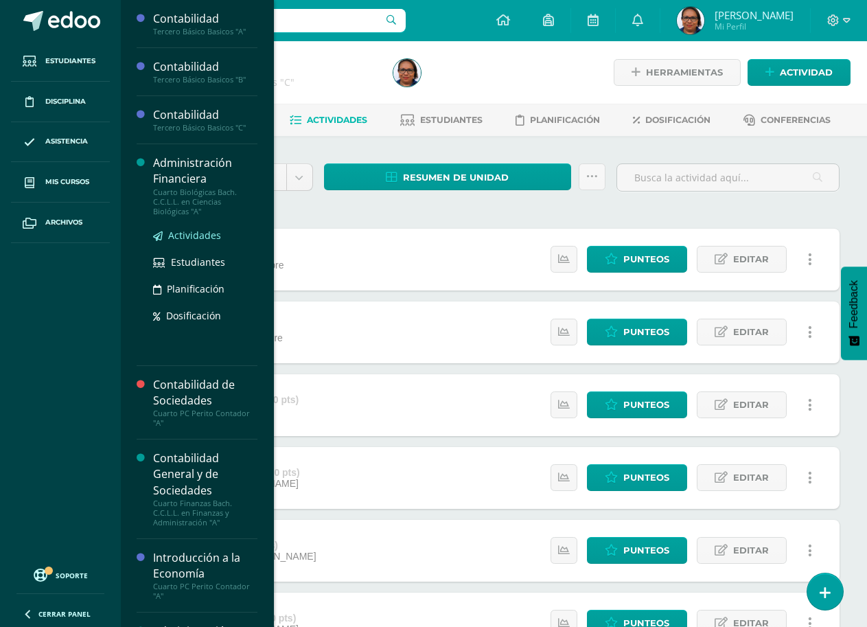
click at [204, 234] on span "Actividades" at bounding box center [194, 235] width 53 height 13
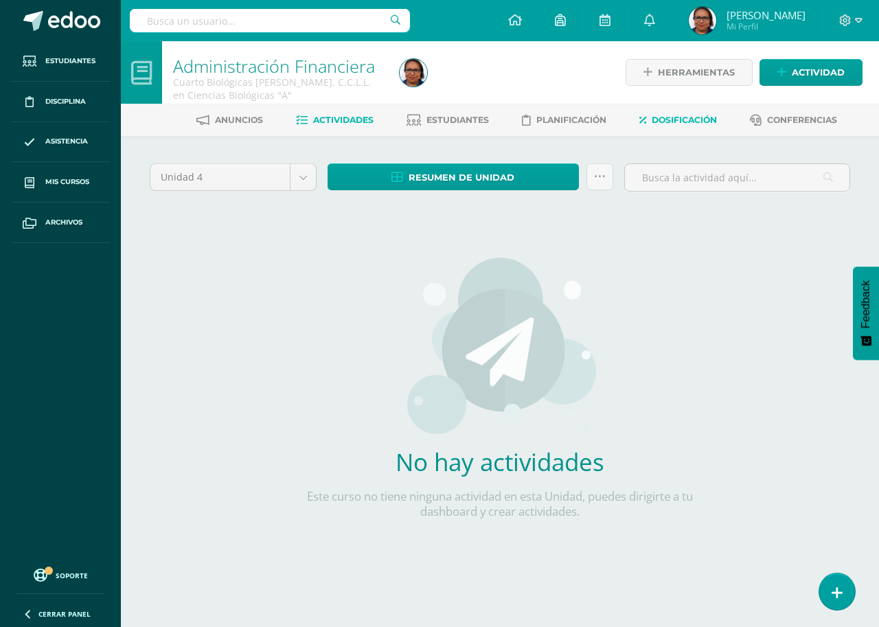
click at [691, 124] on span "Dosificación" at bounding box center [683, 120] width 65 height 10
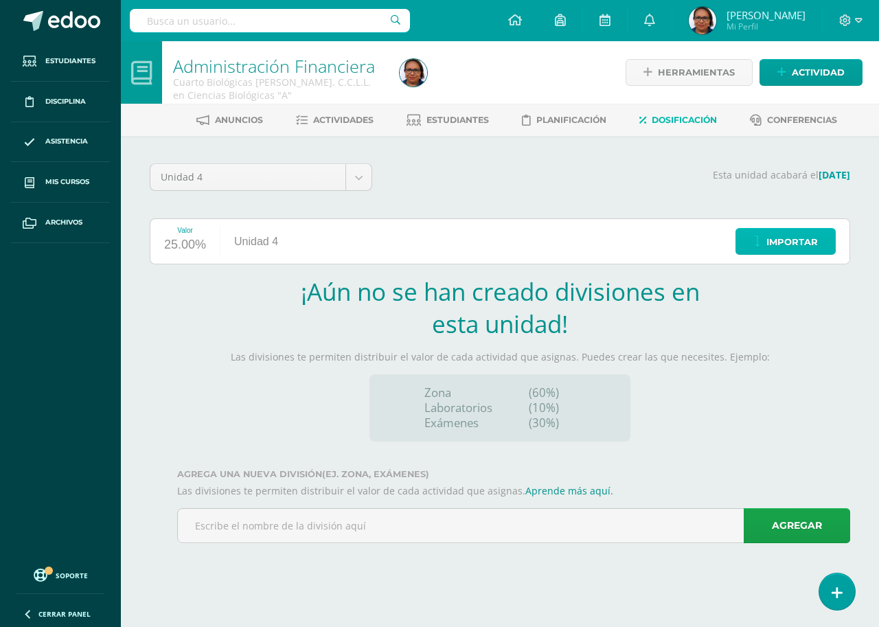
click at [805, 244] on span "Importar" at bounding box center [791, 241] width 51 height 25
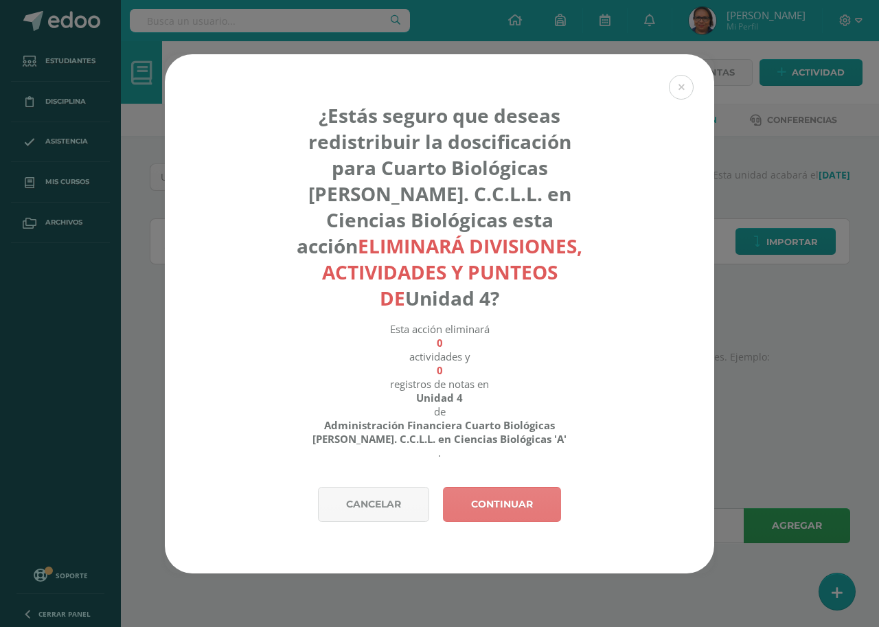
click at [536, 499] on link "Continuar" at bounding box center [502, 504] width 118 height 35
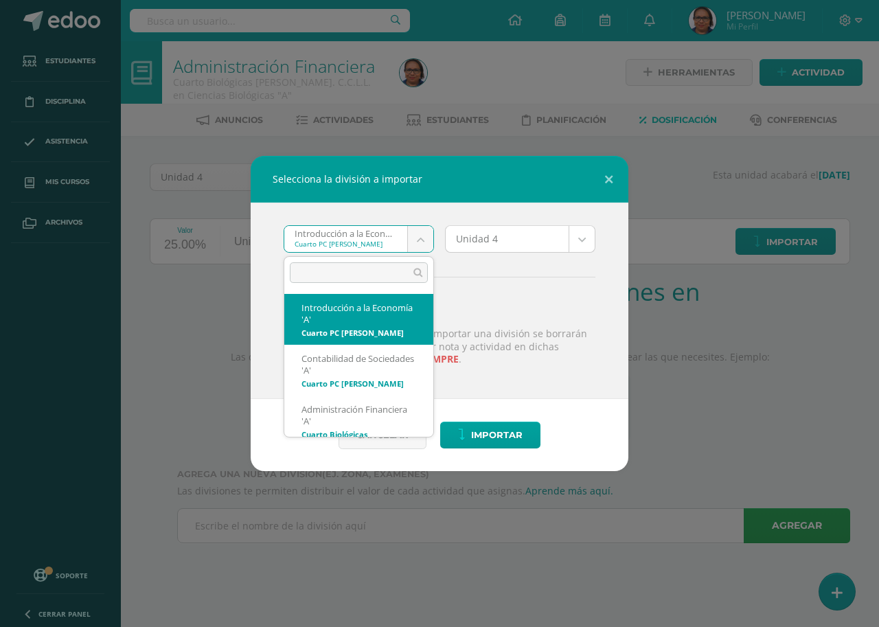
click at [374, 230] on body "Selecciona la división a importar Introducción a la Economía 'A' Cuarto PC Peri…" at bounding box center [439, 290] width 879 height 581
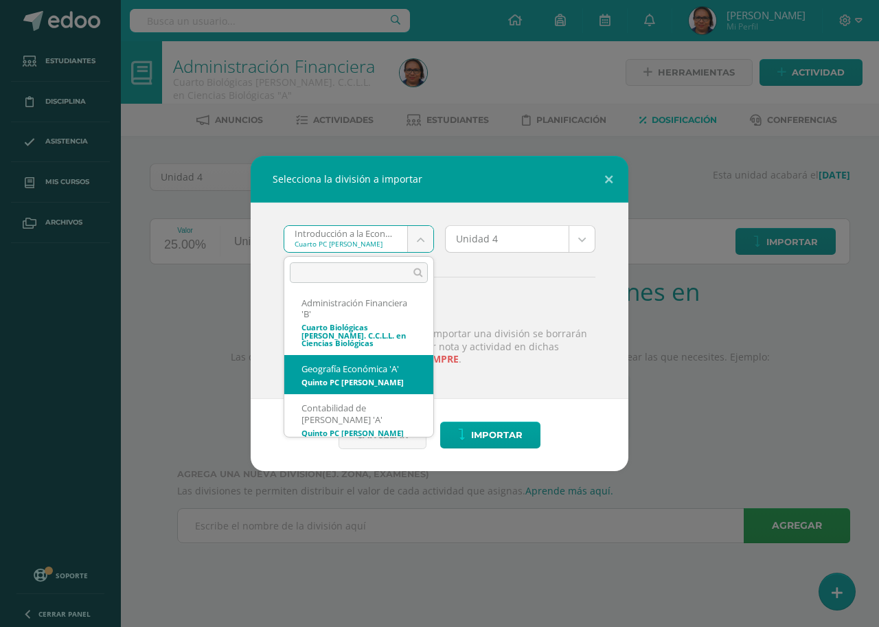
scroll to position [527, 0]
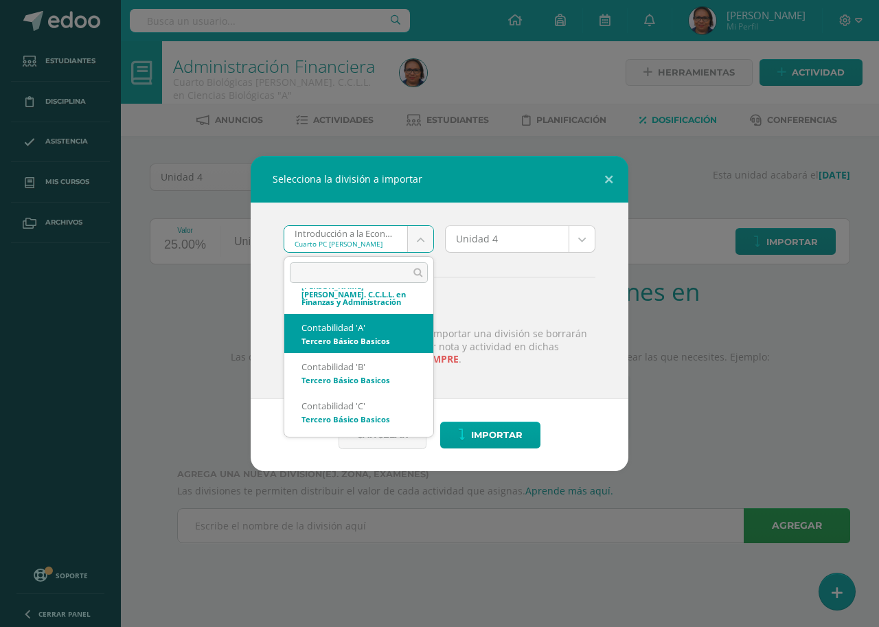
select select "4637"
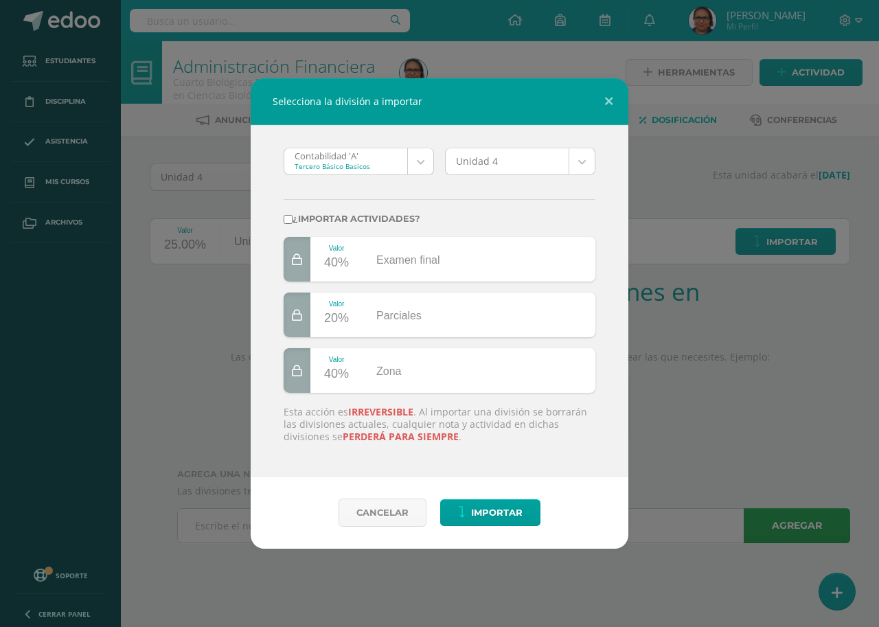
click at [286, 219] on input "¿Importar actividades?" at bounding box center [288, 219] width 9 height 9
checkbox input "true"
click at [514, 517] on span "Importar" at bounding box center [496, 512] width 51 height 25
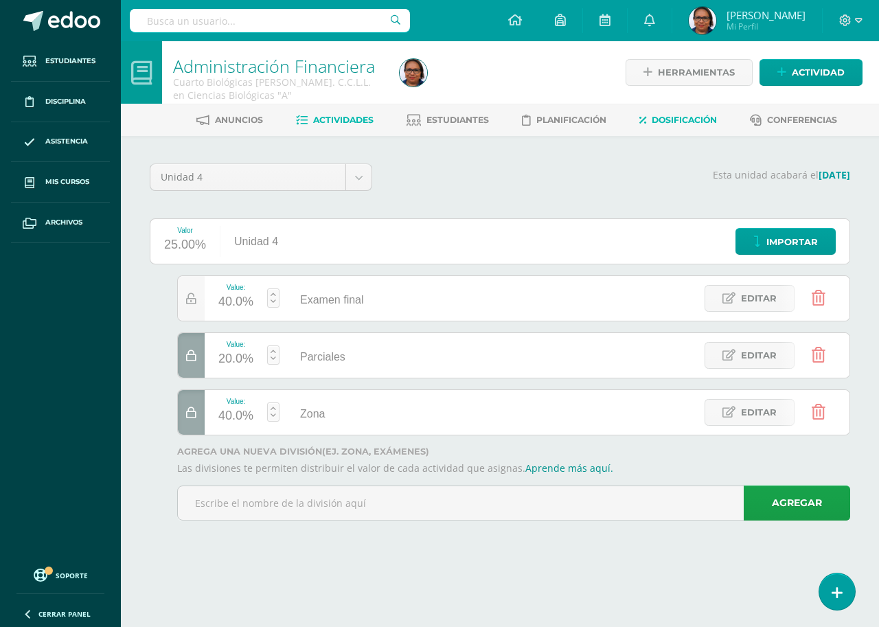
click at [344, 119] on span "Actividades" at bounding box center [343, 120] width 60 height 10
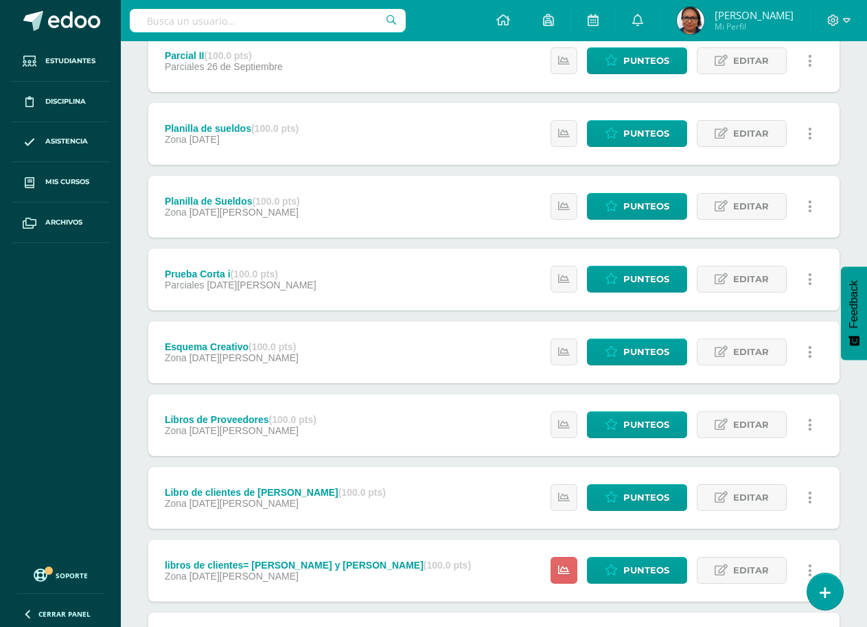
scroll to position [405, 0]
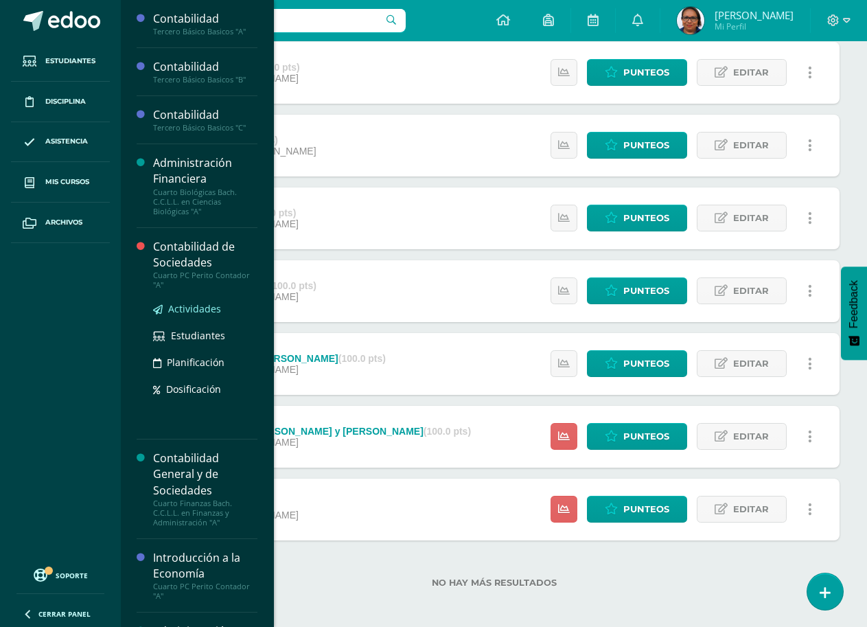
click at [196, 304] on span "Actividades" at bounding box center [194, 308] width 53 height 13
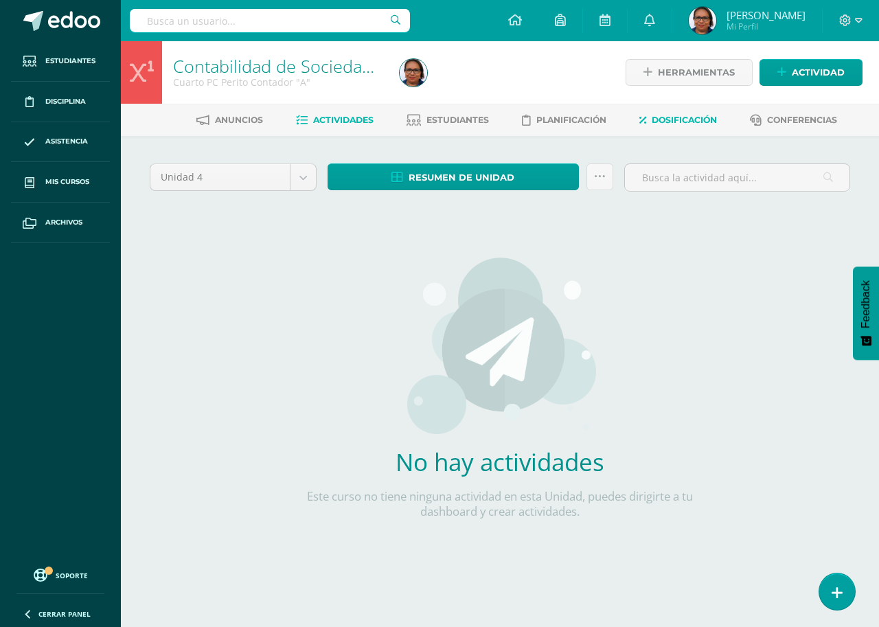
click at [683, 125] on span "Dosificación" at bounding box center [683, 120] width 65 height 10
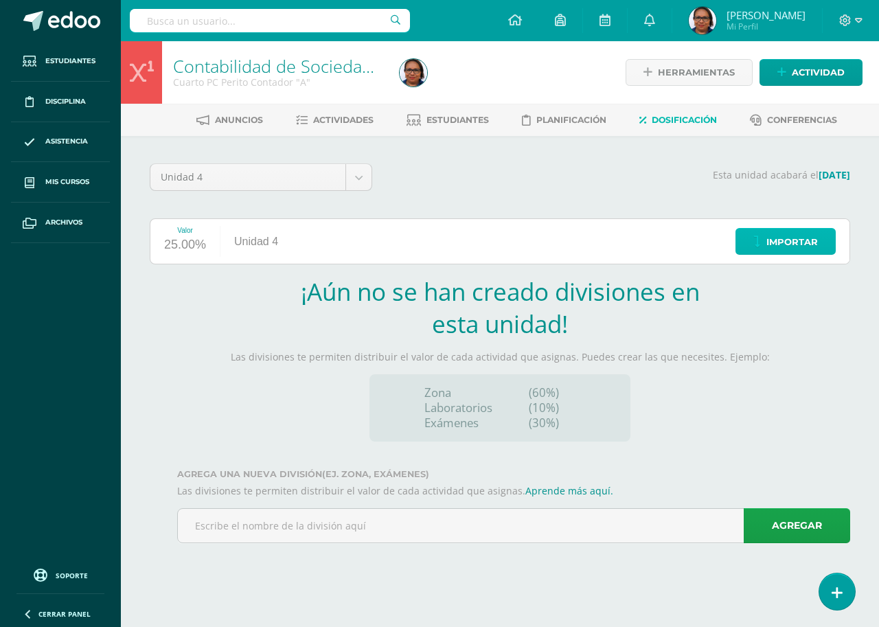
click at [778, 246] on span "Importar" at bounding box center [791, 241] width 51 height 25
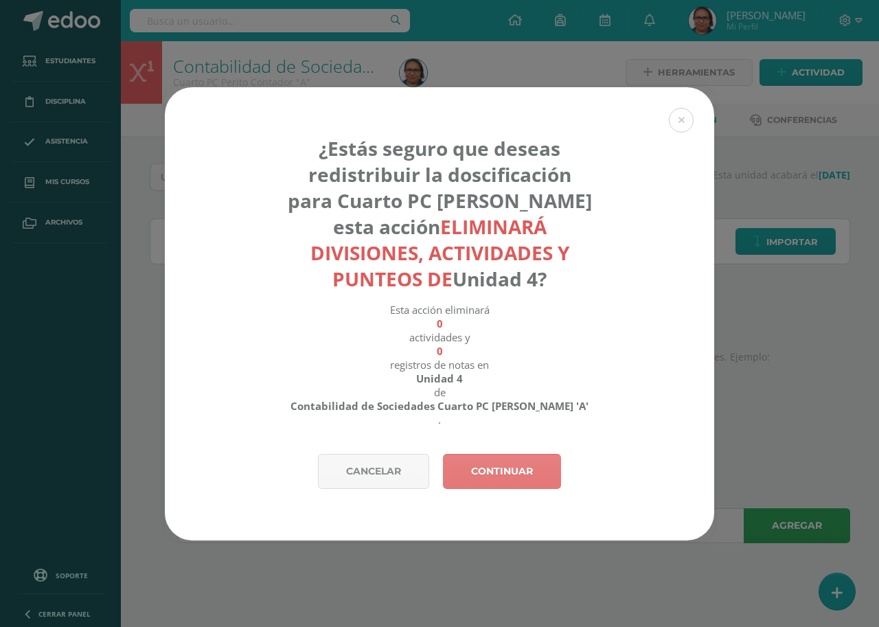
click at [497, 475] on link "Continuar" at bounding box center [502, 471] width 118 height 35
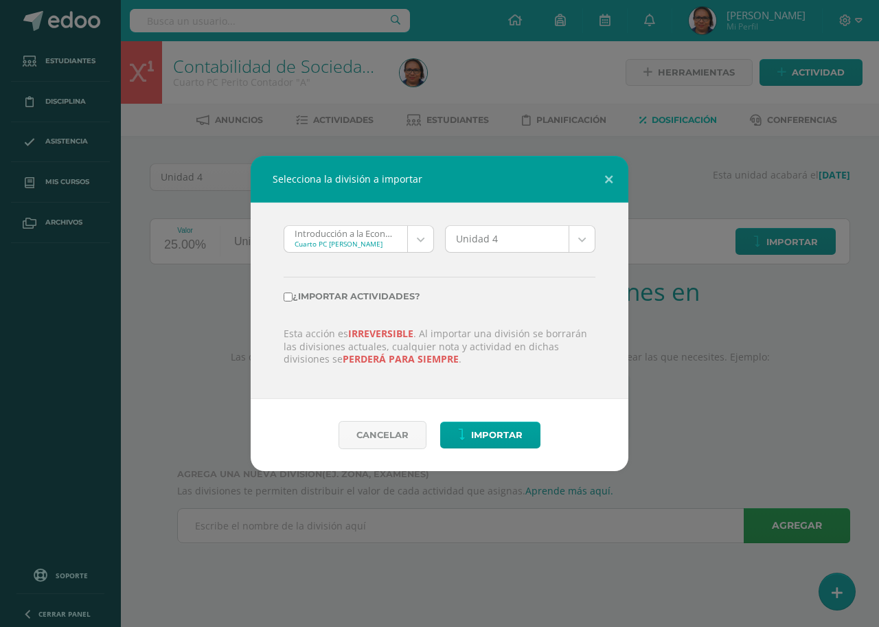
click at [334, 240] on body "Selecciona la división a importar Introducción a la Economía 'A' Cuarto PC Peri…" at bounding box center [439, 290] width 879 height 581
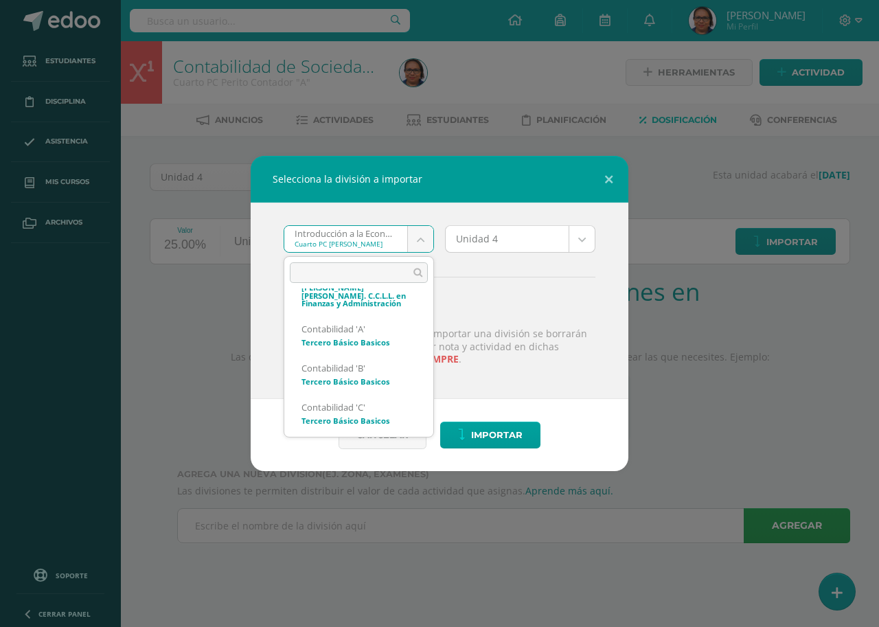
scroll to position [527, 0]
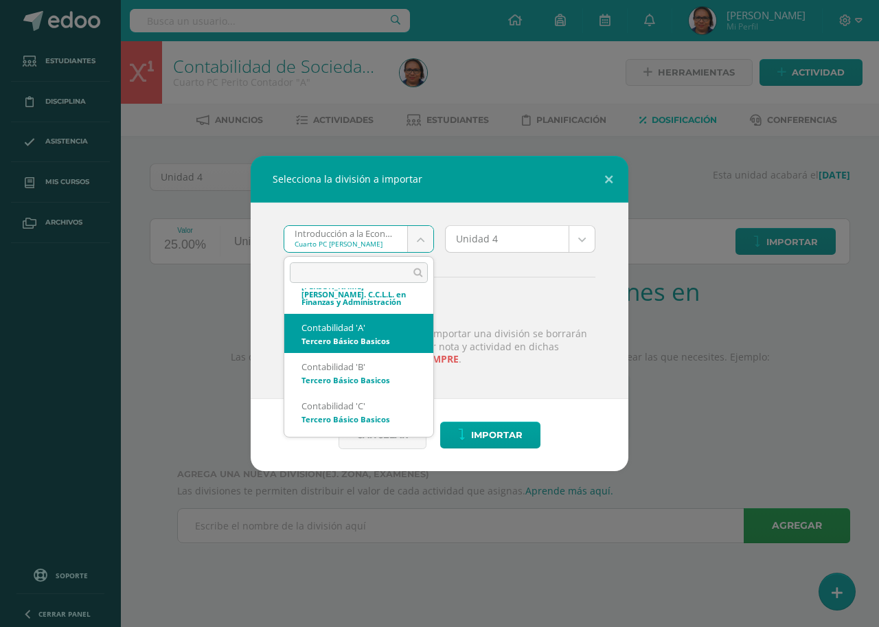
select select "4637"
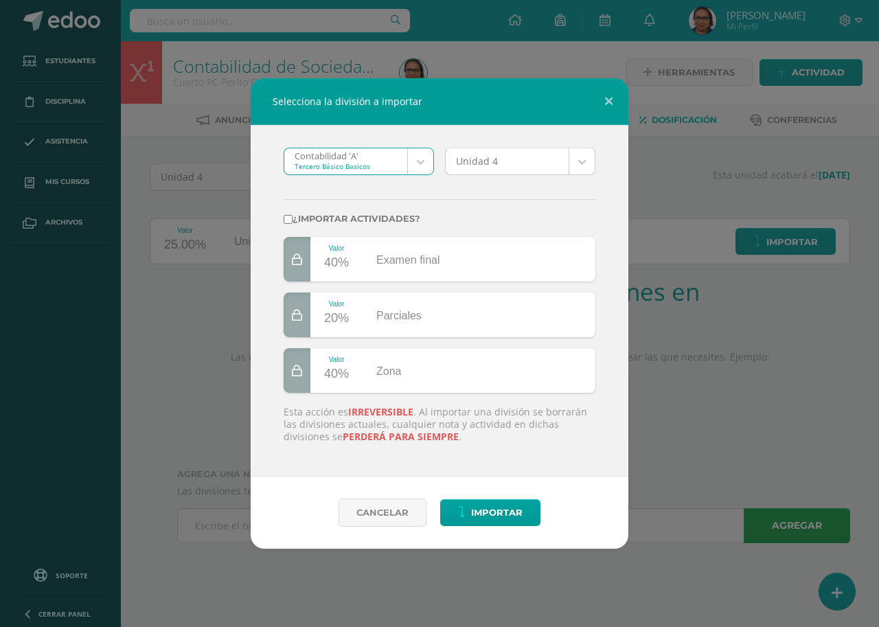
click at [288, 218] on input "¿Importar actividades?" at bounding box center [288, 219] width 9 height 9
checkbox input "true"
click at [487, 515] on span "Importar" at bounding box center [496, 512] width 51 height 25
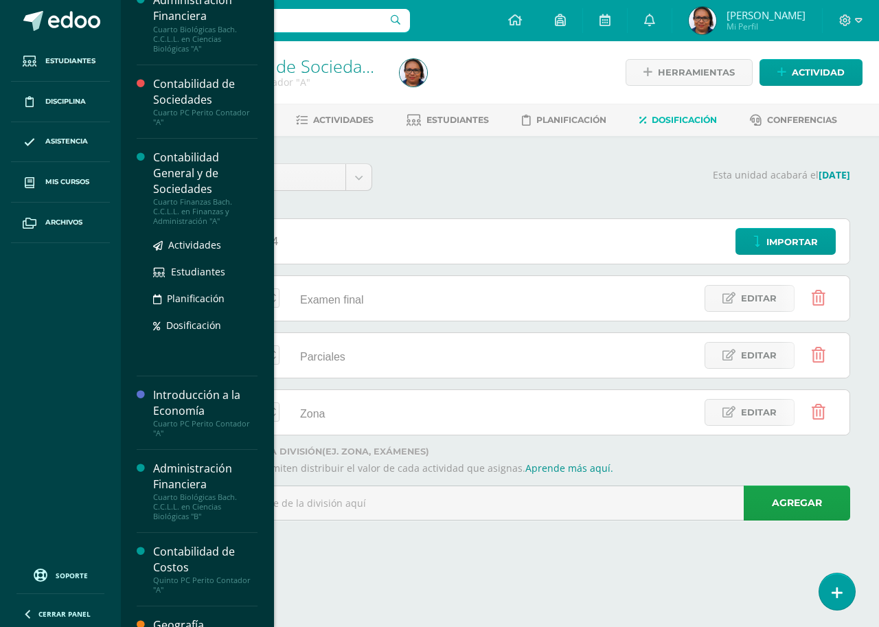
scroll to position [275, 0]
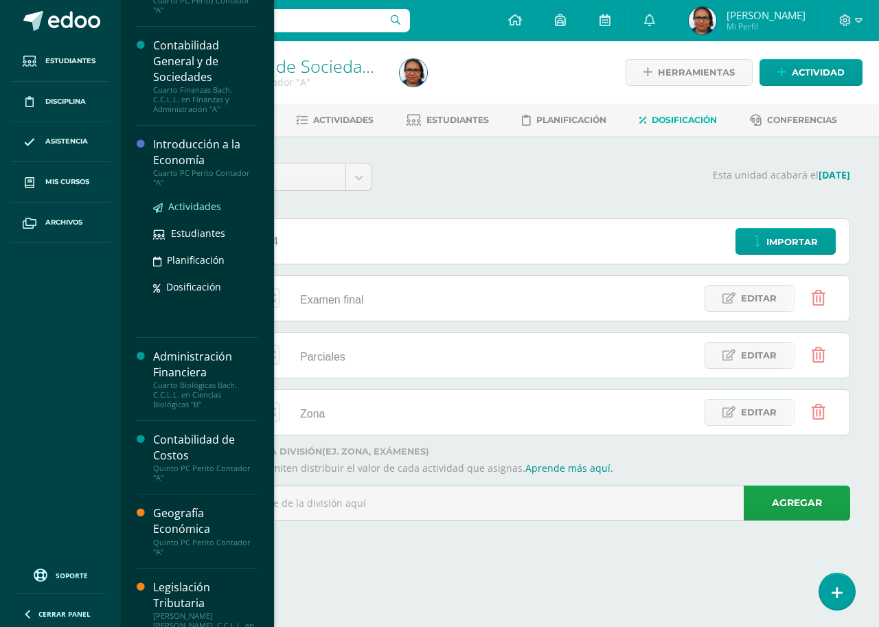
click at [189, 207] on span "Actividades" at bounding box center [194, 206] width 53 height 13
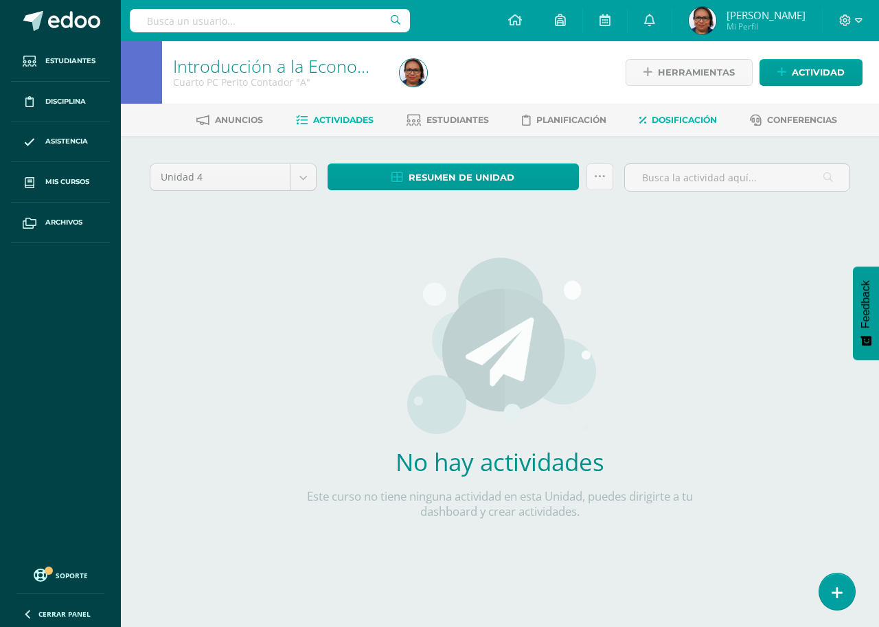
click at [687, 122] on span "Dosificación" at bounding box center [683, 120] width 65 height 10
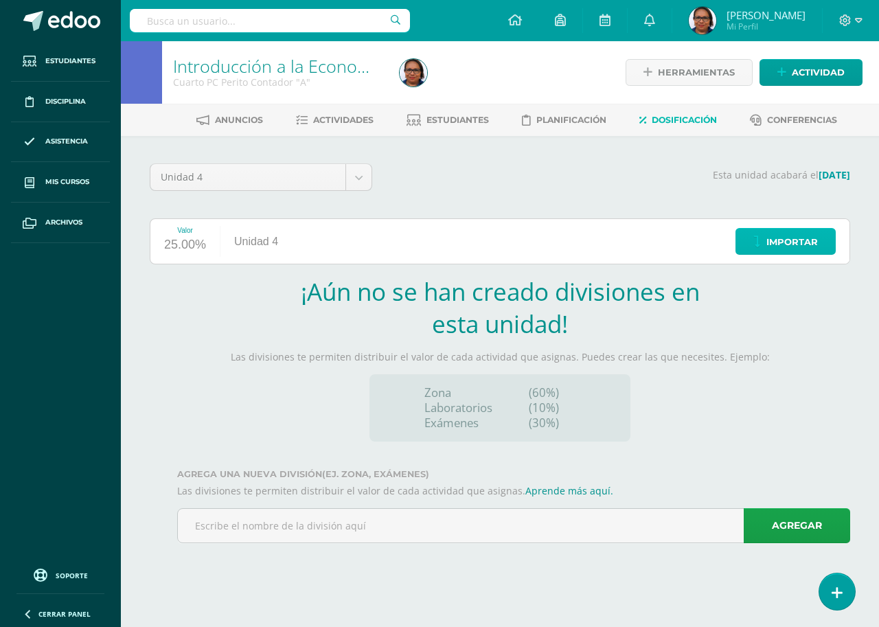
click at [786, 241] on span "Importar" at bounding box center [791, 241] width 51 height 25
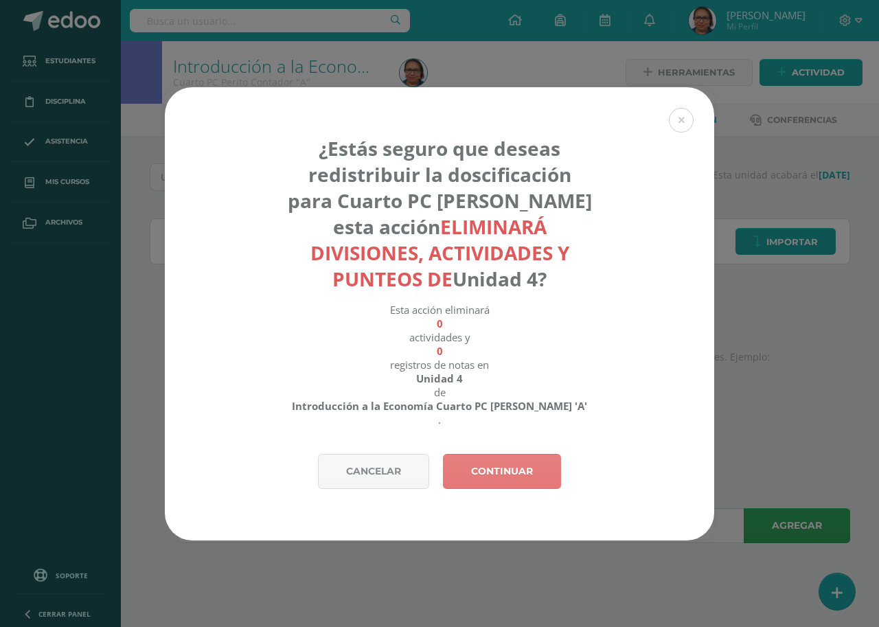
click at [510, 463] on link "Continuar" at bounding box center [502, 471] width 118 height 35
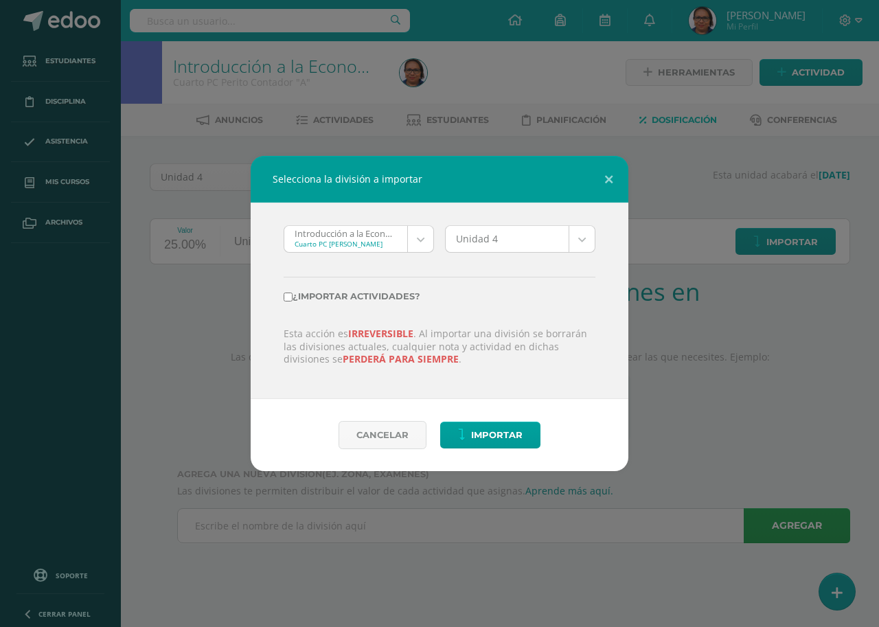
click at [288, 298] on input "¿Importar actividades?" at bounding box center [288, 296] width 9 height 9
checkbox input "true"
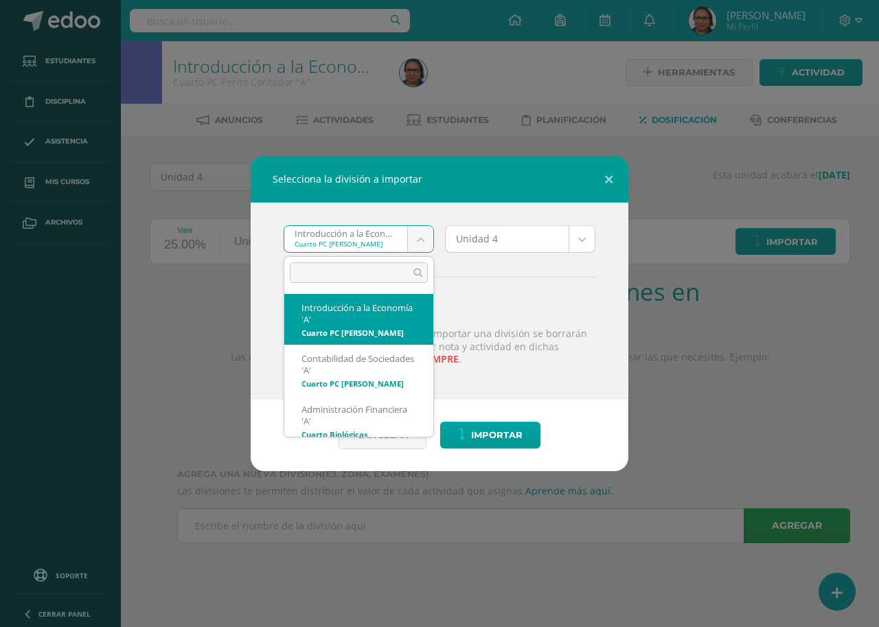
click at [420, 244] on body "Selecciona la división a importar Introducción a la Economía 'A' Cuarto PC Peri…" at bounding box center [439, 290] width 879 height 581
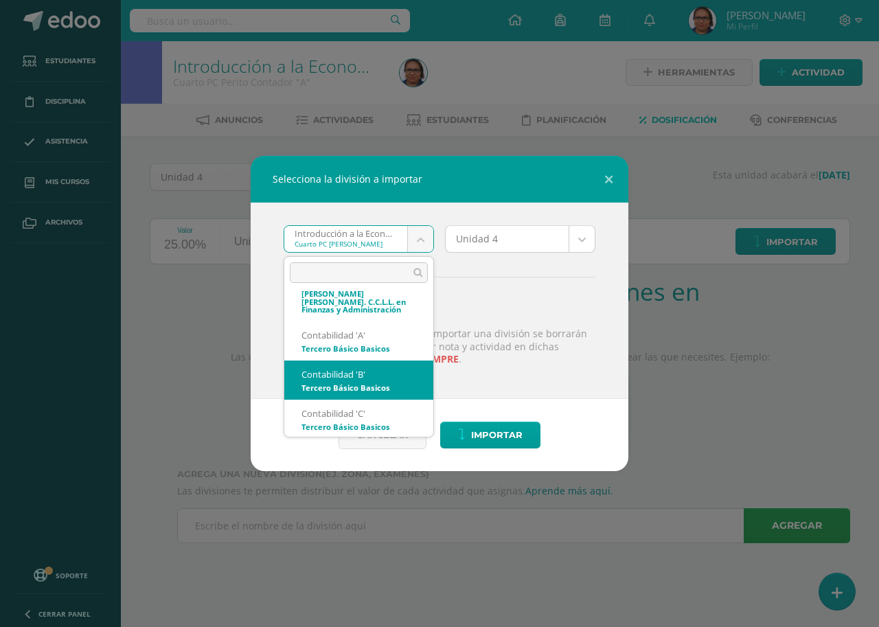
scroll to position [527, 0]
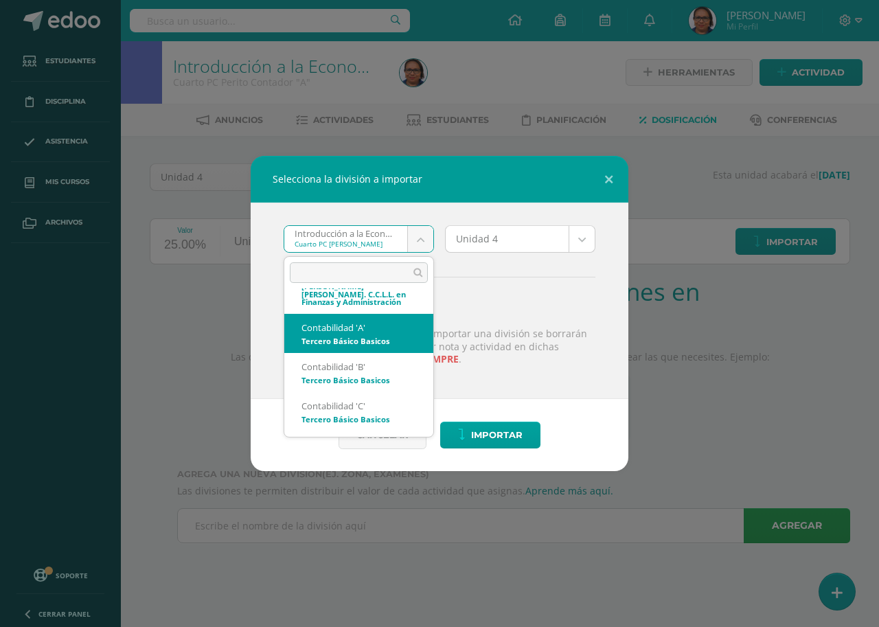
select select "4637"
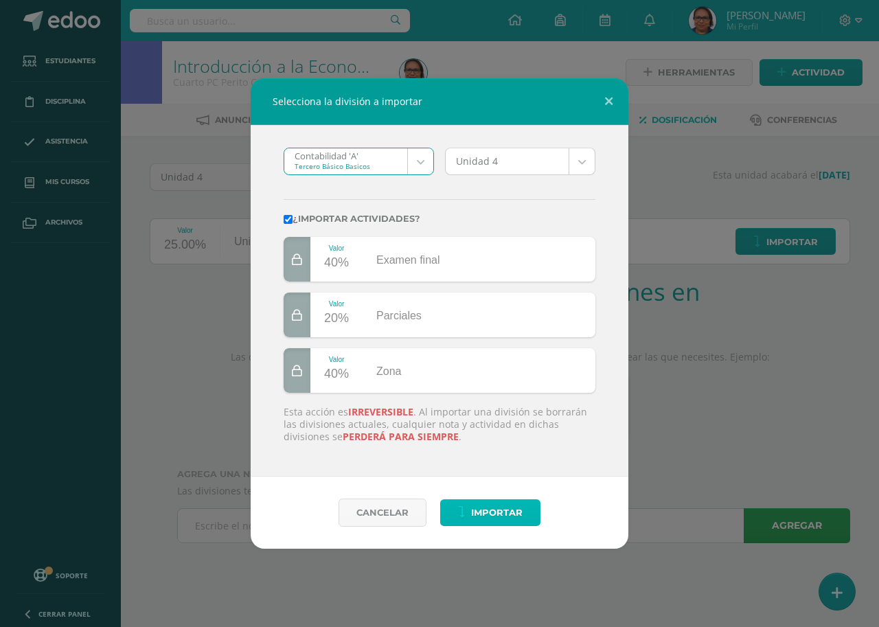
click at [502, 515] on span "Importar" at bounding box center [496, 512] width 51 height 25
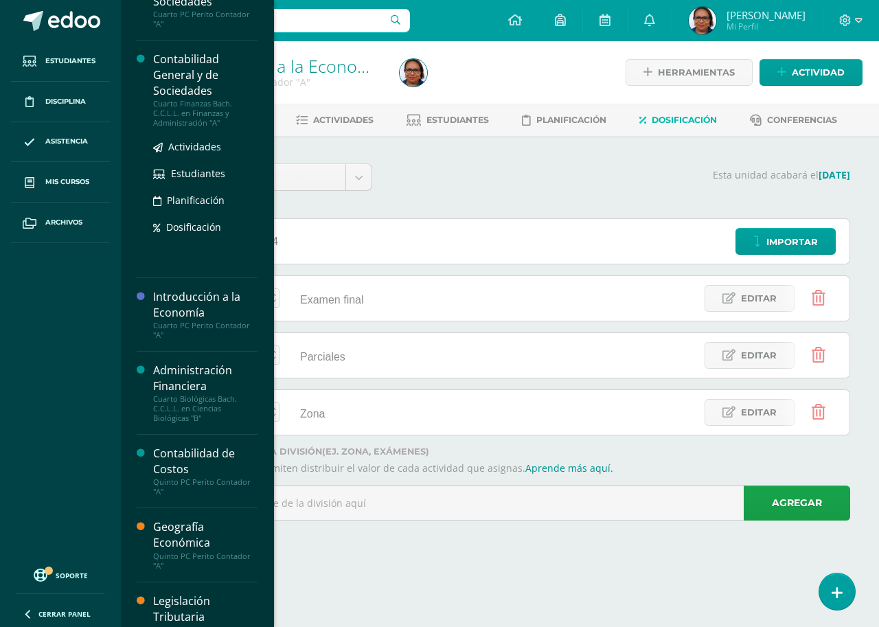
scroll to position [343, 0]
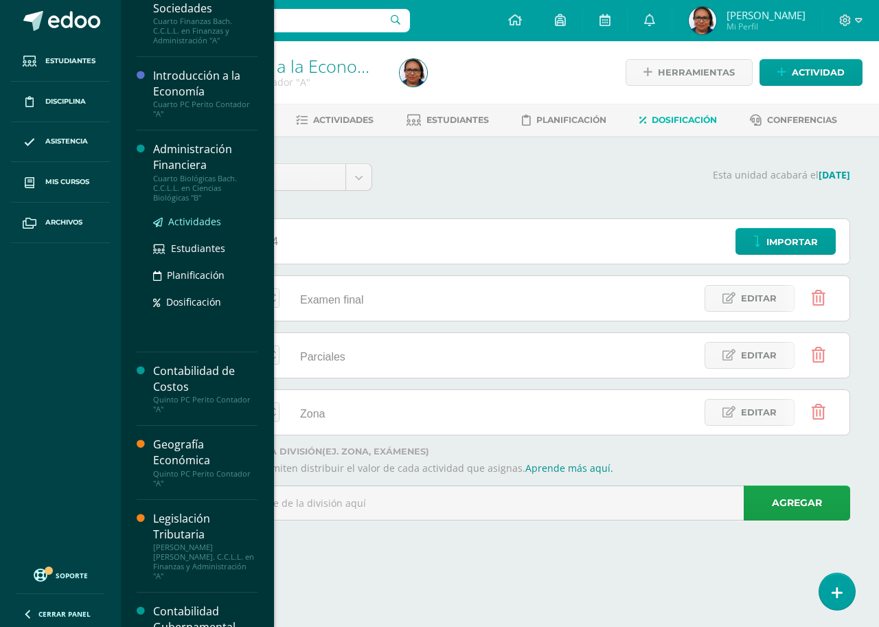
click at [197, 222] on span "Actividades" at bounding box center [194, 221] width 53 height 13
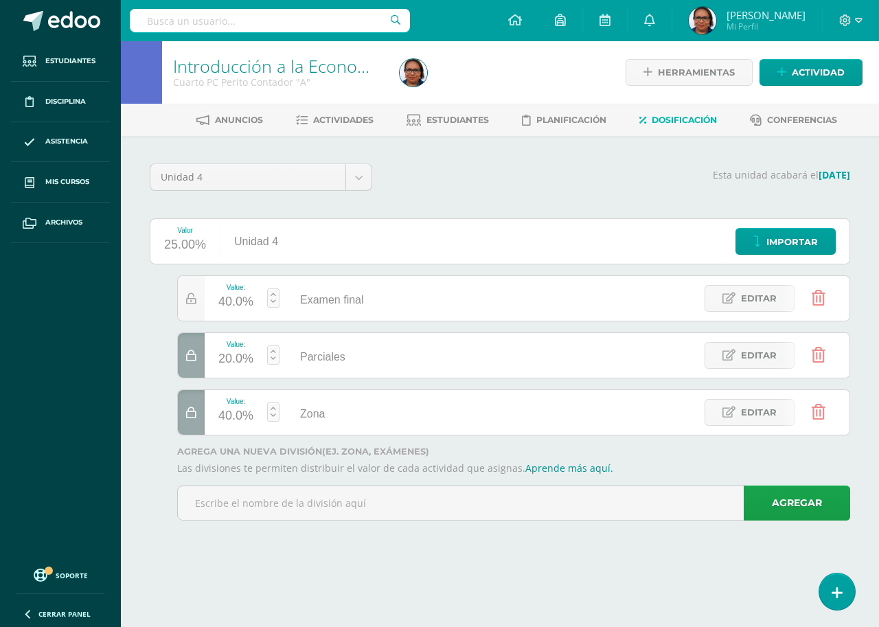
scroll to position [305, 0]
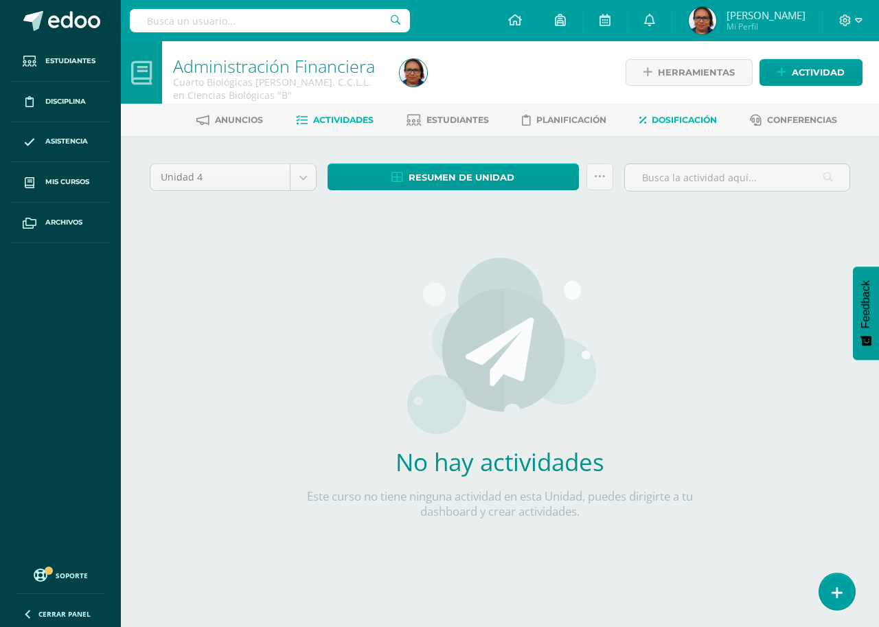
click at [697, 116] on span "Dosificación" at bounding box center [683, 120] width 65 height 10
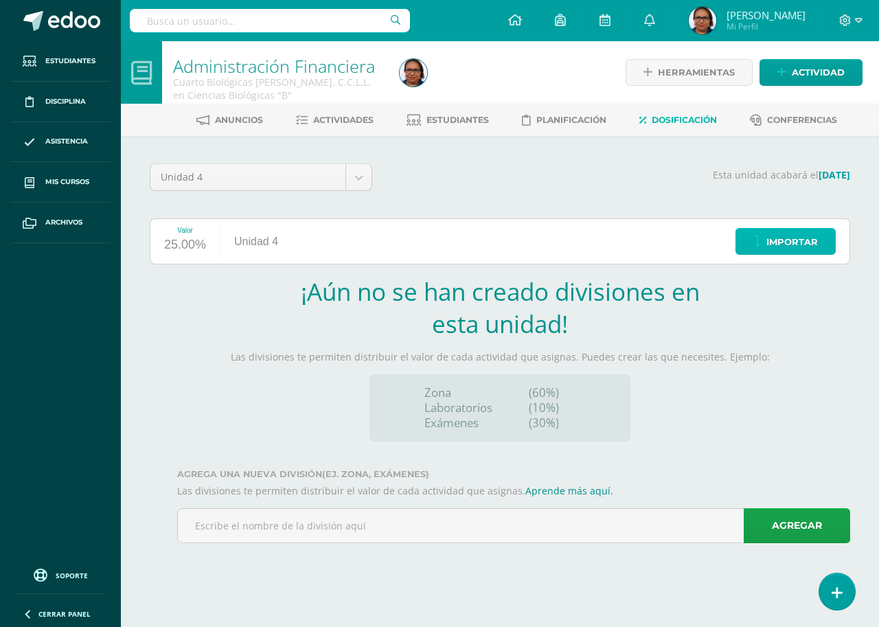
click at [771, 244] on span "Importar" at bounding box center [791, 241] width 51 height 25
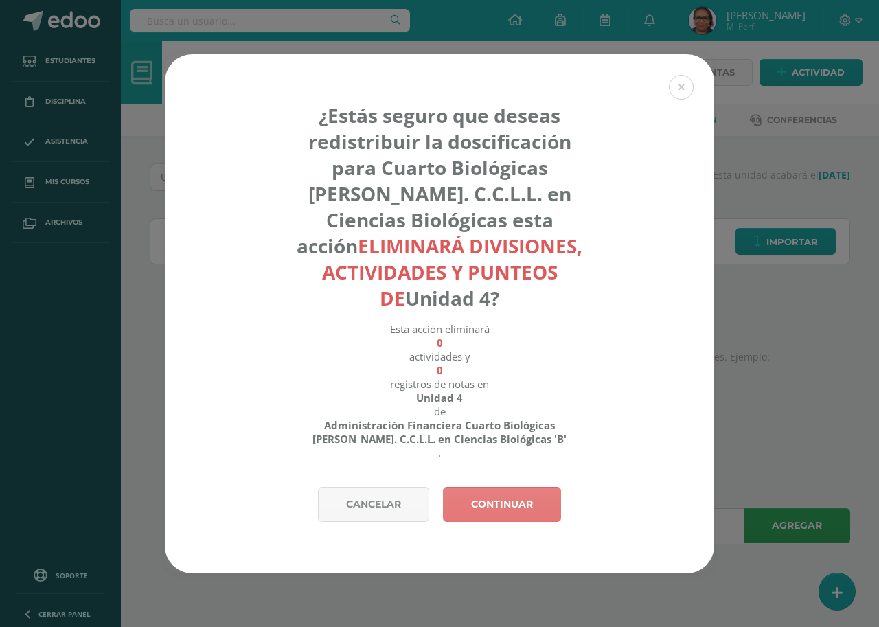
click at [509, 487] on link "Continuar" at bounding box center [502, 504] width 118 height 35
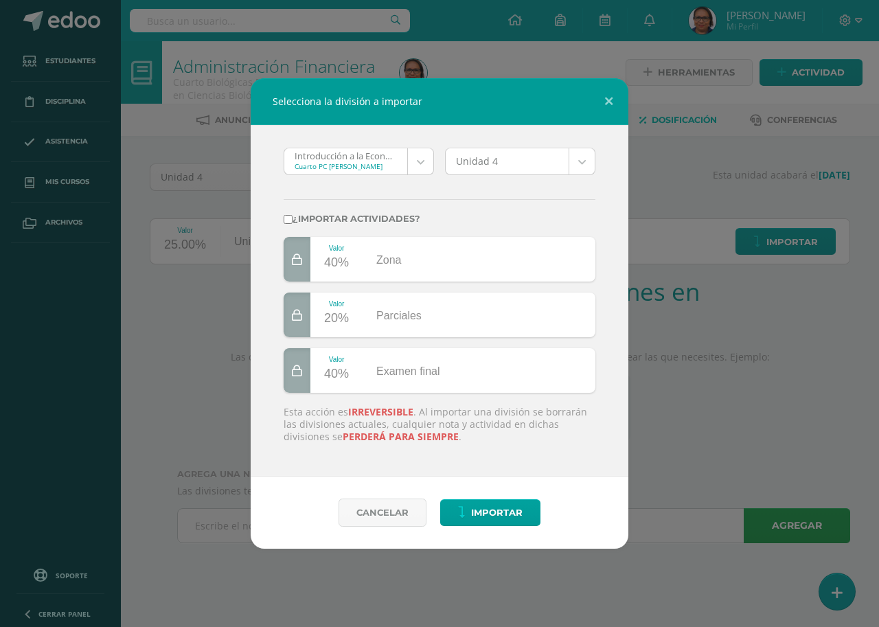
click at [290, 219] on input "¿Importar actividades?" at bounding box center [288, 219] width 9 height 9
checkbox input "true"
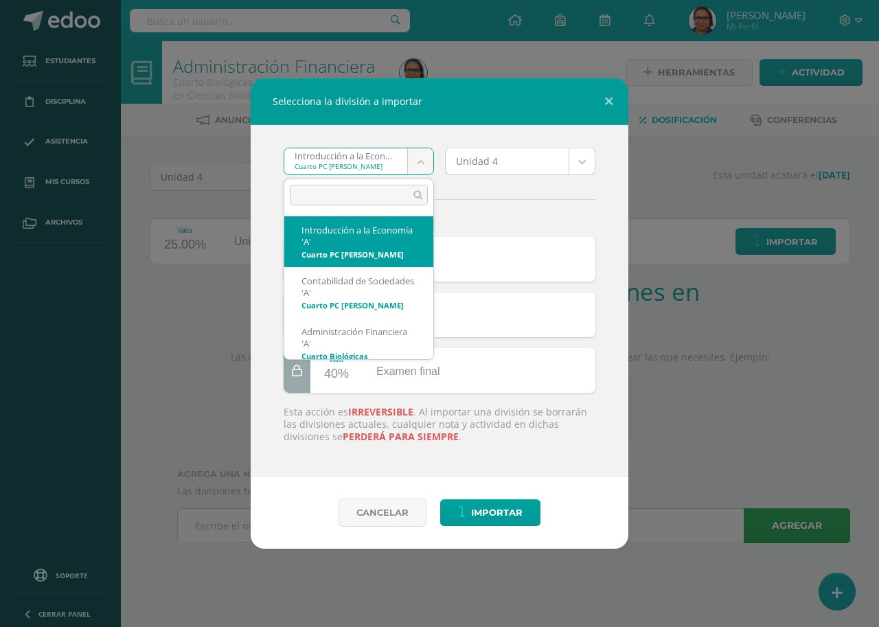
click at [369, 163] on body "Selecciona la división a importar Introducción a la Economía 'A' Cuarto PC Peri…" at bounding box center [439, 290] width 879 height 581
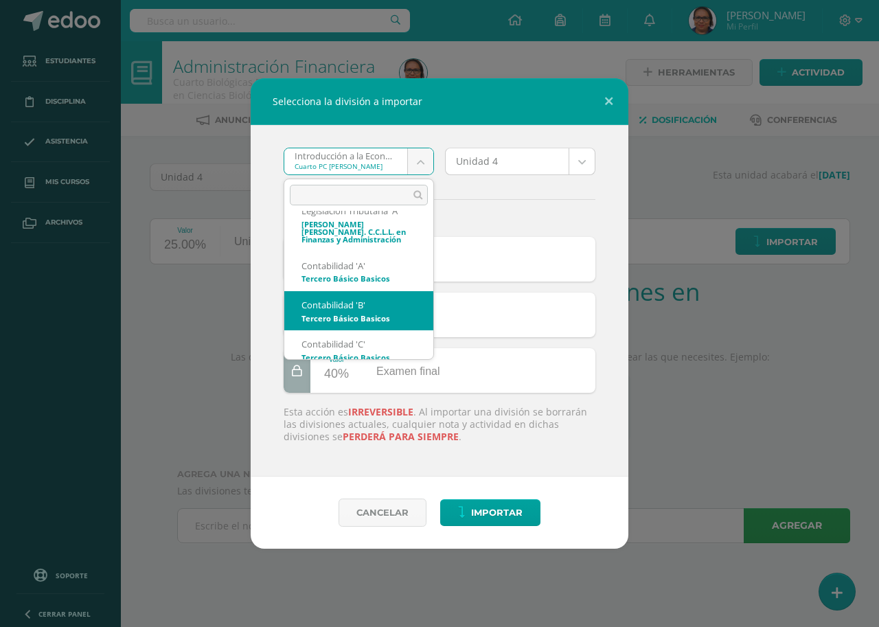
scroll to position [526, 0]
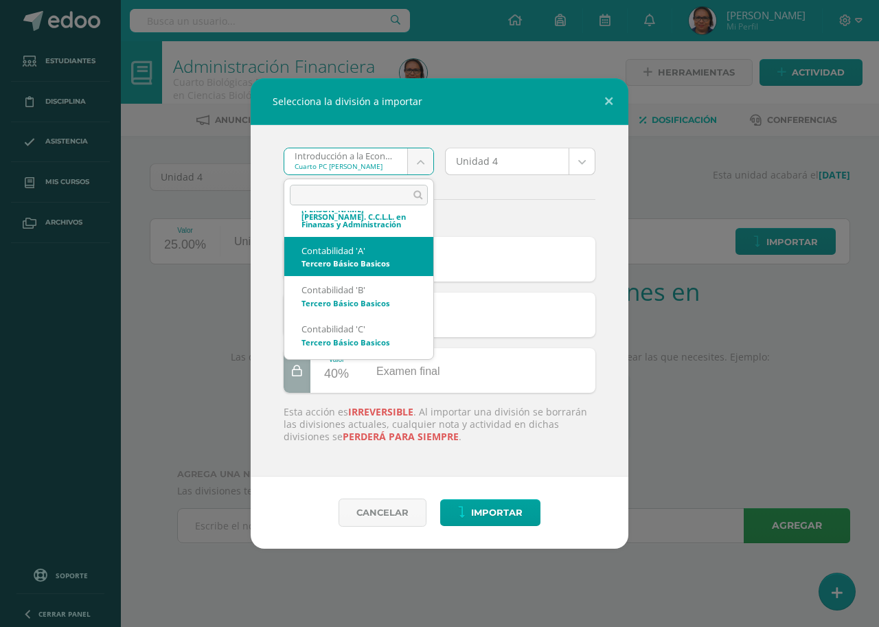
select select "4637"
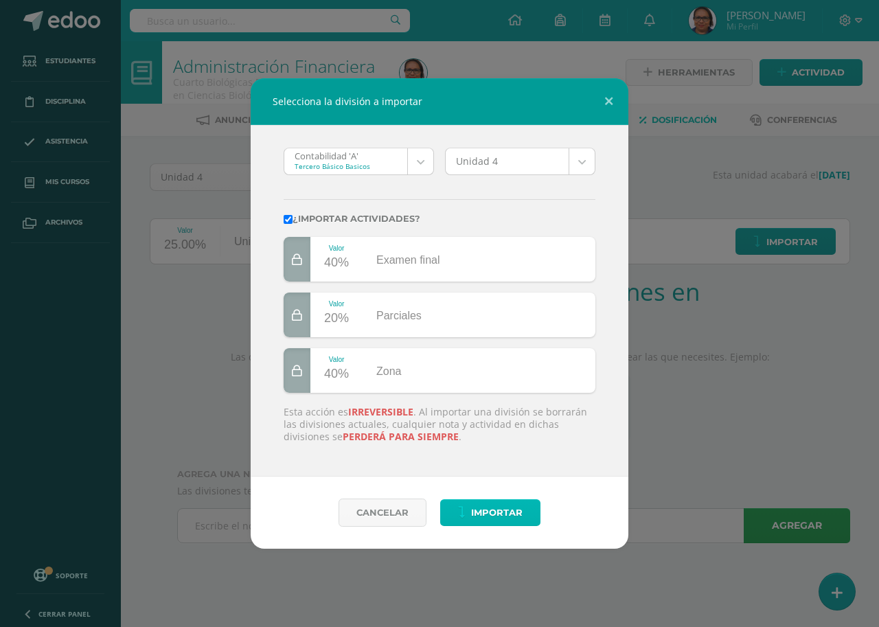
click at [480, 516] on span "Importar" at bounding box center [496, 512] width 51 height 25
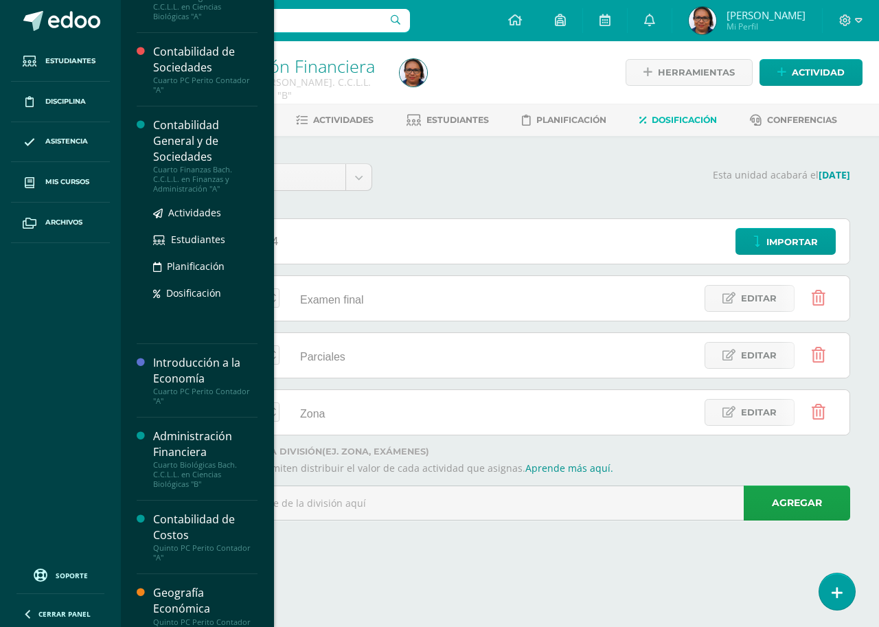
scroll to position [275, 0]
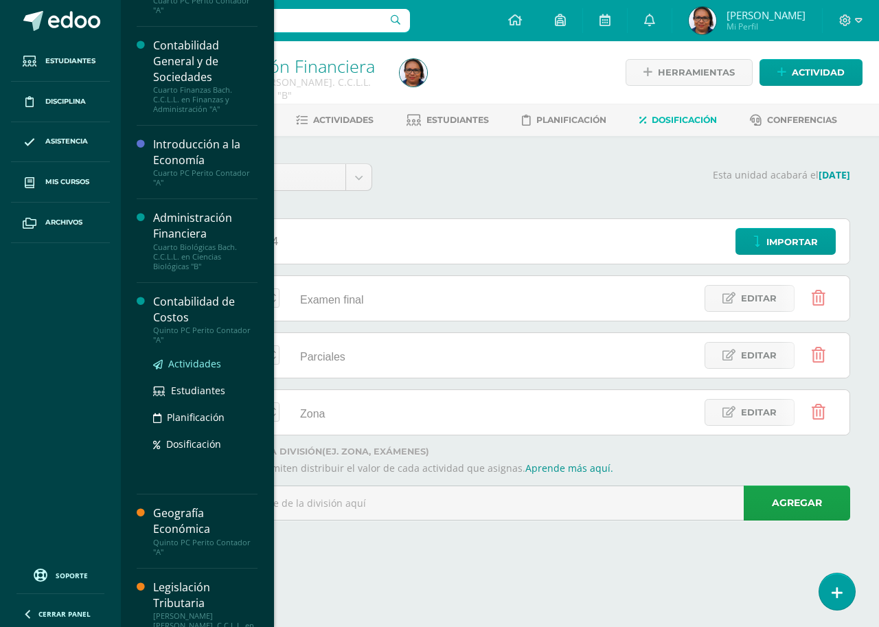
click at [194, 359] on span "Actividades" at bounding box center [194, 363] width 53 height 13
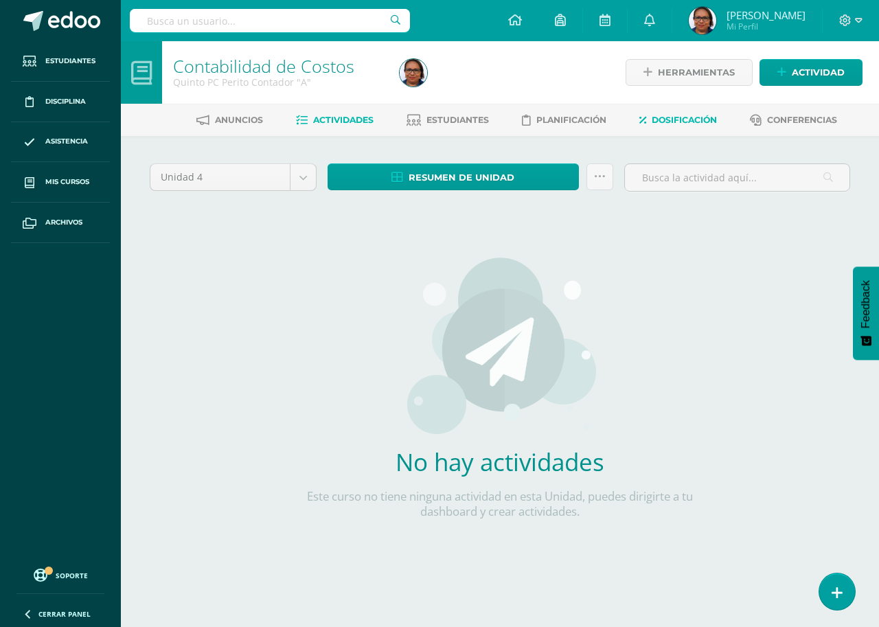
click at [683, 120] on span "Dosificación" at bounding box center [683, 120] width 65 height 10
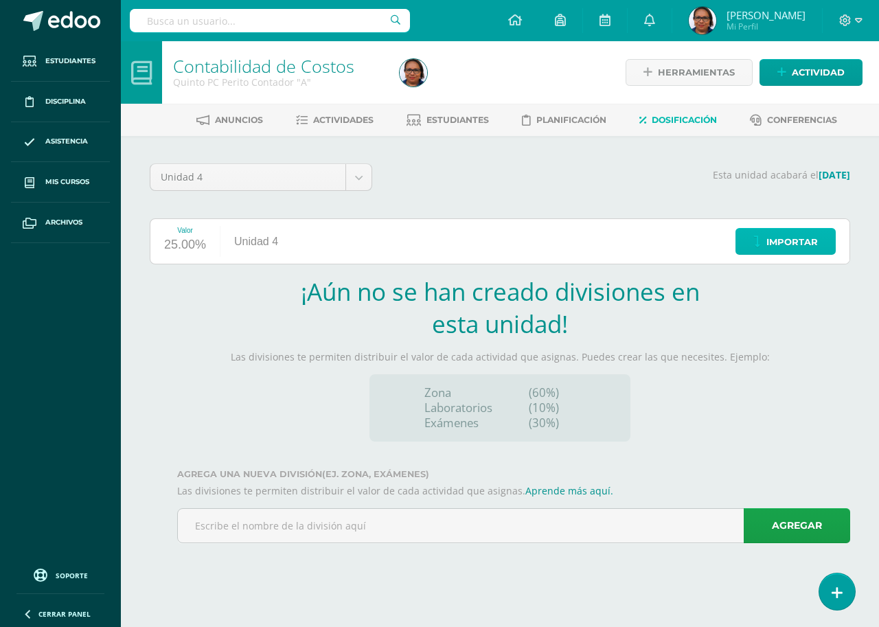
click at [791, 245] on span "Importar" at bounding box center [791, 241] width 51 height 25
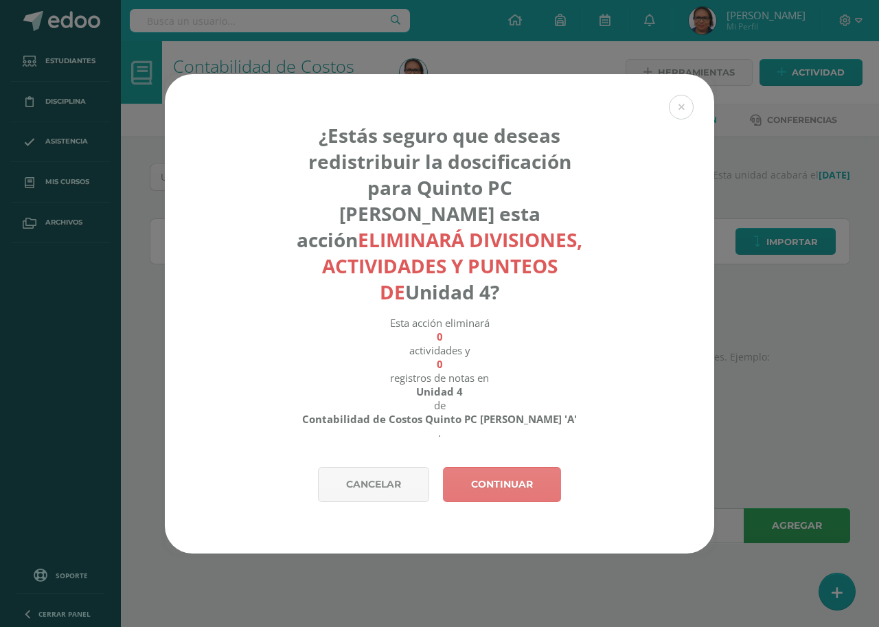
click at [516, 467] on link "Continuar" at bounding box center [502, 484] width 118 height 35
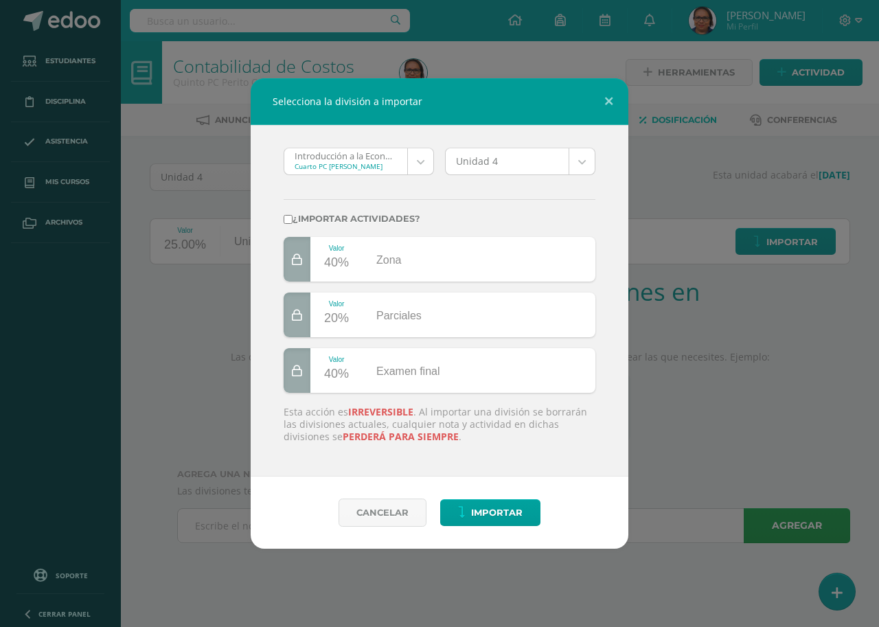
click at [291, 221] on input "¿Importar actividades?" at bounding box center [288, 219] width 9 height 9
checkbox input "true"
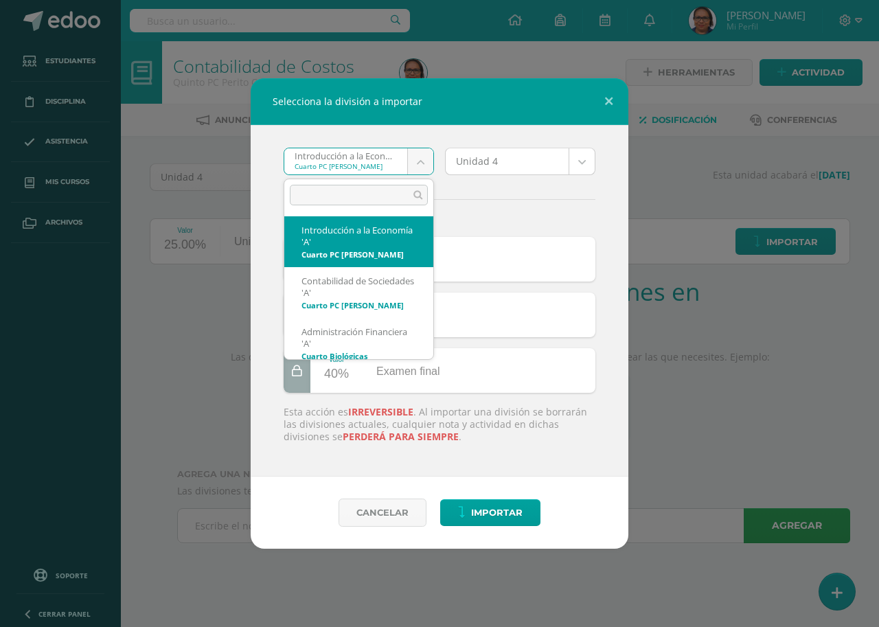
click at [417, 161] on body "Selecciona la división a importar Introducción a la Economía 'A' Cuarto PC Peri…" at bounding box center [439, 290] width 879 height 581
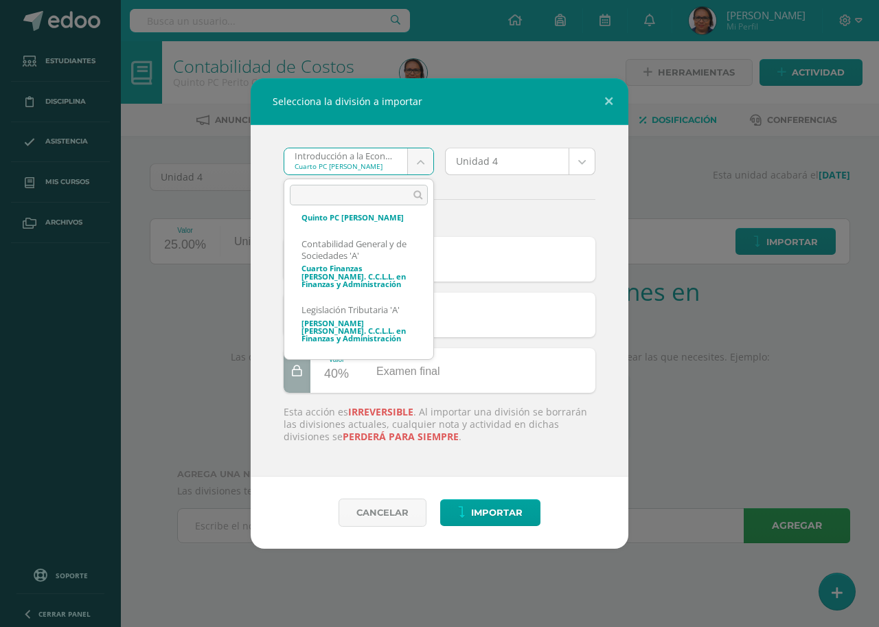
scroll to position [526, 0]
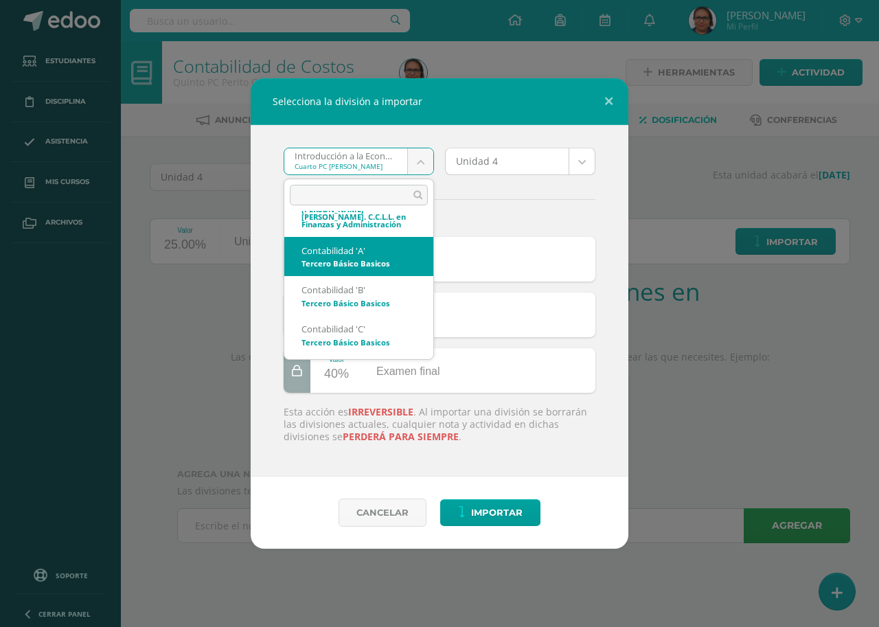
select select "4637"
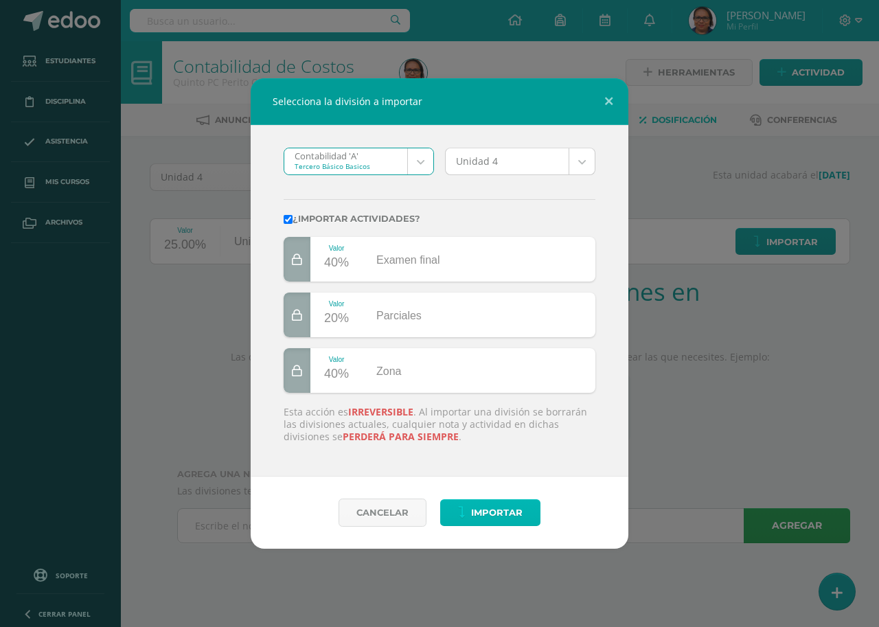
click at [487, 506] on span "Importar" at bounding box center [496, 512] width 51 height 25
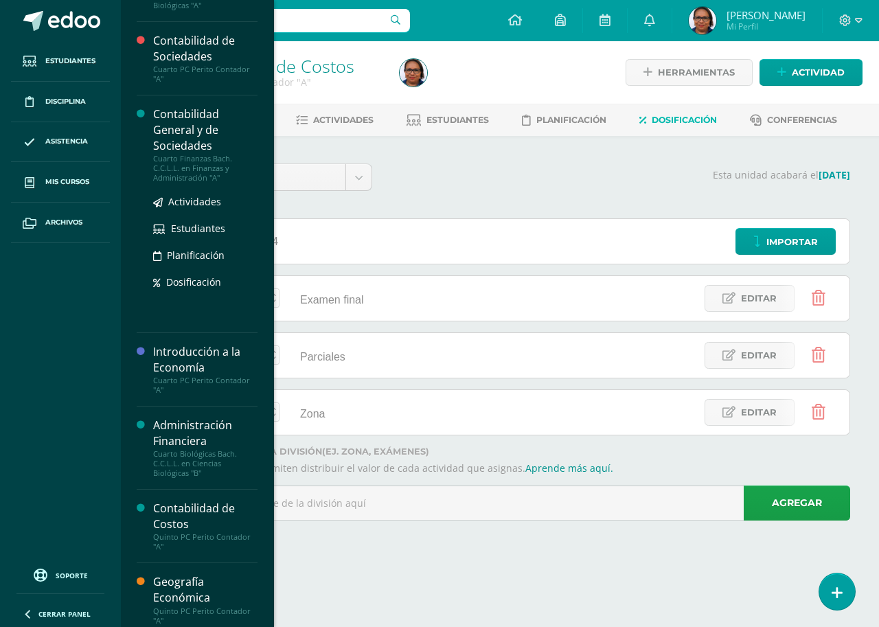
scroll to position [412, 0]
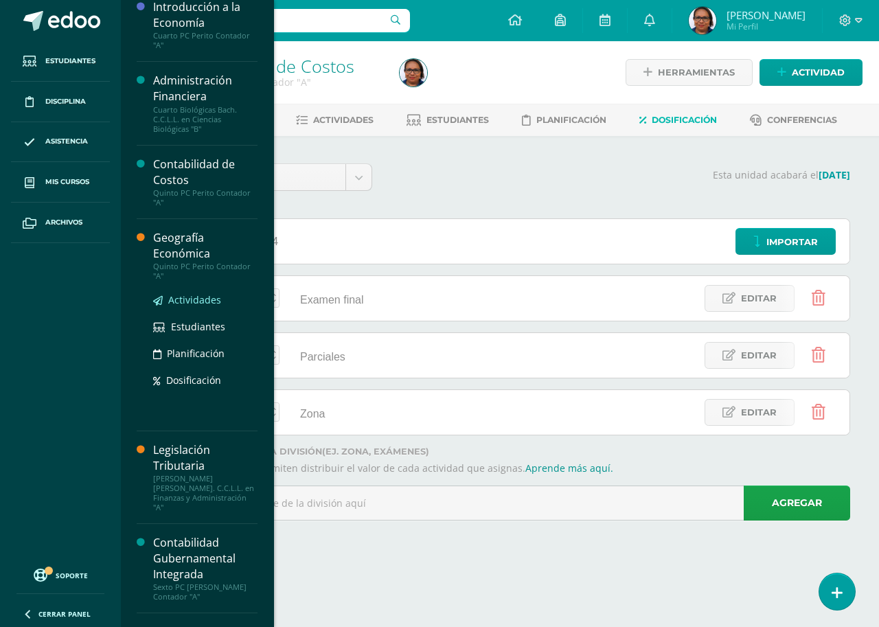
click at [195, 299] on span "Actividades" at bounding box center [194, 299] width 53 height 13
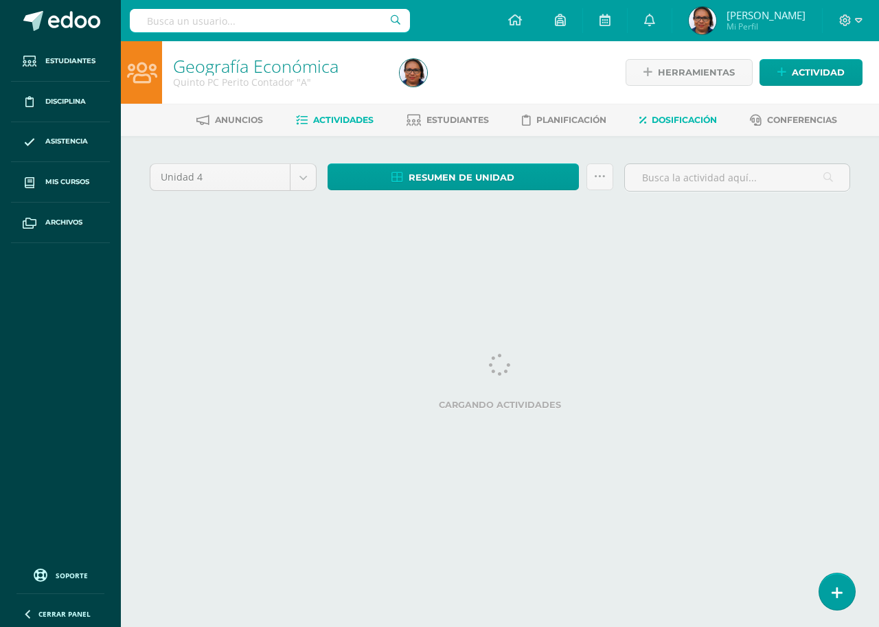
click at [701, 115] on span "Dosificación" at bounding box center [683, 120] width 65 height 10
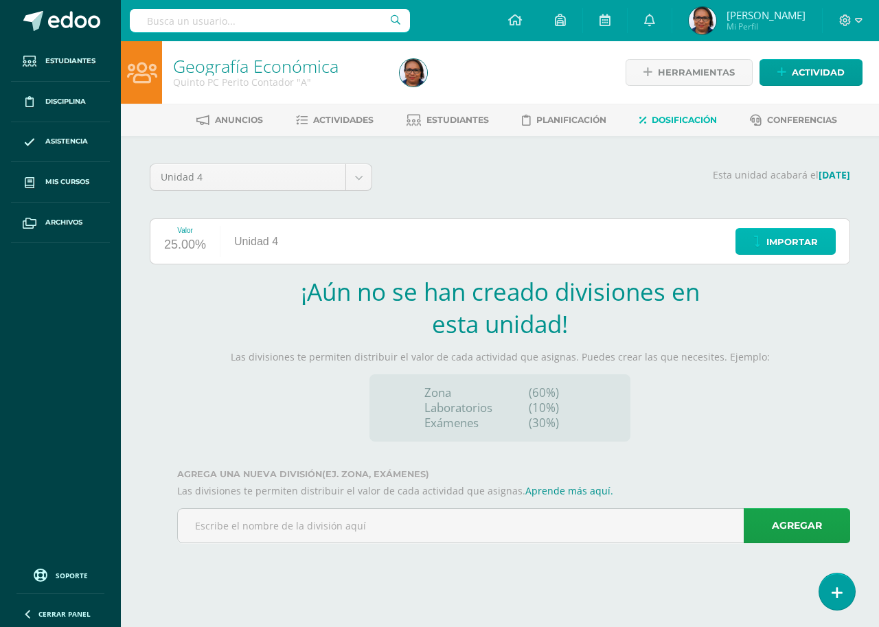
click at [810, 241] on span "Importar" at bounding box center [791, 241] width 51 height 25
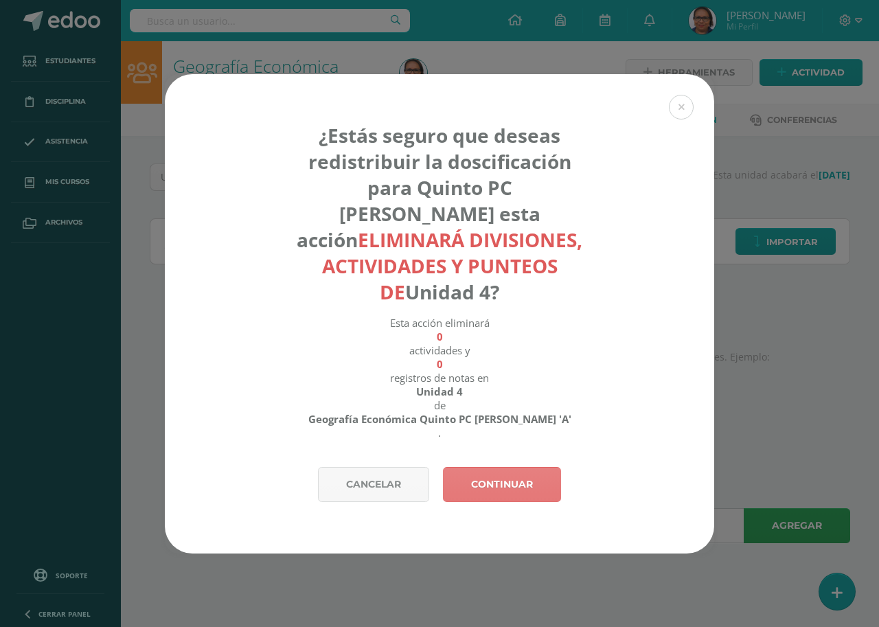
click at [535, 467] on link "Continuar" at bounding box center [502, 484] width 118 height 35
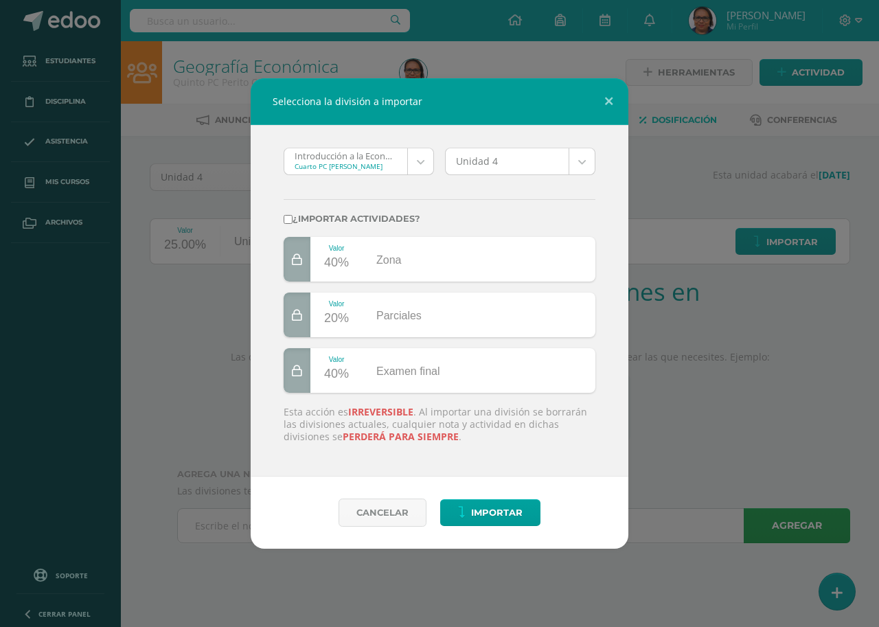
click at [286, 219] on input "¿Importar actividades?" at bounding box center [288, 219] width 9 height 9
checkbox input "true"
click at [412, 165] on body "Selecciona la división a importar Introducción a la Economía 'A' Cuarto PC Peri…" at bounding box center [439, 290] width 879 height 581
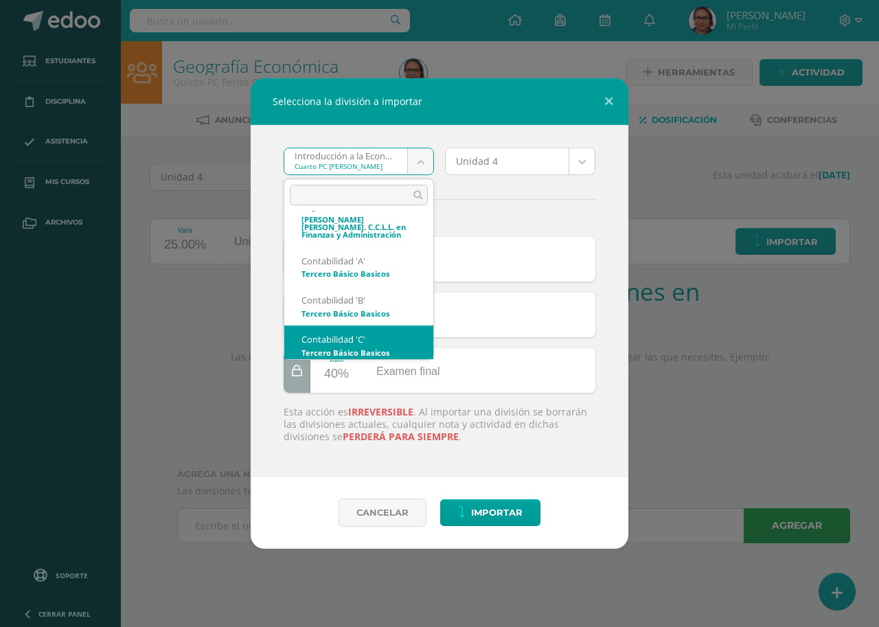
scroll to position [526, 0]
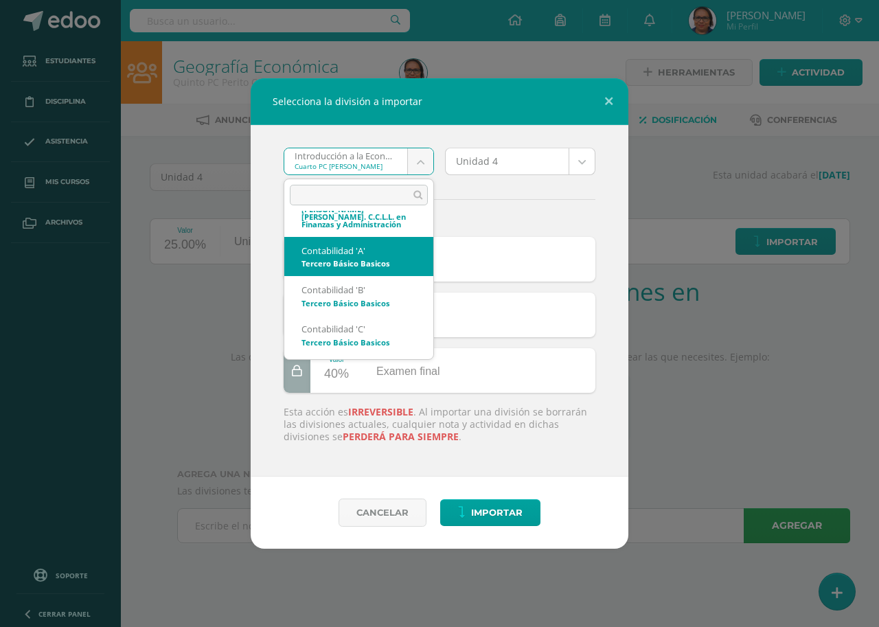
select select "4637"
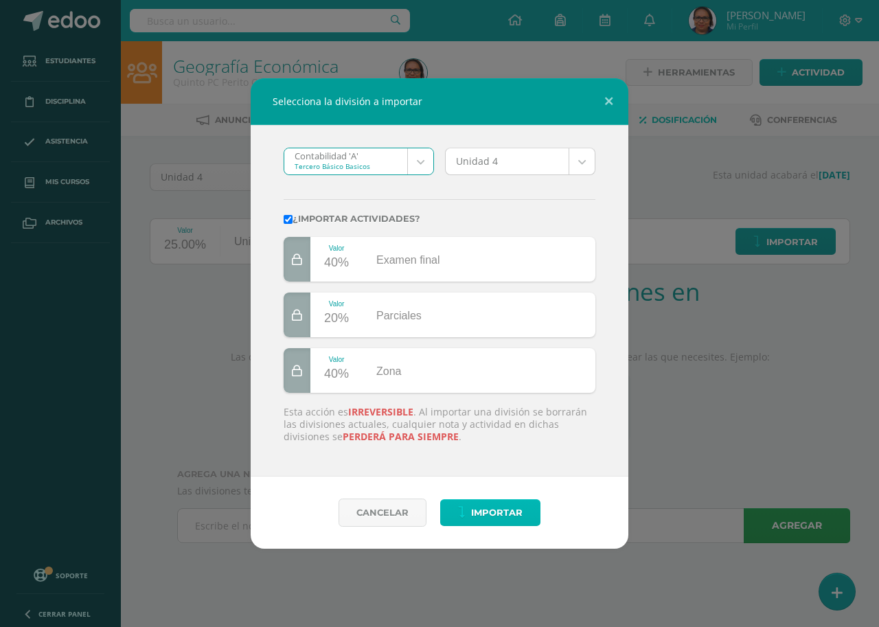
click at [491, 506] on span "Importar" at bounding box center [496, 512] width 51 height 25
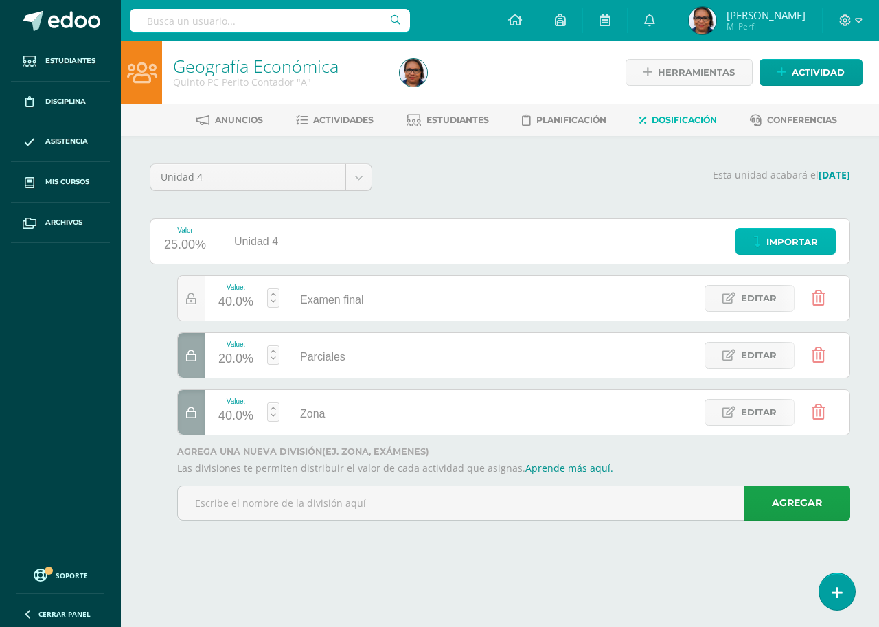
click at [776, 237] on span "Importar" at bounding box center [791, 241] width 51 height 25
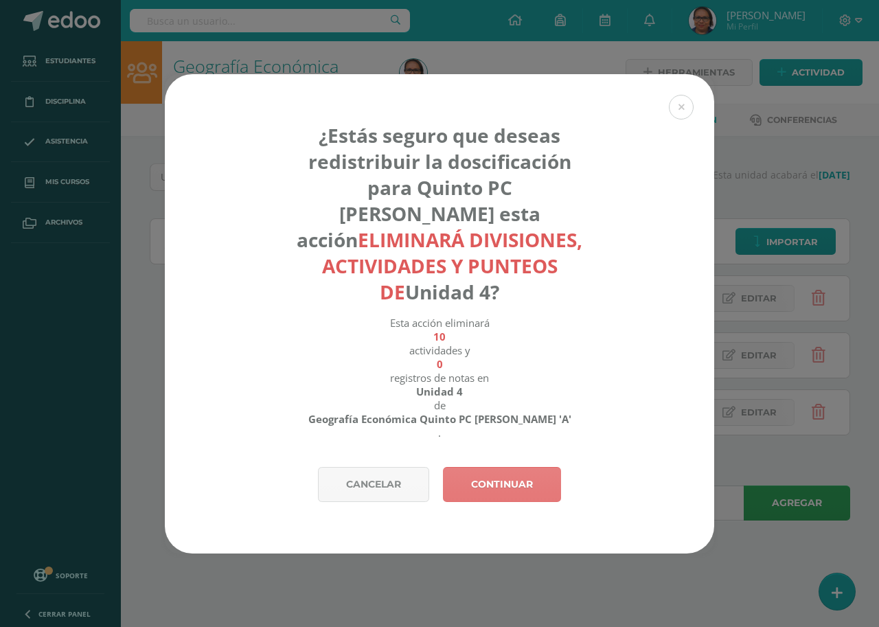
click at [504, 485] on link "Continuar" at bounding box center [502, 484] width 118 height 35
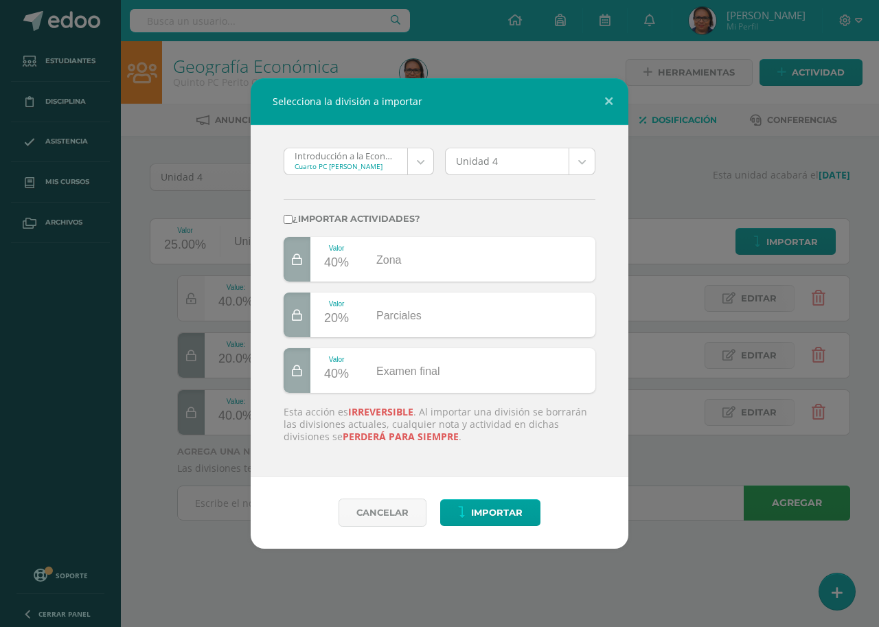
click at [290, 219] on input "¿Importar actividades?" at bounding box center [288, 219] width 9 height 9
checkbox input "true"
click at [419, 165] on body "Selecciona la división a importar Introducción a la Economía 'A' Cuarto PC Peri…" at bounding box center [439, 279] width 879 height 559
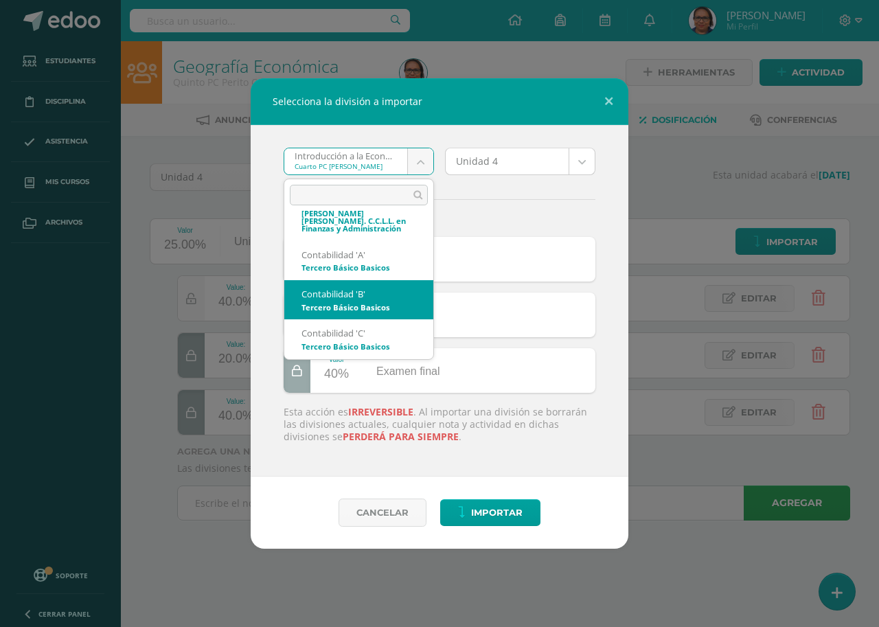
scroll to position [526, 0]
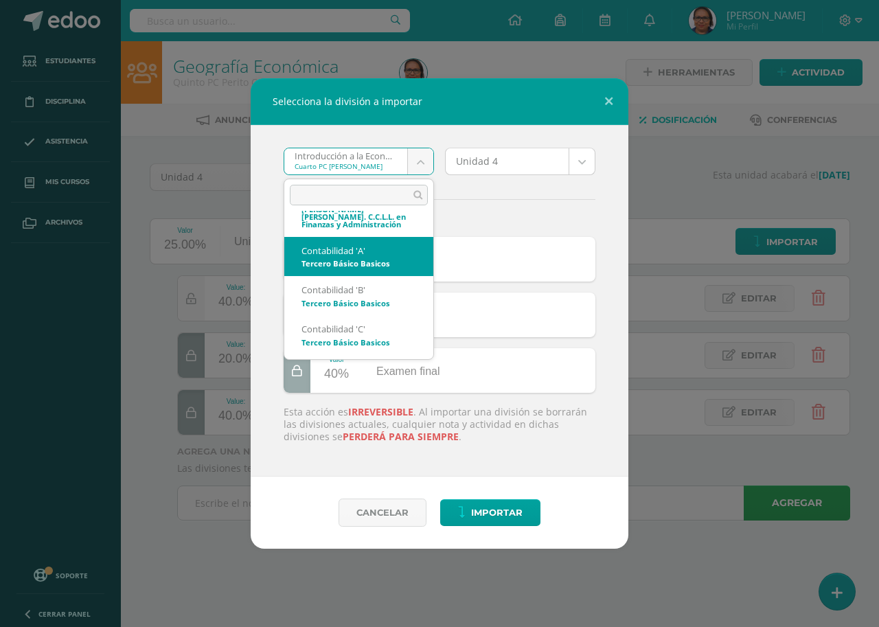
select select "4637"
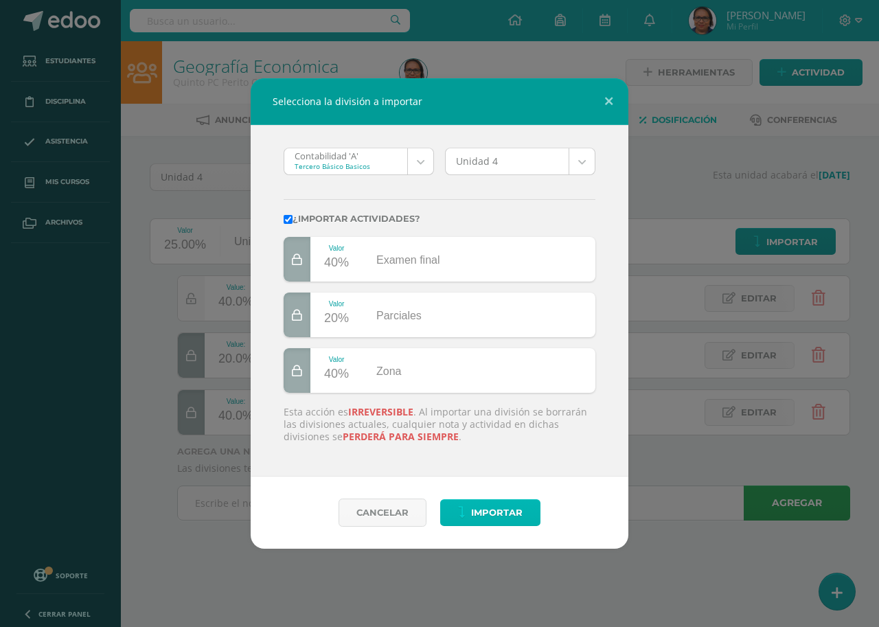
click at [517, 519] on span "Importar" at bounding box center [496, 512] width 51 height 25
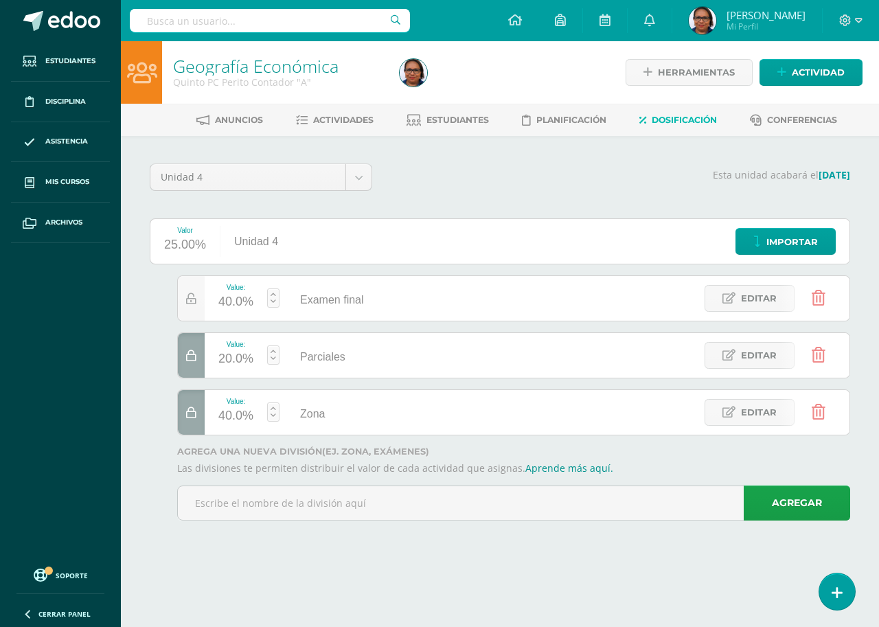
scroll to position [305, 0]
click at [482, 187] on div "Esta unidad acabará el [DATE]" at bounding box center [619, 182] width 478 height 38
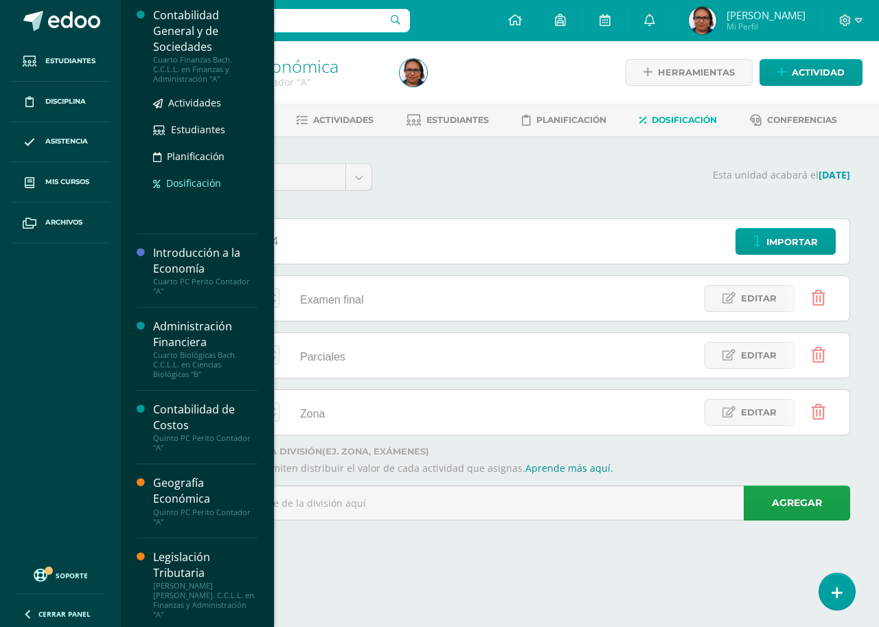
scroll to position [0, 0]
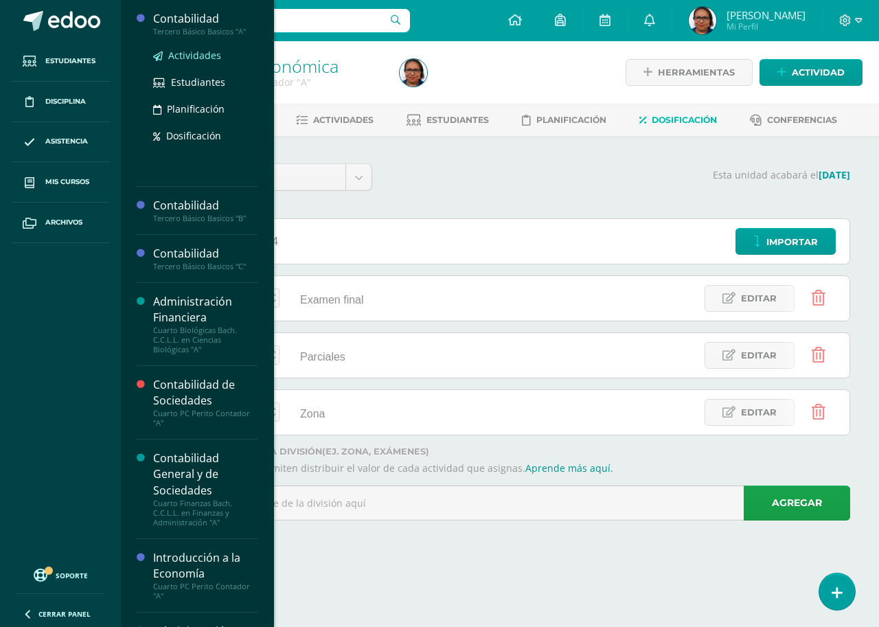
click at [196, 49] on span "Actividades" at bounding box center [194, 55] width 53 height 13
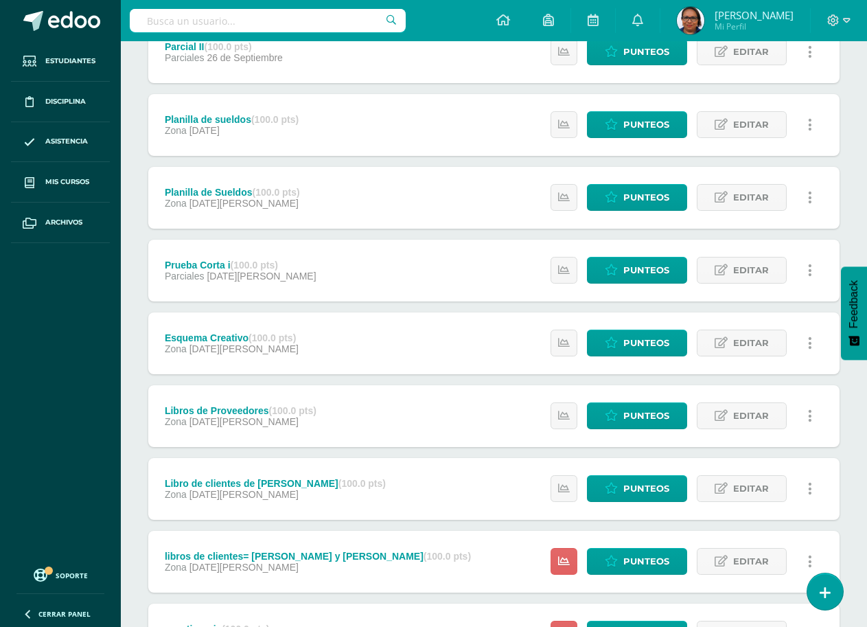
scroll to position [405, 0]
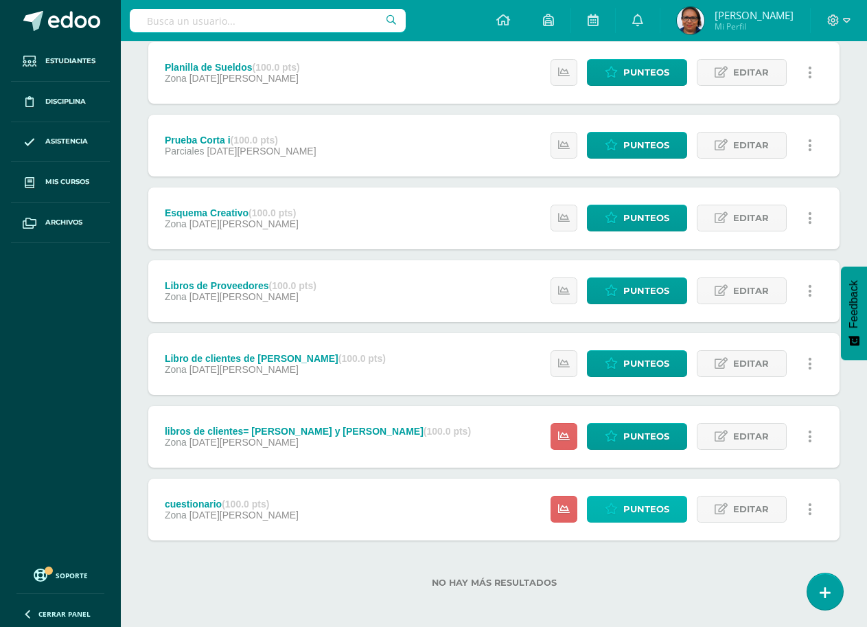
click at [649, 506] on span "Punteos" at bounding box center [646, 508] width 46 height 25
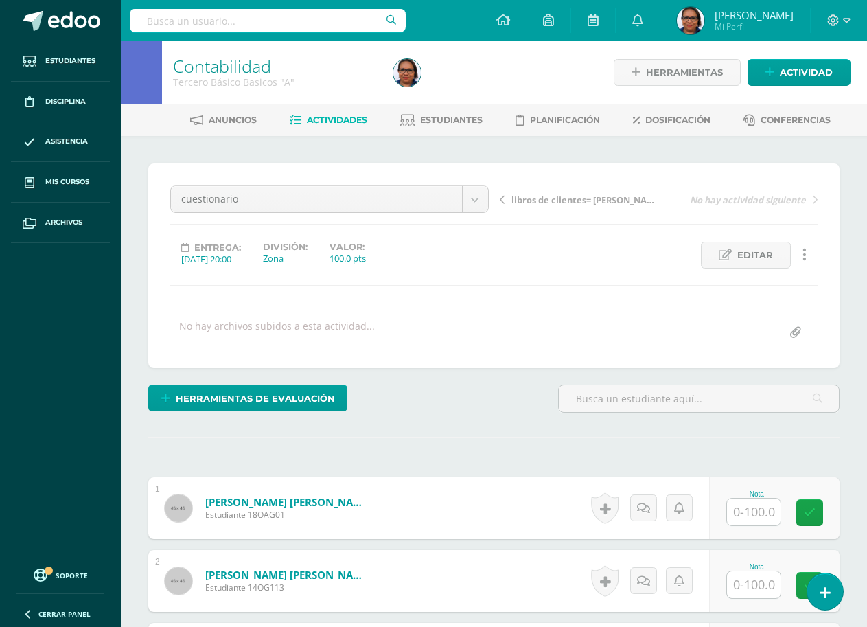
scroll to position [138, 0]
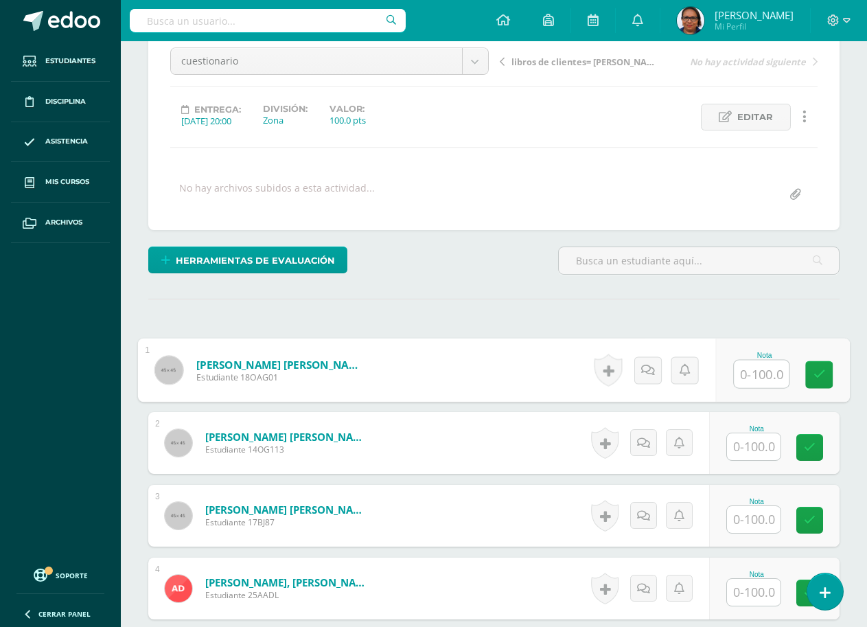
click at [750, 370] on input "text" at bounding box center [761, 373] width 55 height 27
type input "100"
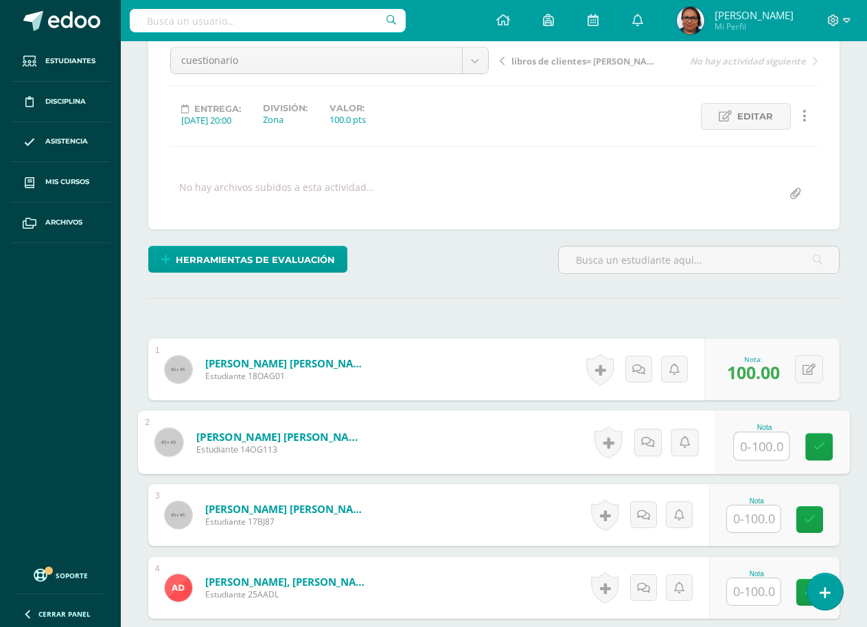
scroll to position [139, 0]
type input "100"
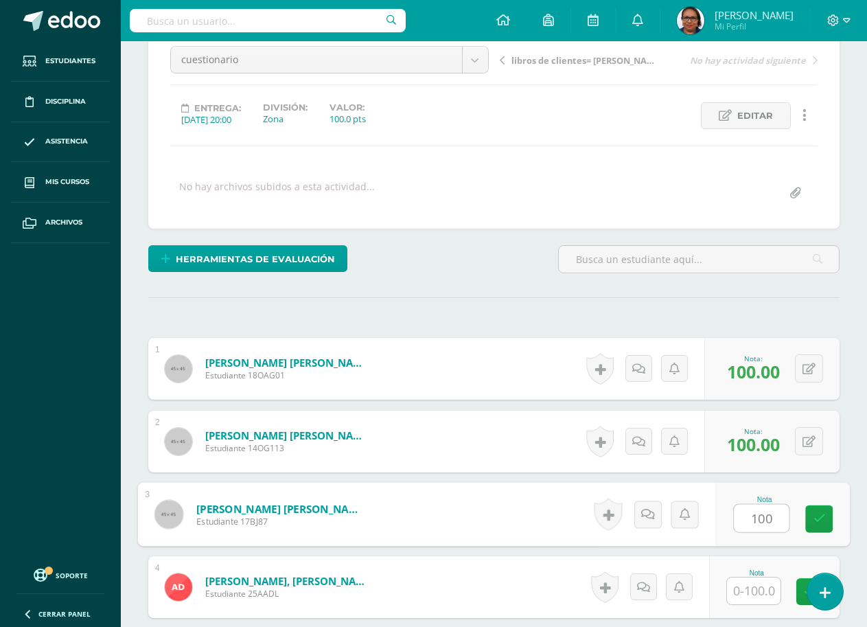
type input "100"
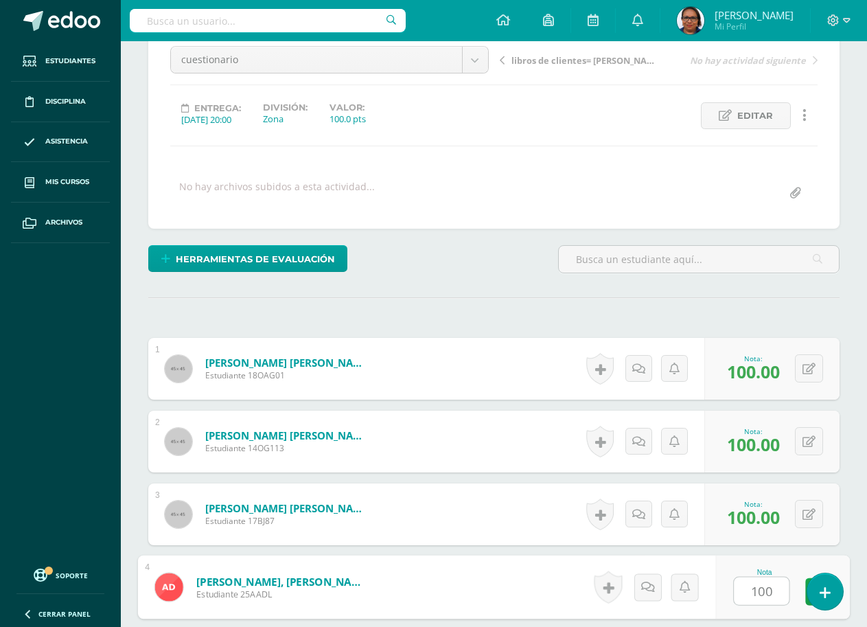
type input "100"
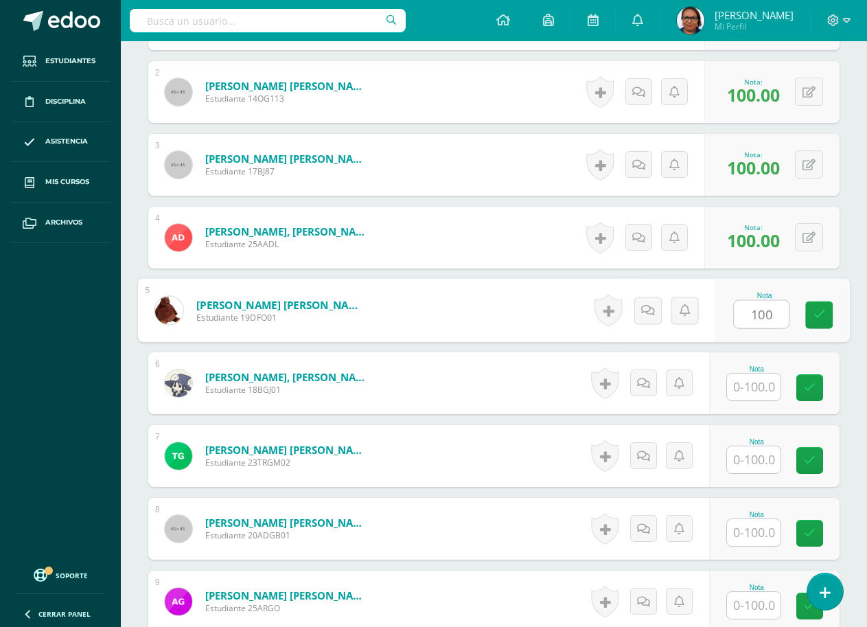
type input "100"
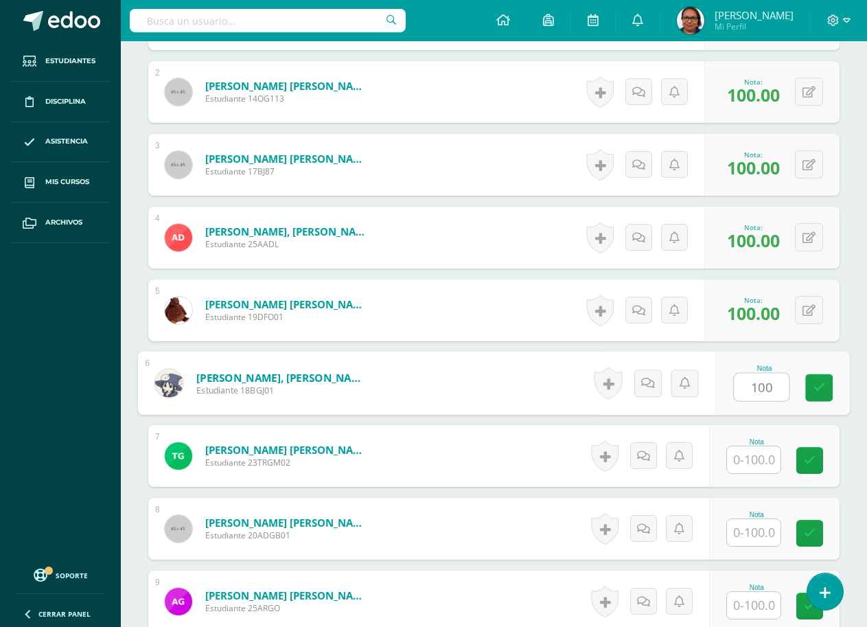
type input "100"
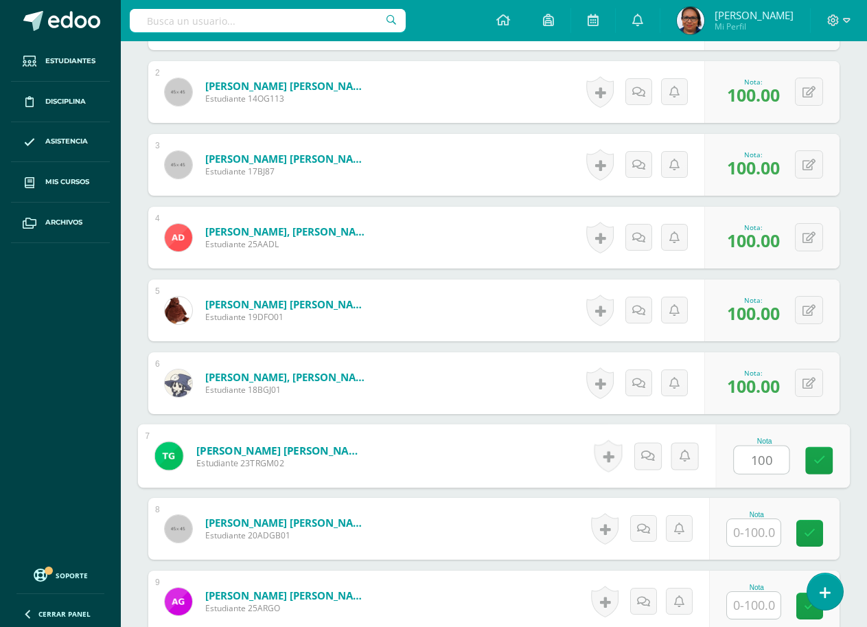
type input "100"
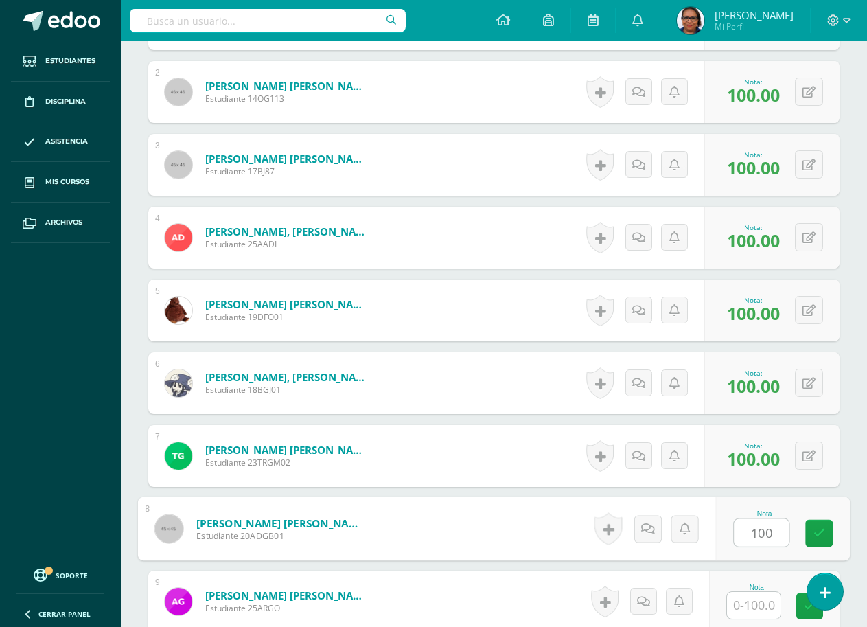
type input "100"
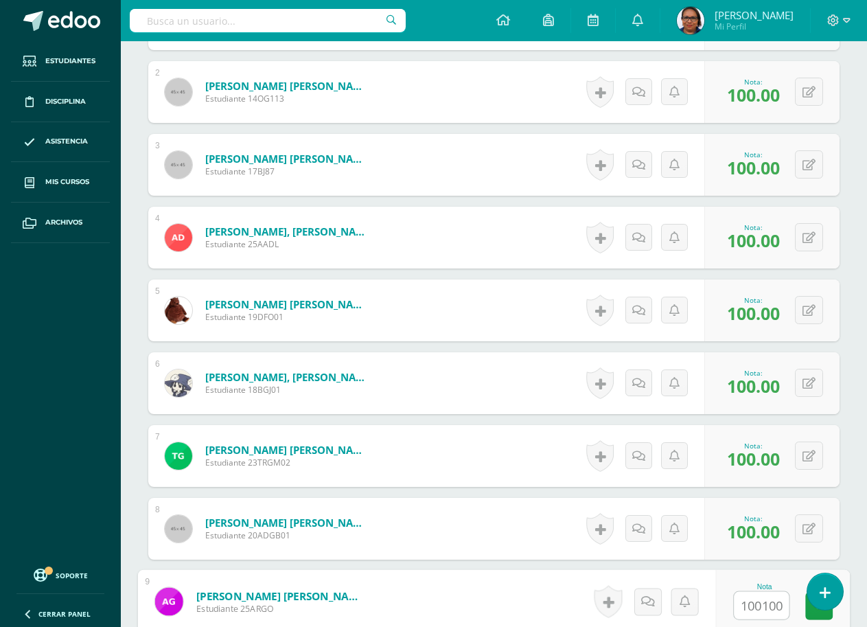
scroll to position [853, 0]
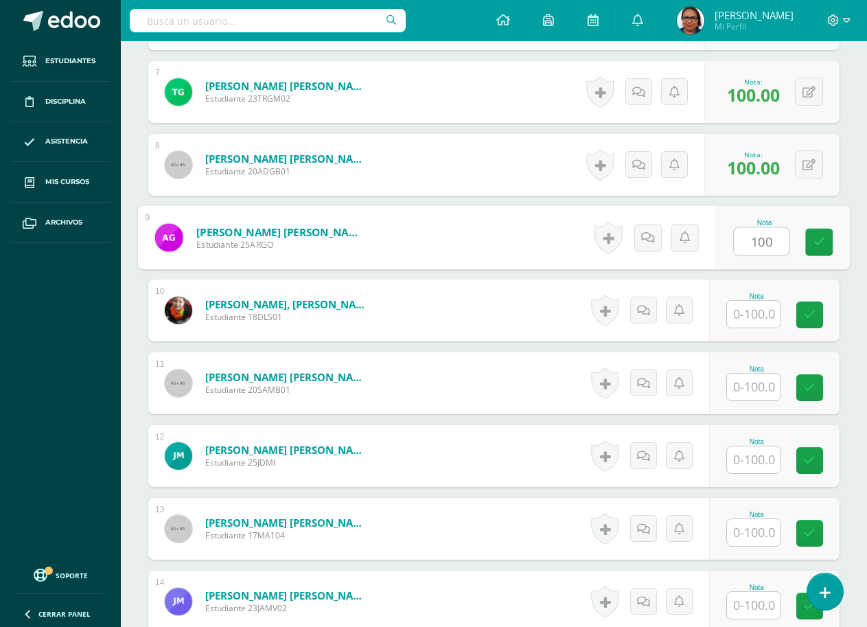
type input "100"
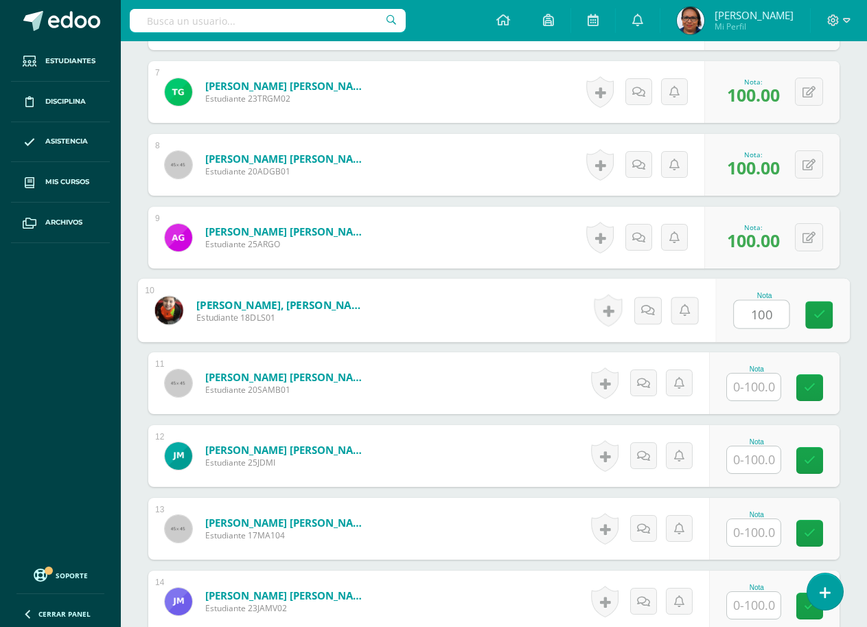
type input "100"
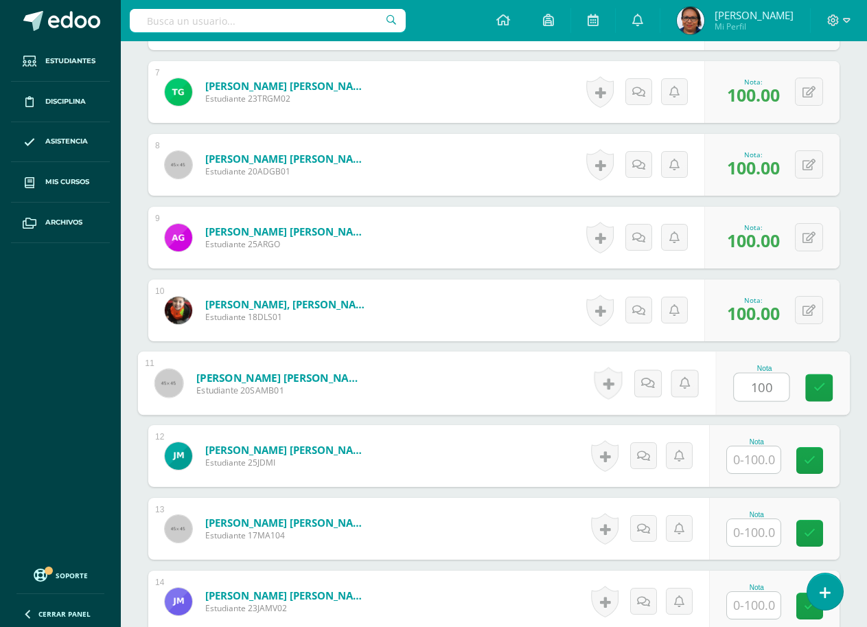
type input "100"
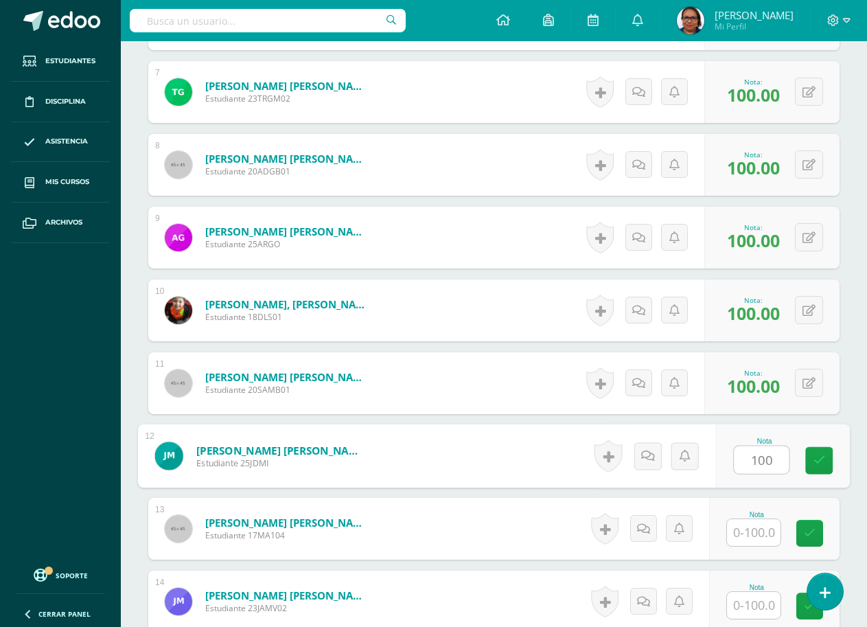
type input "100"
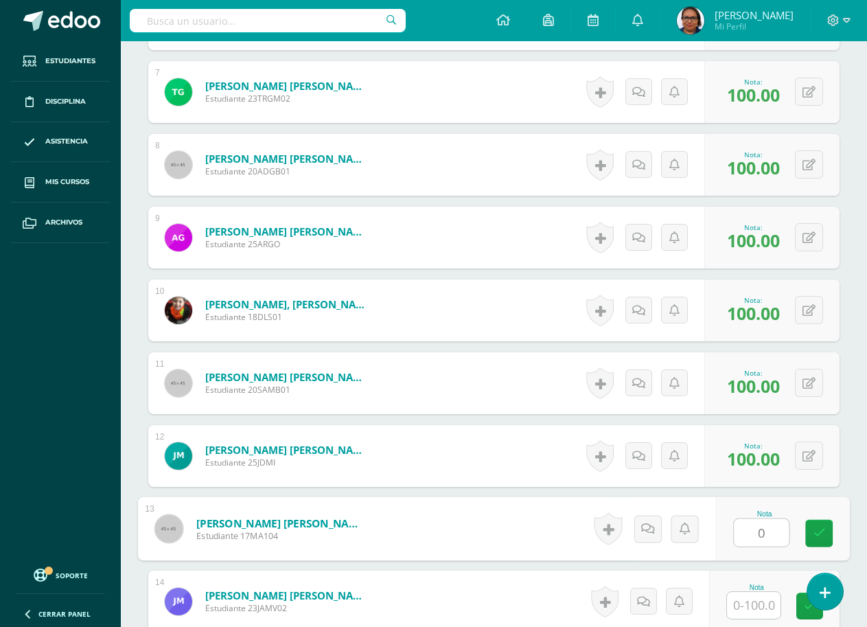
type input "0"
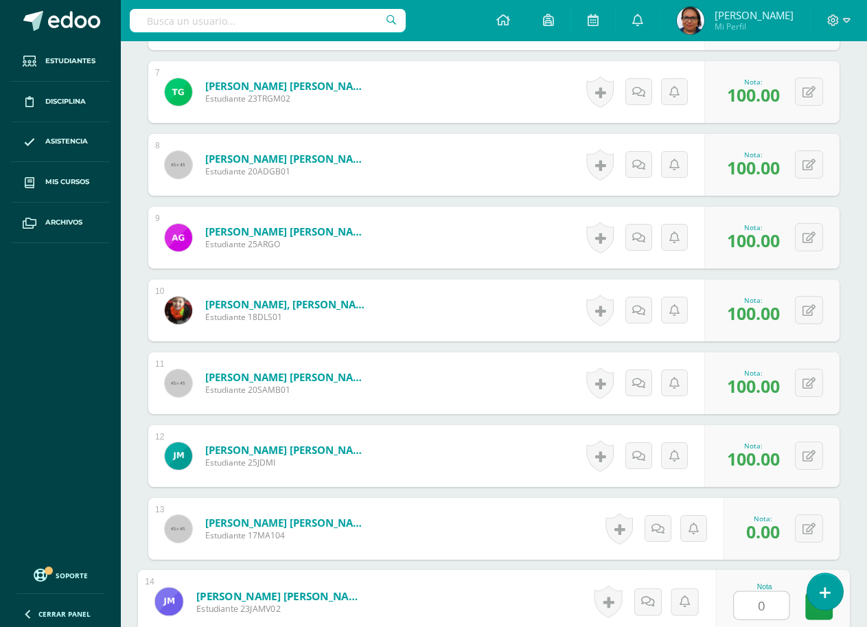
type input "0"
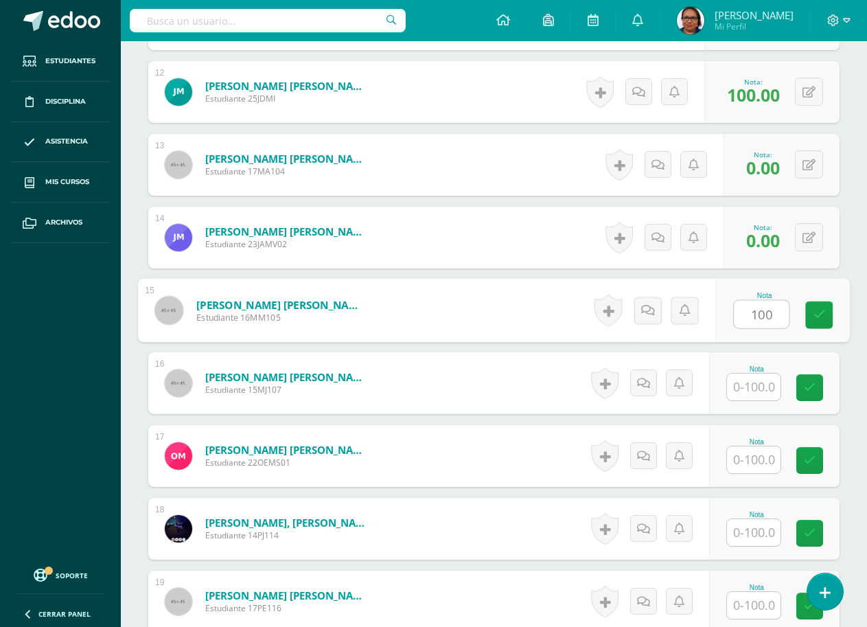
type input "100"
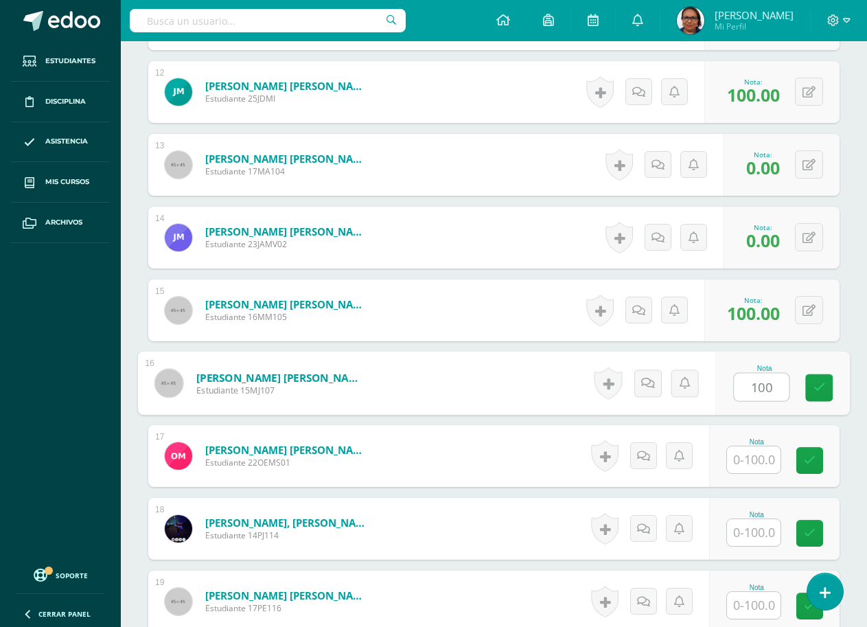
type input "100"
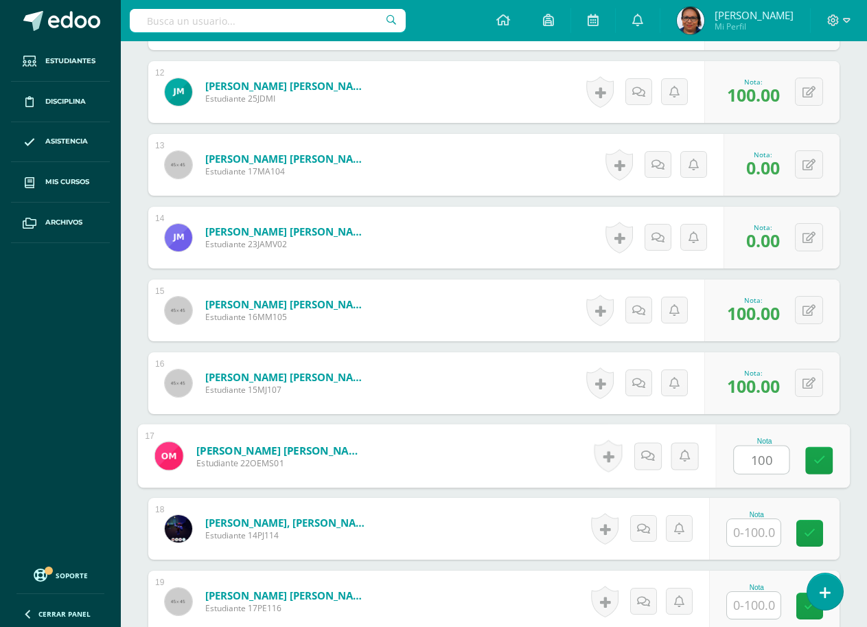
type input "100"
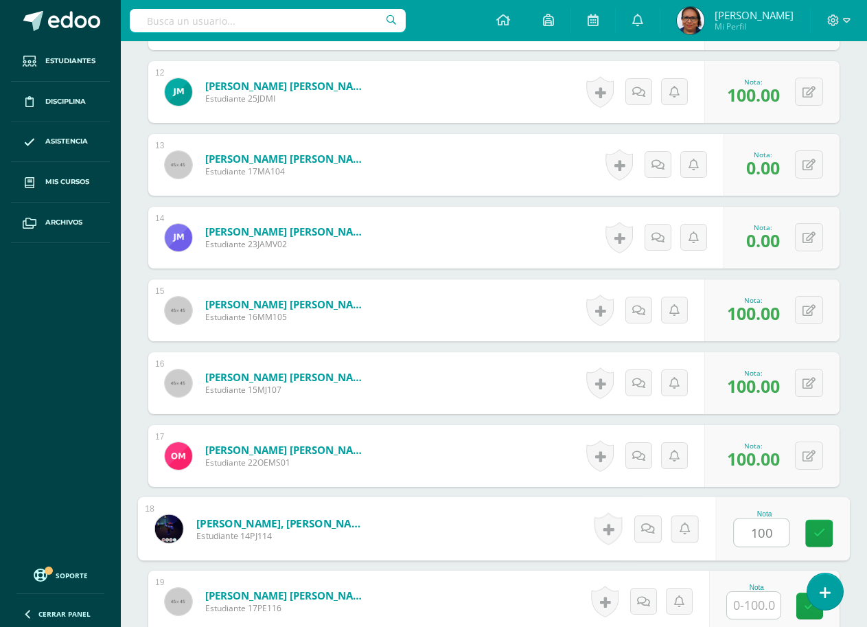
type input "100"
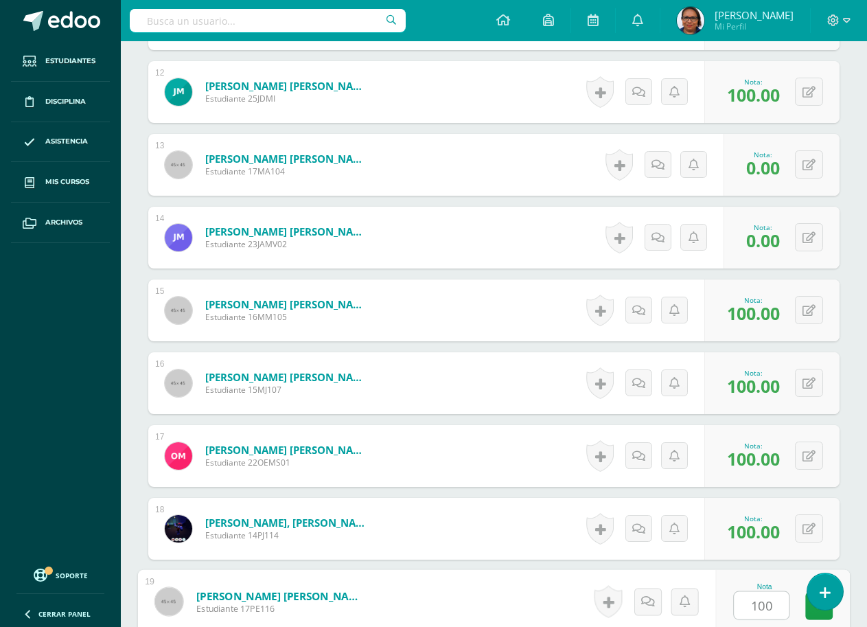
type input "100"
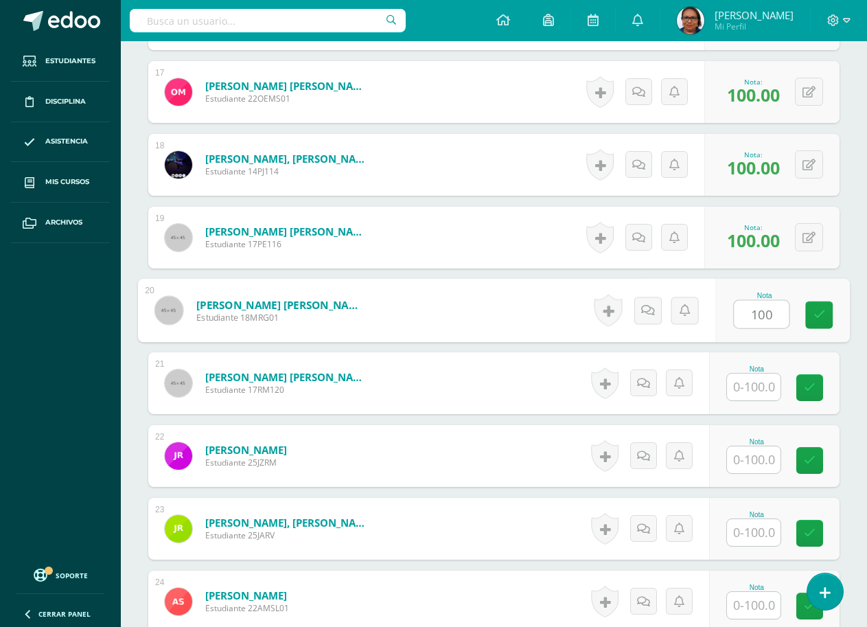
type input "100"
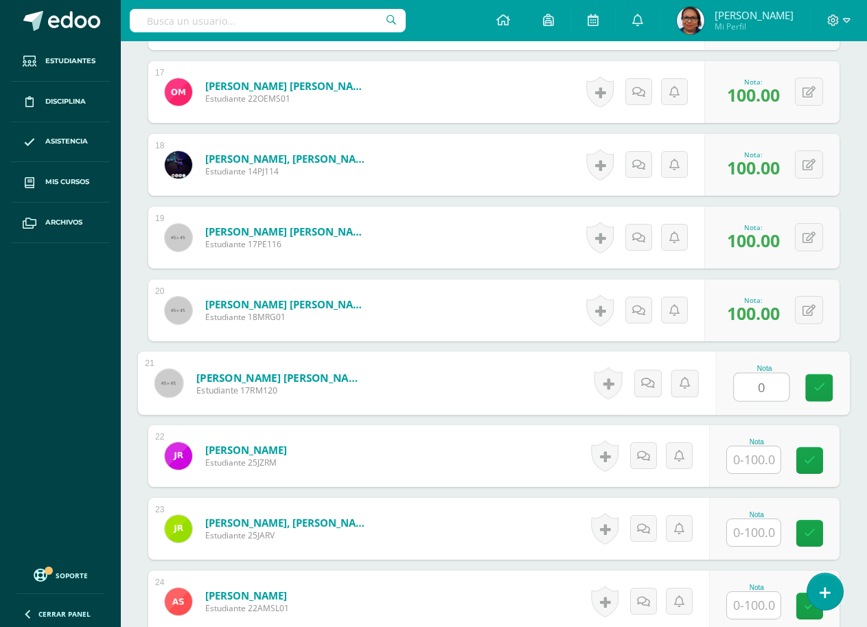
type input "0"
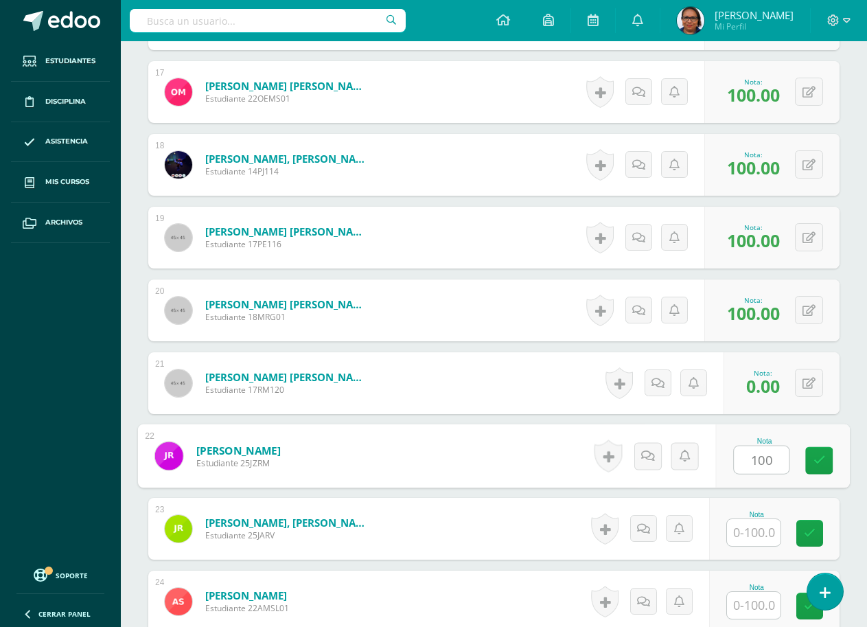
type input "100"
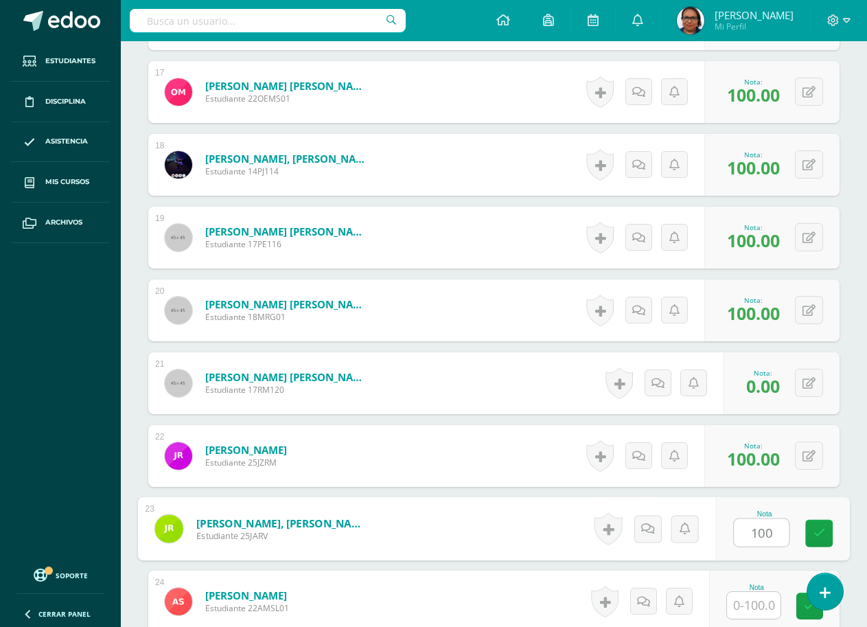
type input "100"
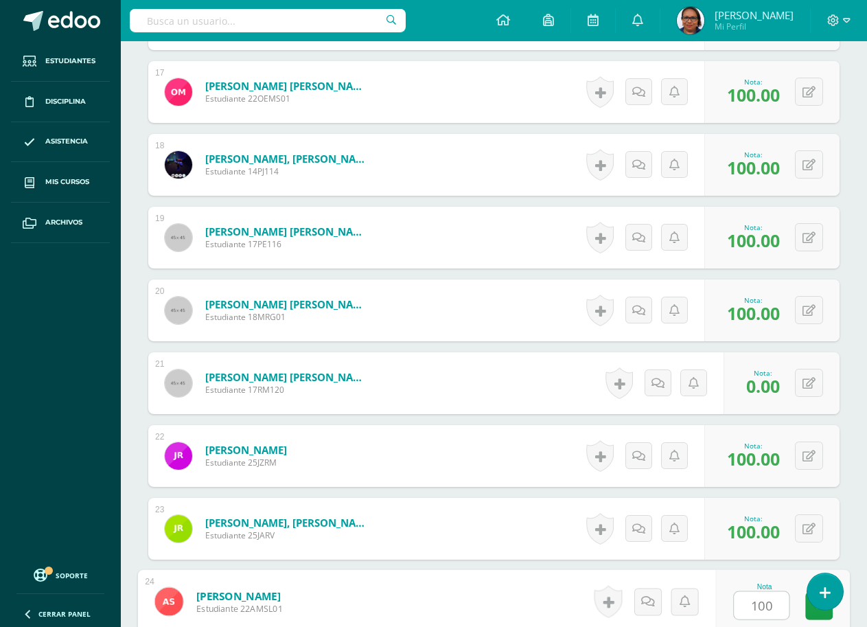
type input "100"
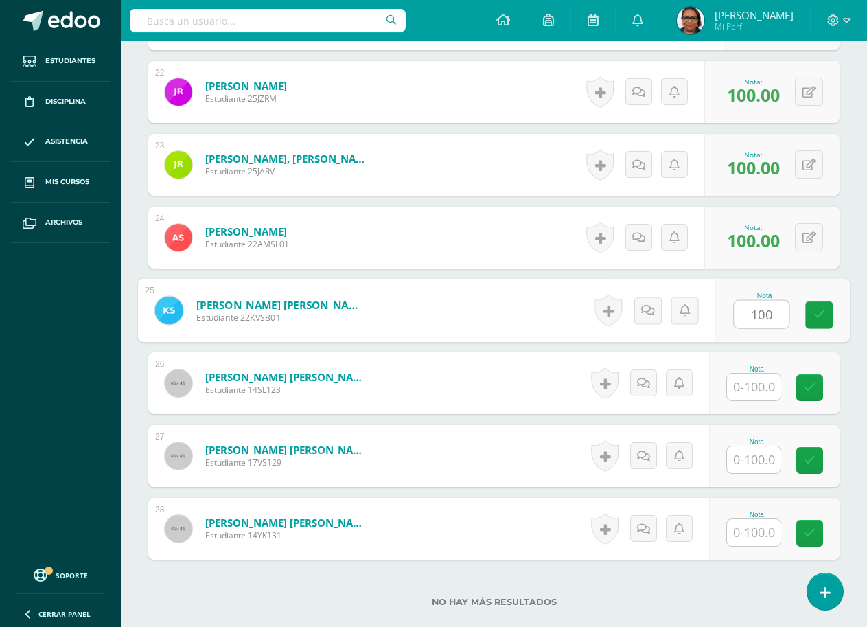
type input "100"
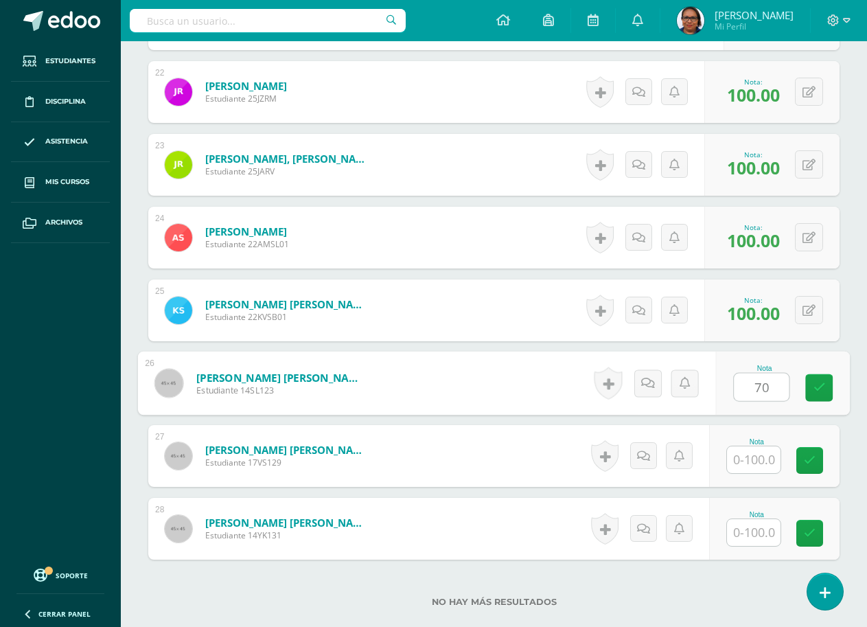
type input "70"
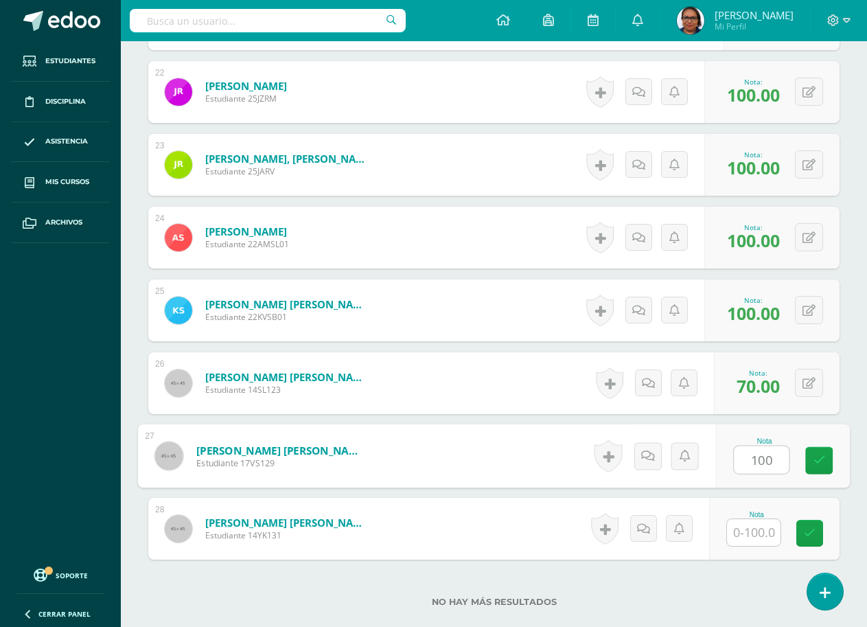
type input "100"
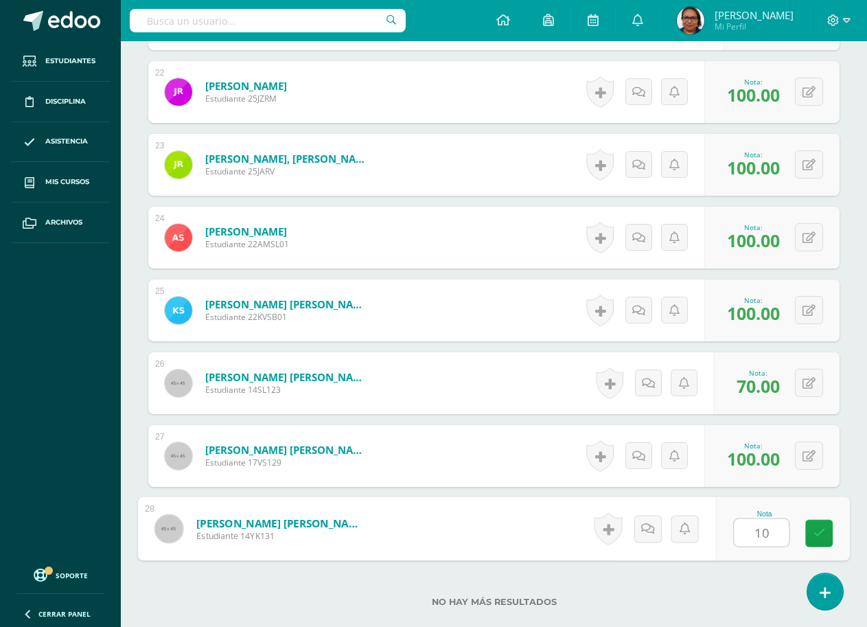
type input "100"
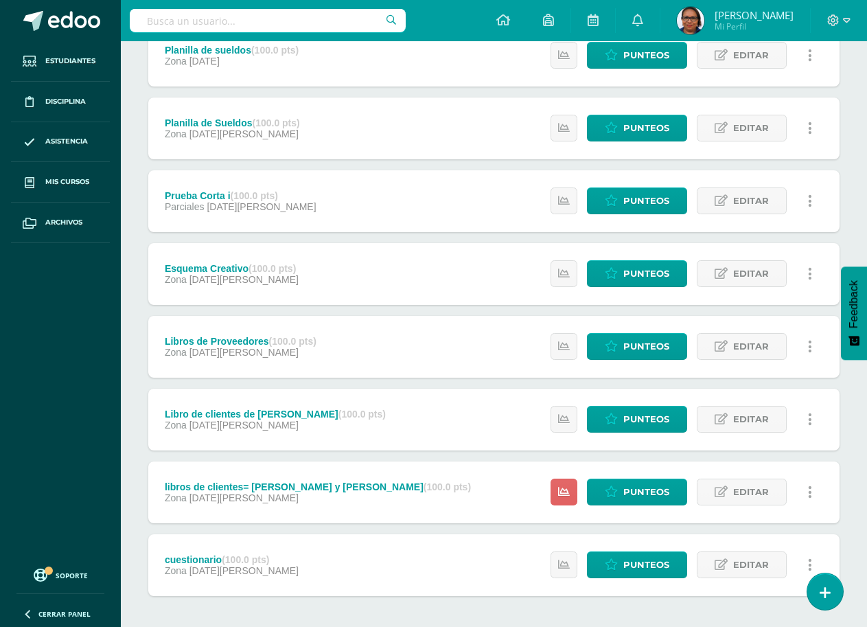
scroll to position [405, 0]
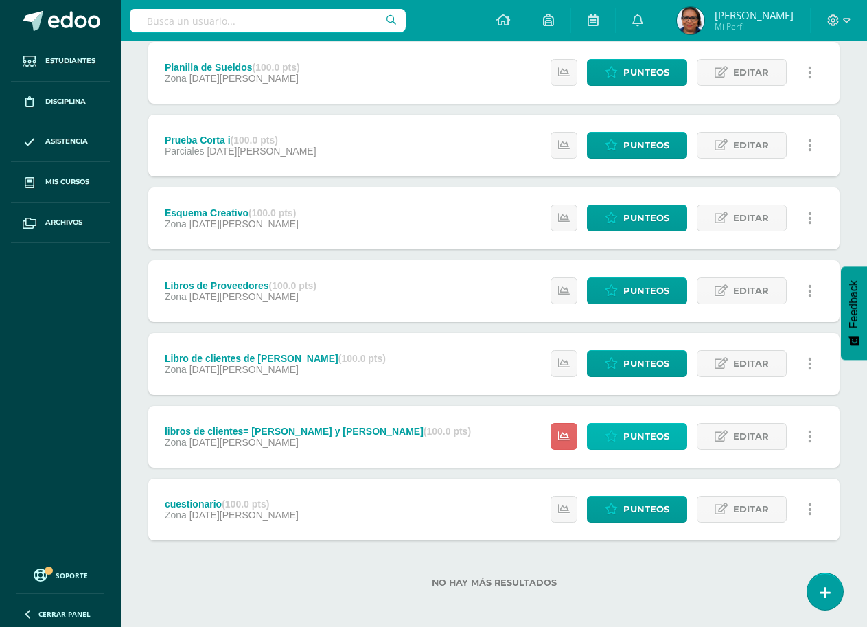
click at [625, 438] on span "Punteos" at bounding box center [646, 436] width 46 height 25
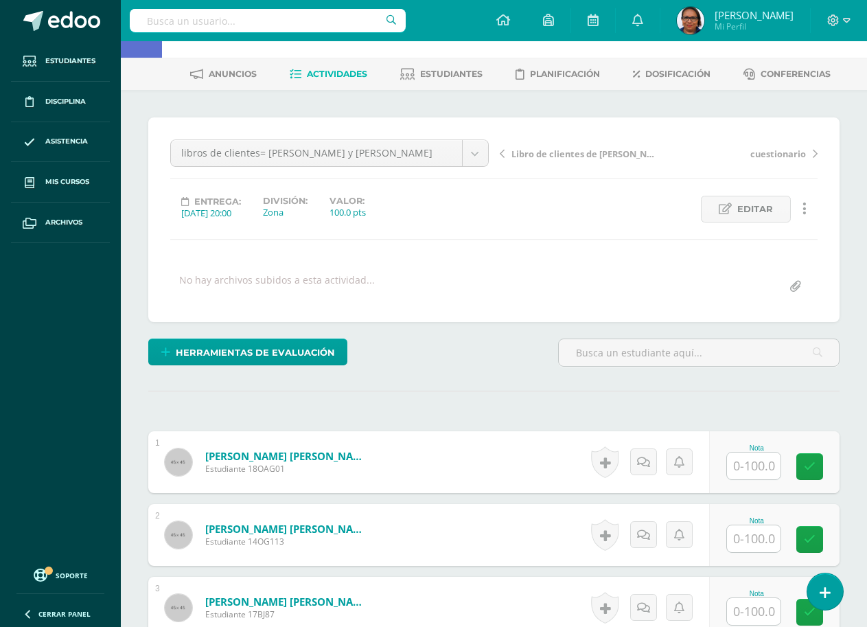
scroll to position [71, 0]
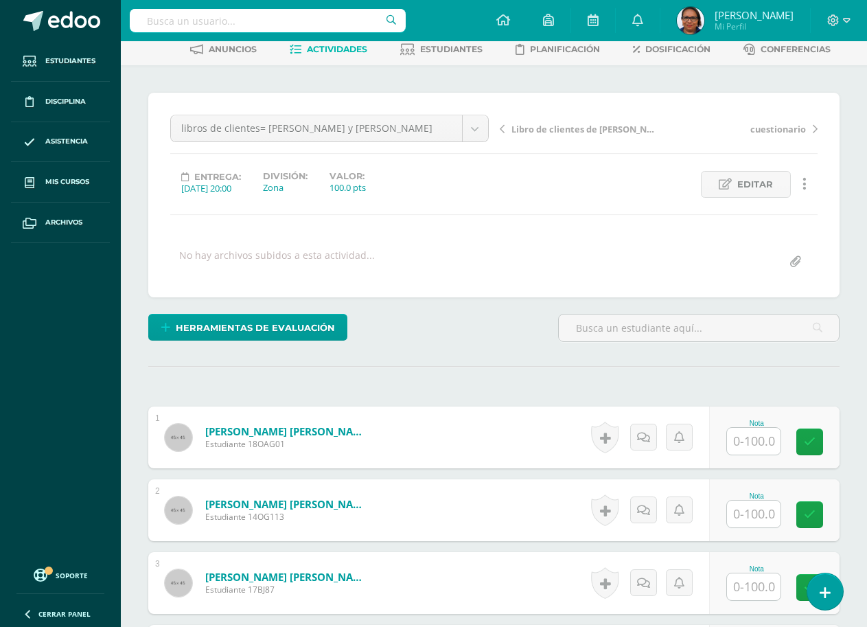
click at [763, 445] on input "text" at bounding box center [754, 441] width 54 height 27
type input "0"
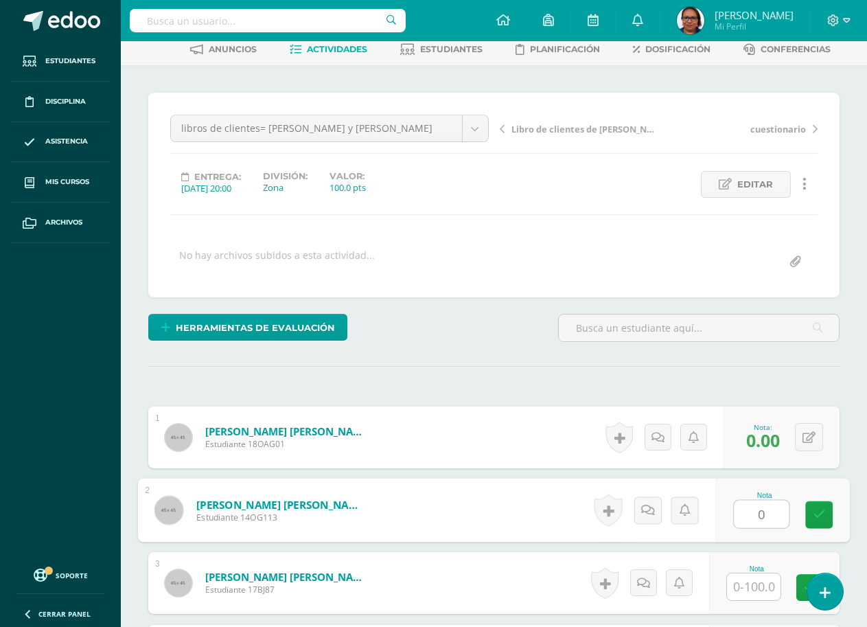
type input "0"
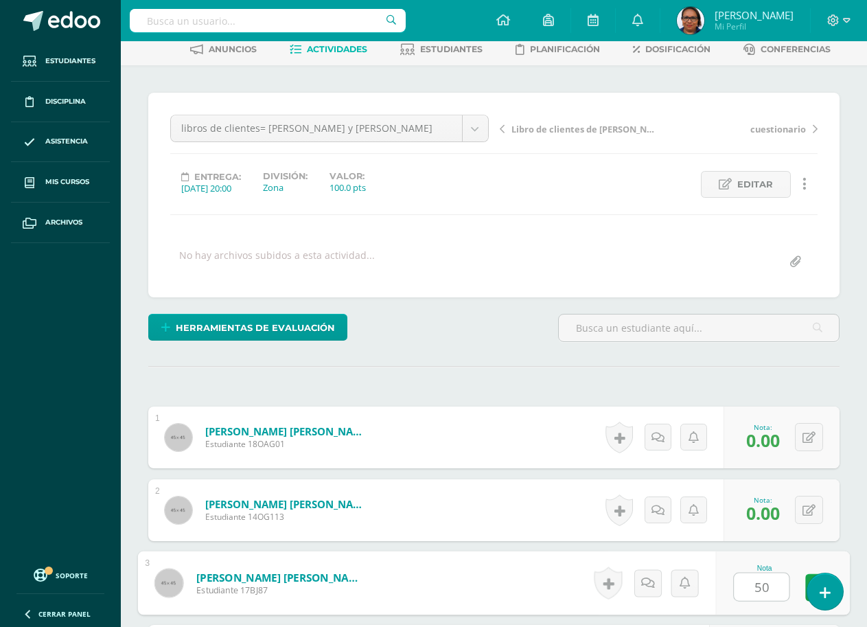
type input "50"
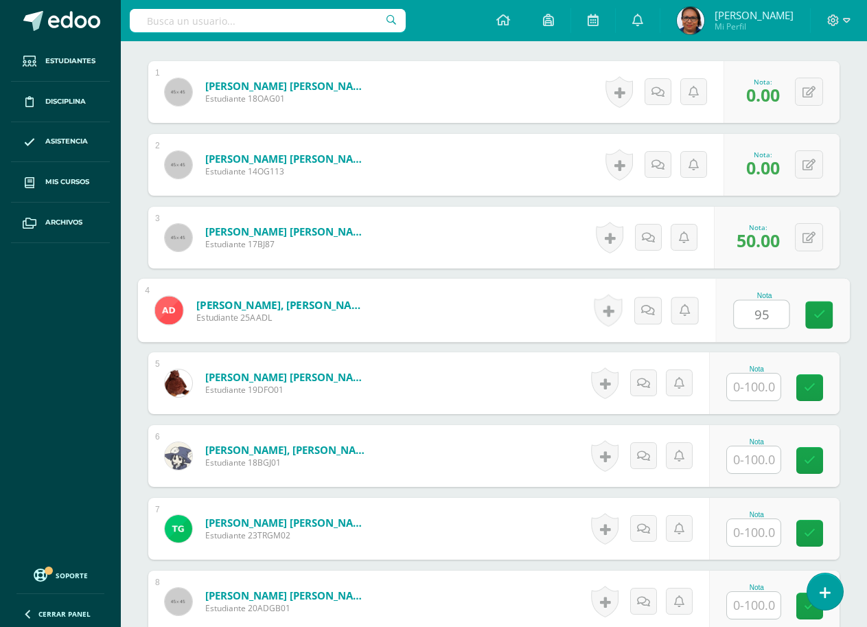
type input "95"
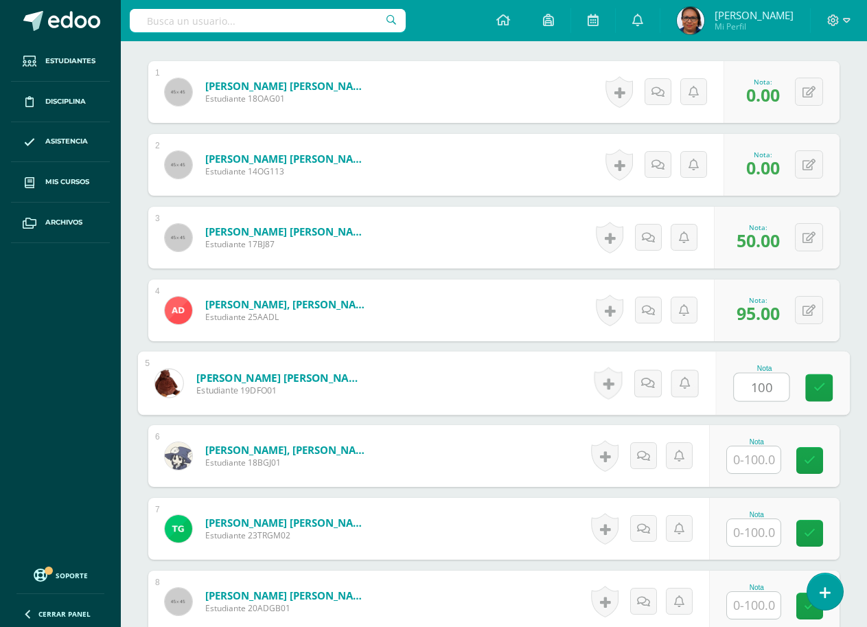
type input "100"
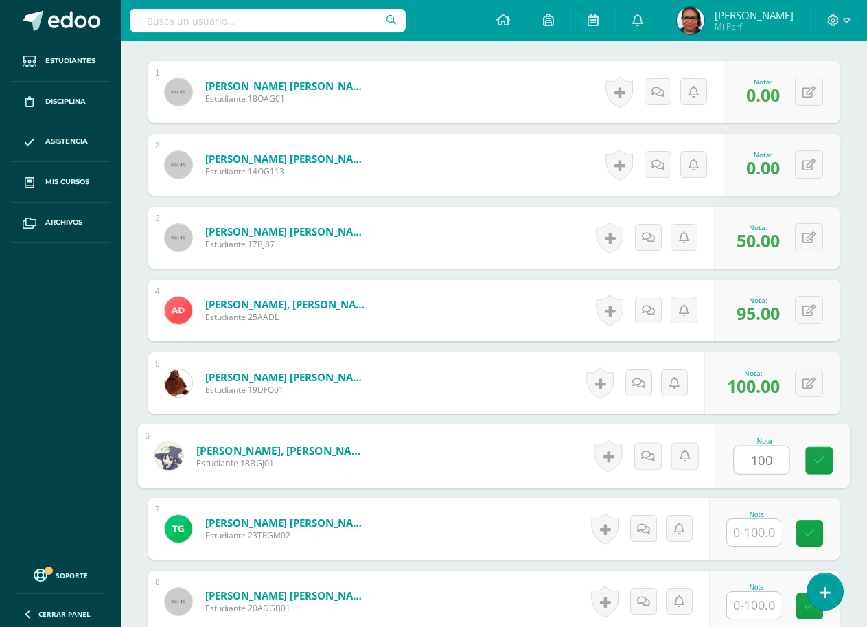
type input "100"
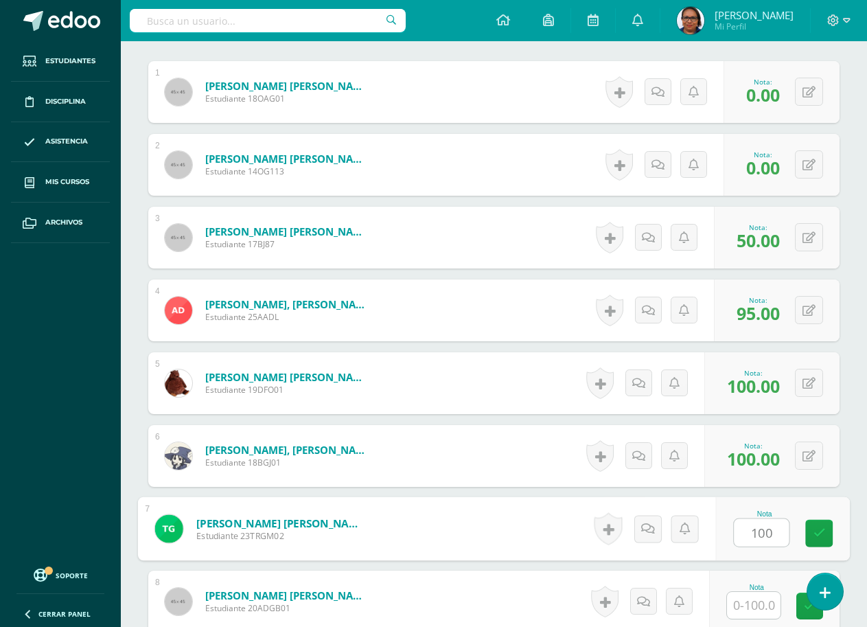
type input "100"
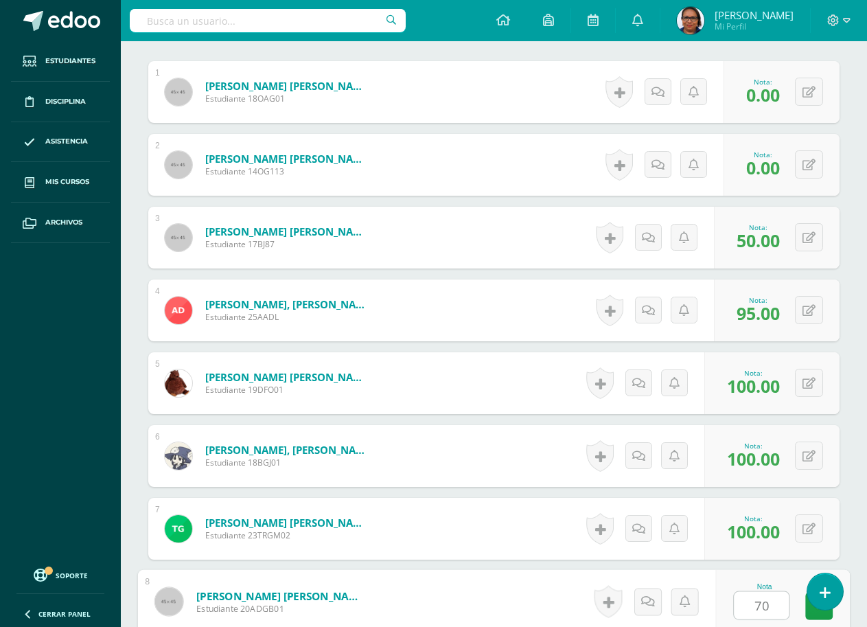
type input "70"
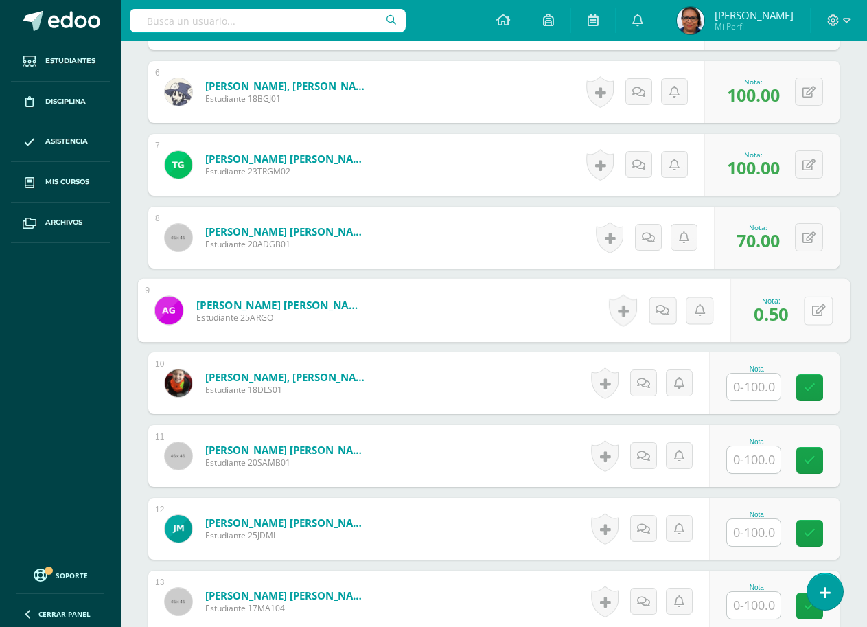
click at [816, 312] on button at bounding box center [818, 310] width 29 height 29
type input "50"
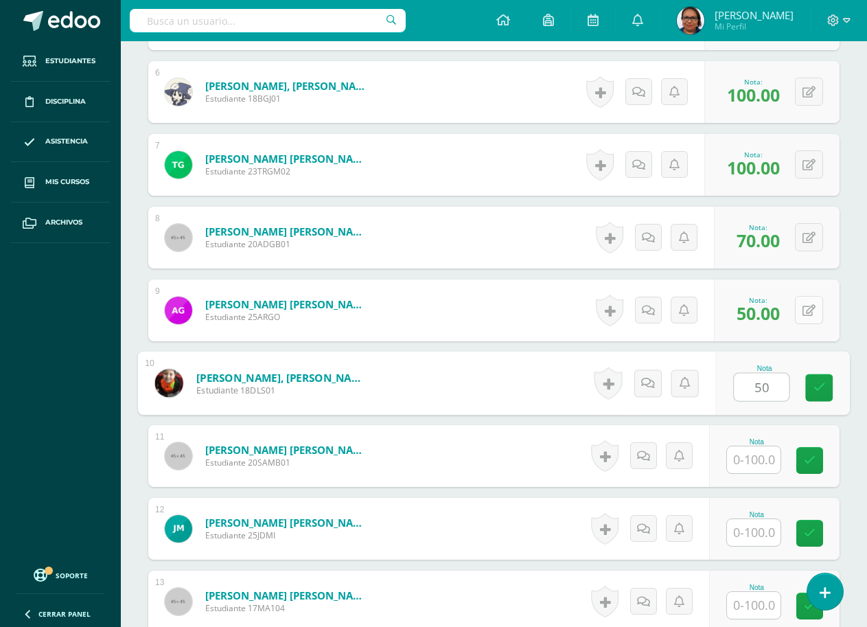
type input "50"
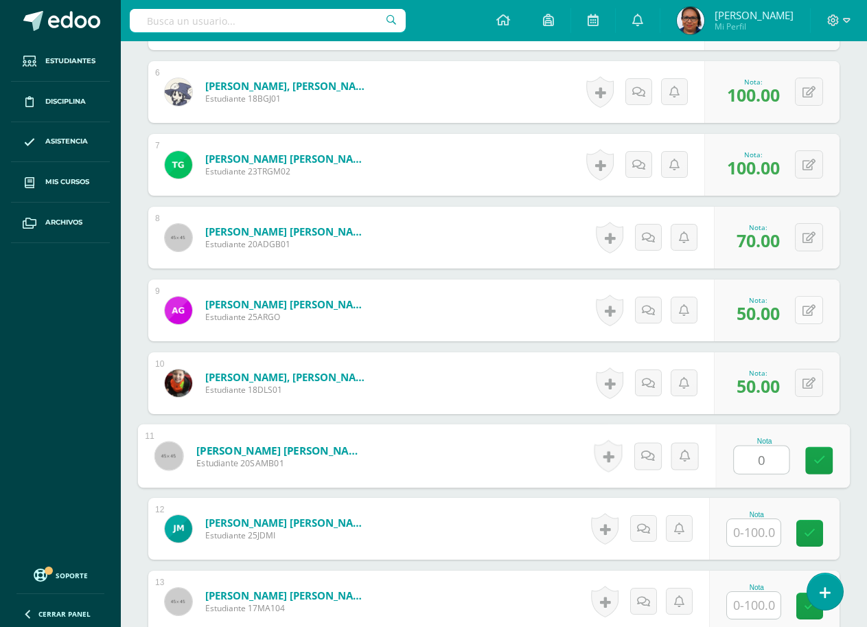
type input "0"
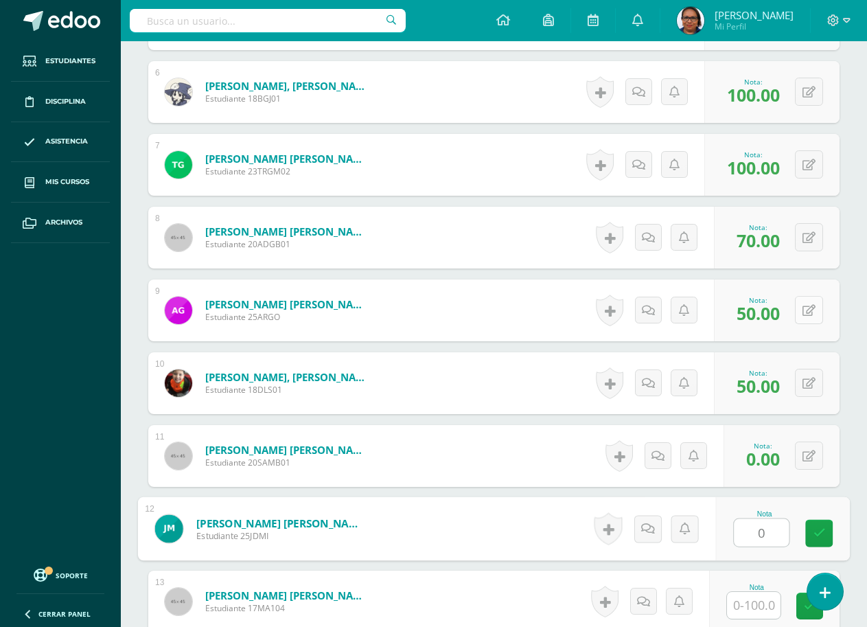
type input "0"
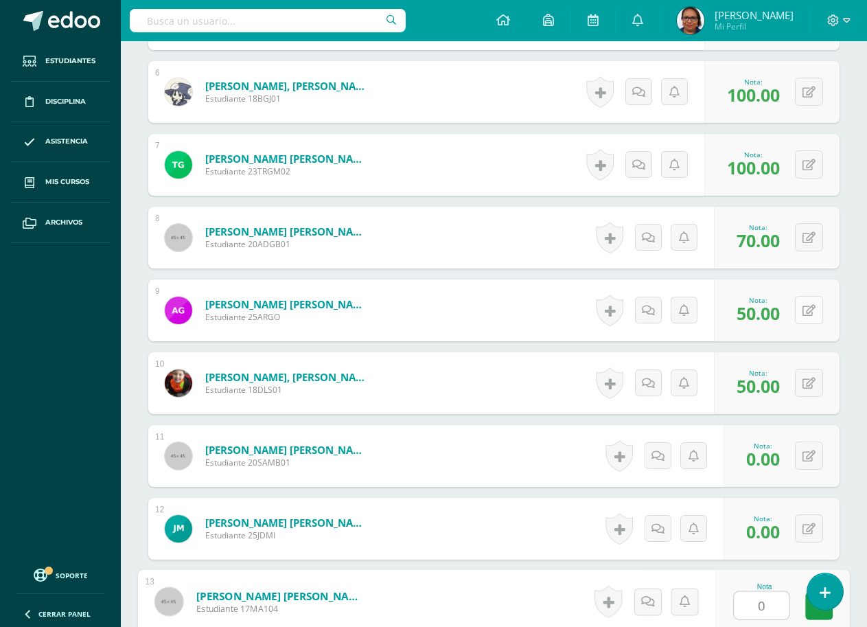
type input "0"
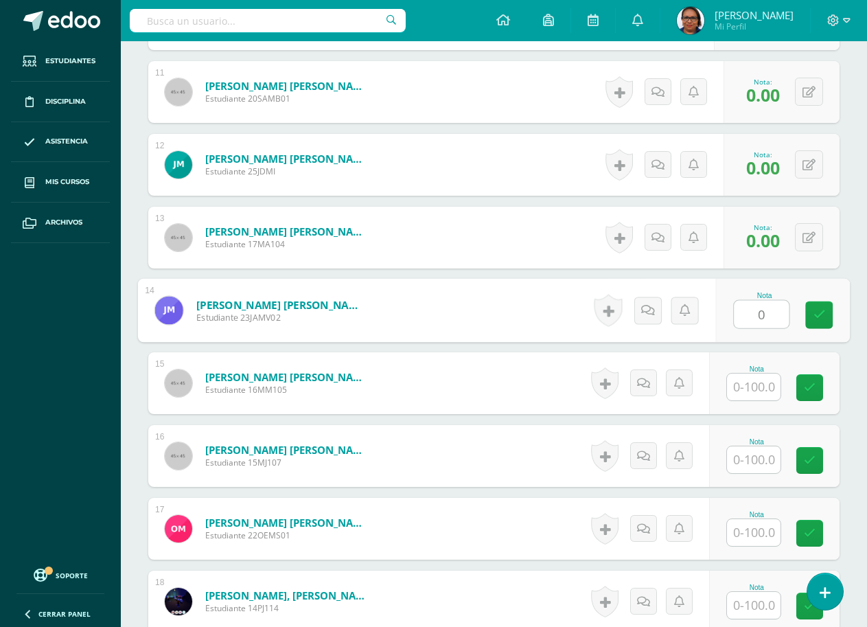
type input "0"
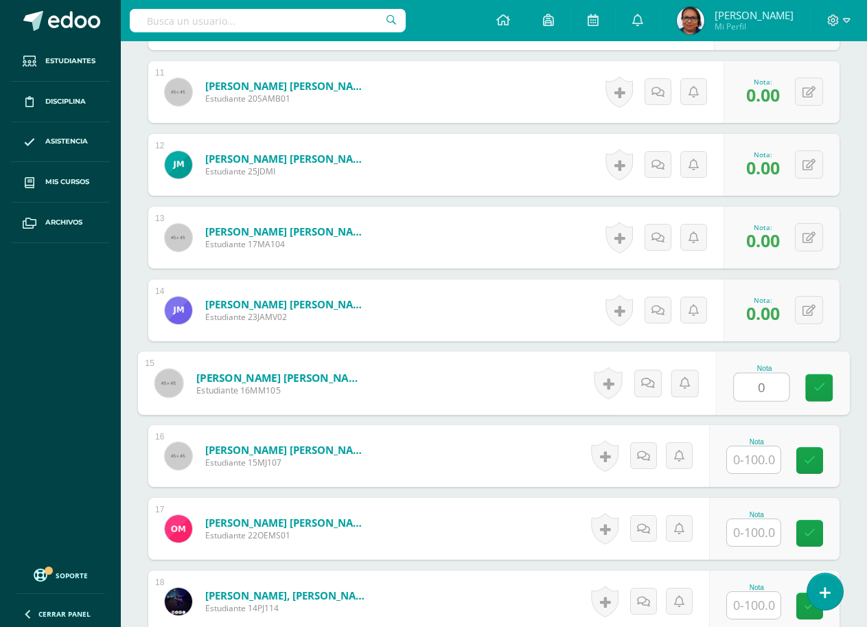
type input "0"
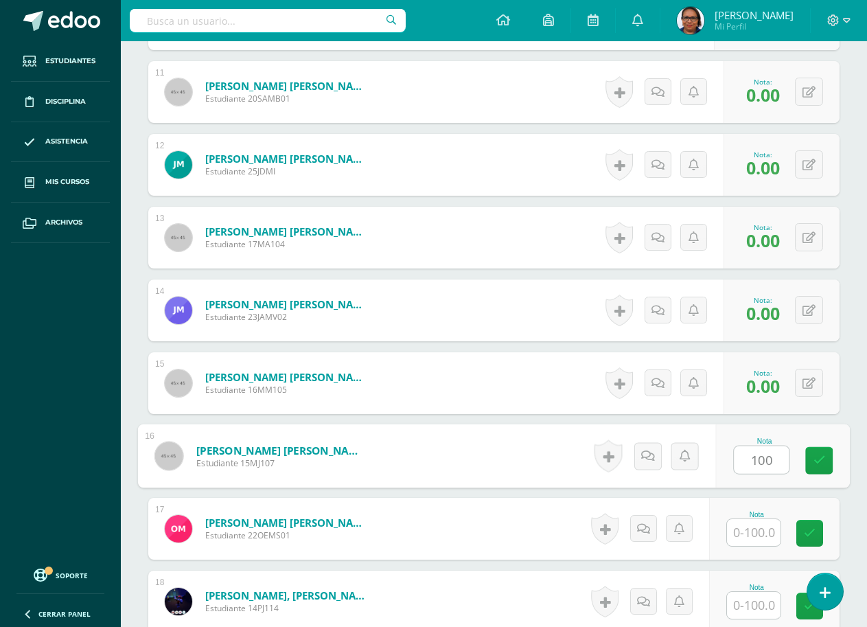
type input "100"
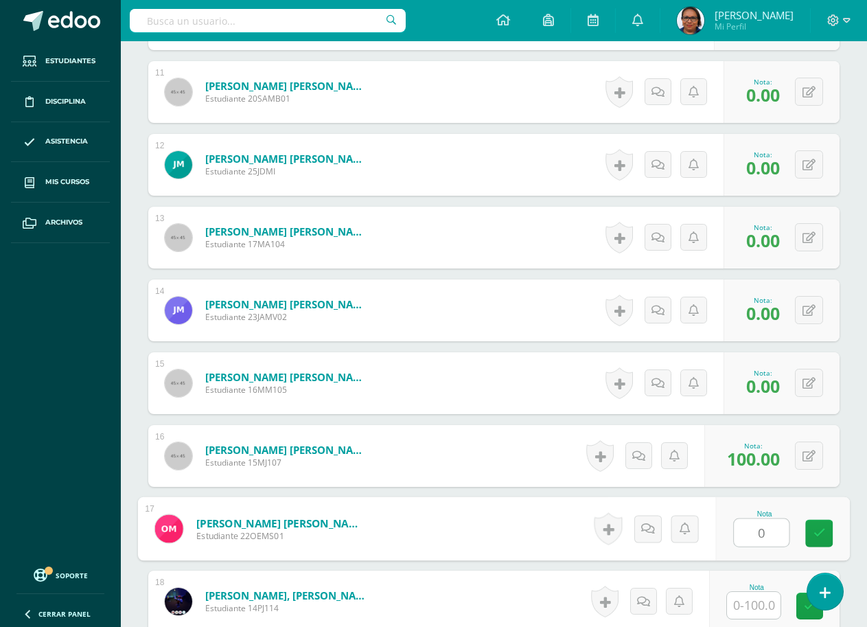
type input "0"
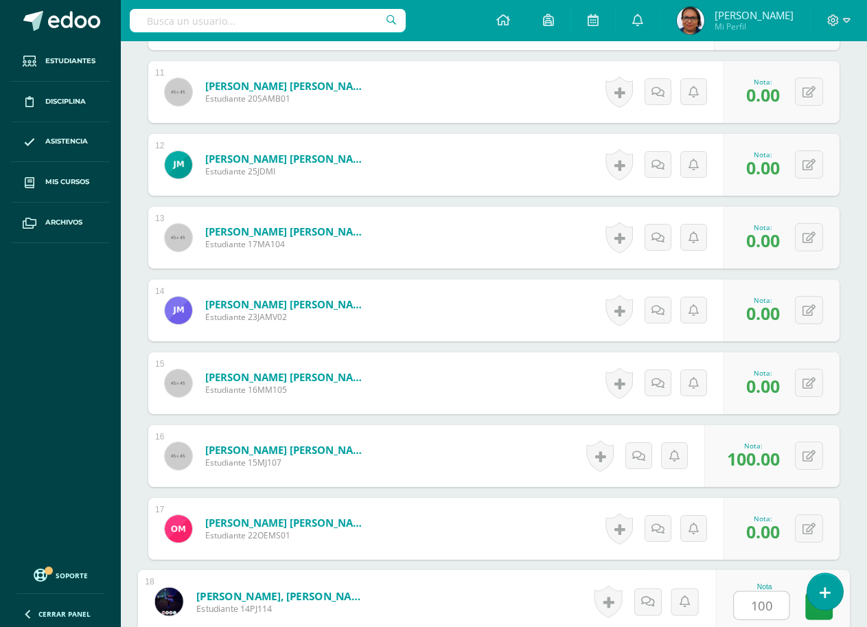
type input "100"
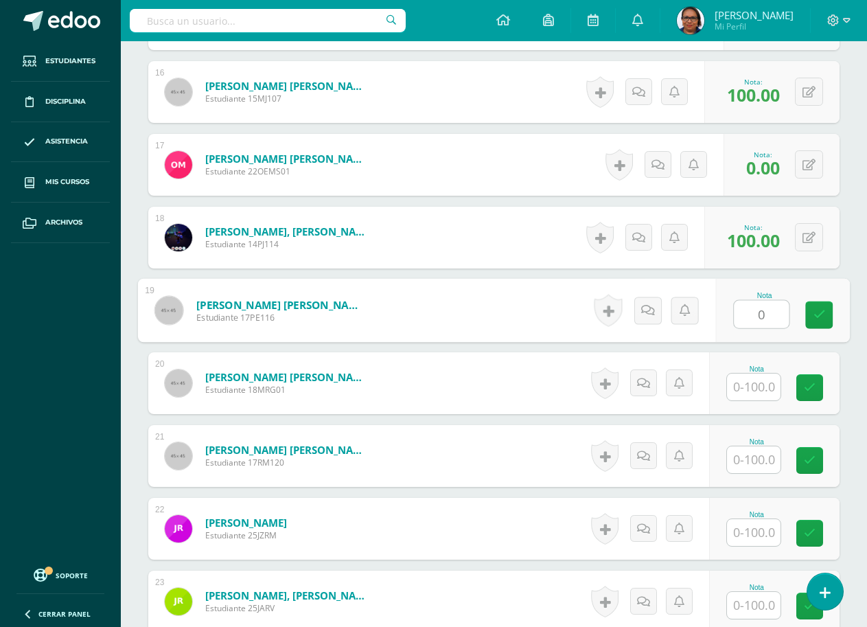
type input "0"
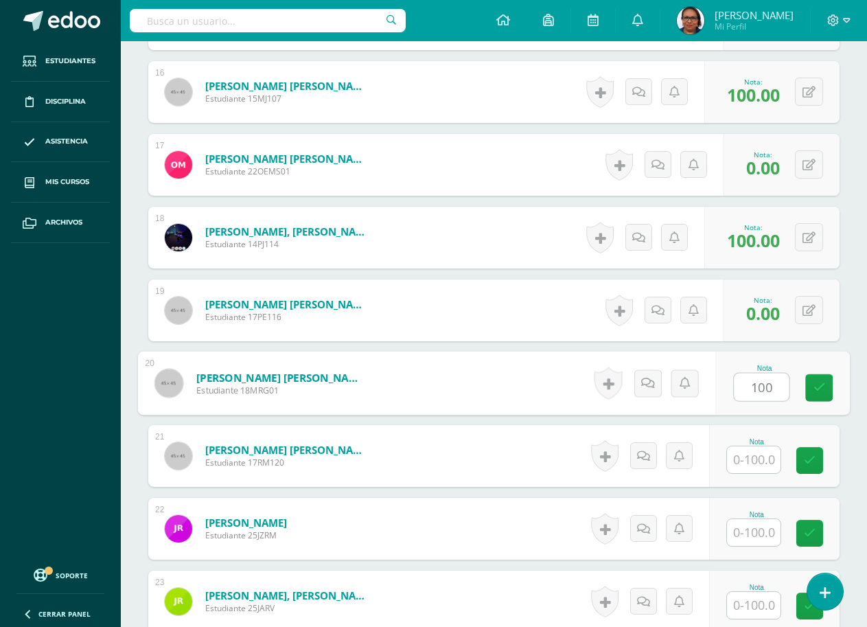
type input "100"
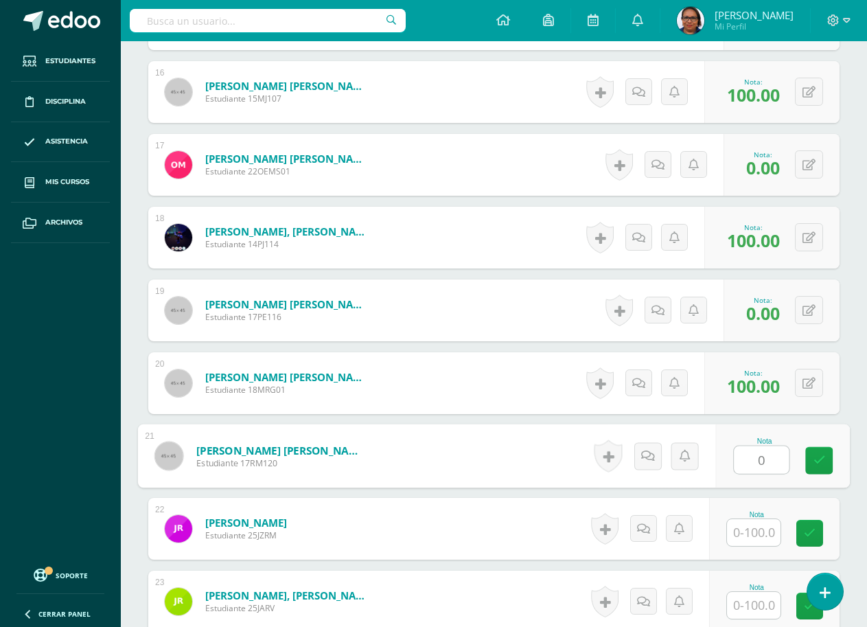
type input "0"
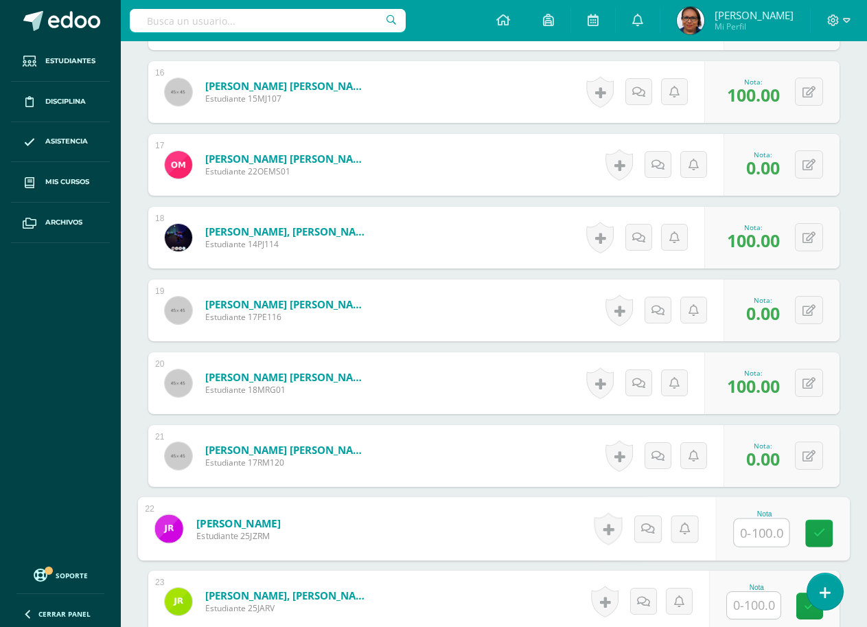
type input "4"
type input "80"
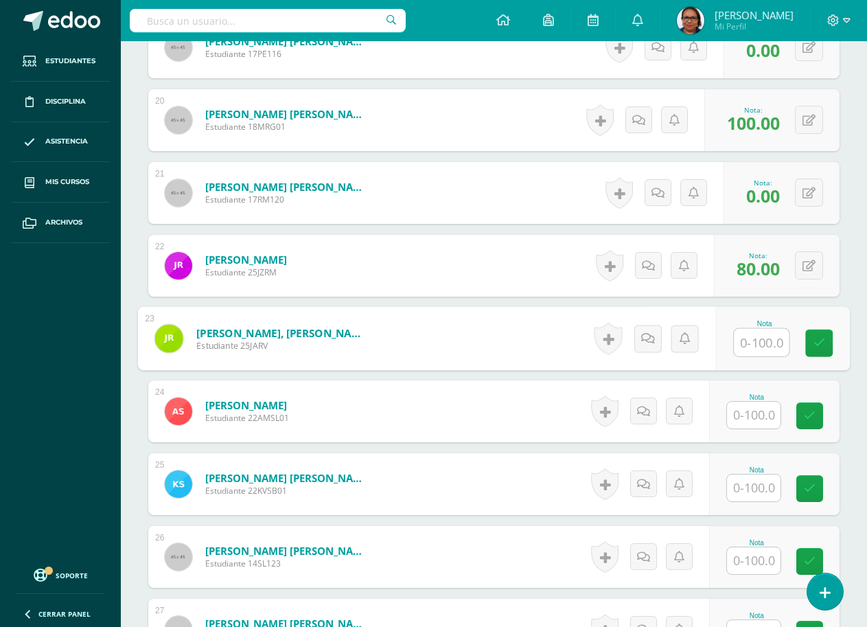
scroll to position [1851, 0]
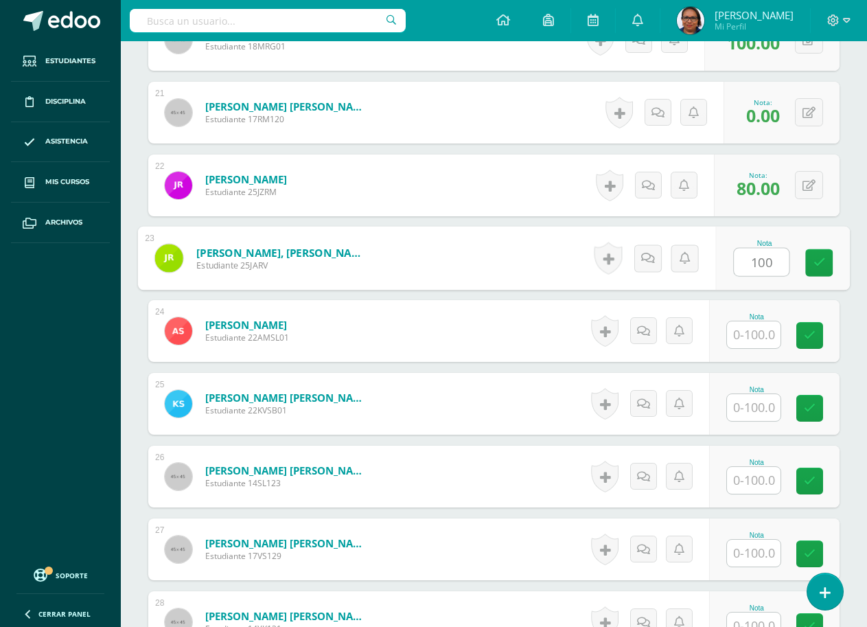
type input "100"
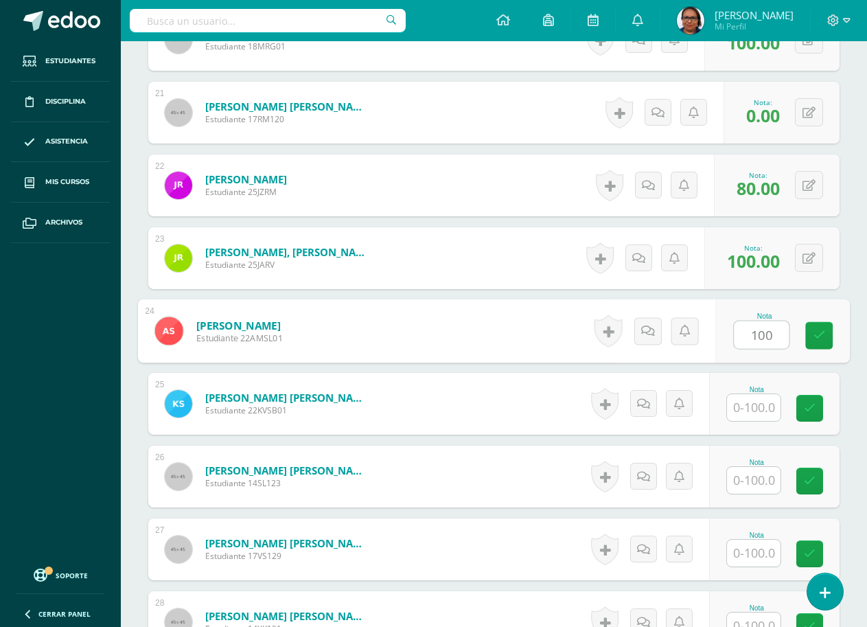
type input "100"
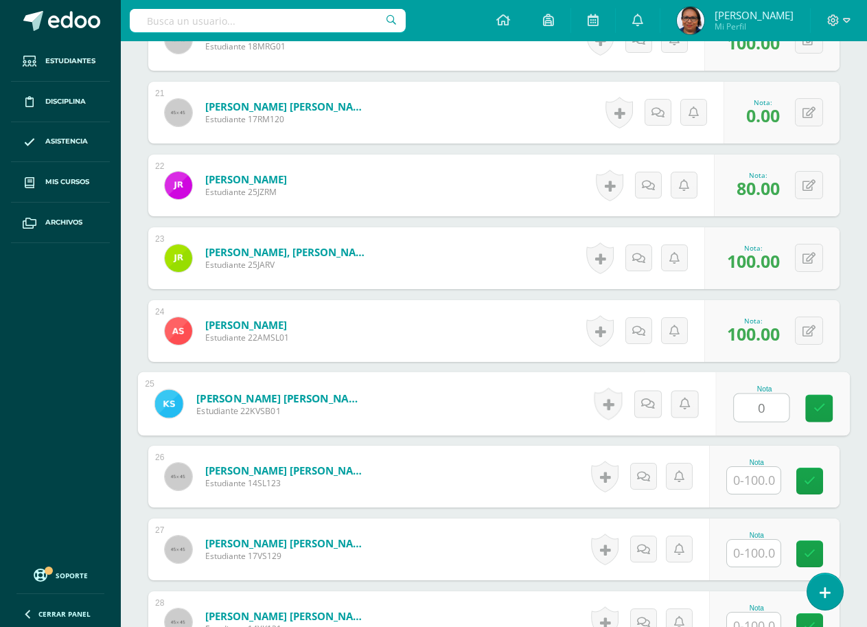
type input "0"
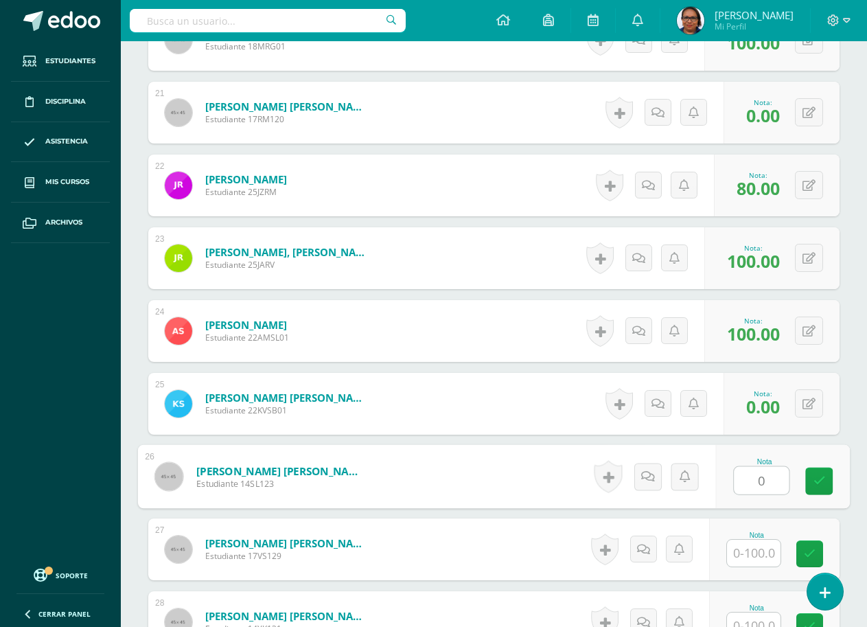
type input "0"
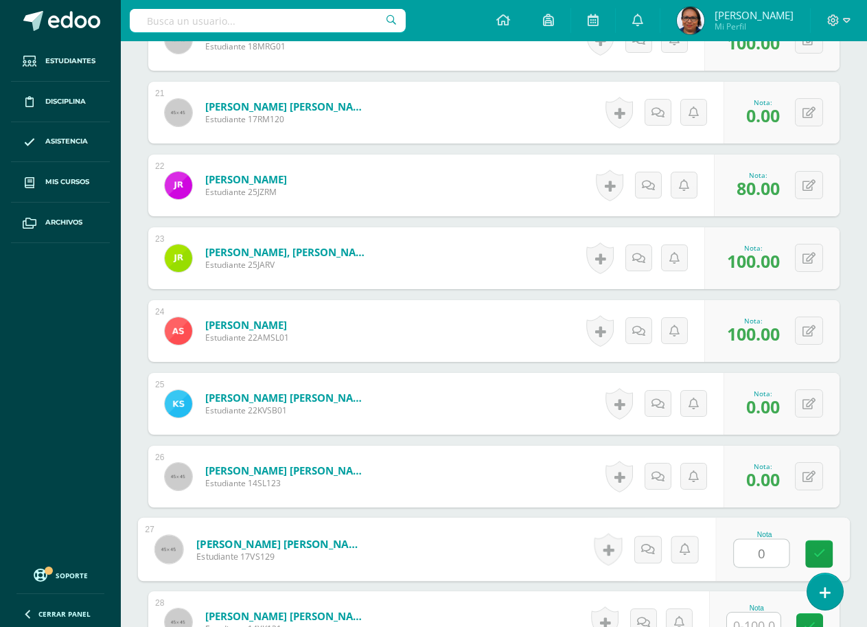
type input "0"
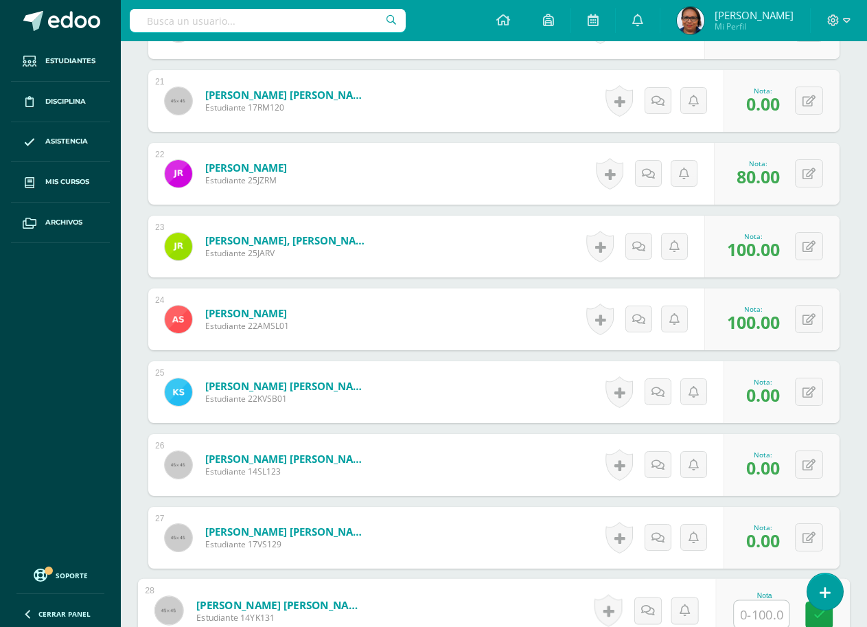
type input "0"
type input "100"
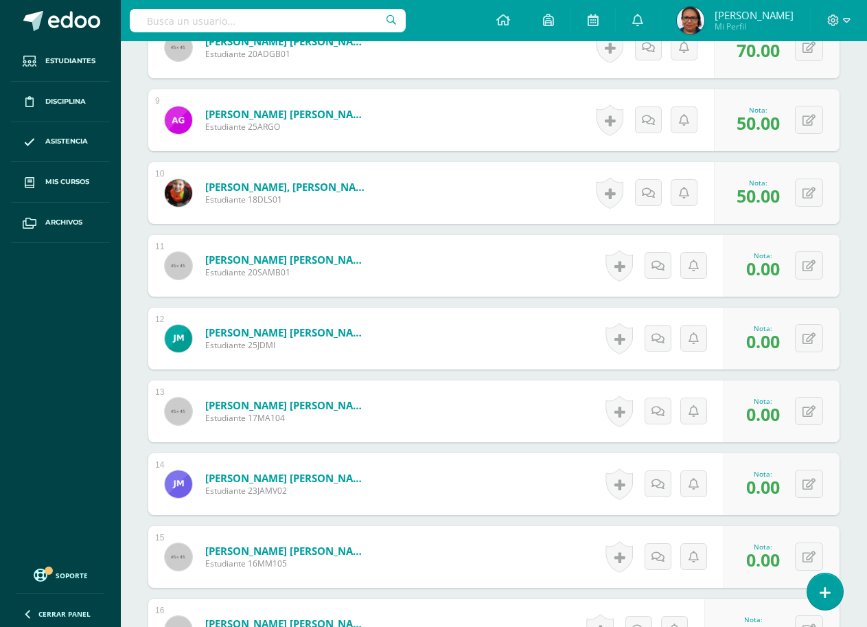
scroll to position [421, 0]
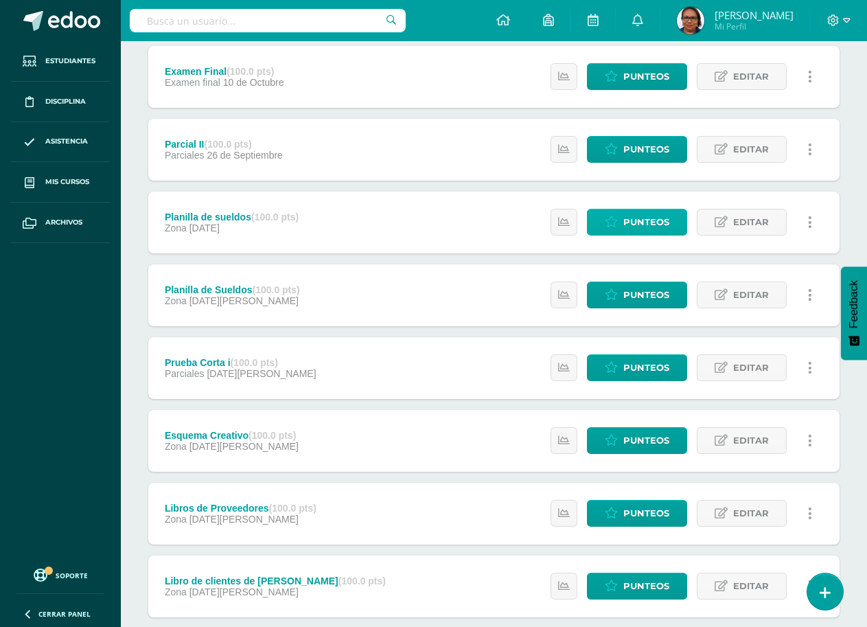
scroll to position [405, 0]
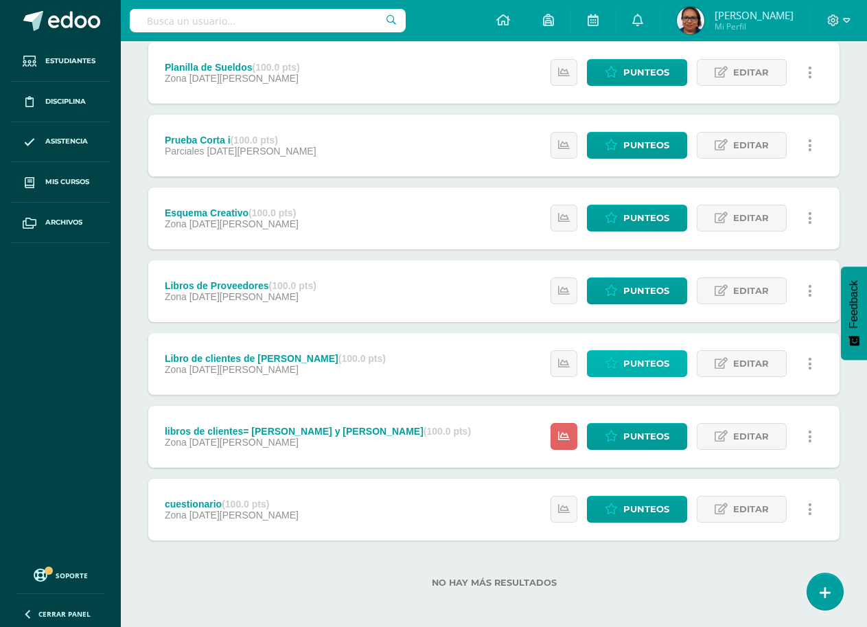
click at [661, 369] on span "Punteos" at bounding box center [646, 363] width 46 height 25
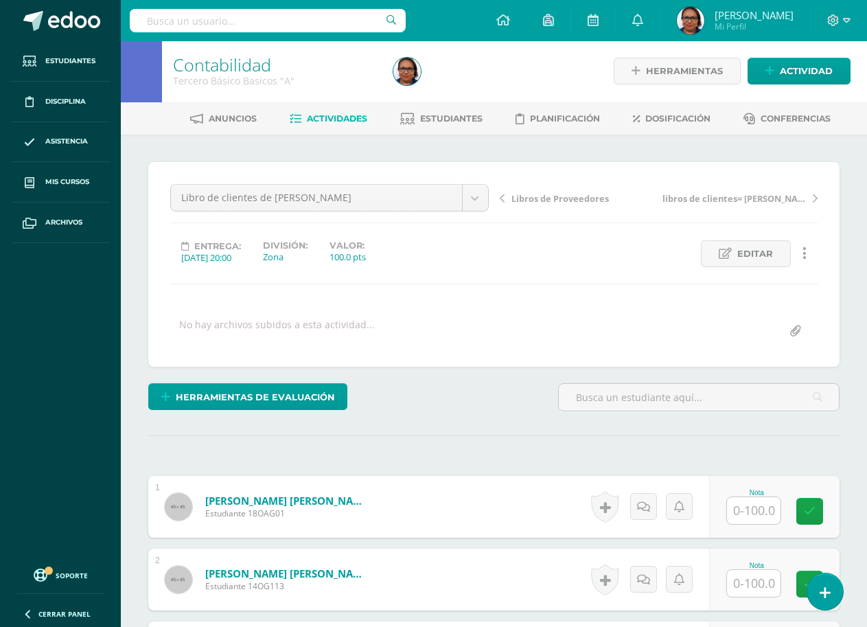
scroll to position [2, 0]
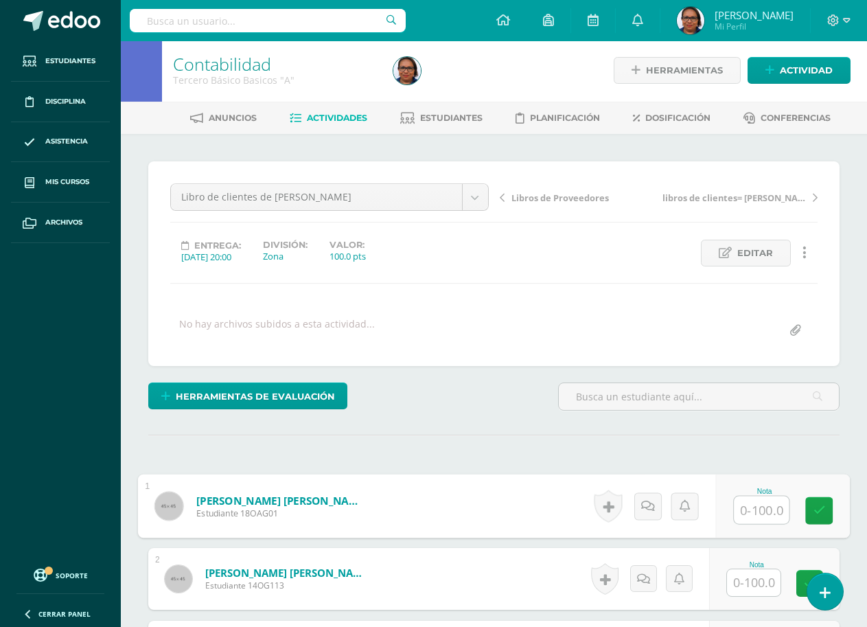
click at [750, 509] on input "text" at bounding box center [761, 509] width 55 height 27
type input "0"
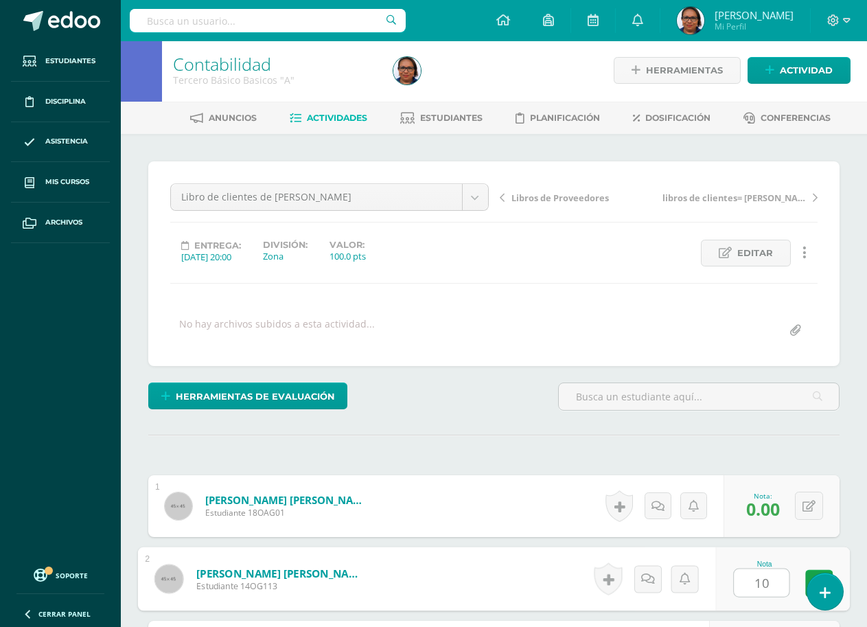
type input "1"
type input "70"
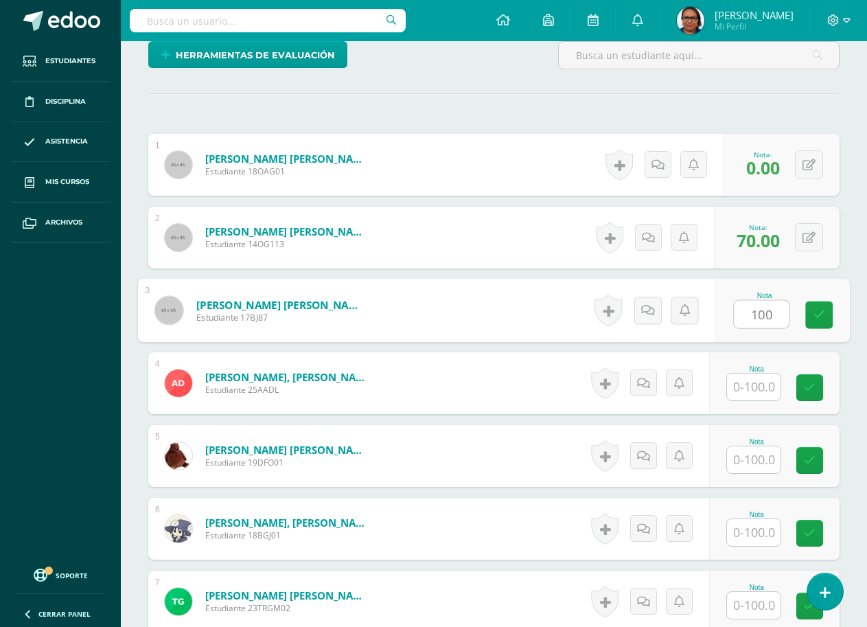
type input "100"
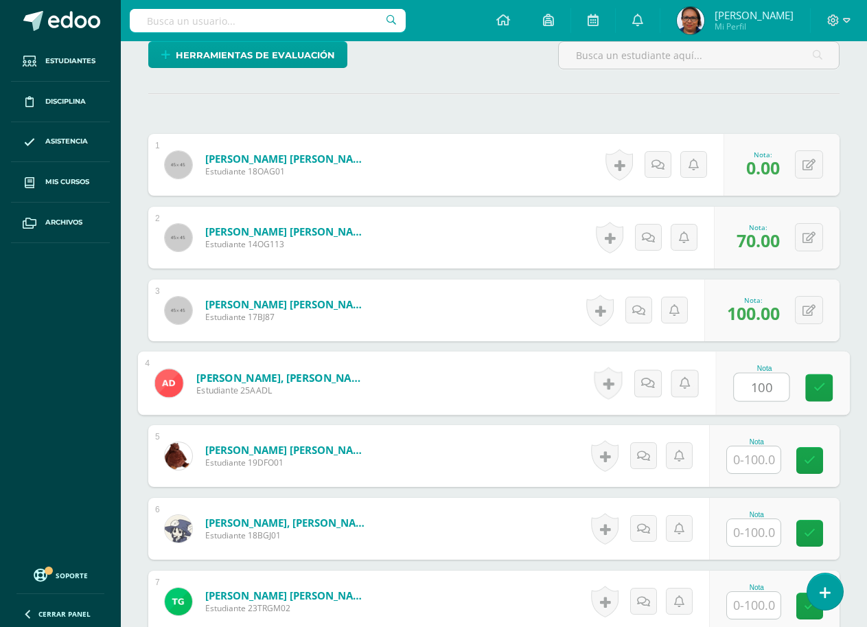
type input "100"
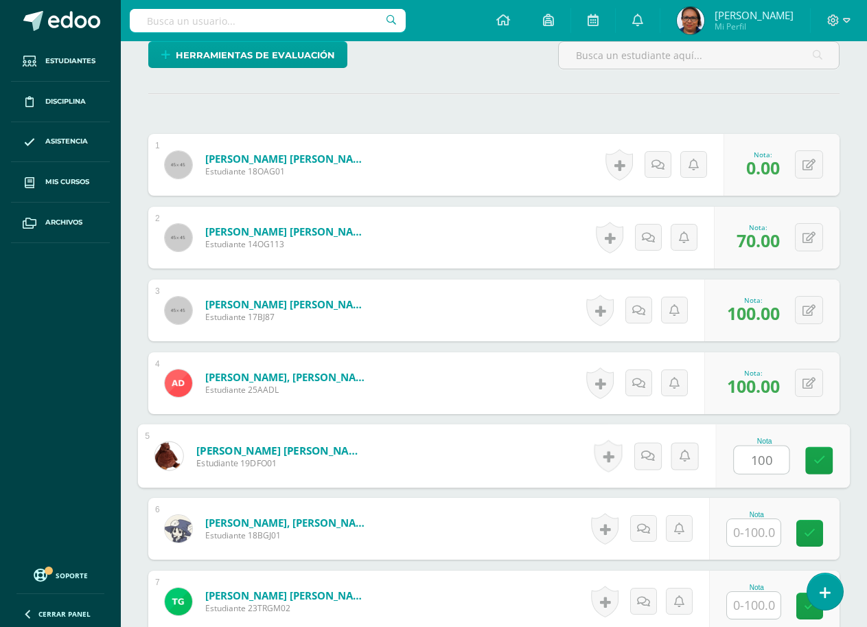
type input "100"
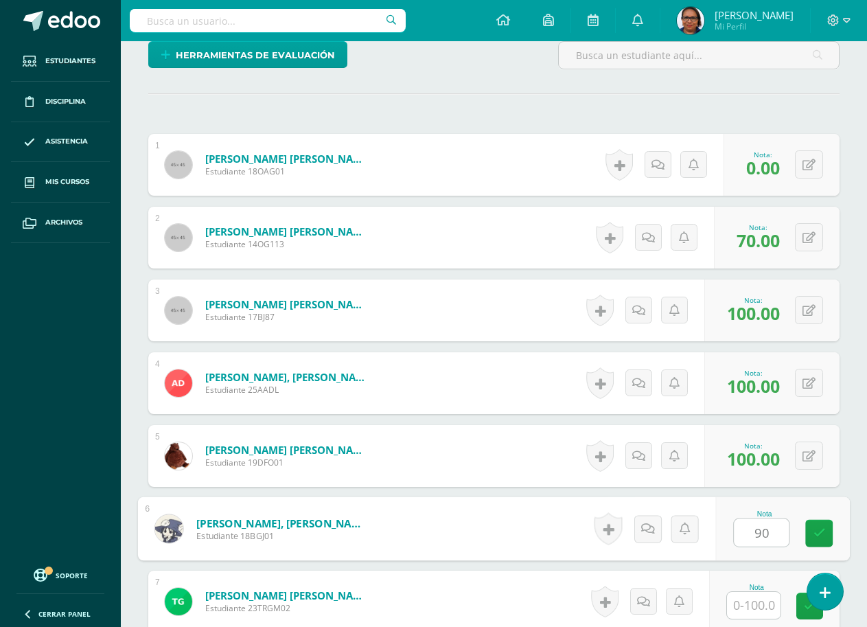
type input "90"
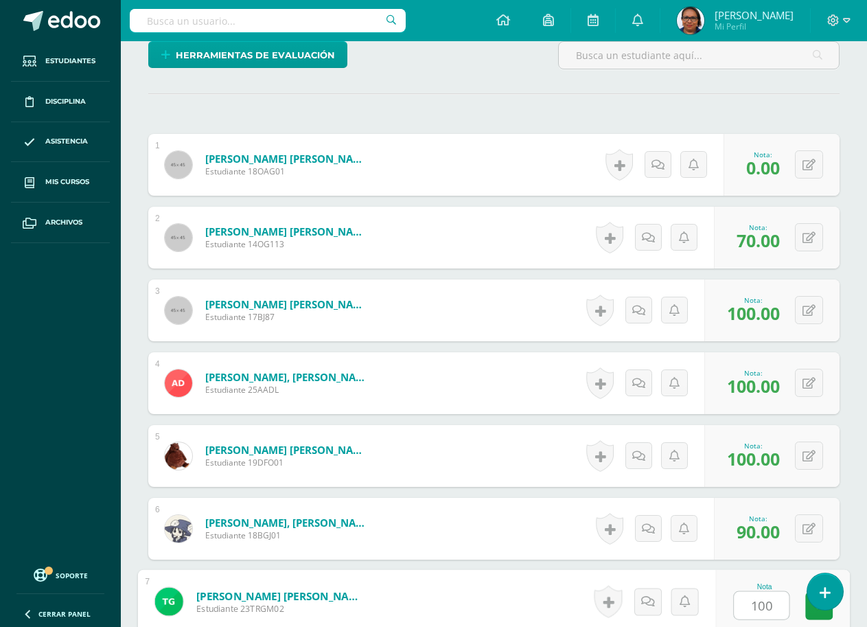
type input "100"
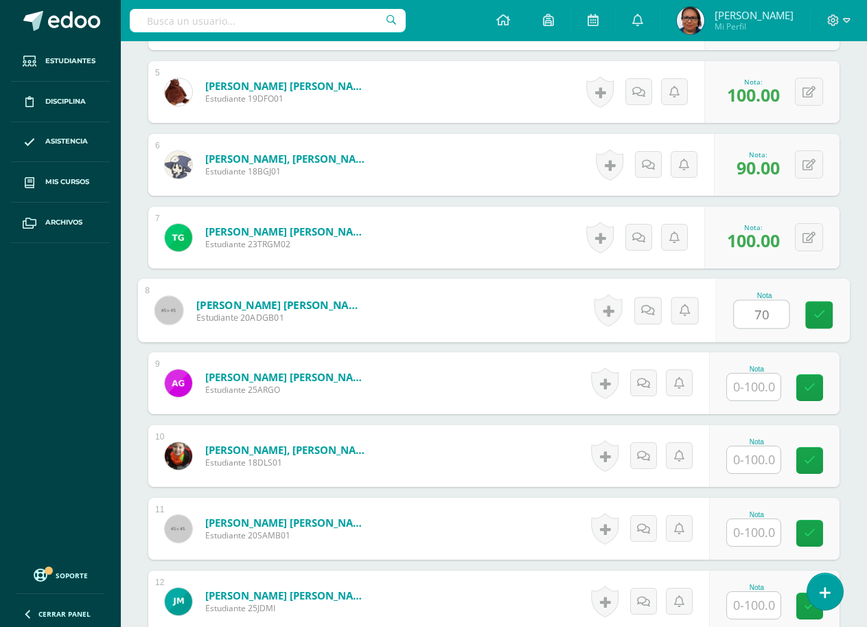
type input "70"
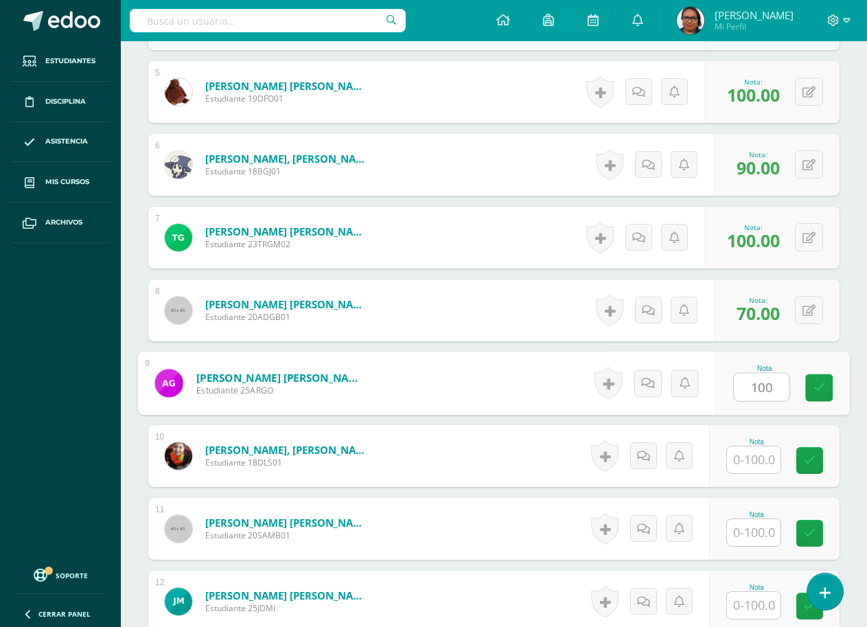
type input "100"
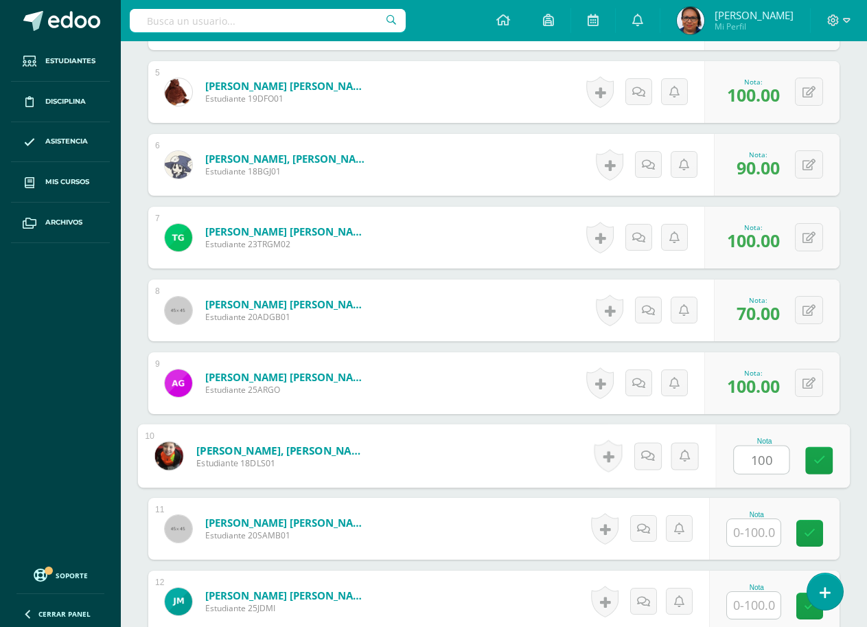
type input "100"
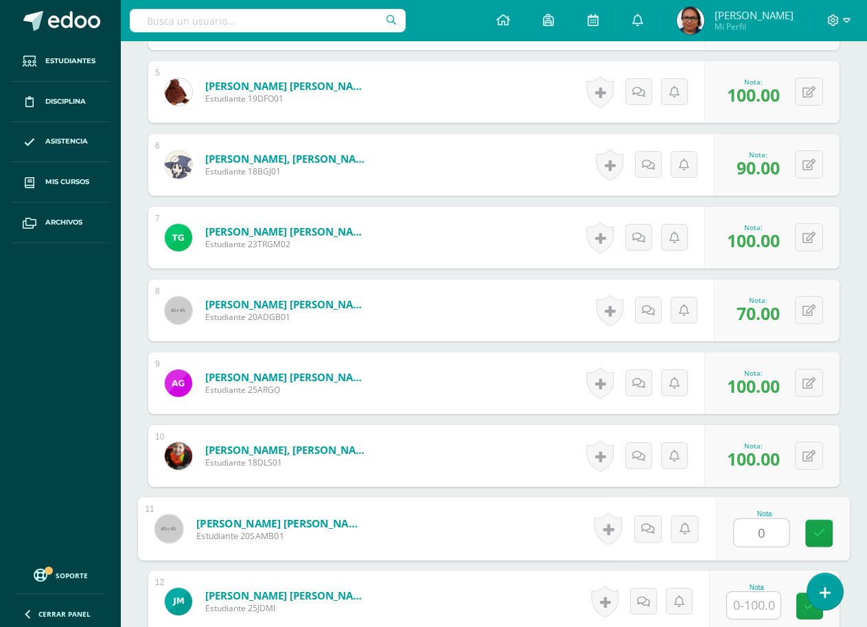
type input "0"
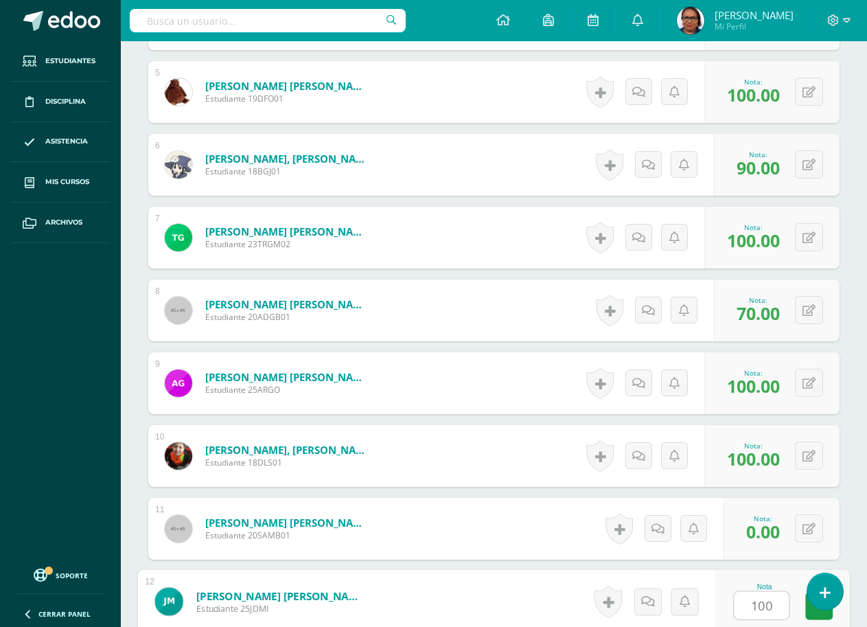
type input "100"
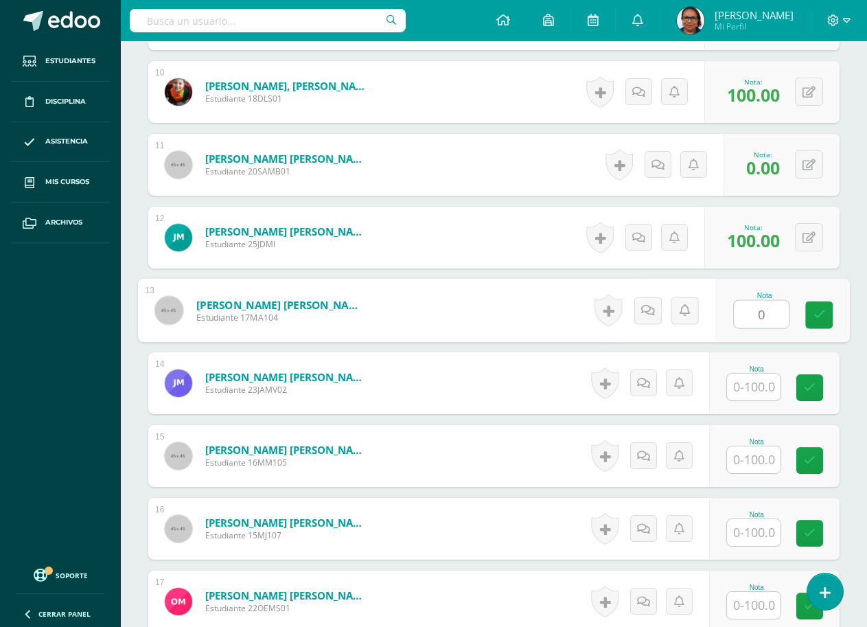
type input "0"
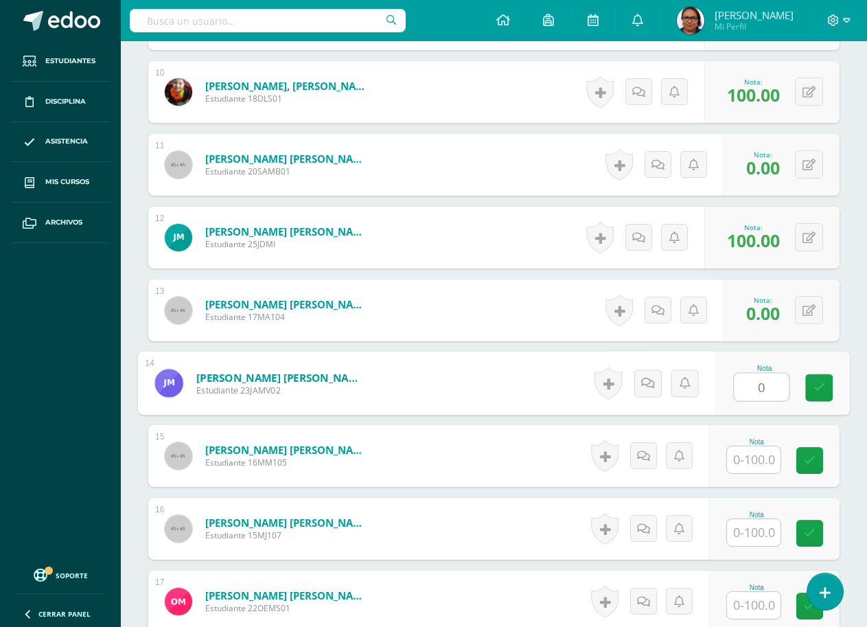
type input "0"
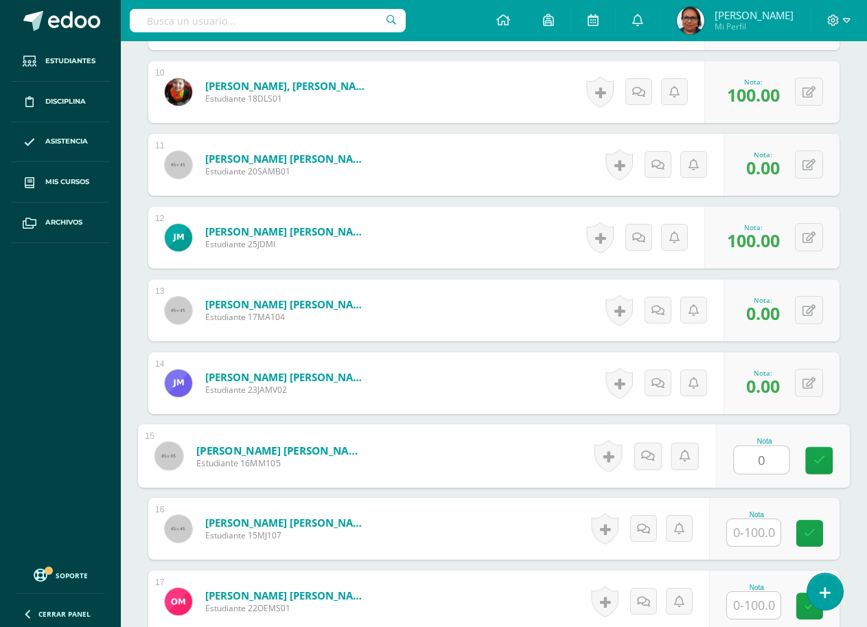
type input "0"
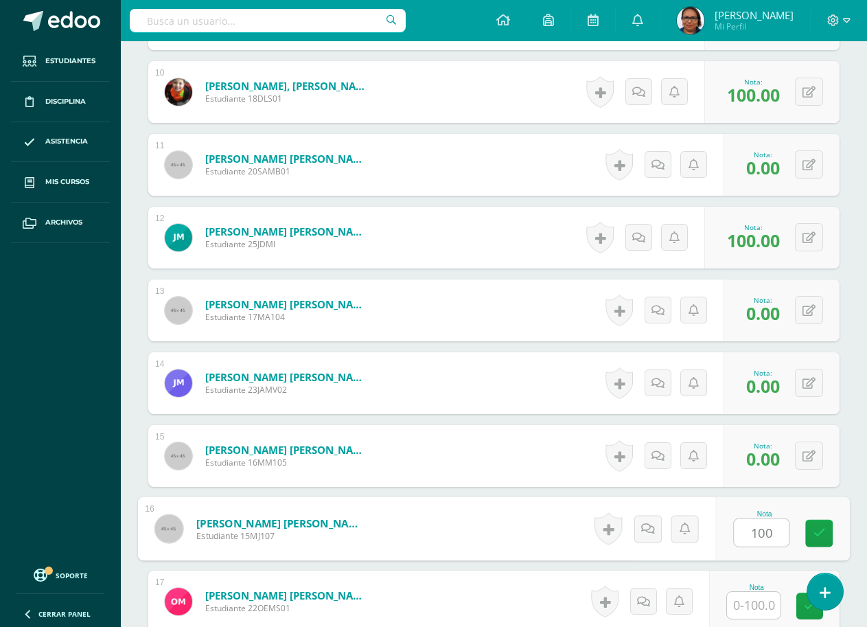
type input "100"
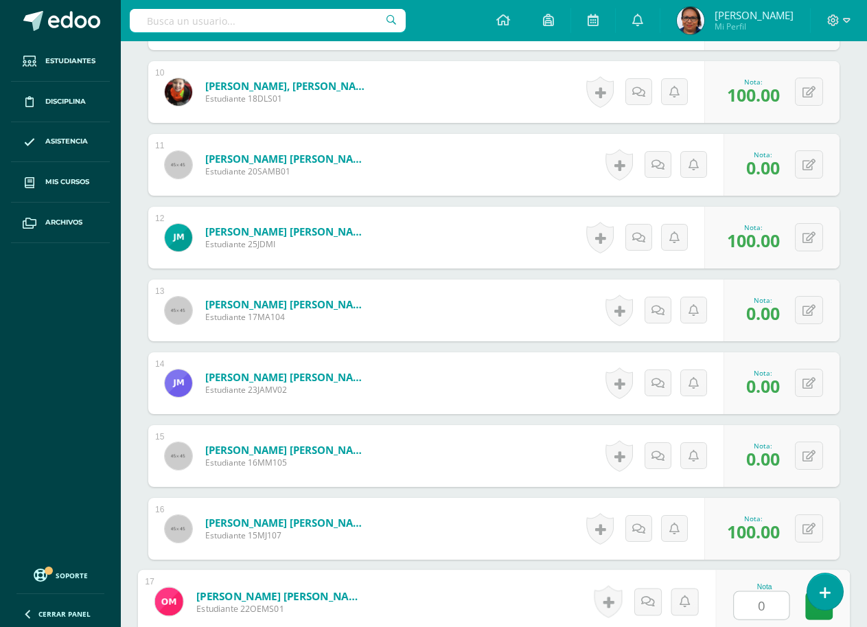
type input "0"
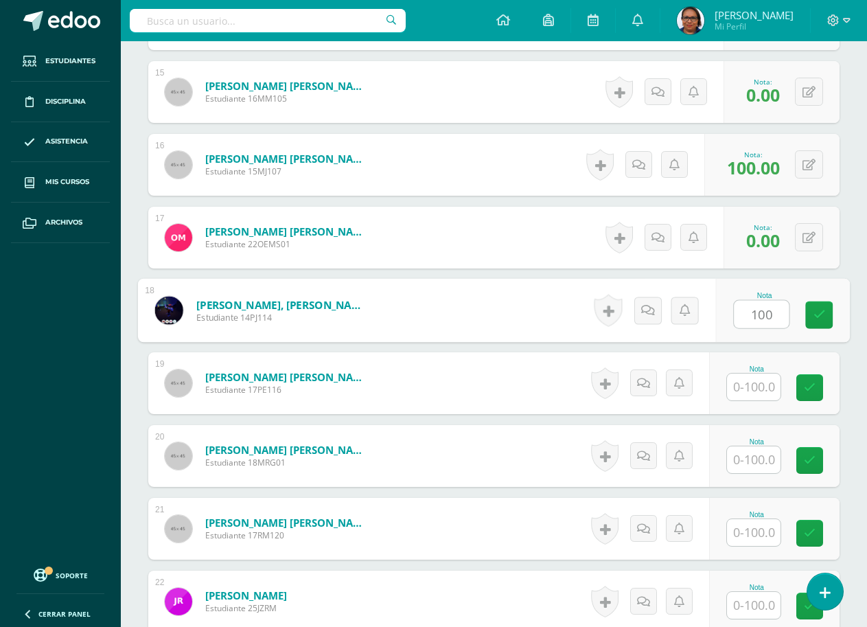
type input "100"
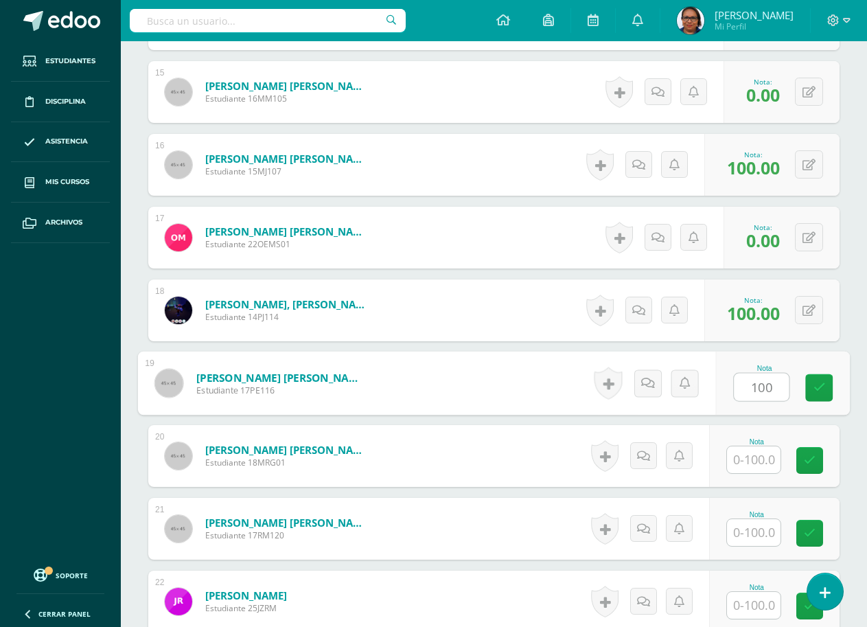
type input "100"
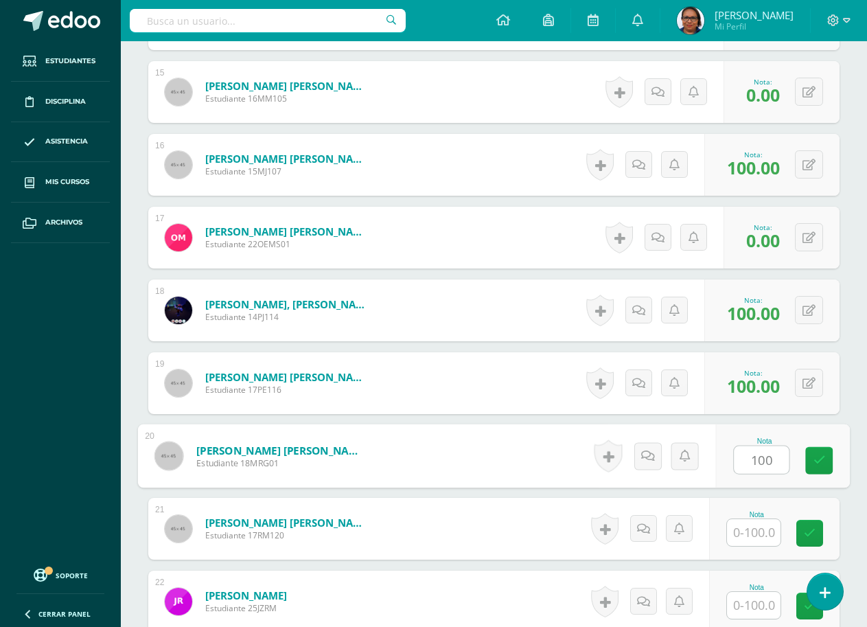
type input "100"
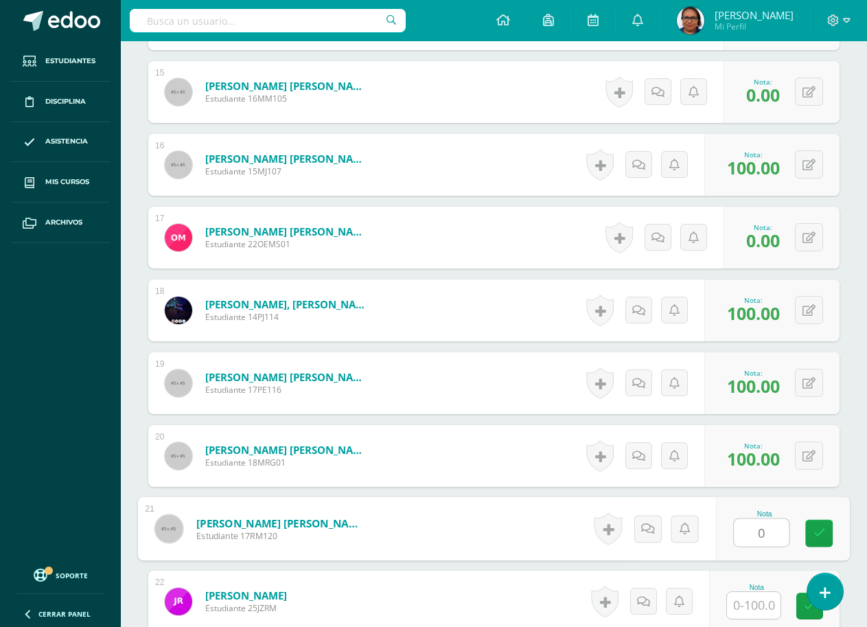
type input "0"
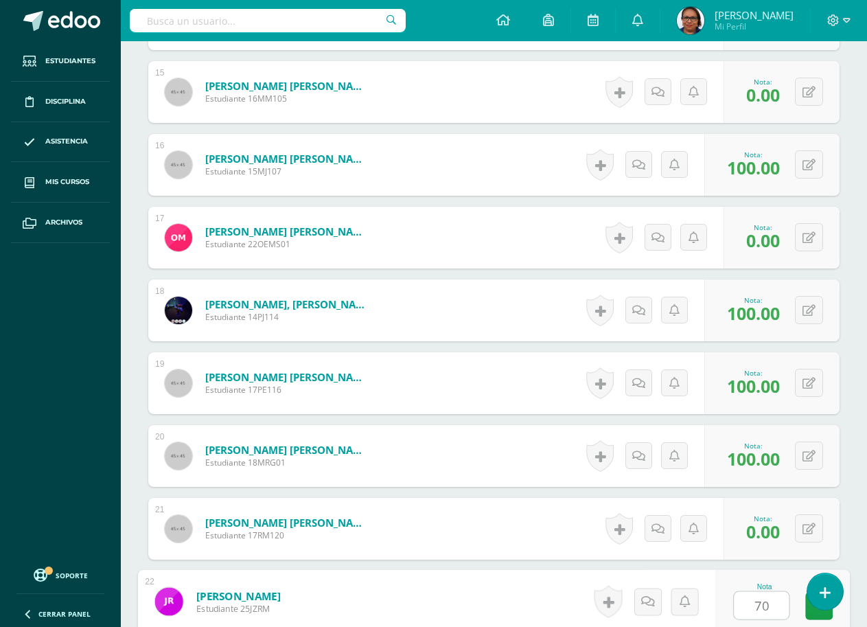
type input "70"
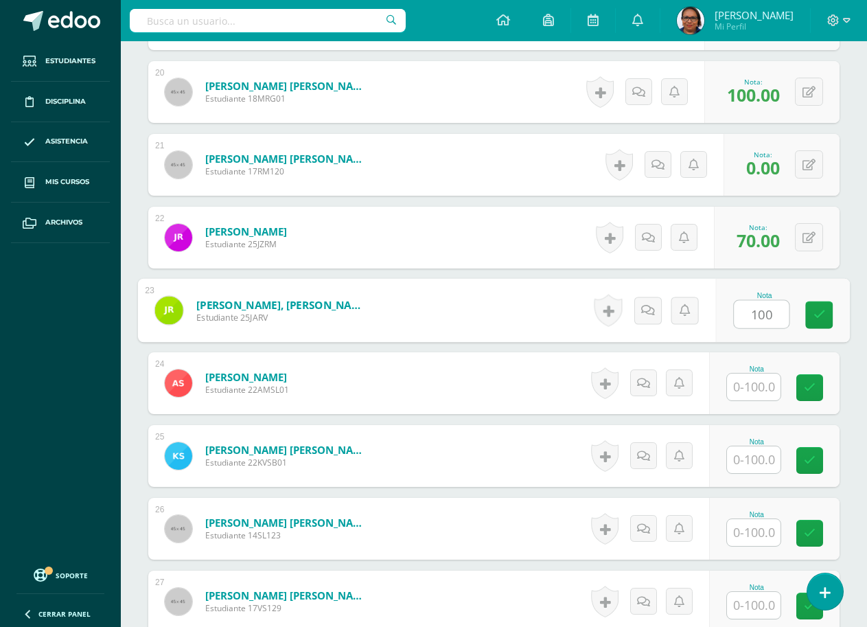
type input "100"
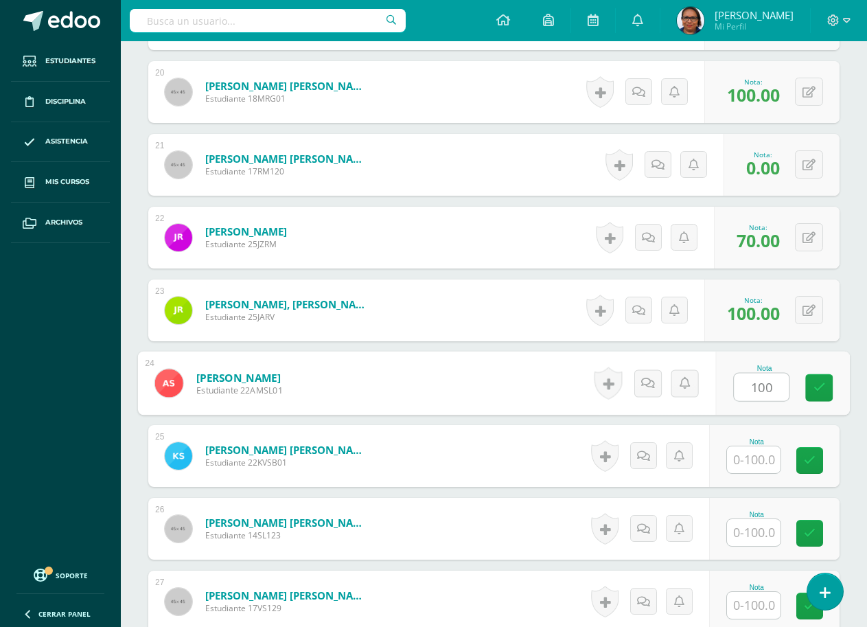
type input "100"
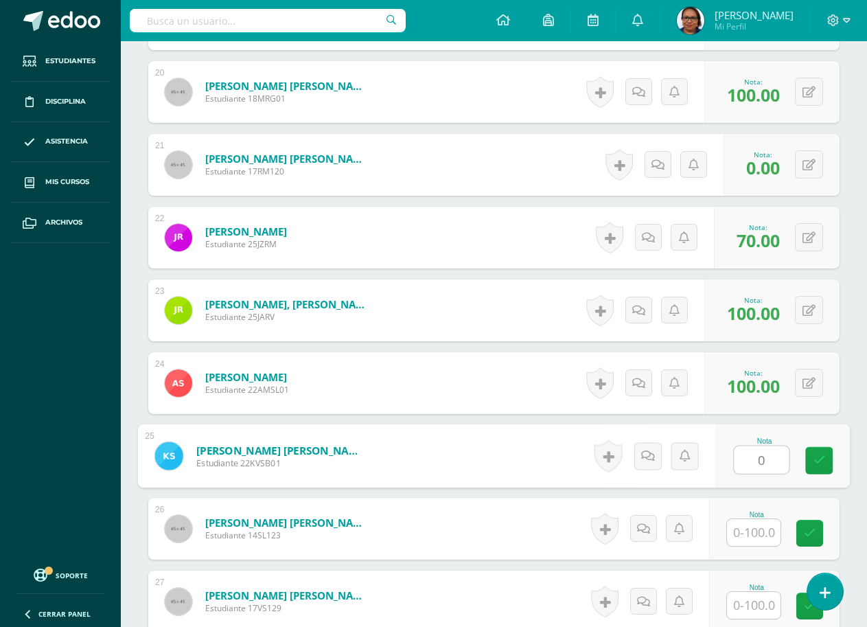
type input "0"
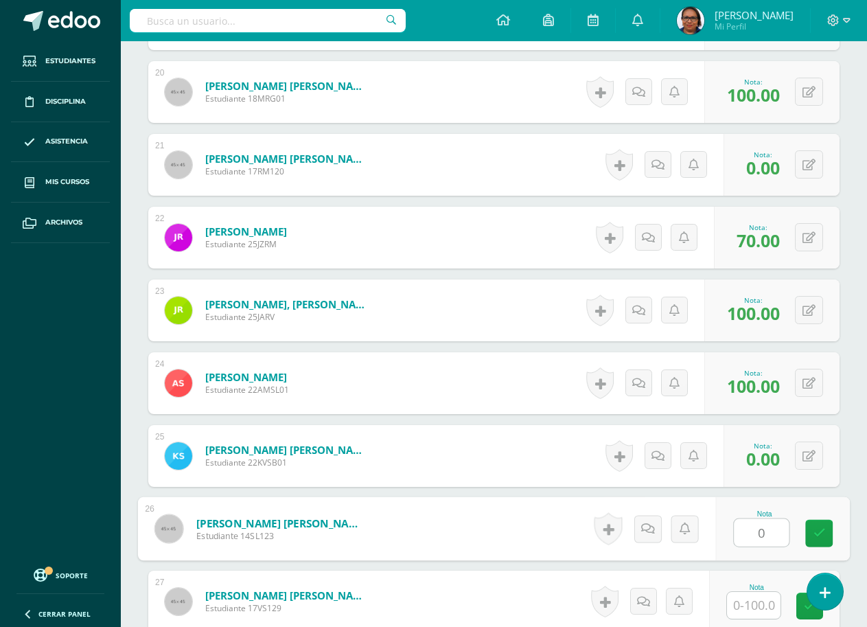
type input "0"
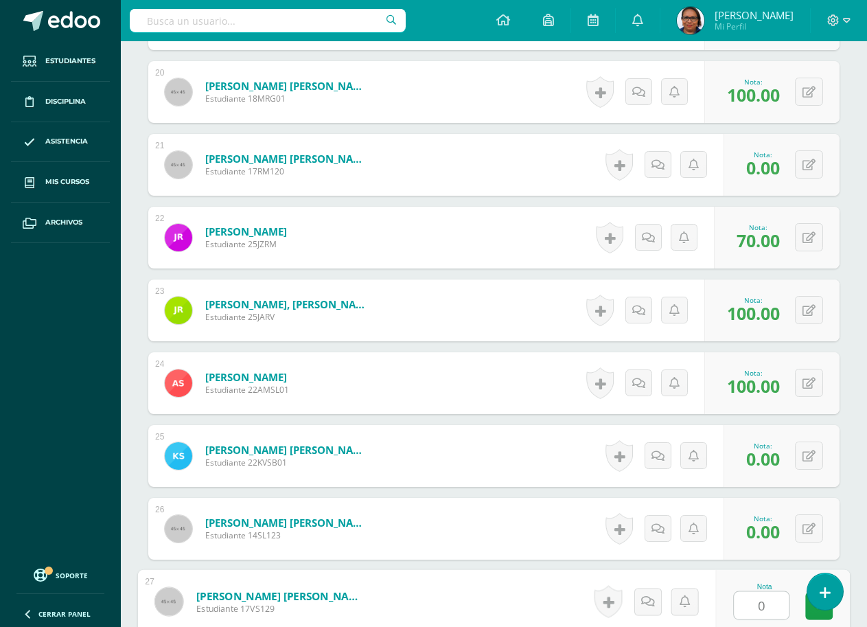
type input "0"
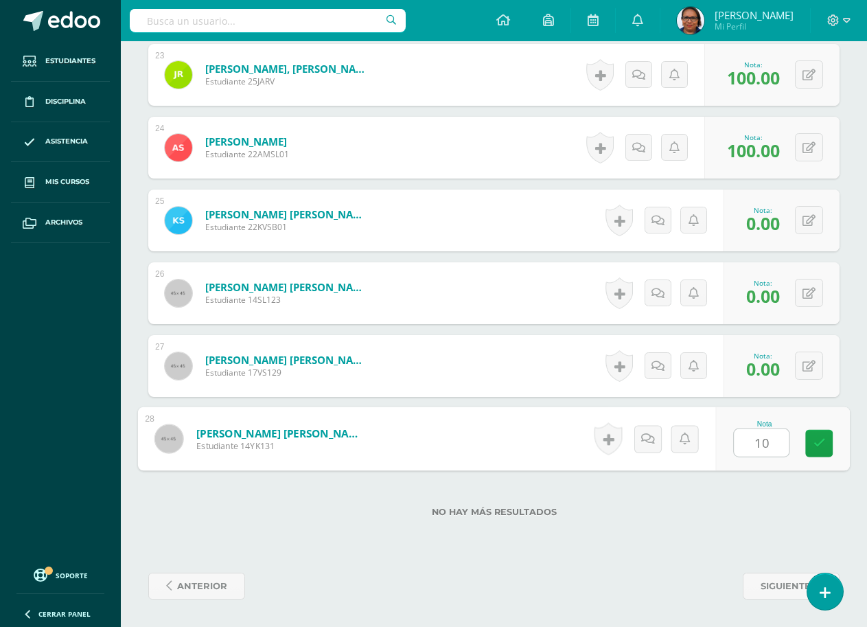
type input "100"
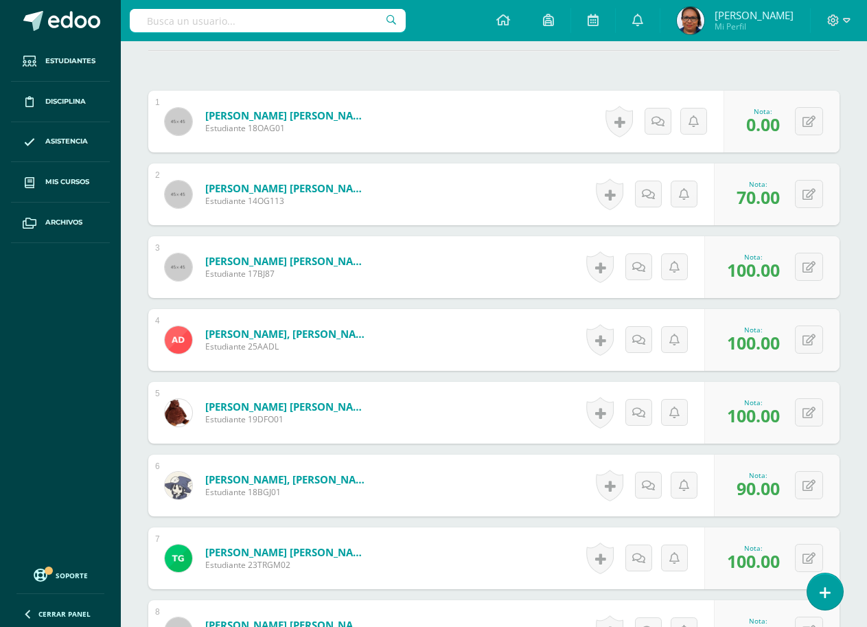
scroll to position [0, 0]
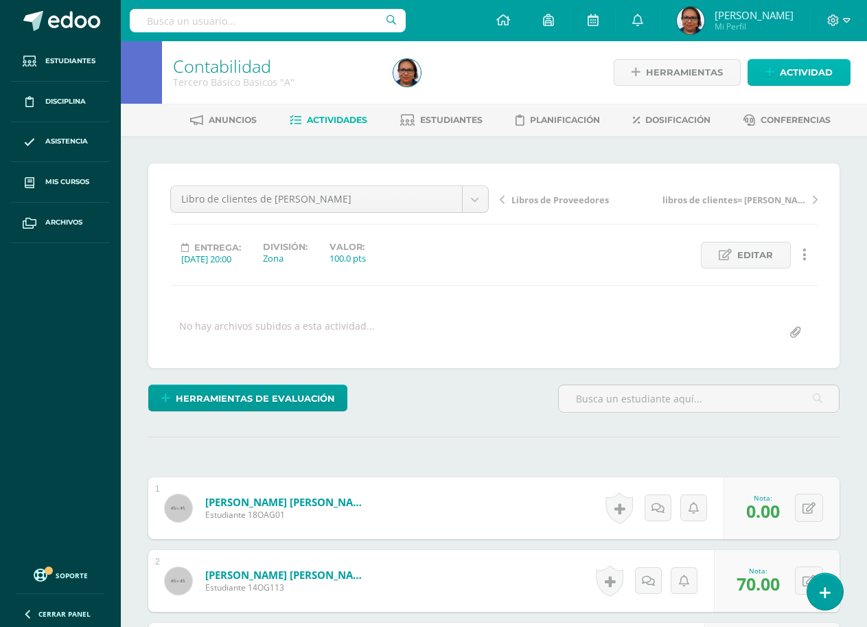
click at [805, 70] on span "Actividad" at bounding box center [806, 72] width 53 height 25
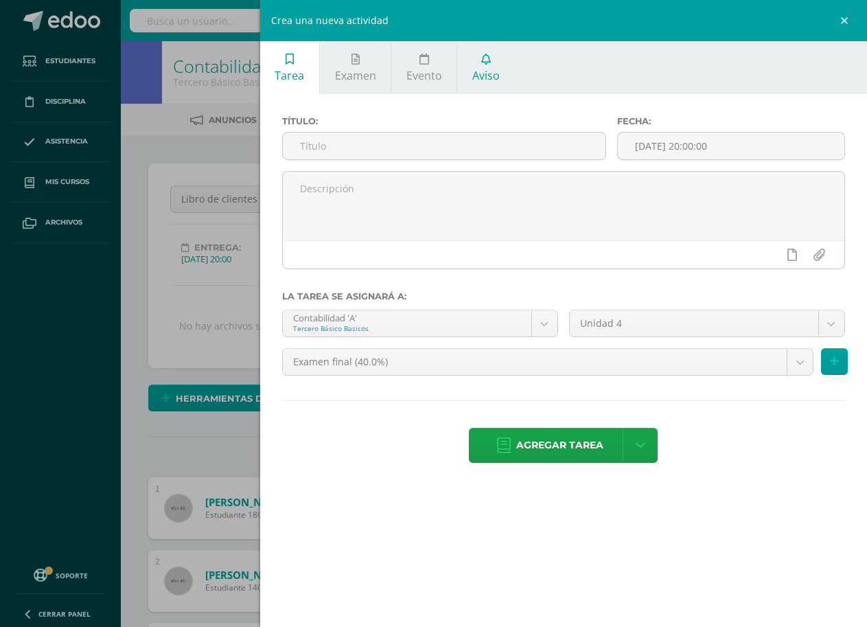
click at [487, 65] on link "Aviso" at bounding box center [485, 67] width 57 height 53
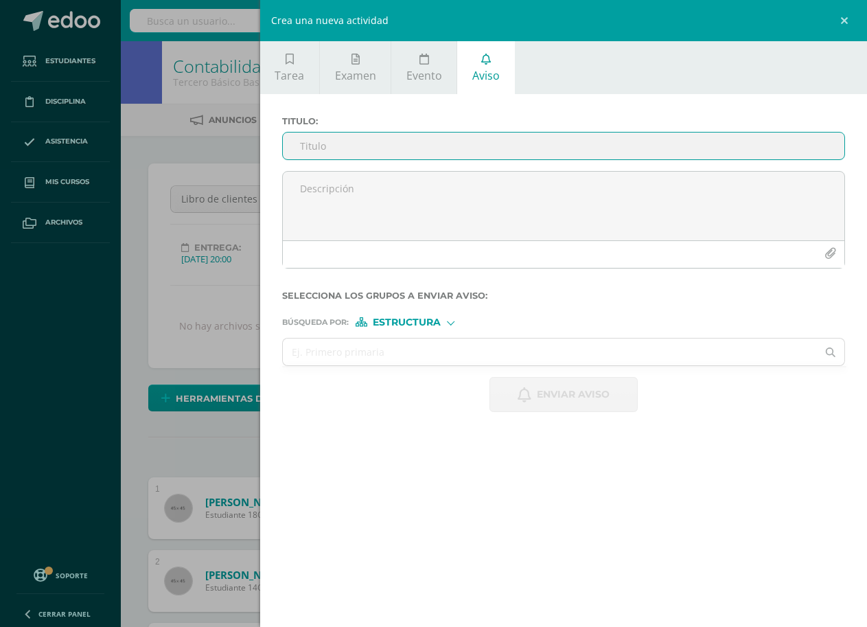
click at [428, 142] on input "Titulo :" at bounding box center [564, 145] width 562 height 27
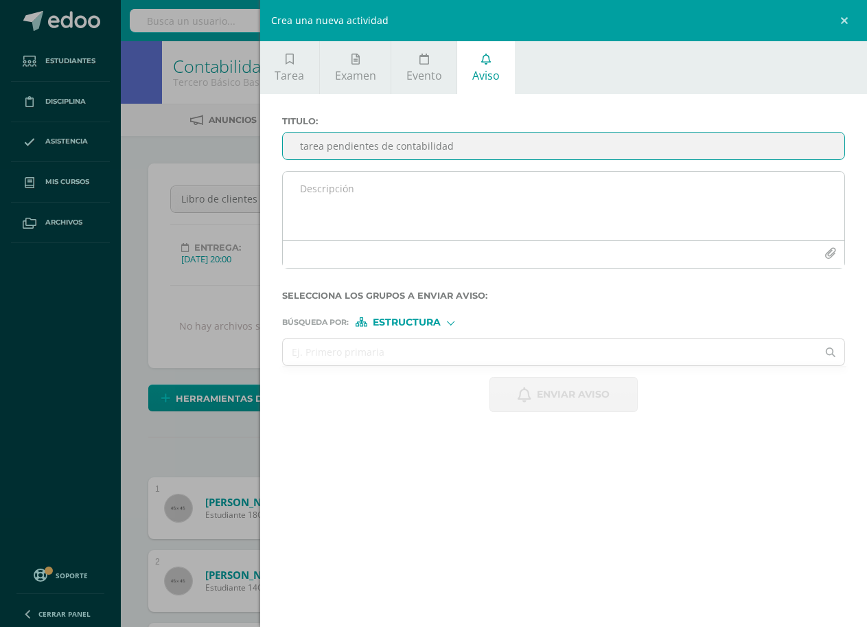
type input "tarea pendientes de contabilidad"
click at [365, 188] on textarea at bounding box center [564, 206] width 562 height 69
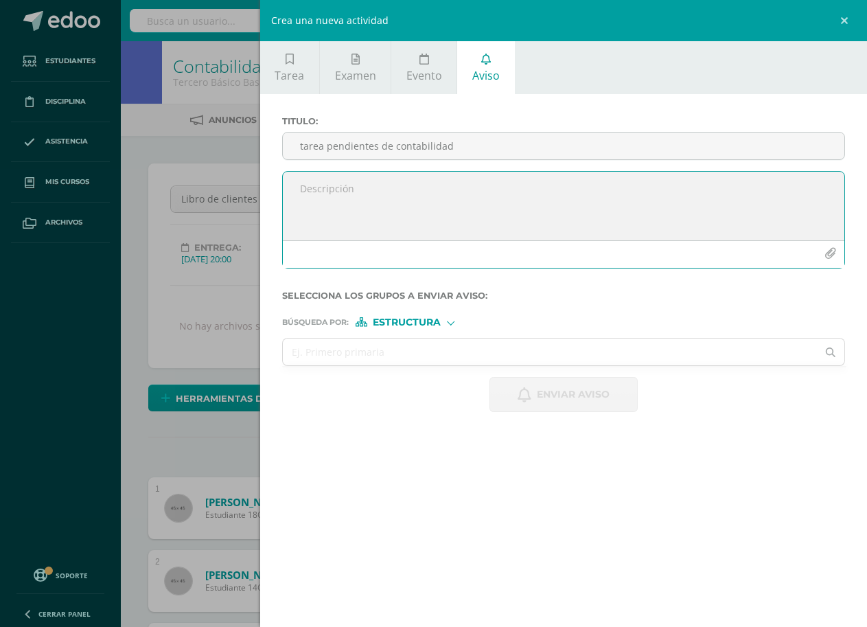
type textarea "s"
type textarea "Se le informa que el alumno Armando Matias , no ha entregado tareas, la tareas …"
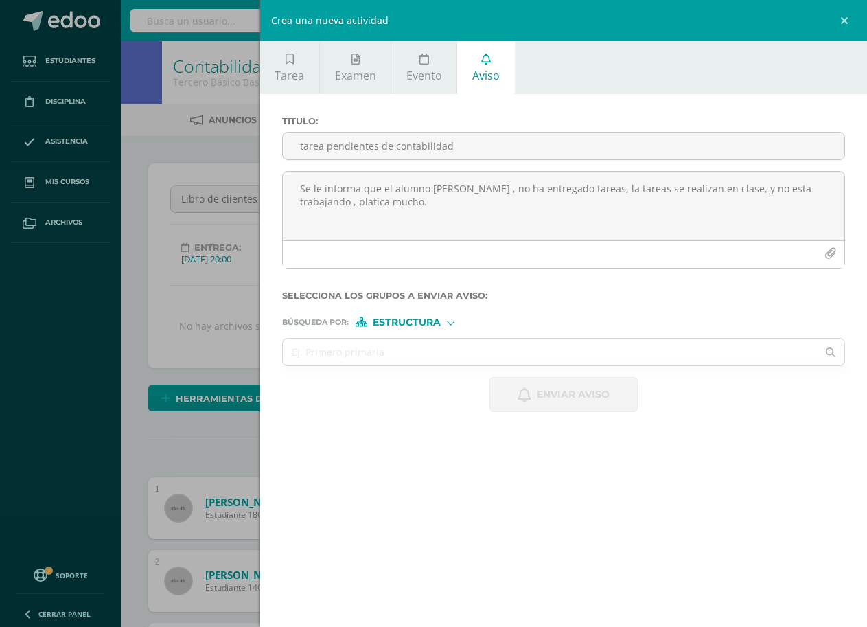
drag, startPoint x: 500, startPoint y: 185, endPoint x: 408, endPoint y: 434, distance: 264.8
click at [408, 434] on div "Titulo : tarea pendientes de contabilidad Se le informa que el alumno Armando M…" at bounding box center [563, 264] width 607 height 340
click at [441, 349] on input "text" at bounding box center [550, 351] width 535 height 27
click at [447, 323] on div "Estructura" at bounding box center [407, 322] width 103 height 10
click at [432, 358] on span "Persona" at bounding box center [412, 358] width 49 height 8
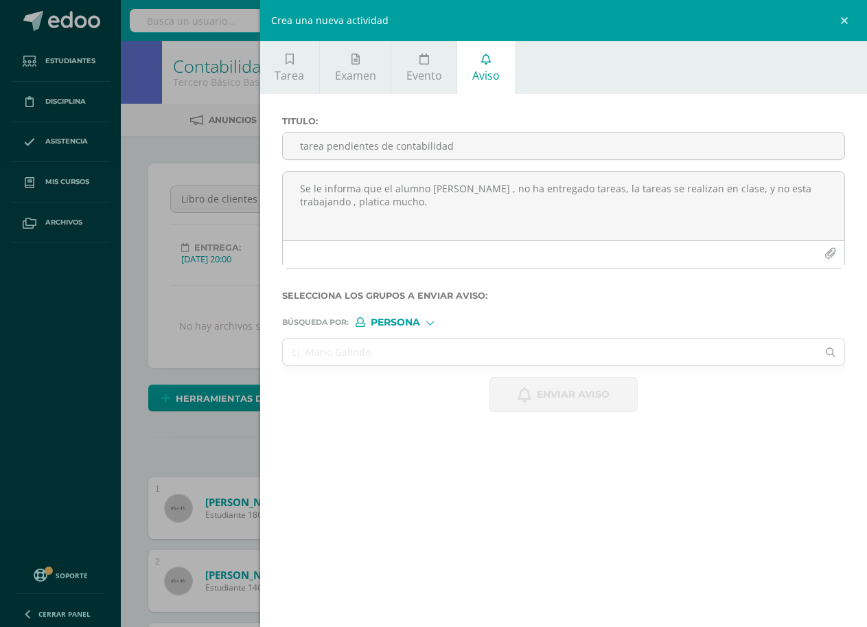
click at [432, 358] on input "text" at bounding box center [550, 351] width 535 height 27
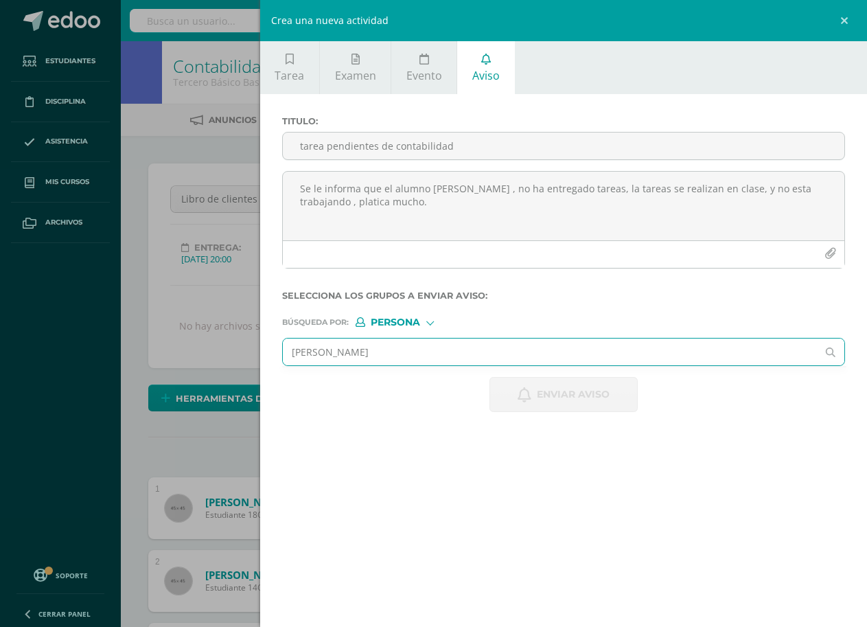
type input "matias"
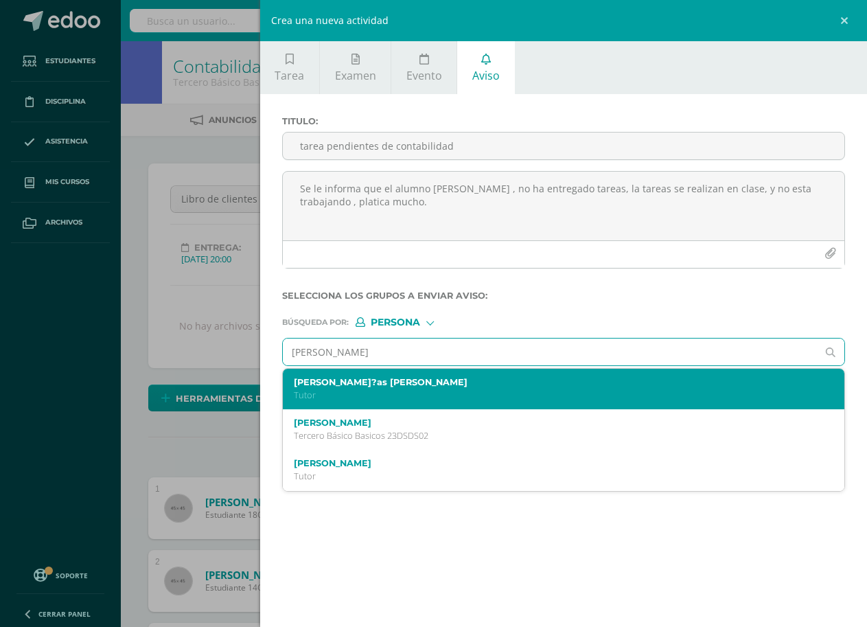
click at [409, 382] on label "Armando Mat?as Matias" at bounding box center [552, 382] width 516 height 10
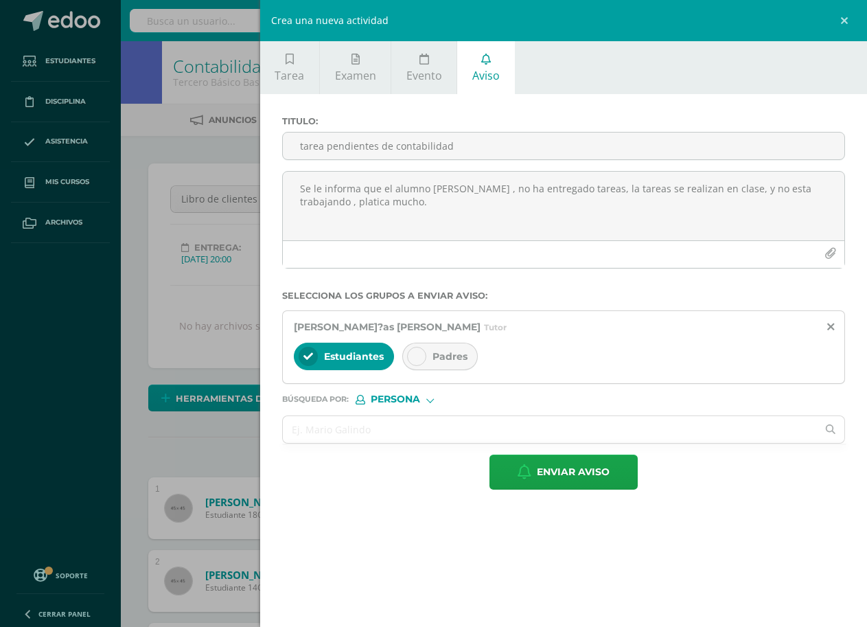
click at [414, 353] on icon at bounding box center [417, 356] width 10 height 10
click at [429, 429] on input "text" at bounding box center [550, 429] width 535 height 27
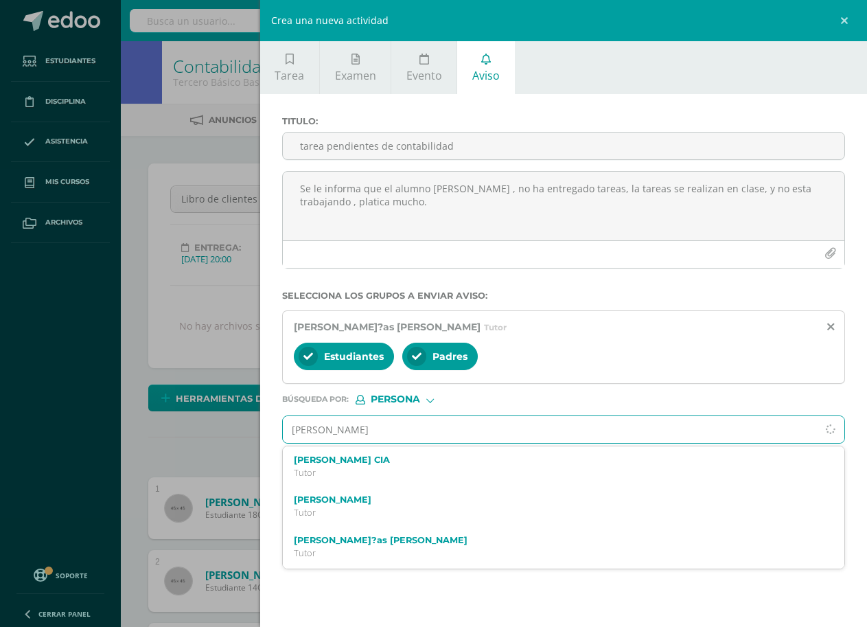
type input "armando matias"
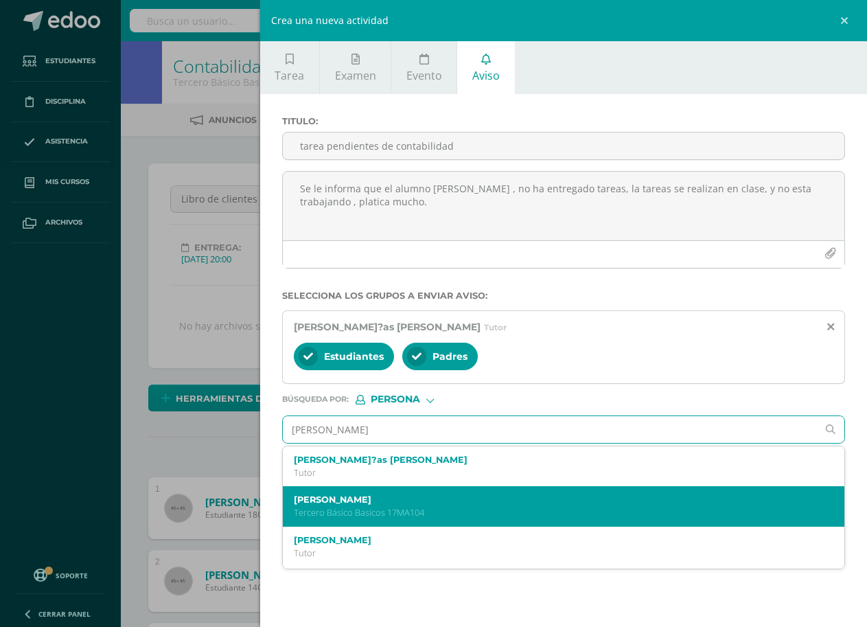
click at [424, 508] on p "Tercero Básico Basicos 17MA104" at bounding box center [552, 513] width 516 height 12
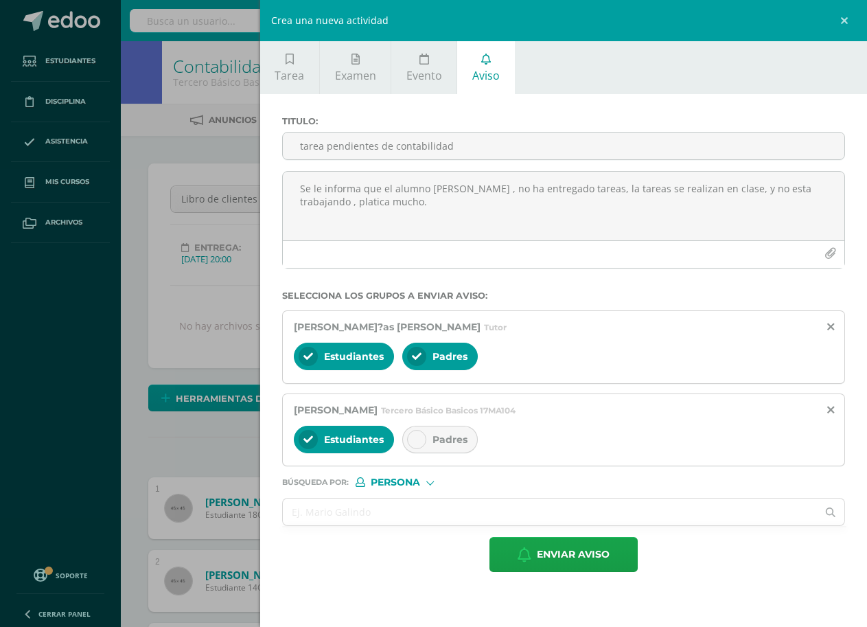
click at [413, 442] on icon at bounding box center [417, 440] width 10 height 10
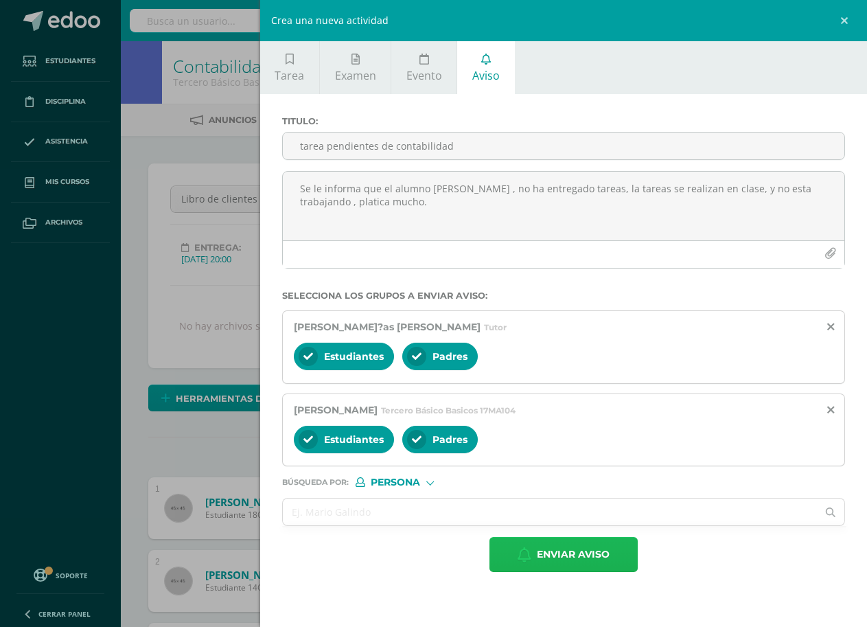
click at [567, 558] on span "Enviar aviso" at bounding box center [573, 555] width 73 height 34
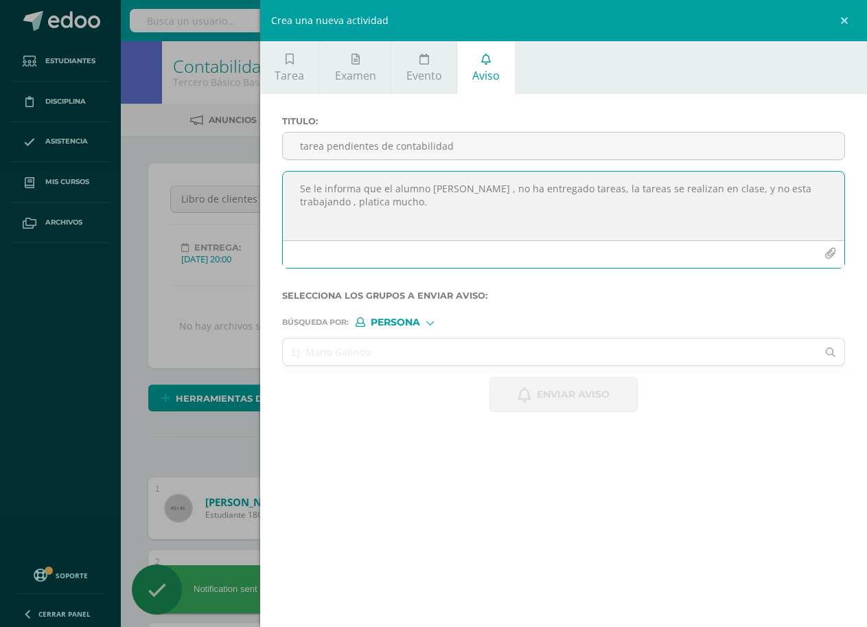
drag, startPoint x: 332, startPoint y: 187, endPoint x: 434, endPoint y: 206, distance: 104.1
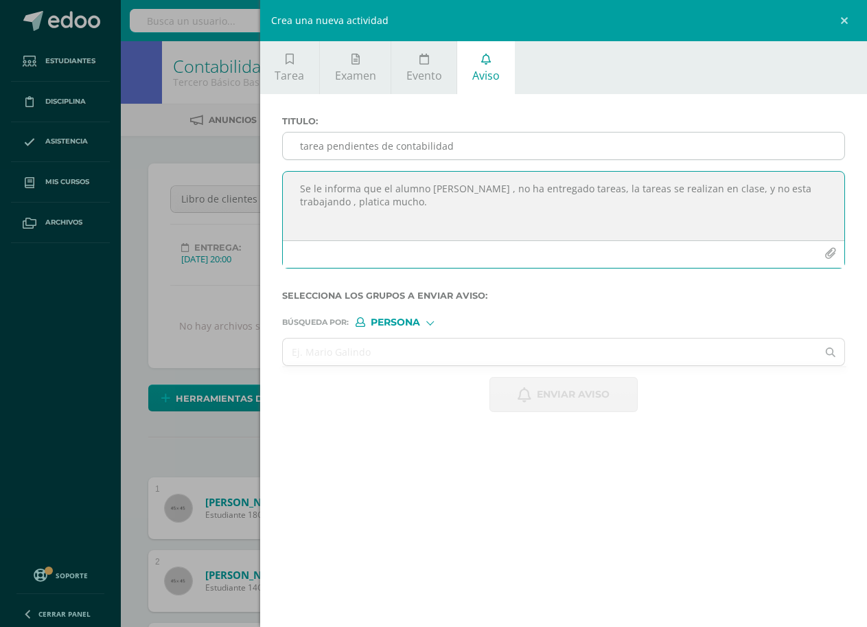
click at [384, 145] on input "tarea pendientes de contabilidad" at bounding box center [564, 145] width 562 height 27
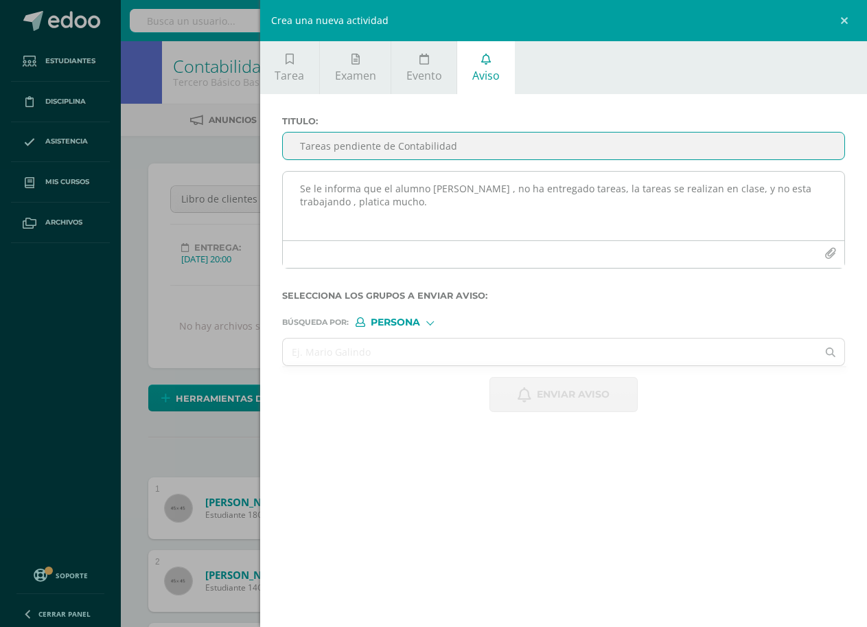
type input "Tareas pendiente de Contabilidad"
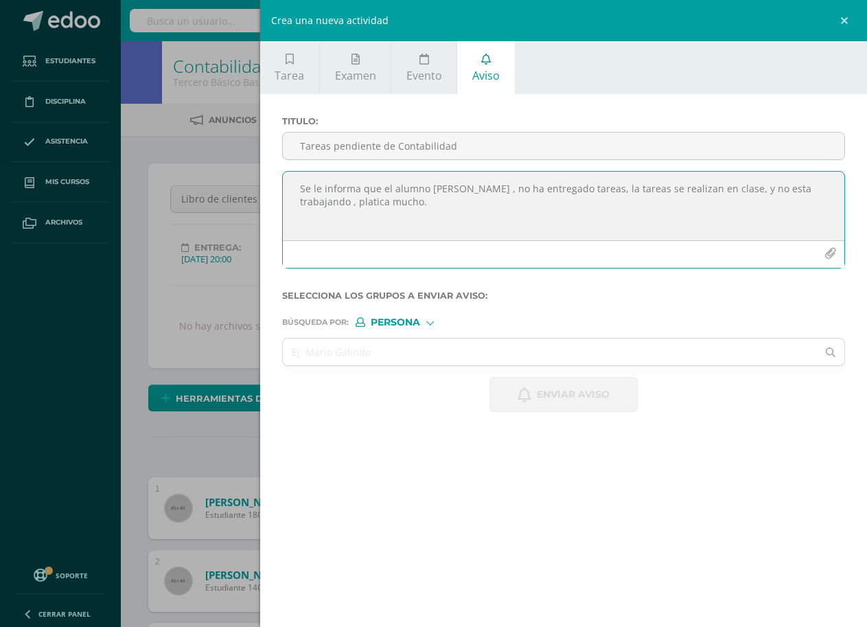
click at [388, 198] on textarea "Se le informa que el alumno Armando Matias , no ha entregado tareas, la tareas …" at bounding box center [564, 206] width 562 height 69
drag, startPoint x: 301, startPoint y: 185, endPoint x: 837, endPoint y: 216, distance: 537.0
click at [837, 216] on textarea "Se le informa su hijo no ha entregado tareas de contabilidad, las tareas se rea…" at bounding box center [564, 206] width 562 height 69
type textarea "Se le informa su hijo no ha entregado tareas de contabilidad, las tareas se rea…"
click at [450, 351] on input "text" at bounding box center [550, 351] width 535 height 27
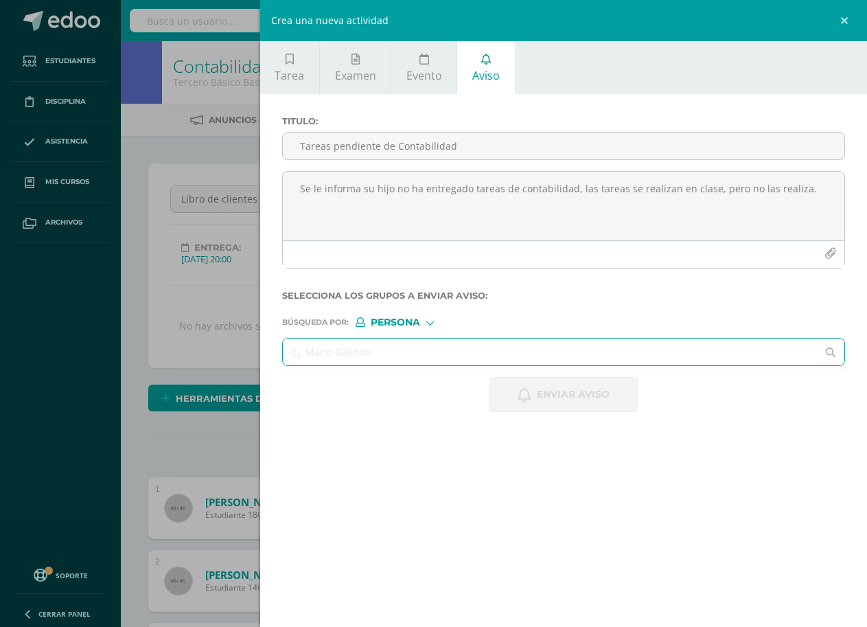
click at [432, 348] on input "text" at bounding box center [550, 351] width 535 height 27
type input "majus"
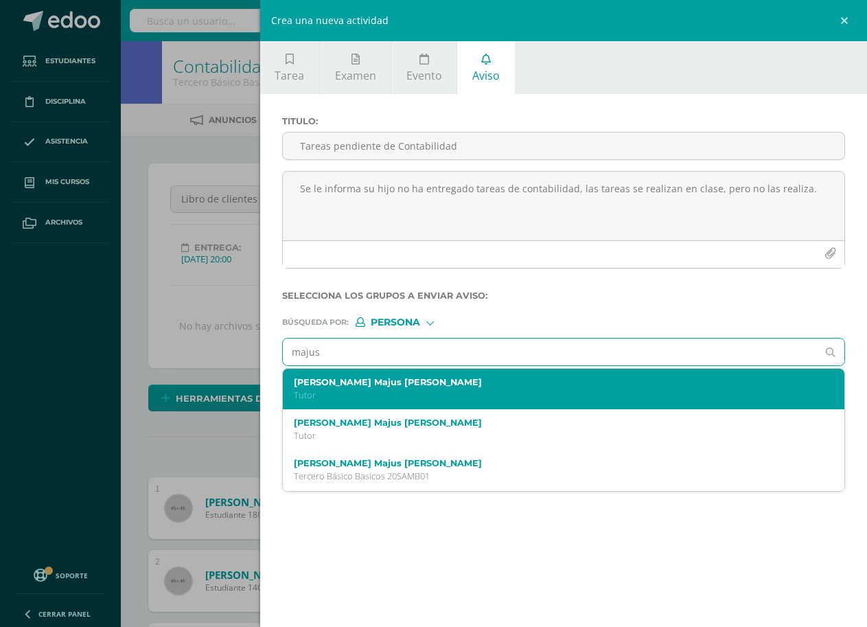
click at [414, 391] on p "Tutor" at bounding box center [552, 395] width 516 height 12
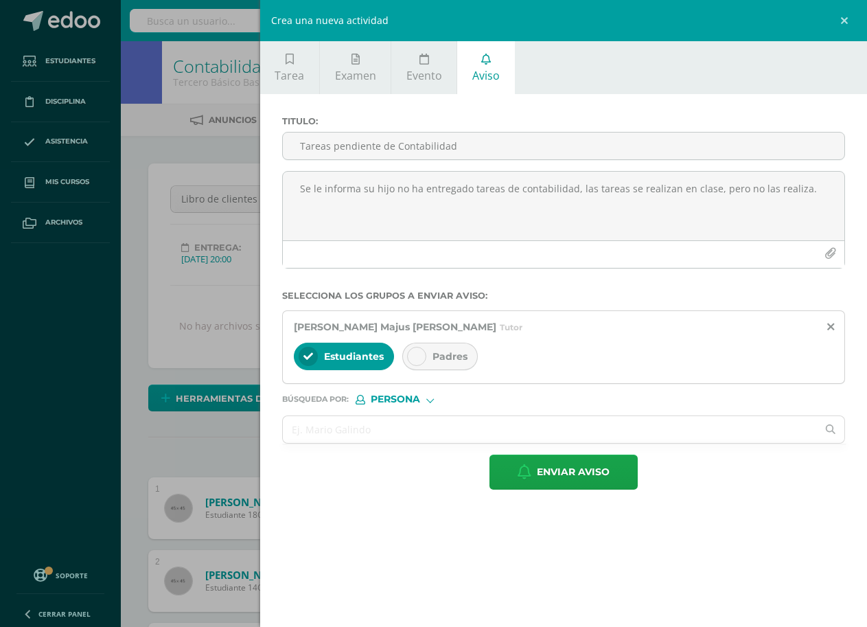
click at [421, 348] on div at bounding box center [416, 356] width 19 height 19
click at [422, 428] on input "text" at bounding box center [550, 429] width 535 height 27
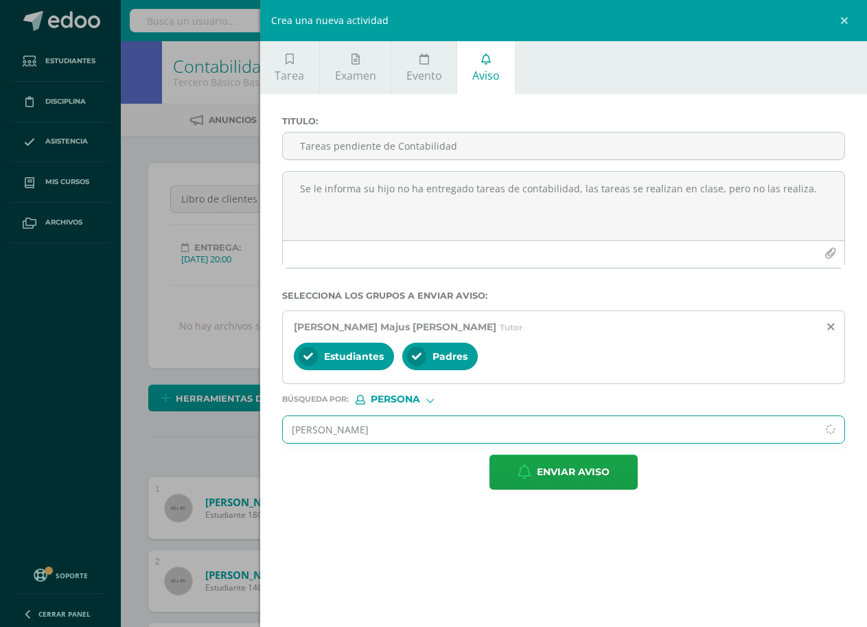
type input "sergio majus"
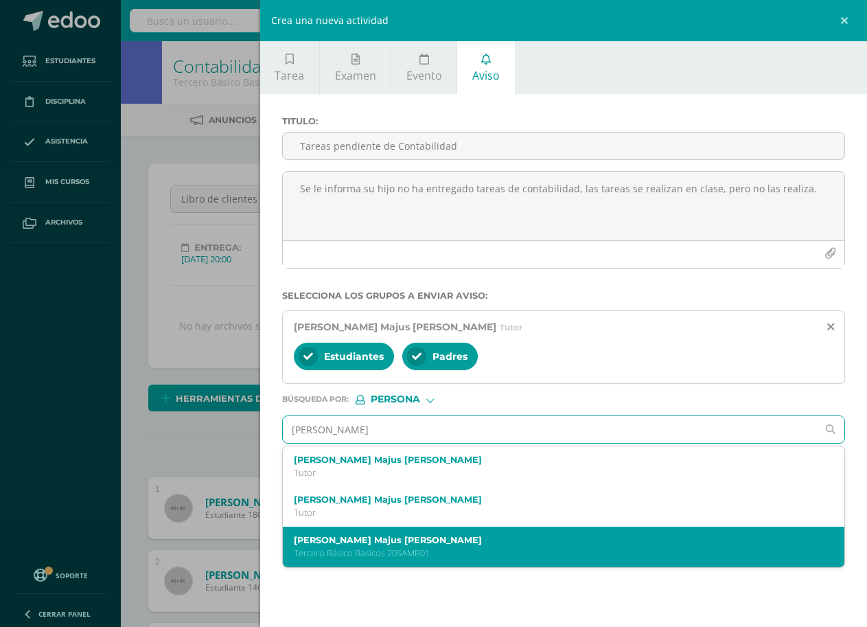
click at [406, 544] on label "Sergio Alex Majus Barrientos" at bounding box center [552, 540] width 516 height 10
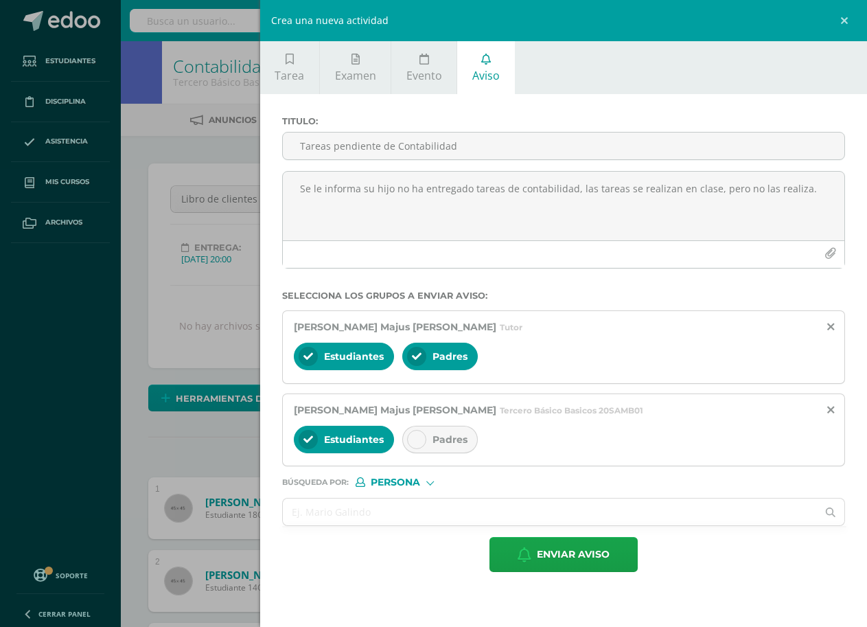
click at [426, 437] on div "Padres" at bounding box center [440, 439] width 76 height 27
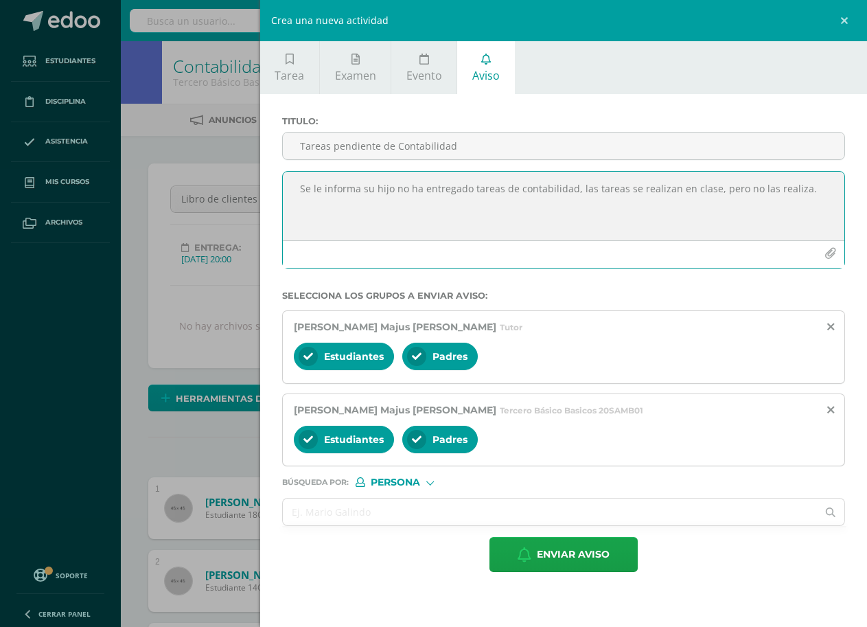
drag, startPoint x: 301, startPoint y: 192, endPoint x: 821, endPoint y: 192, distance: 520.4
click at [821, 192] on textarea "Se le informa su hijo no ha entregado tareas de contabilidad, las tareas se rea…" at bounding box center [564, 206] width 562 height 69
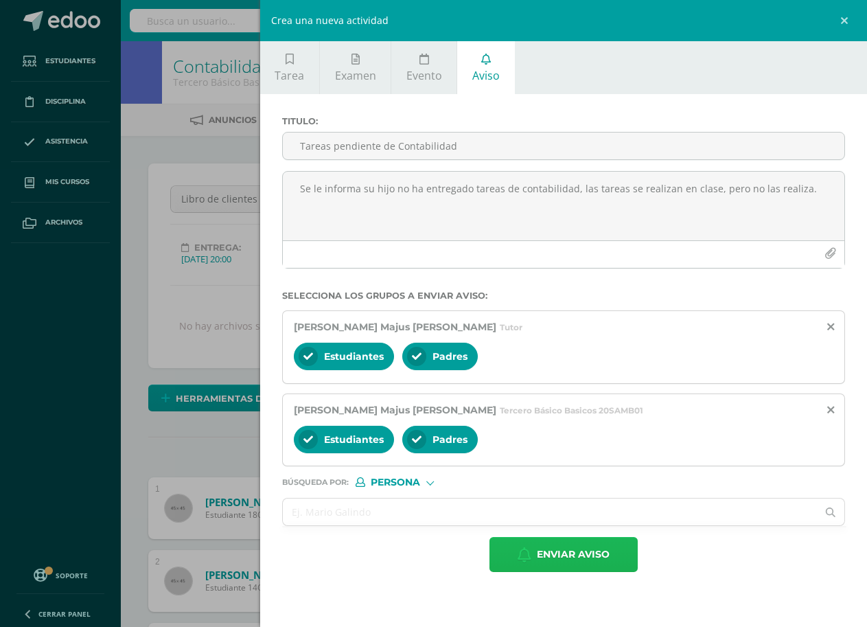
click at [586, 551] on span "Enviar aviso" at bounding box center [573, 555] width 73 height 34
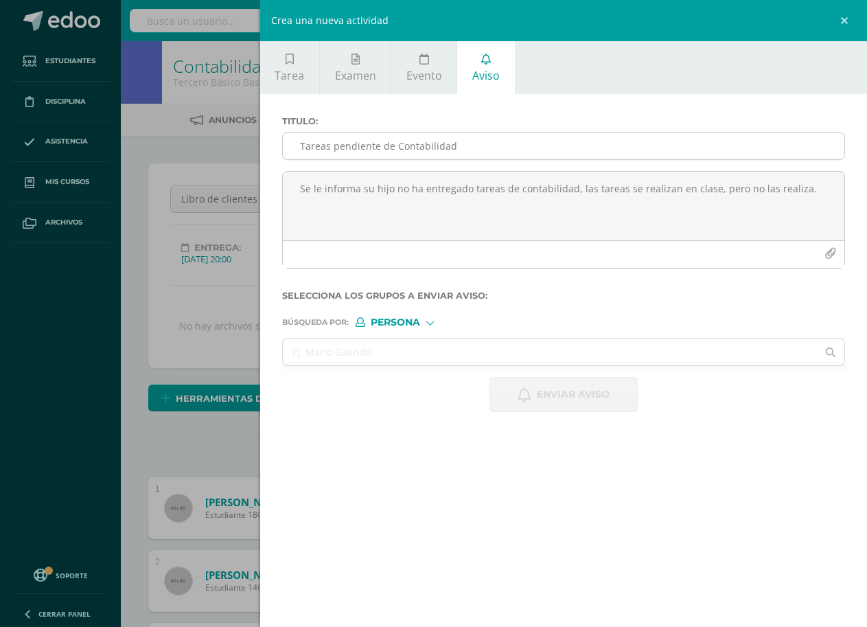
click at [422, 150] on input "Tareas pendiente de Contabilidad" at bounding box center [564, 145] width 562 height 27
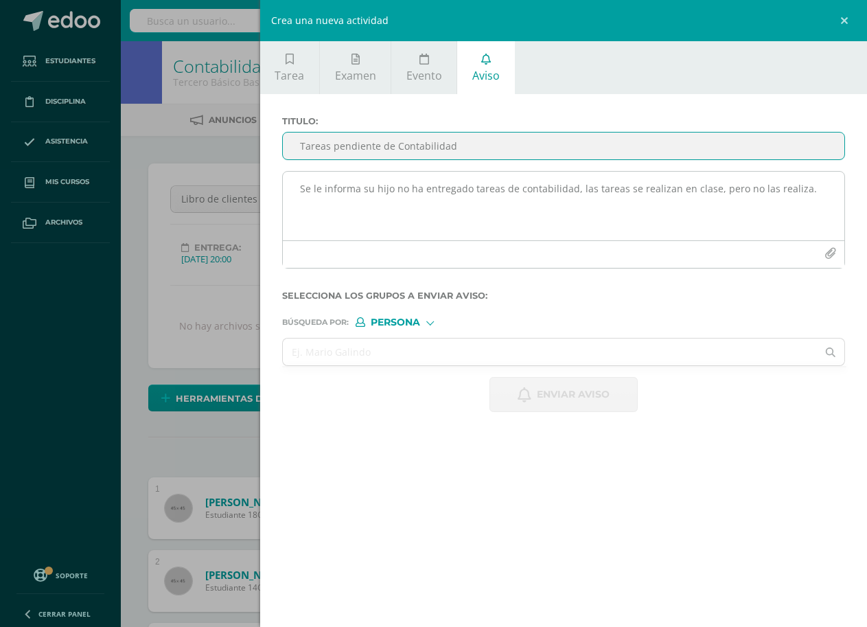
click at [435, 199] on textarea "Se le informa su hijo no ha entregado tareas de contabilidad, las tareas se rea…" at bounding box center [564, 206] width 562 height 69
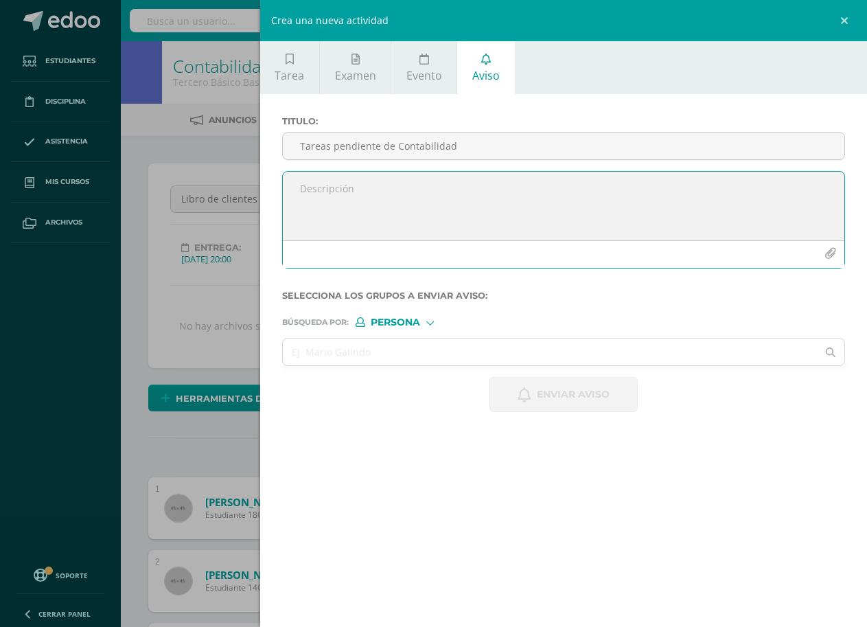
paste textarea "Se le informa su hijo no ha entregado tareas de contabilidad, las tareas se rea…"
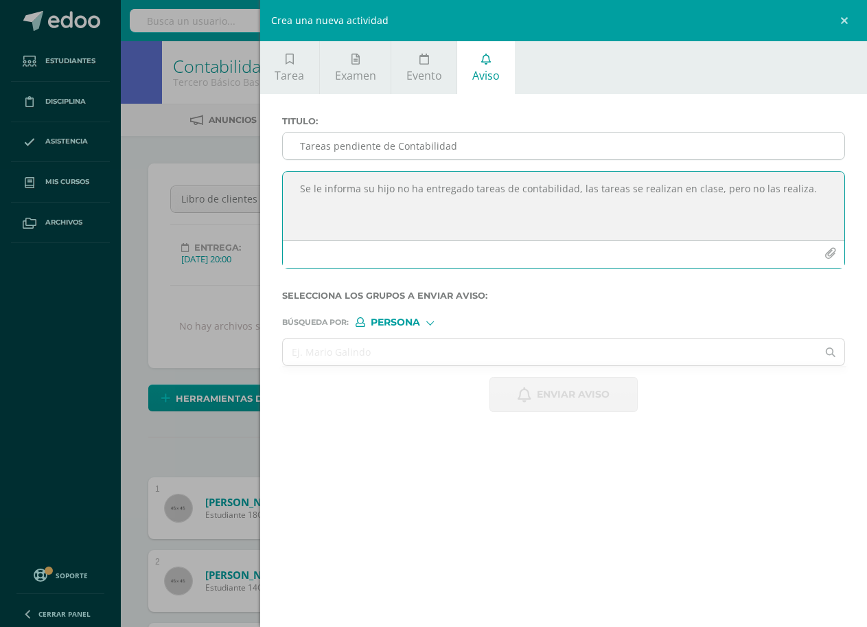
type textarea "Se le informa su hijo no ha entregado tareas de contabilidad, las tareas se rea…"
click at [402, 142] on input "Tareas pendiente de Contabilidad" at bounding box center [564, 145] width 562 height 27
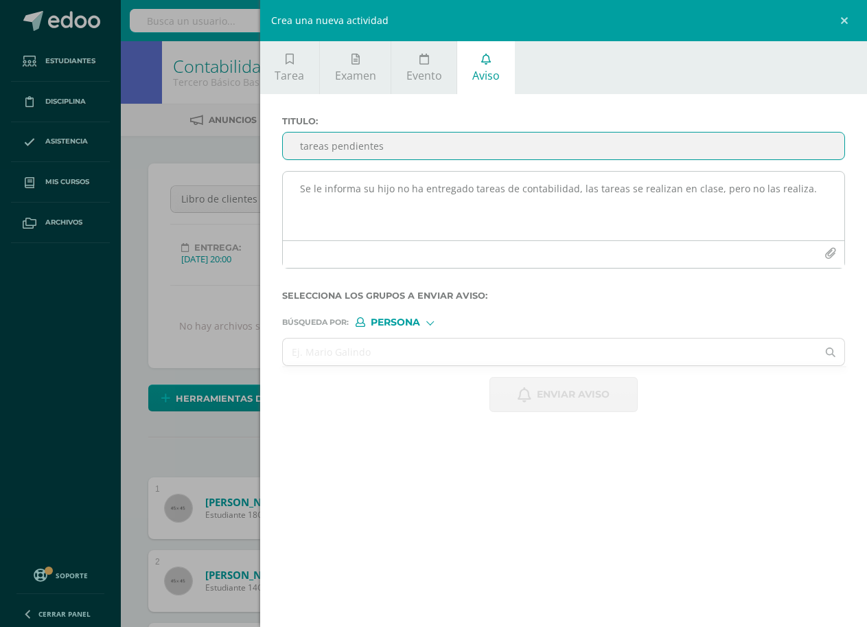
type input "tareas pendientes"
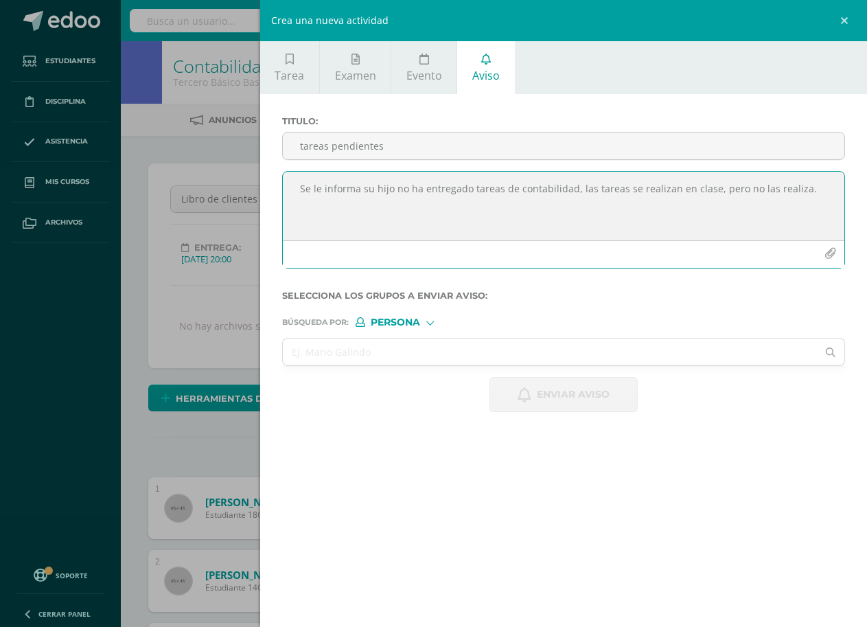
drag, startPoint x: 296, startPoint y: 187, endPoint x: 852, endPoint y: 196, distance: 556.1
click at [852, 196] on div "Titulo : tareas pendientes Se le informa su hijo no ha entregado tareas de cont…" at bounding box center [563, 264] width 607 height 340
click at [454, 354] on input "text" at bounding box center [550, 351] width 535 height 27
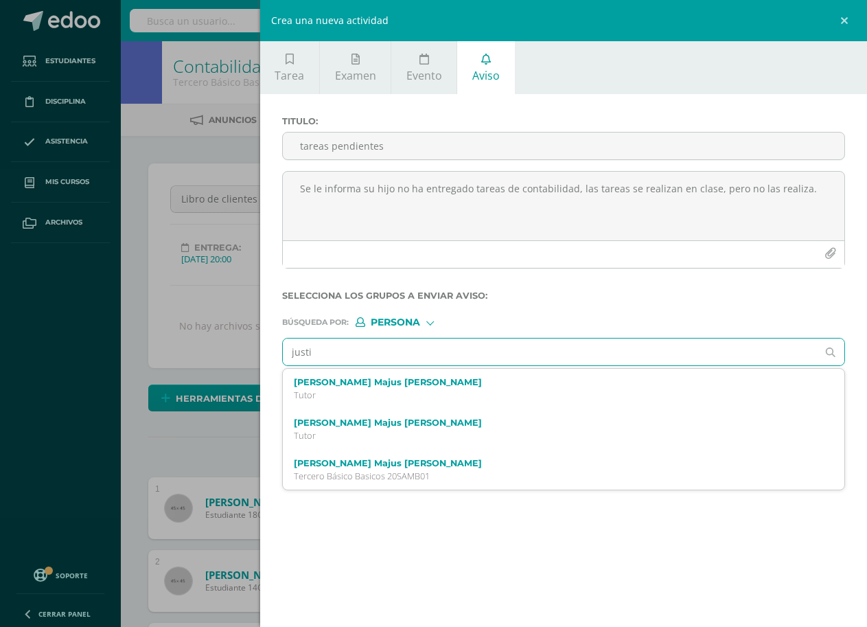
type input "justin"
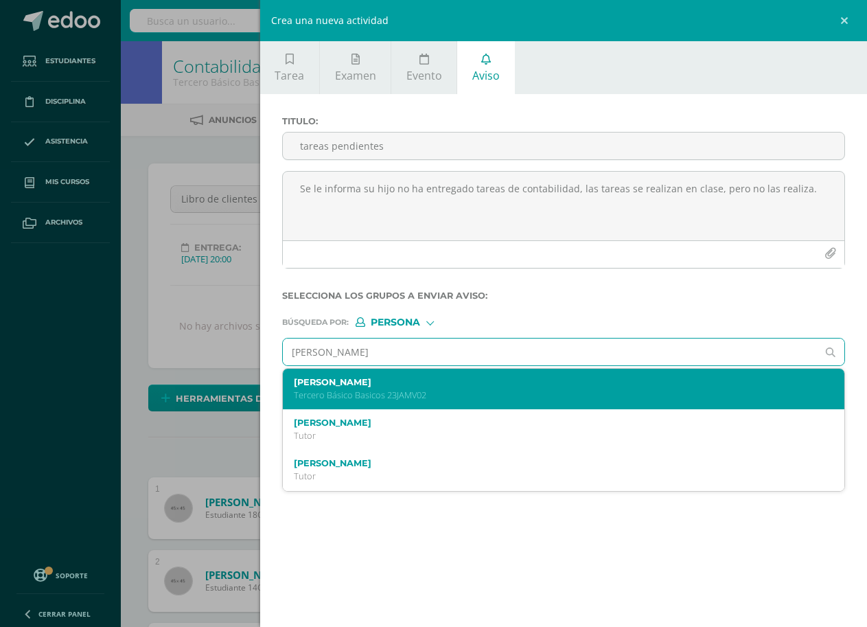
click at [435, 385] on label "Justin Abdias Meza Velasquez" at bounding box center [552, 382] width 516 height 10
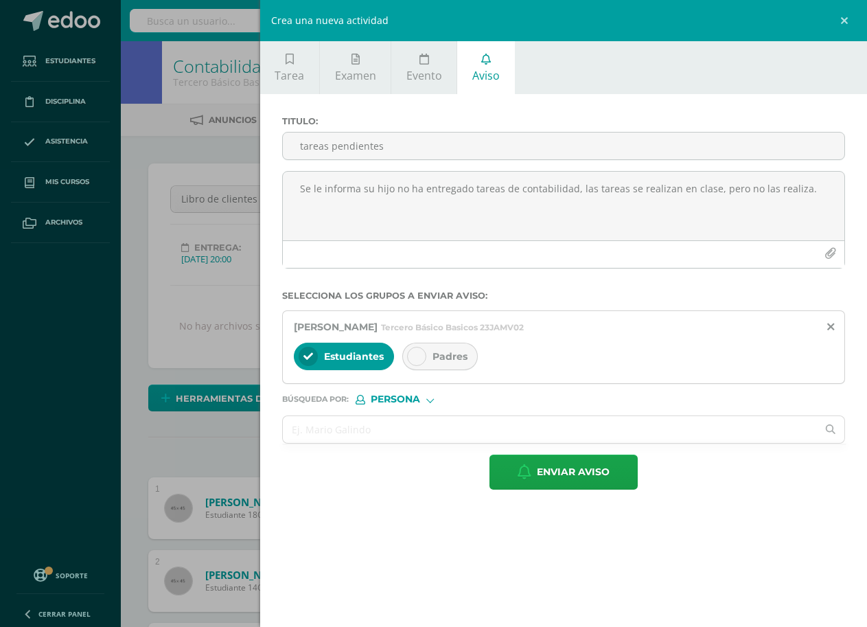
click at [419, 358] on icon at bounding box center [417, 356] width 10 height 10
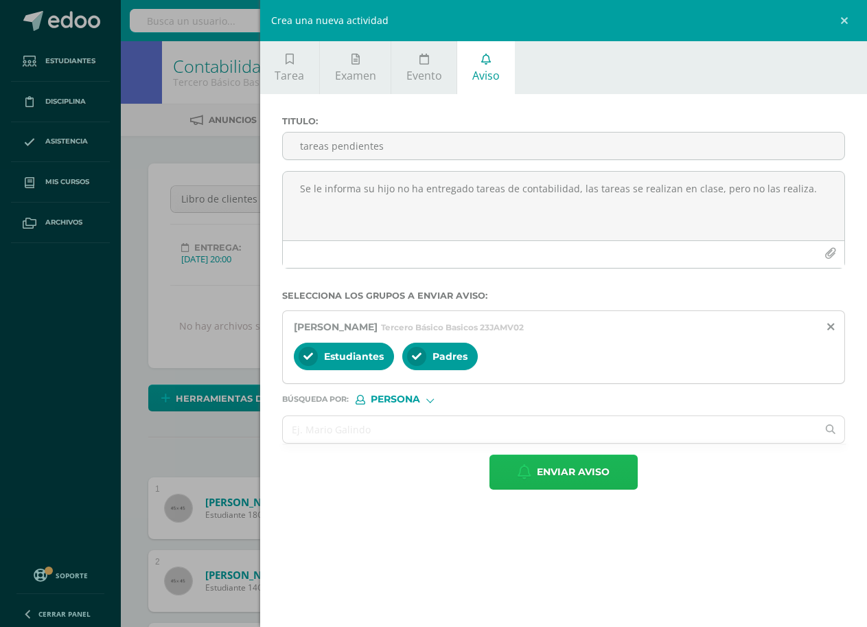
click at [586, 476] on span "Enviar aviso" at bounding box center [573, 472] width 73 height 34
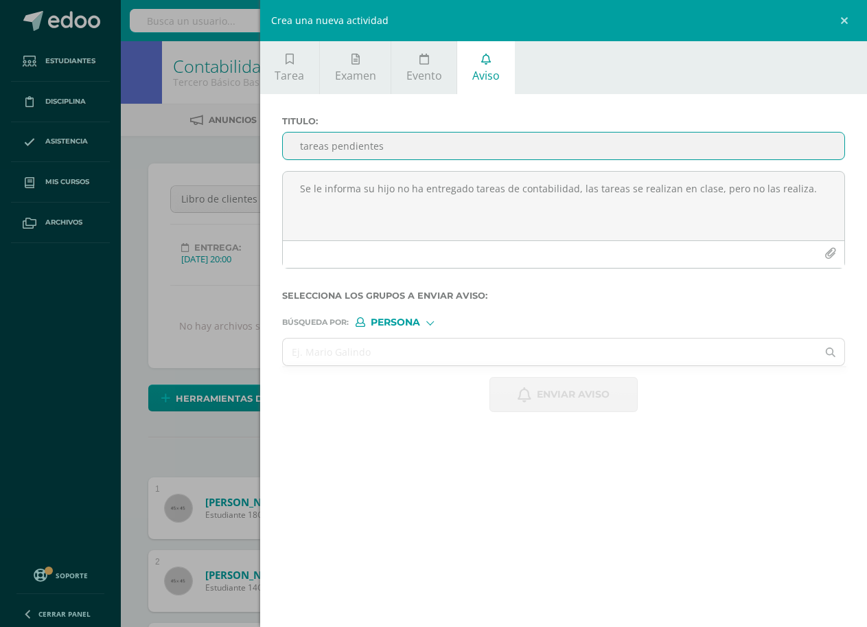
click at [464, 144] on input "tareas pendientes" at bounding box center [564, 145] width 562 height 27
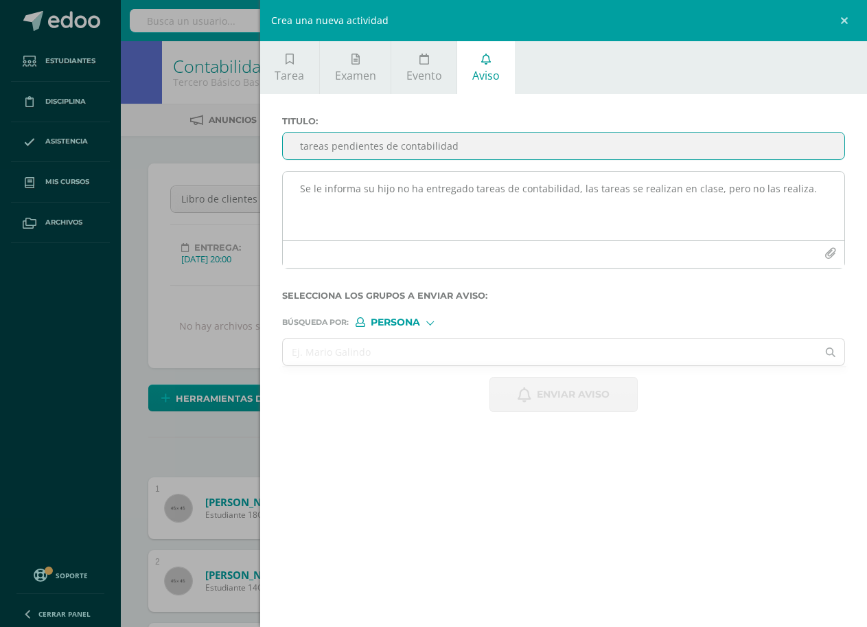
type input "tareas pendientes de contabilidad"
click at [459, 181] on textarea "Se le informa su hijo no ha entregado tareas de contabilidad, las tareas se rea…" at bounding box center [564, 206] width 562 height 69
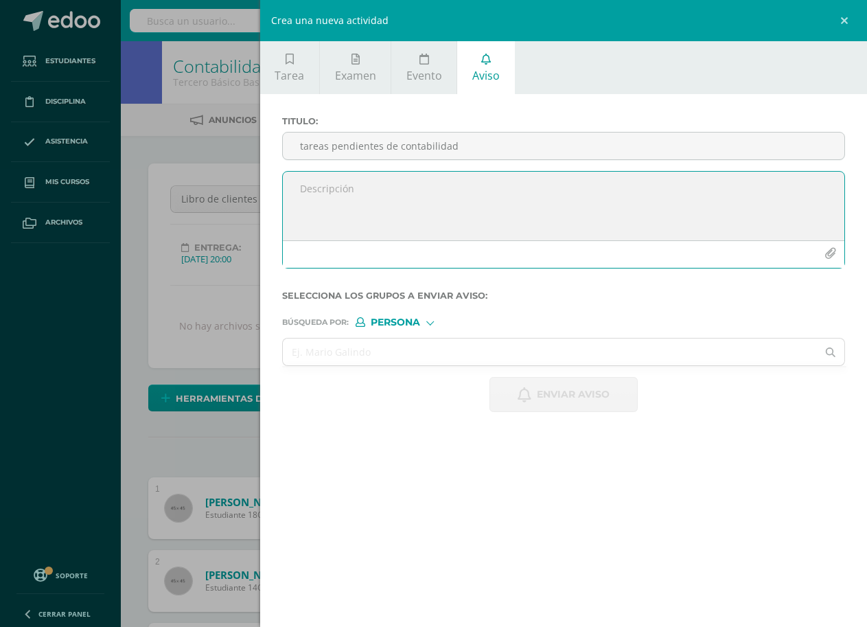
paste textarea "Se le informa su hijo no ha entregado tareas de contabilidad, las tareas se rea…"
click at [395, 191] on textarea "Se le informa su hijo no ha entregado tareas de contabilidad, las tareas se rea…" at bounding box center [564, 206] width 562 height 69
click at [822, 192] on textarea "Se le informa su hija no ha entregado tareas de contabilidad, las tareas se rea…" at bounding box center [564, 206] width 562 height 69
type textarea "Se le informa su hija no ha entregado tareas de contabilidad, las tareas se rea…"
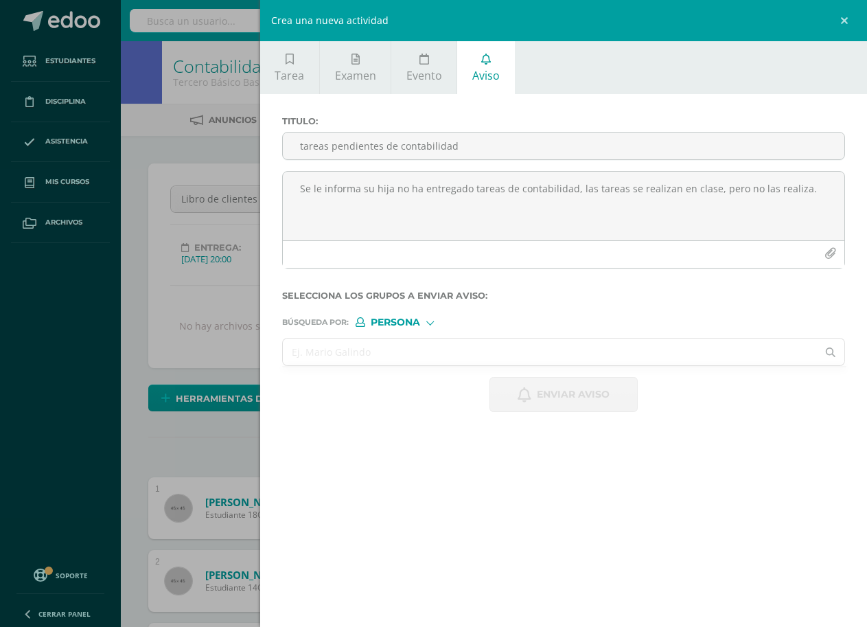
click at [456, 352] on input "text" at bounding box center [550, 351] width 535 height 27
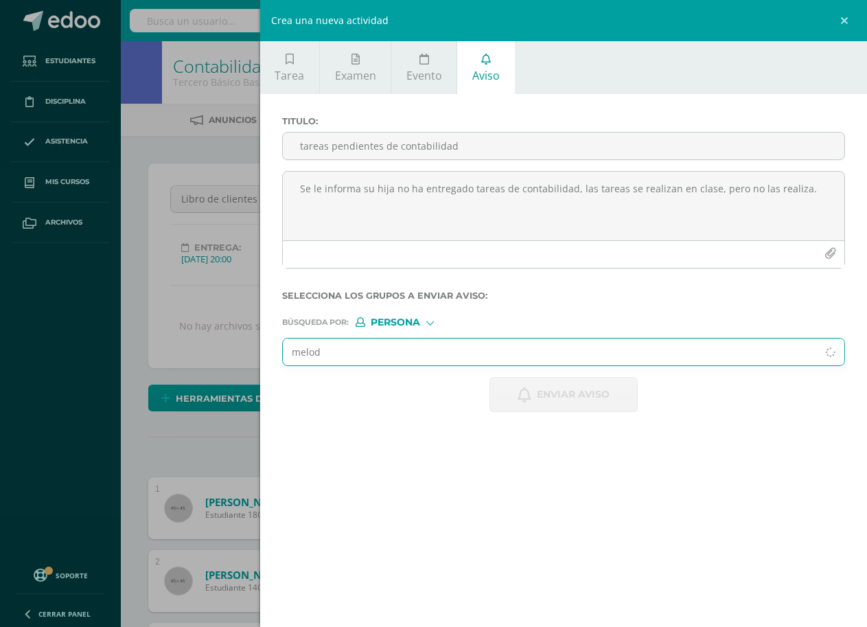
type input "melody"
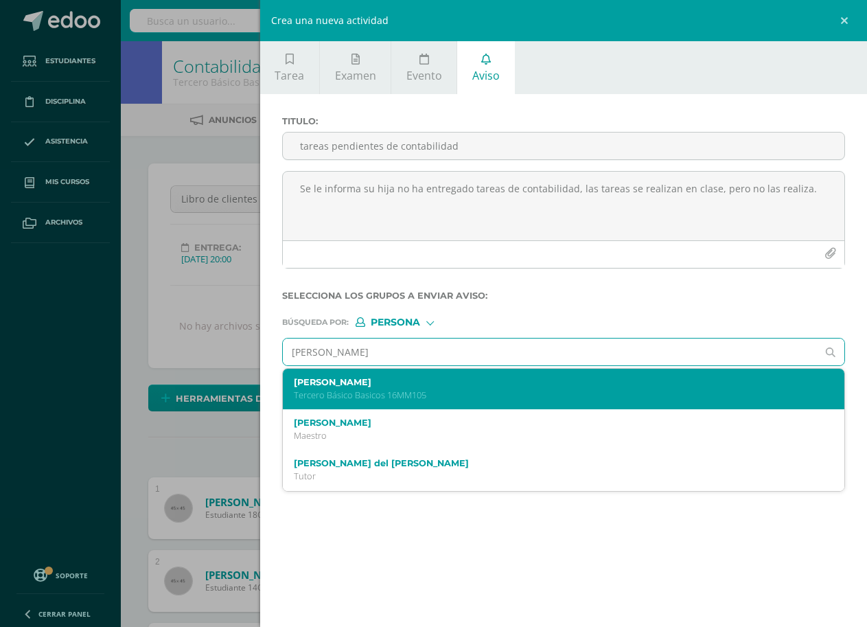
click at [445, 385] on label "Melody Fernanda Monterroso López" at bounding box center [552, 382] width 516 height 10
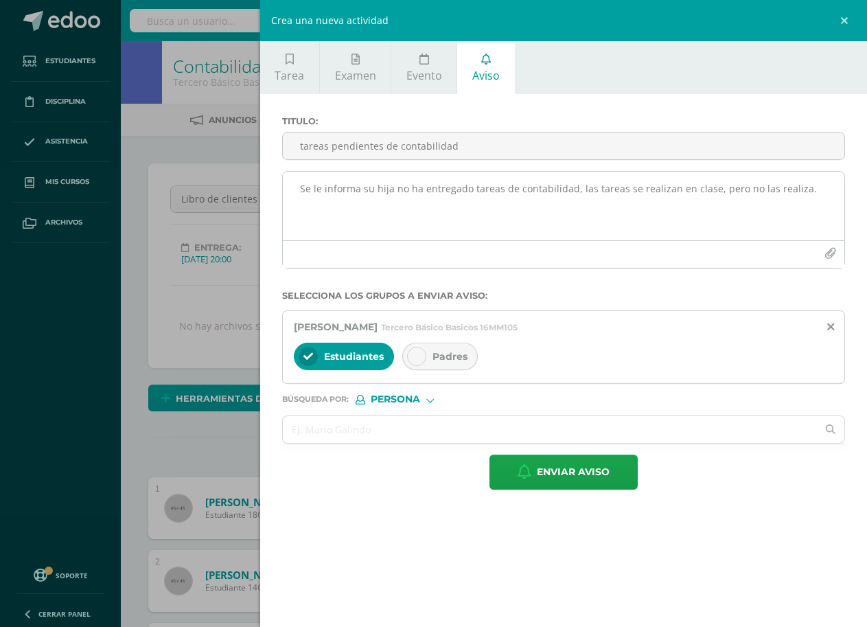
click at [831, 189] on textarea "Se le informa su hija no ha entregado tareas de contabilidad, las tareas se rea…" at bounding box center [564, 206] width 562 height 69
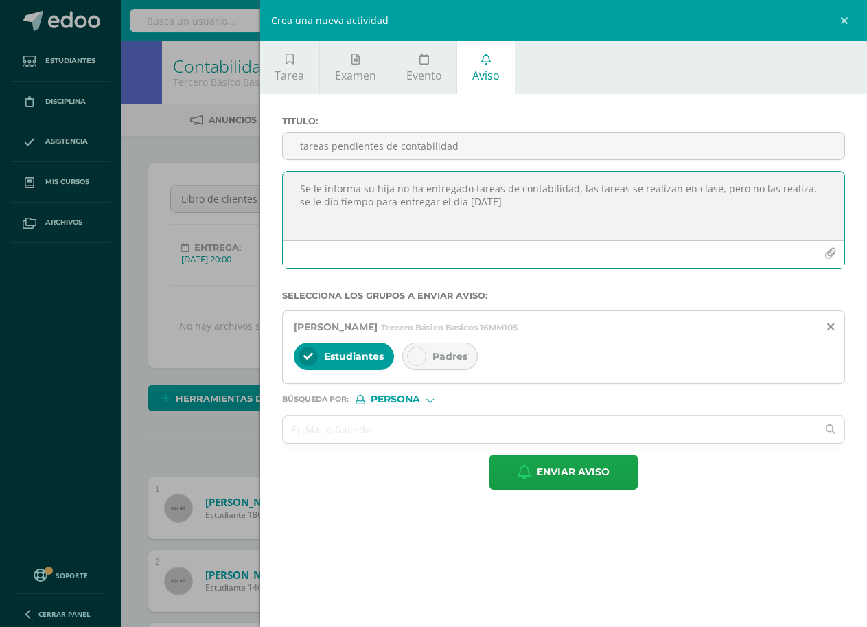
type textarea "Se le informa su hija no ha entregado tareas de contabilidad, las tareas se rea…"
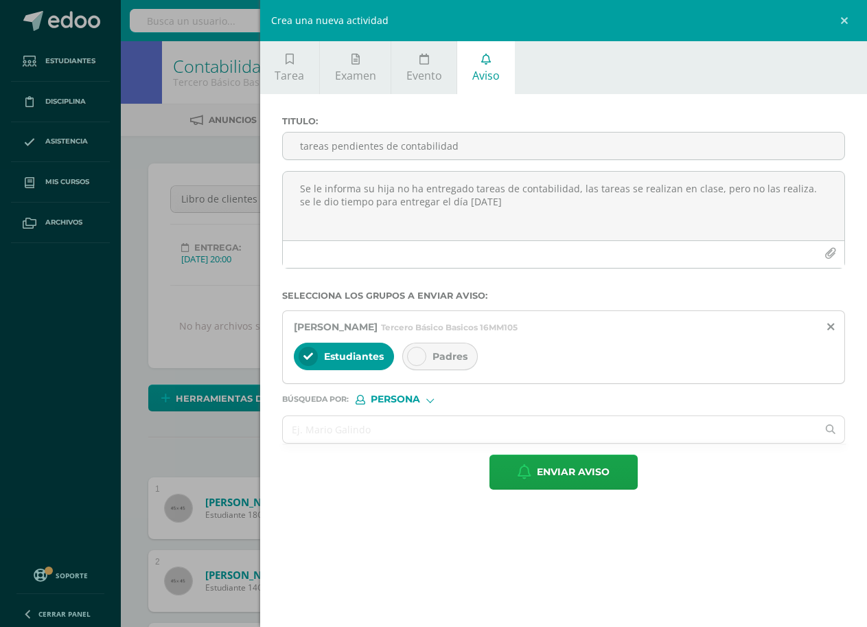
click at [412, 352] on icon at bounding box center [417, 356] width 10 height 10
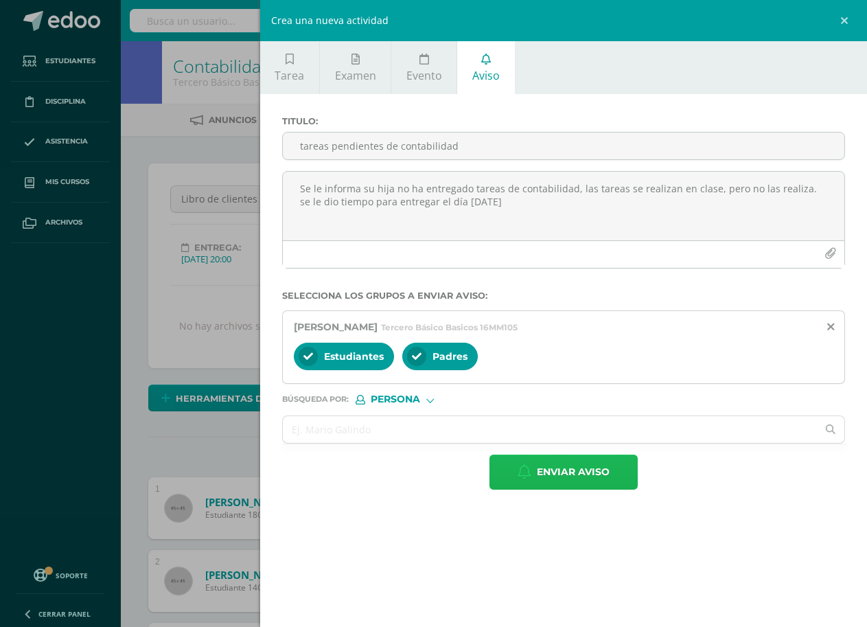
click at [596, 473] on span "Enviar aviso" at bounding box center [573, 472] width 73 height 34
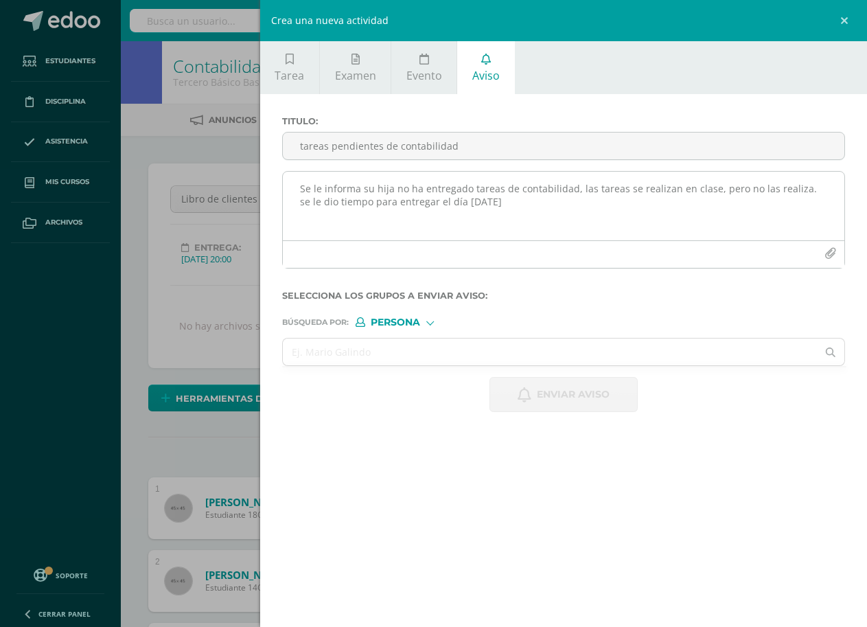
click at [460, 187] on textarea "Se le informa su hija no ha entregado tareas de contabilidad, las tareas se rea…" at bounding box center [564, 206] width 562 height 69
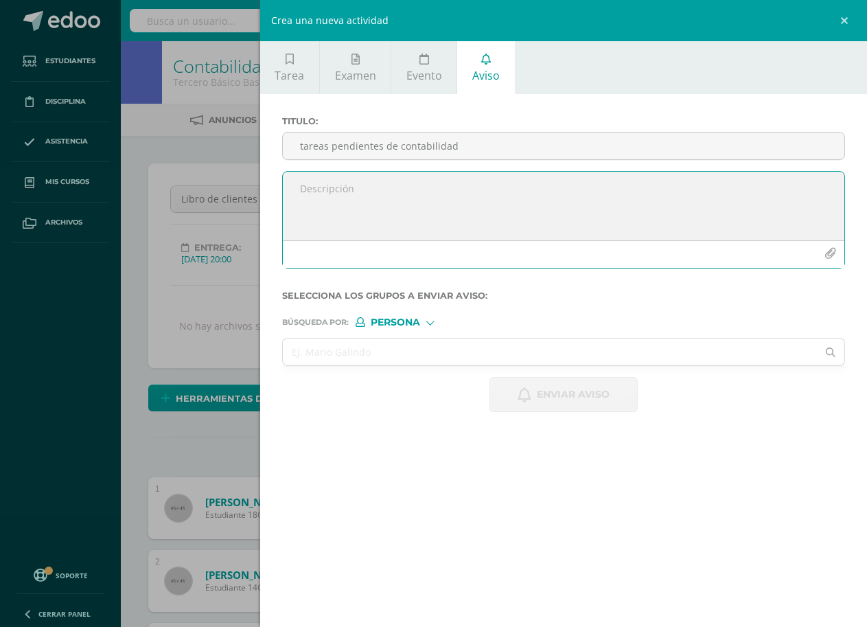
paste textarea "Se le informa su hijo no ha entregado tareas de contabilidad, las tareas se rea…"
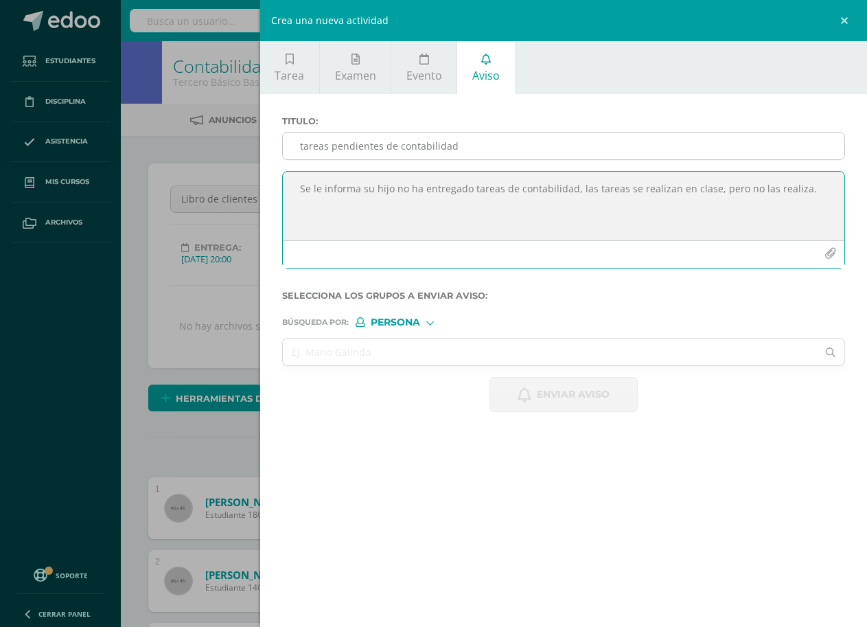
type textarea "Se le informa su hijo no ha entregado tareas de contabilidad, las tareas se rea…"
click at [505, 143] on input "tareas pendientes de contabilidad" at bounding box center [564, 145] width 562 height 27
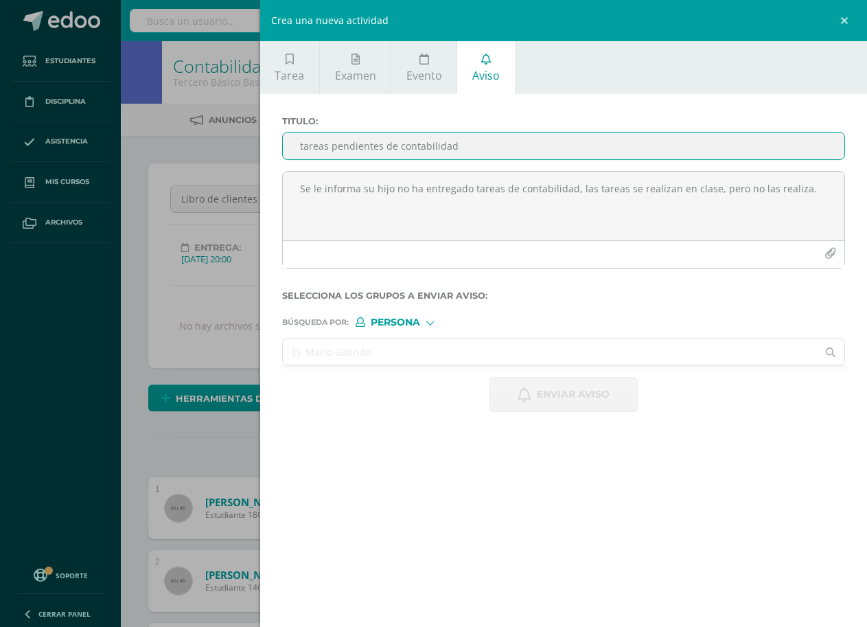
type input "tareas pendientes de contabilidad"
click at [439, 347] on input "text" at bounding box center [550, 351] width 535 height 27
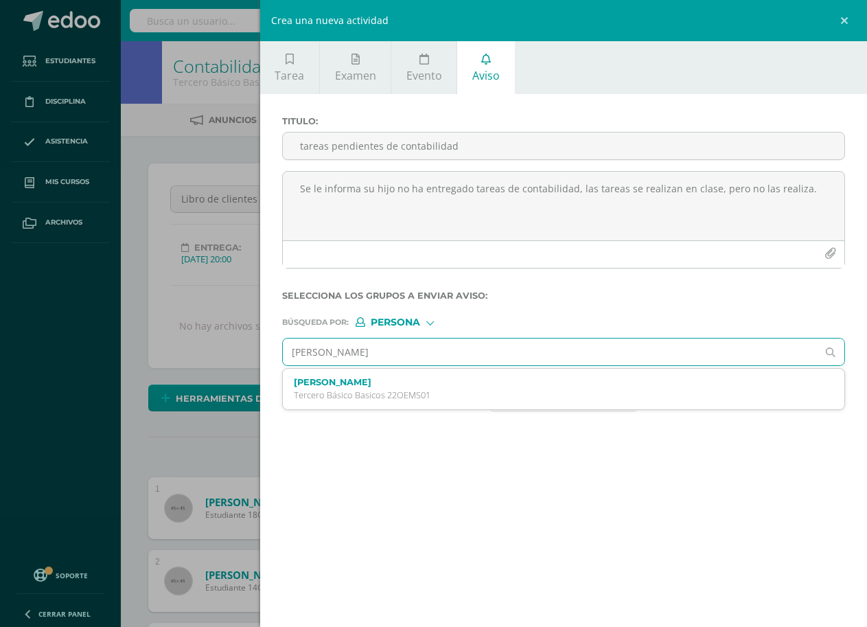
type input "oscar muñoz"
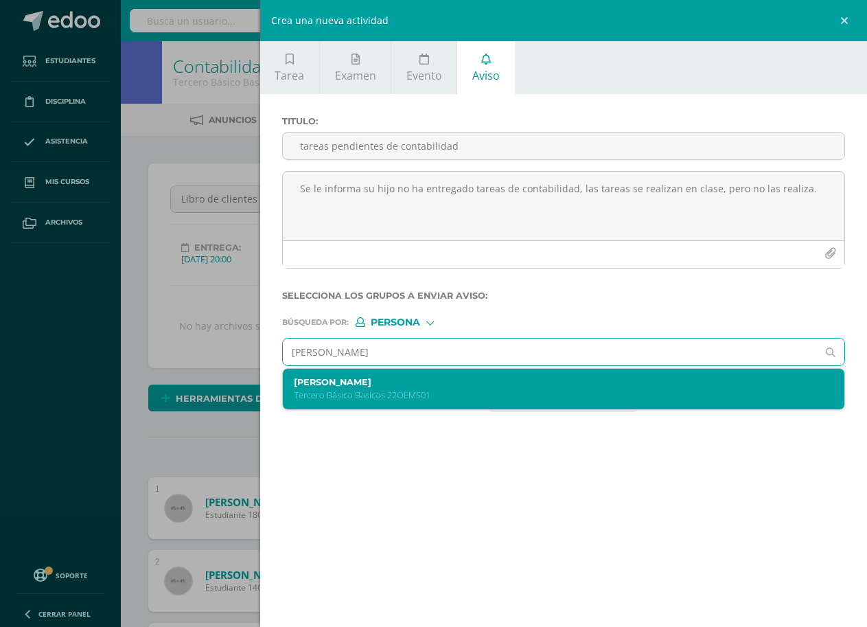
click at [411, 392] on p "Tercero Básico Basicos 22OEMS01" at bounding box center [552, 395] width 516 height 12
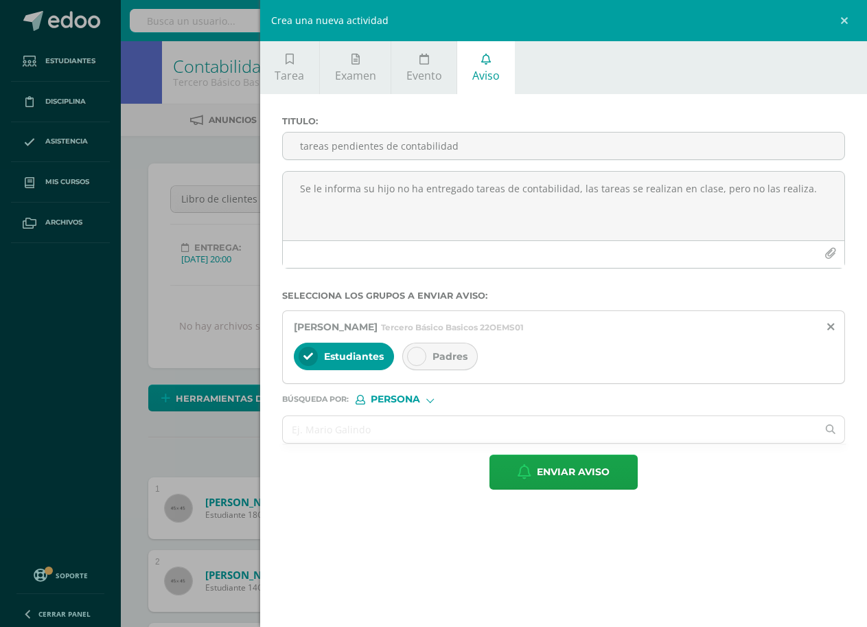
click at [415, 354] on icon at bounding box center [417, 356] width 10 height 10
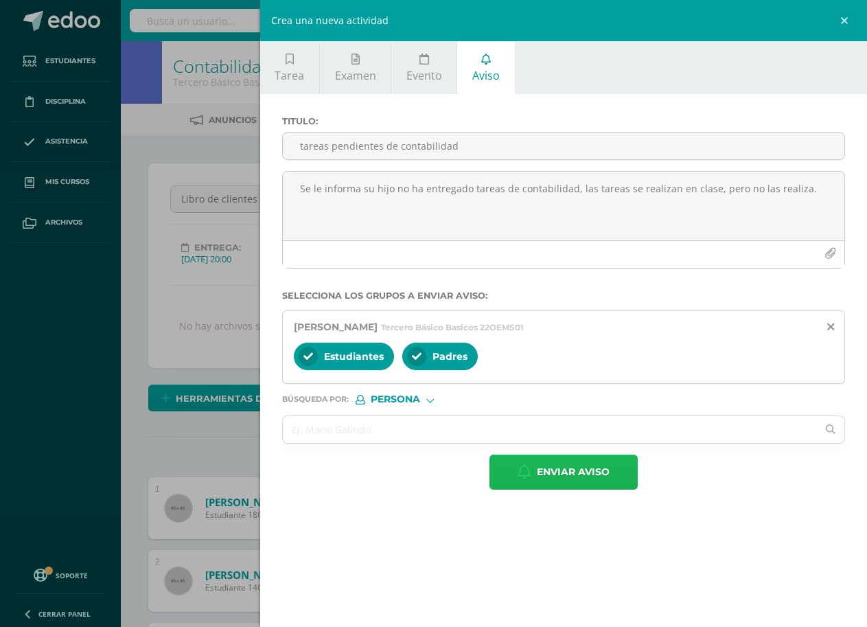
click at [597, 474] on span "Enviar aviso" at bounding box center [573, 472] width 73 height 34
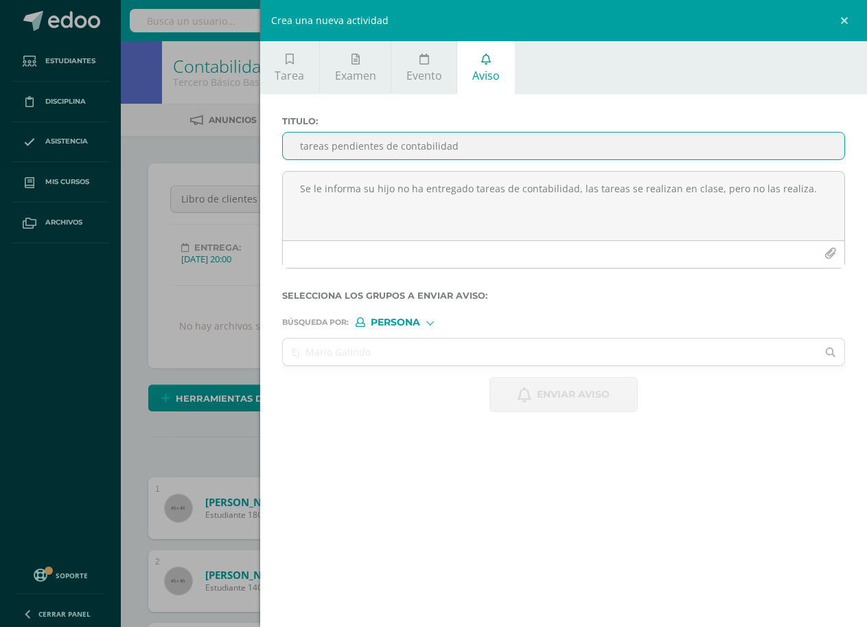
click at [406, 154] on input "tareas pendientes de contabilidad" at bounding box center [564, 145] width 562 height 27
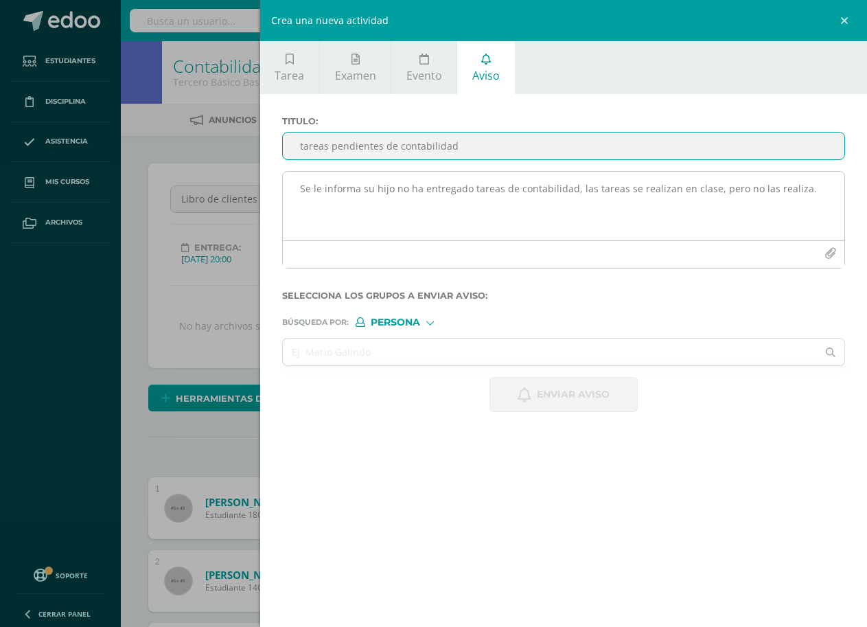
click at [441, 183] on textarea "Se le informa su hijo no ha entregado tareas de contabilidad, las tareas se rea…" at bounding box center [564, 206] width 562 height 69
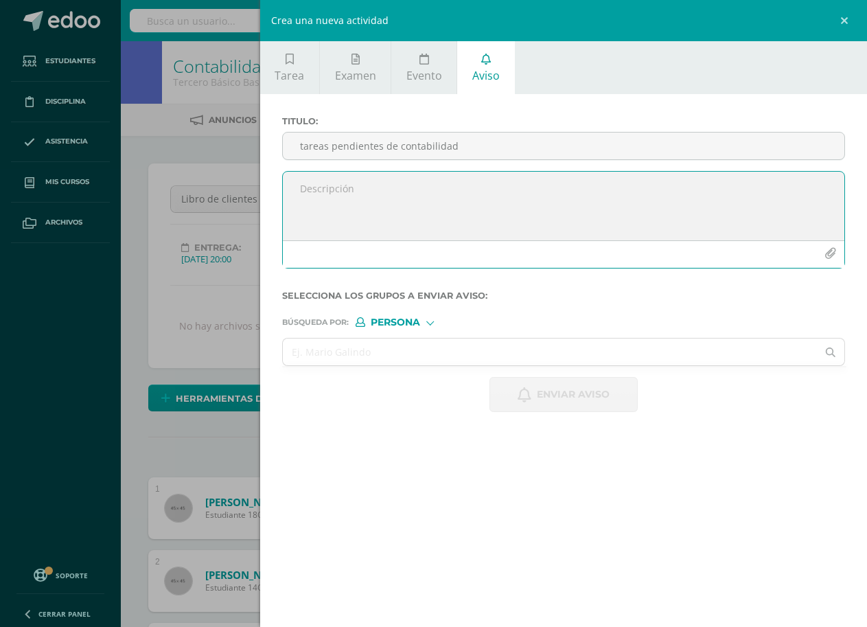
paste textarea "Se le informa su hijo no ha entregado tareas de contabilidad, las tareas se rea…"
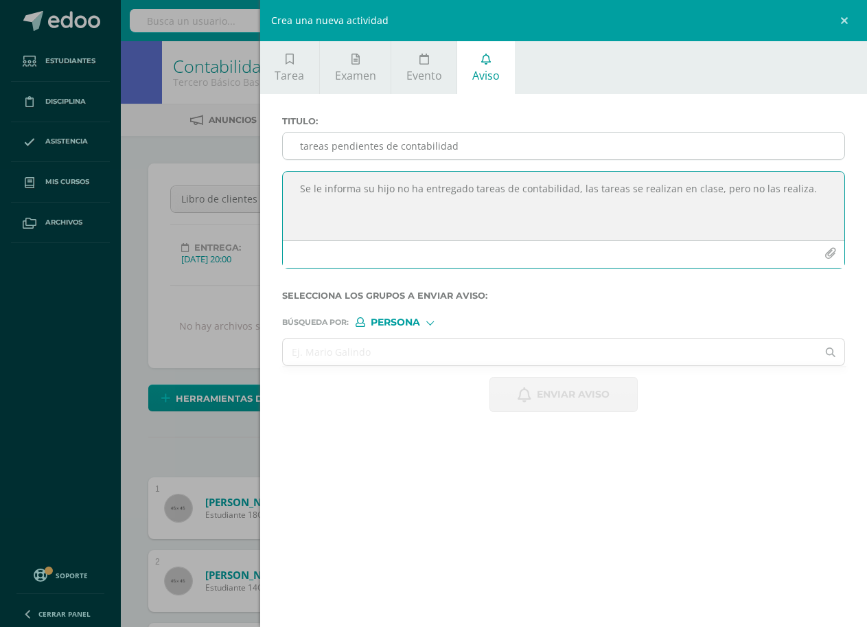
type textarea "Se le informa su hijo no ha entregado tareas de contabilidad, las tareas se rea…"
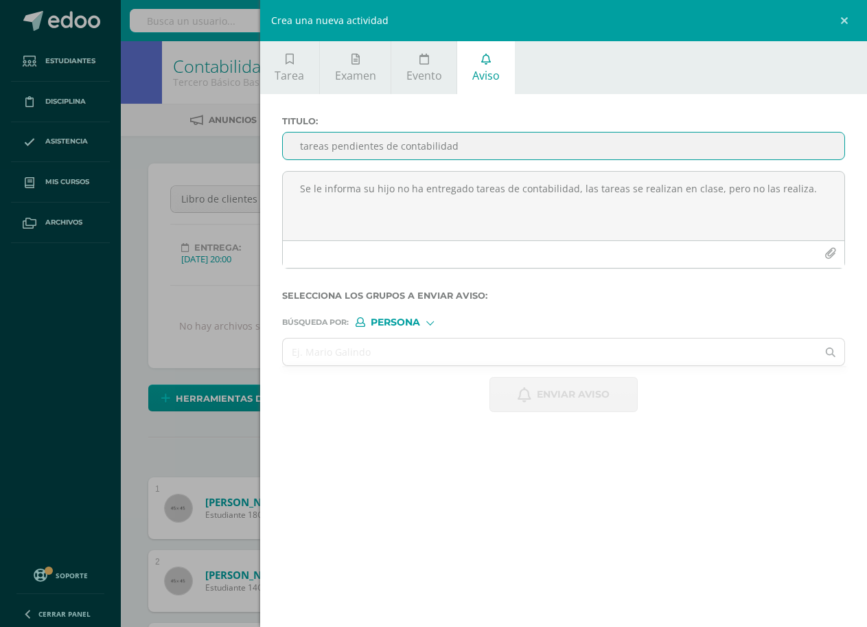
click at [408, 143] on input "tareas pendientes de contabilidad" at bounding box center [564, 145] width 562 height 27
type input "S"
type input "Tareas Pendientes de contabilidad"
click at [459, 352] on input "text" at bounding box center [550, 351] width 535 height 27
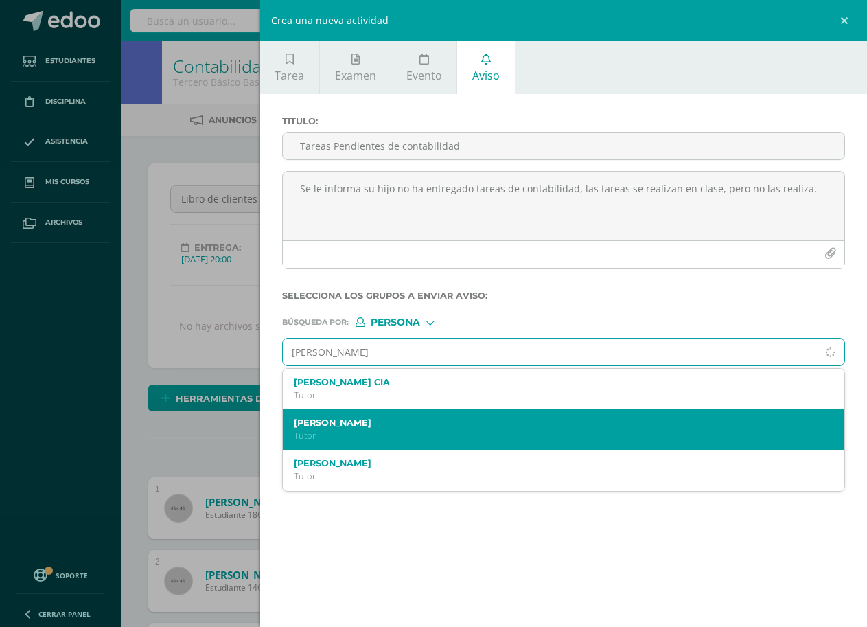
type input "sonia villa"
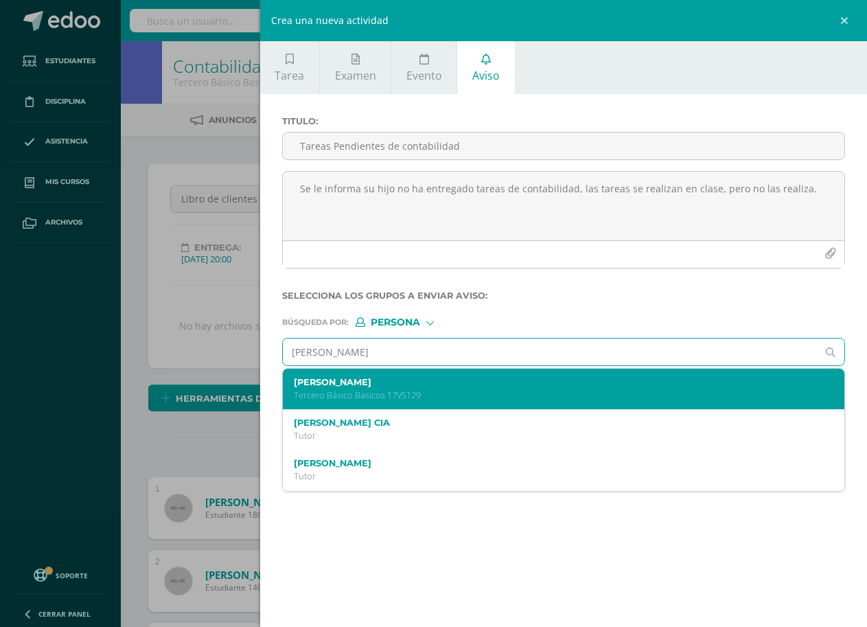
click at [444, 391] on p "Tercero Básico Basicos 17VS129" at bounding box center [552, 395] width 516 height 12
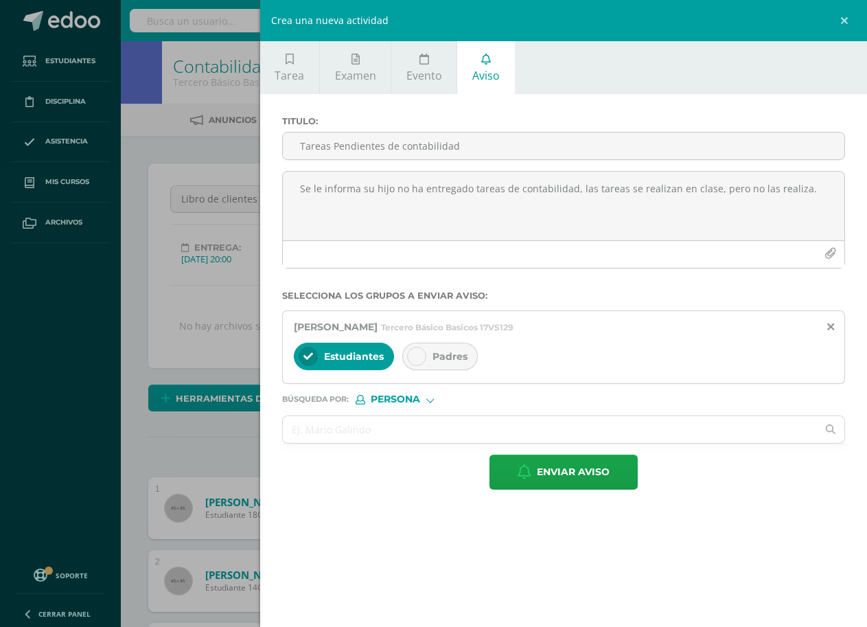
click at [424, 348] on div "Padres" at bounding box center [440, 356] width 76 height 27
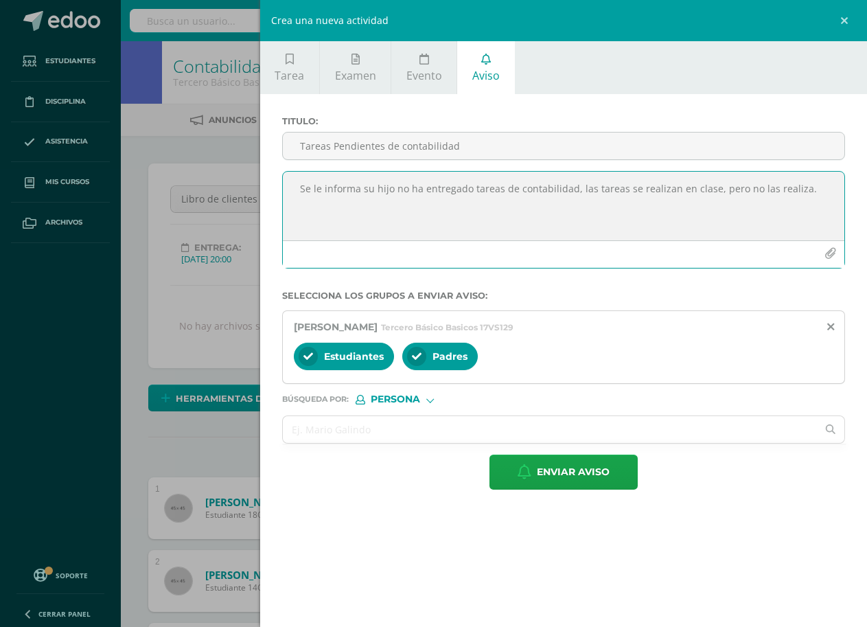
click at [394, 186] on textarea "Se le informa su hijo no ha entregado tareas de contabilidad, las tareas se rea…" at bounding box center [564, 206] width 562 height 69
click at [818, 190] on textarea "Se le informa su hija no ha entregado tareas de contabilidad, las tareas se rea…" at bounding box center [564, 206] width 562 height 69
type textarea "Se le informa su hija no ha entregado tareas de contabilidad, las tareas se rea…"
click at [568, 476] on span "Enviar aviso" at bounding box center [573, 472] width 73 height 34
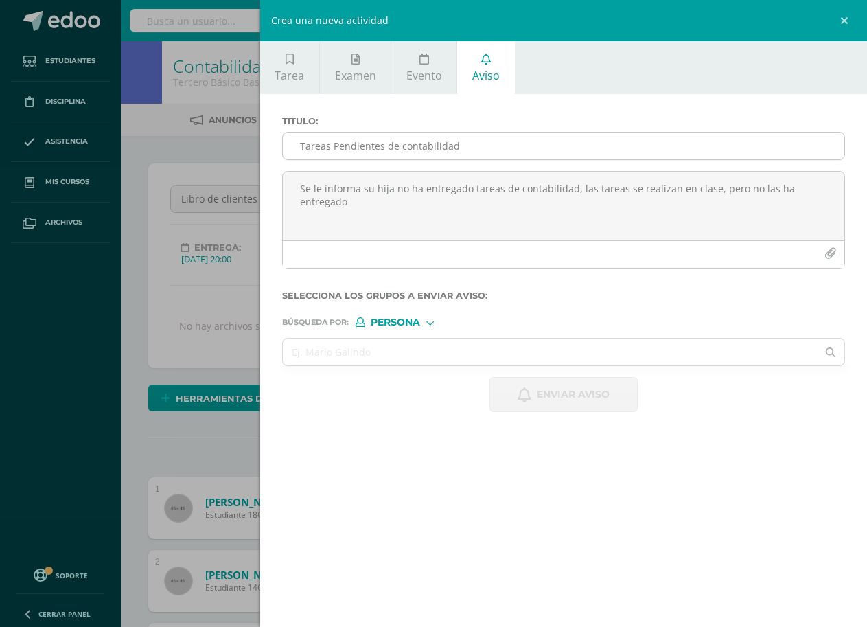
click at [423, 150] on input "Tareas Pendientes de contabilidad" at bounding box center [564, 145] width 562 height 27
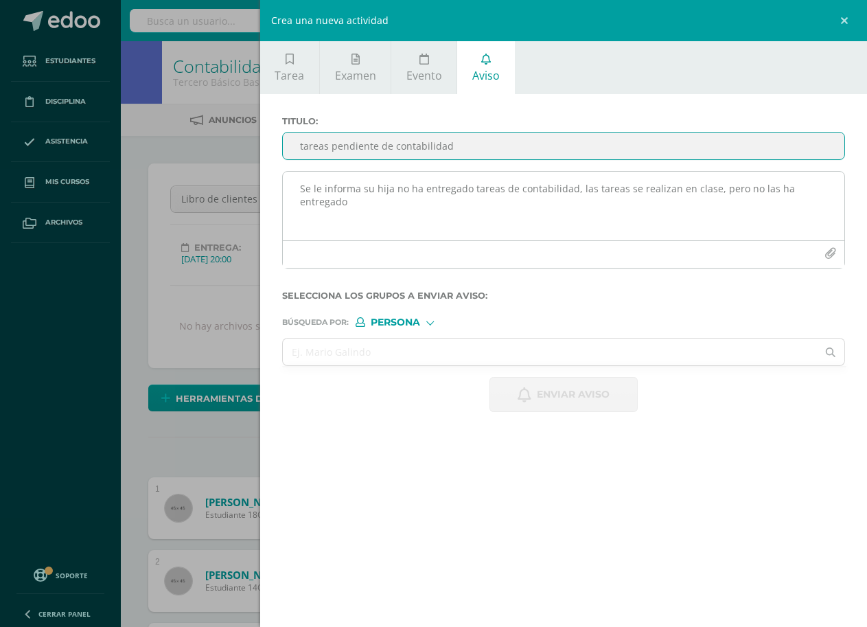
type input "tareas pendiente de contabilidad"
click at [428, 186] on textarea "Se le informa su hija no ha entregado tareas de contabilidad, las tareas se rea…" at bounding box center [564, 206] width 562 height 69
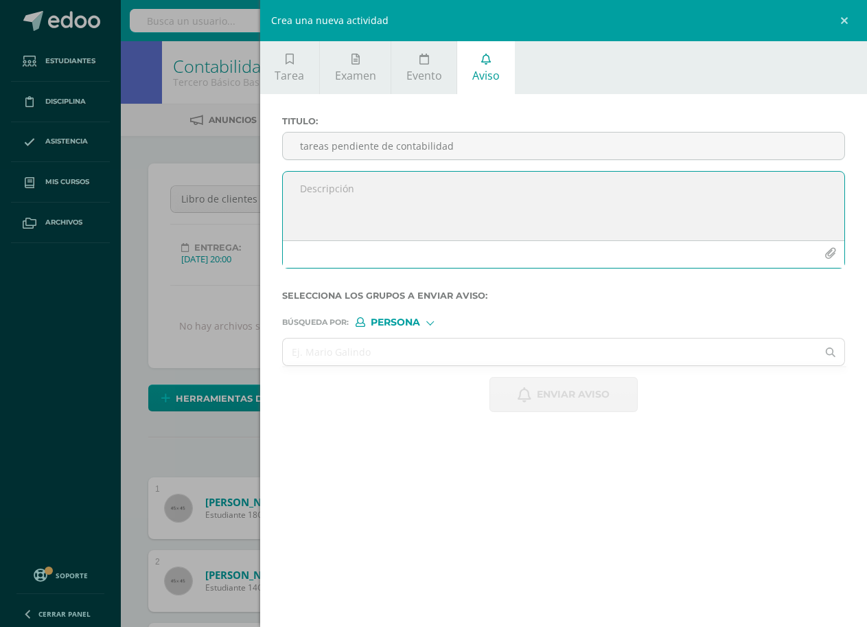
paste textarea "Se le informa su hijo no ha entregado tareas de contabilidad, las tareas se rea…"
type textarea "Se le informa su hijo no ha entregado tareas de contabilidad, las tareas se rea…"
click at [545, 357] on input "text" at bounding box center [550, 351] width 535 height 27
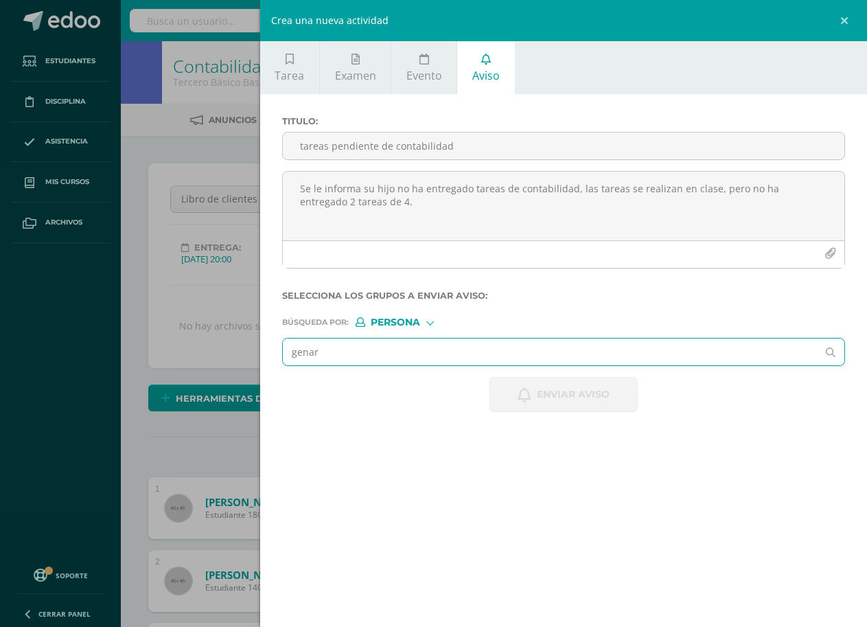
type input "genaro"
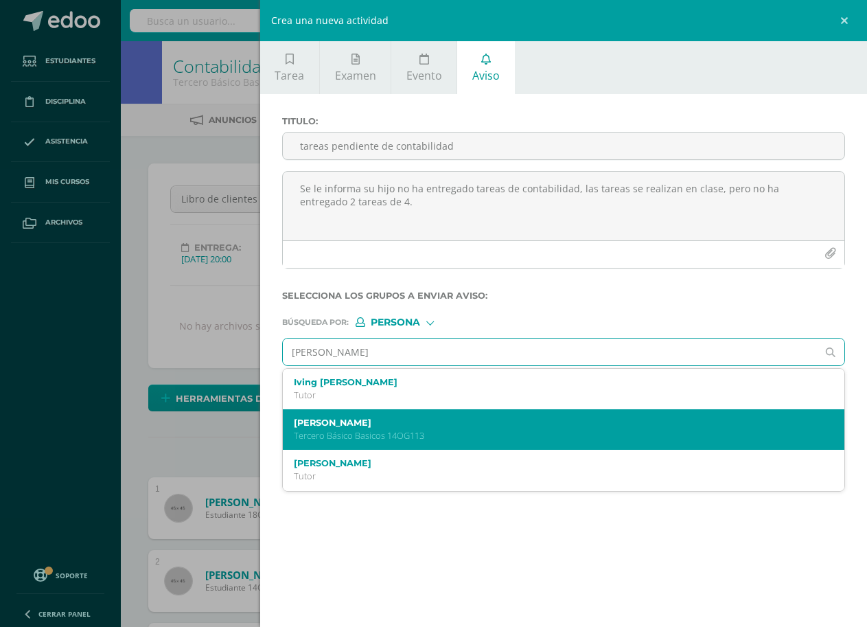
click at [457, 434] on p "Tercero Básico Basicos 14OG113" at bounding box center [552, 436] width 516 height 12
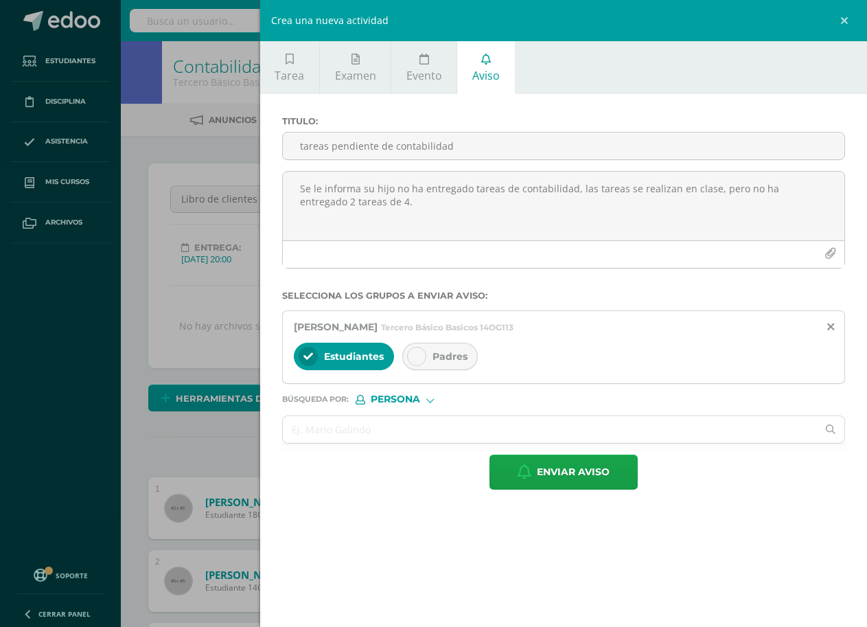
click at [421, 360] on icon at bounding box center [417, 356] width 10 height 10
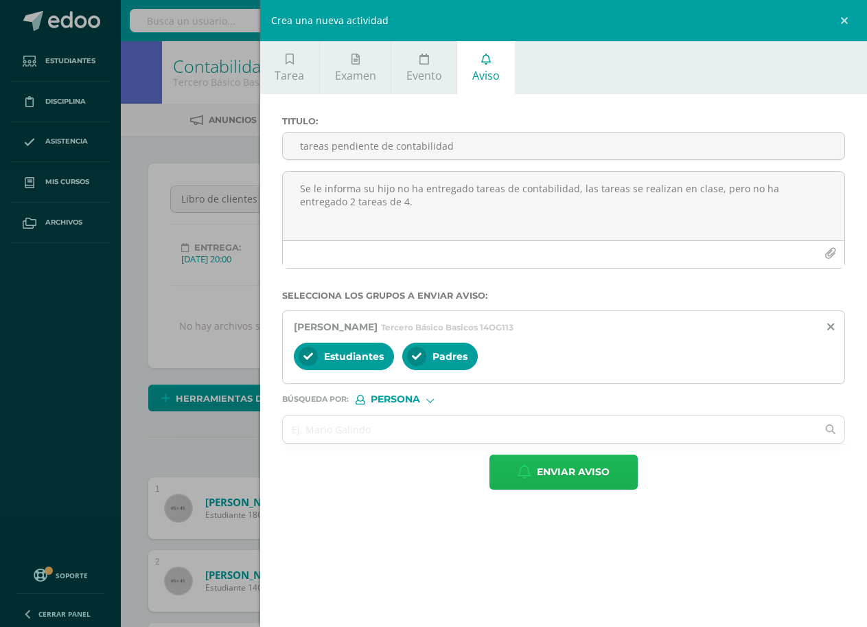
click at [541, 476] on span "Enviar aviso" at bounding box center [573, 472] width 73 height 34
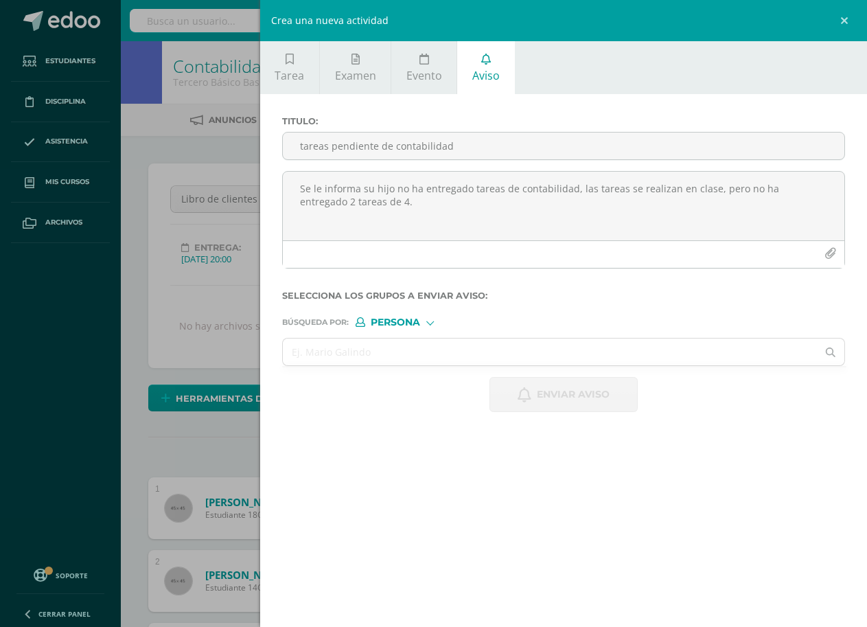
click at [139, 331] on div "Crea una nueva actividad Tarea Examen Evento Aviso Título: Fecha: 2025-08-11 20…" at bounding box center [433, 313] width 867 height 627
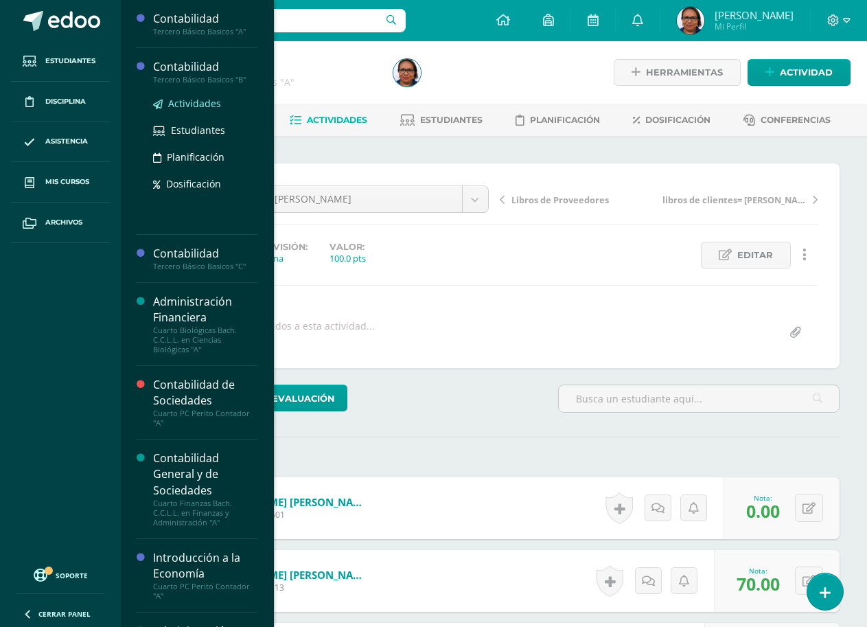
click at [192, 104] on span "Actividades" at bounding box center [194, 103] width 53 height 13
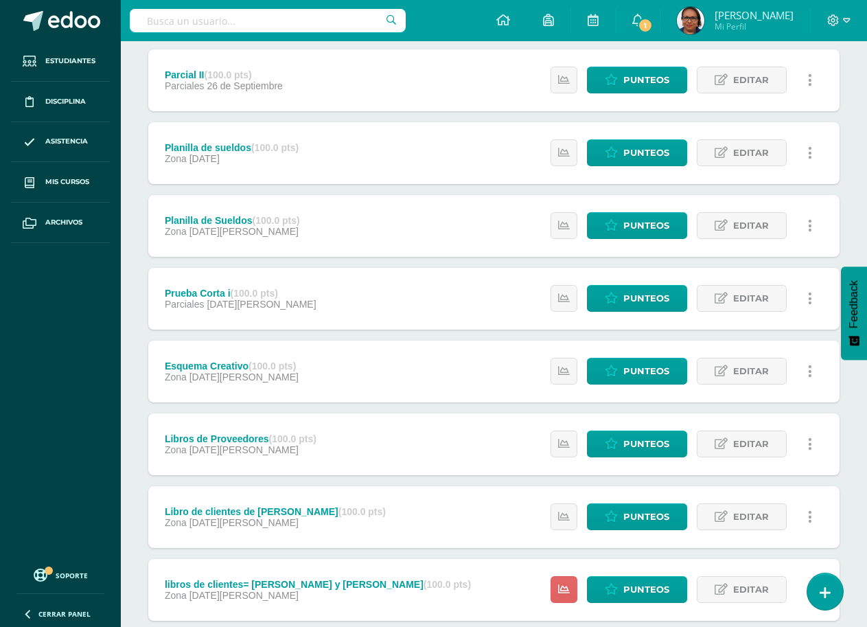
scroll to position [405, 0]
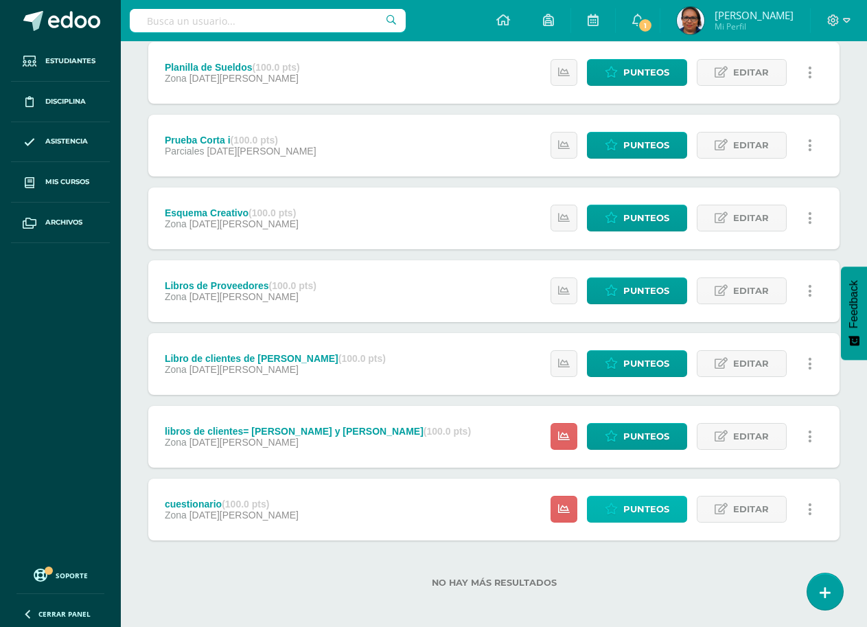
click at [663, 509] on span "Punteos" at bounding box center [646, 508] width 46 height 25
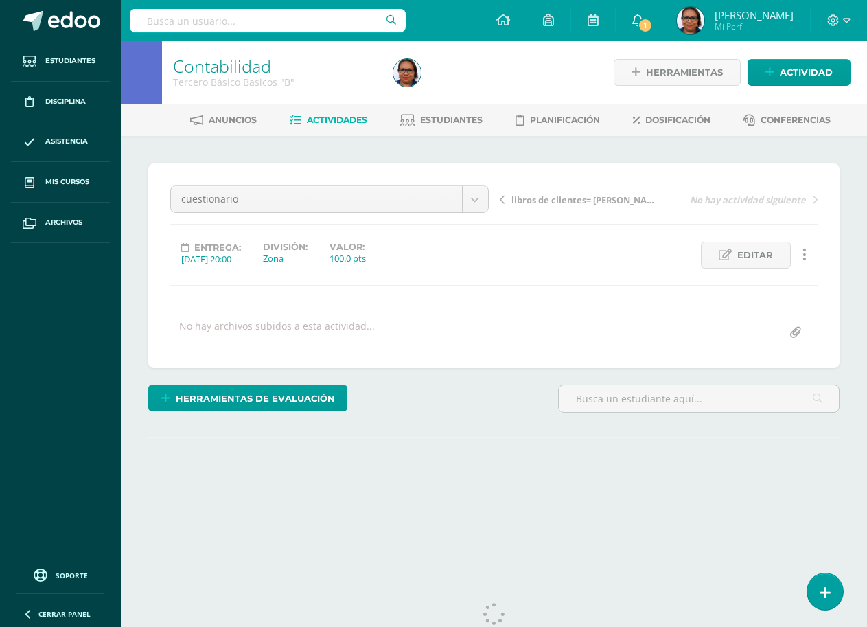
click at [656, 12] on link "1" at bounding box center [638, 20] width 44 height 41
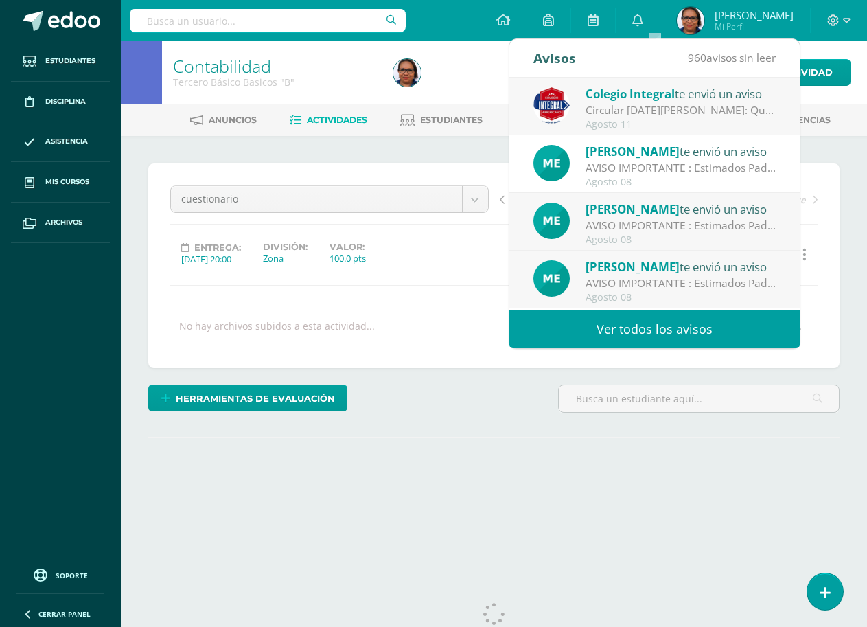
click at [422, 304] on div "cuestionario Examen Final Parcial II Planilla de sueldos Planilla de Sueldos Es…" at bounding box center [493, 265] width 647 height 161
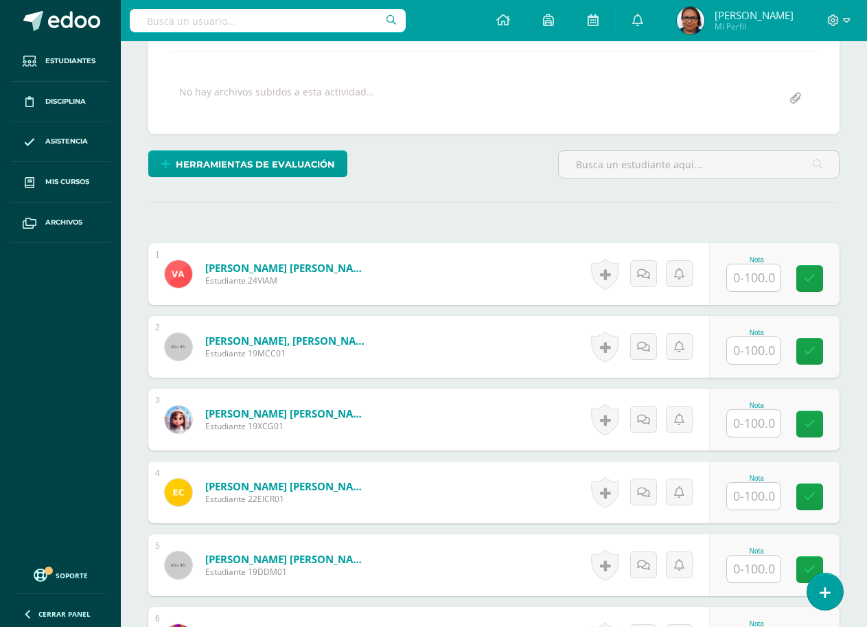
scroll to position [276, 0]
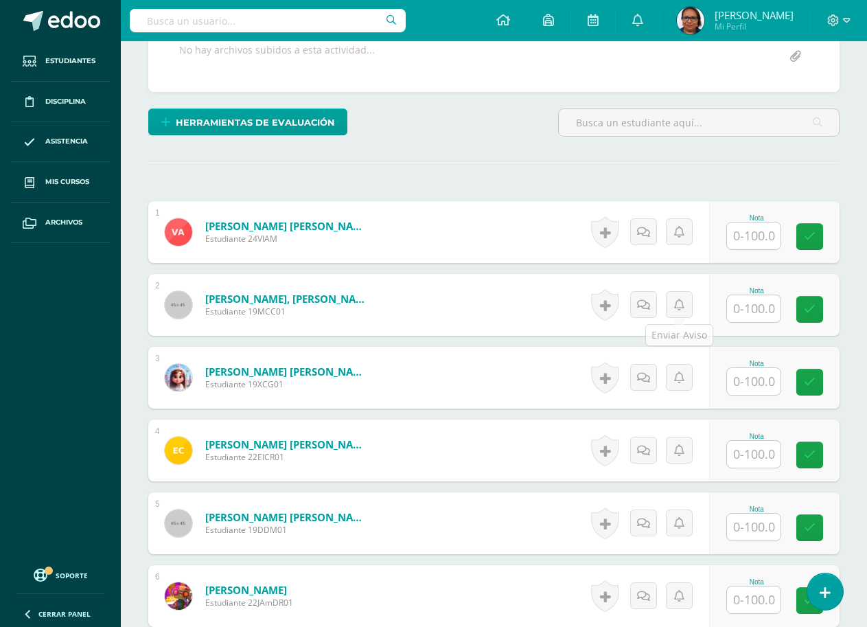
click at [751, 237] on input "text" at bounding box center [754, 235] width 54 height 27
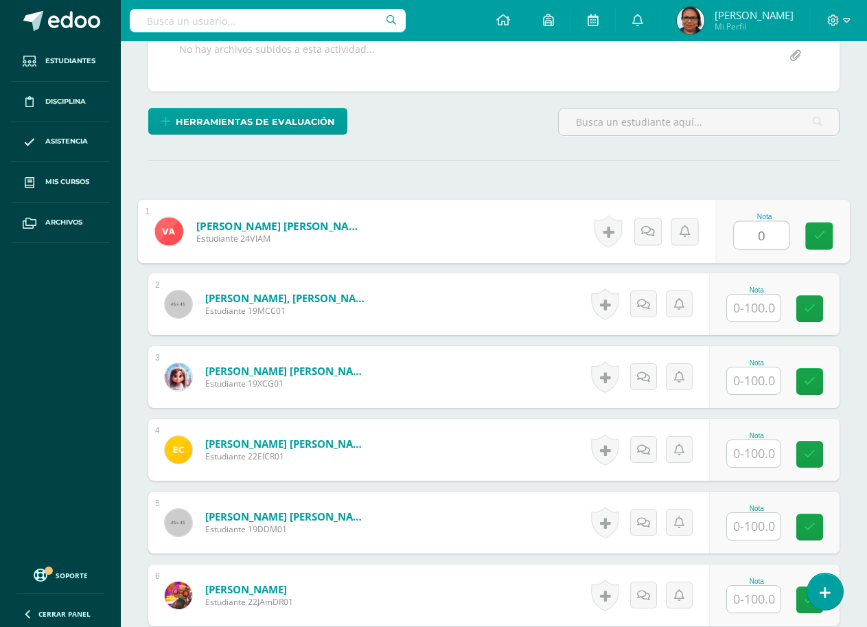
type input "0"
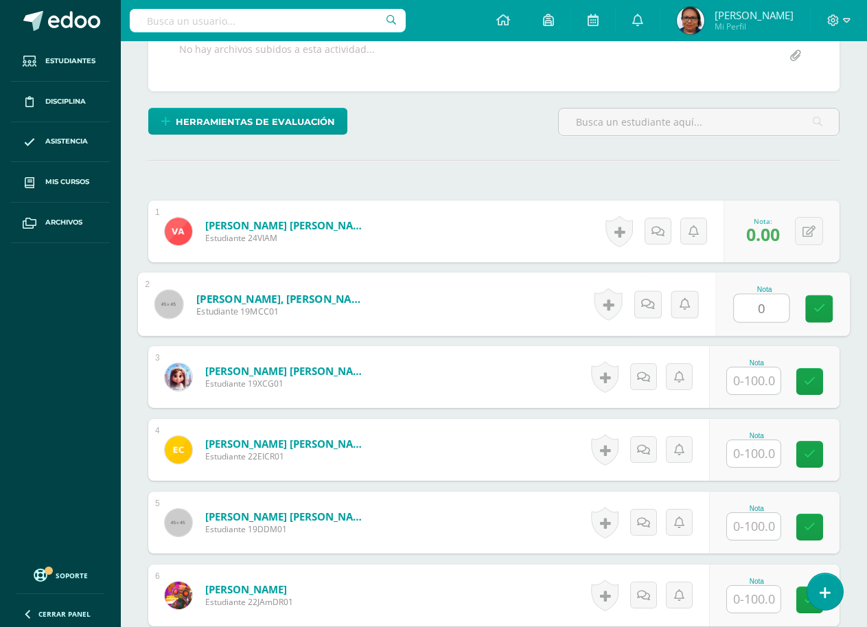
type input "0"
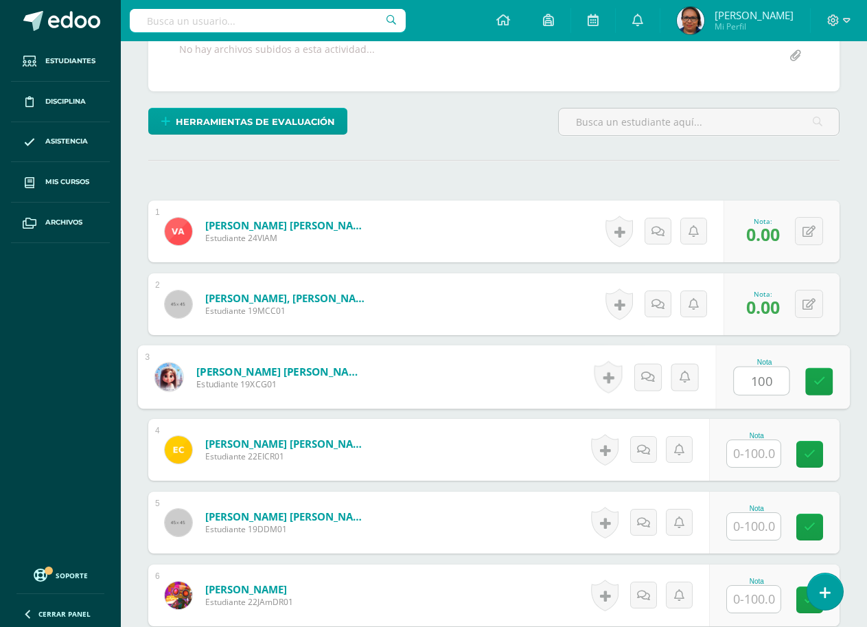
type input "100"
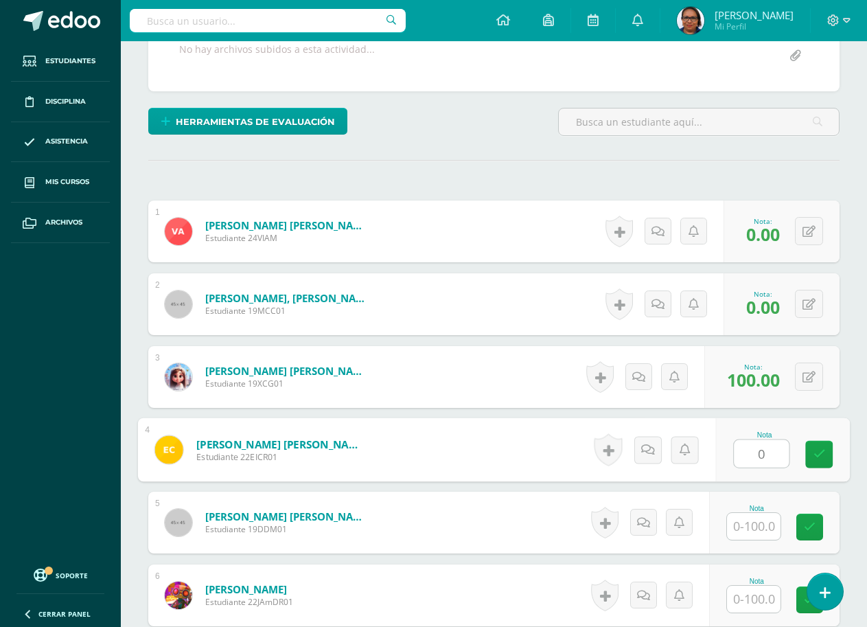
type input "0"
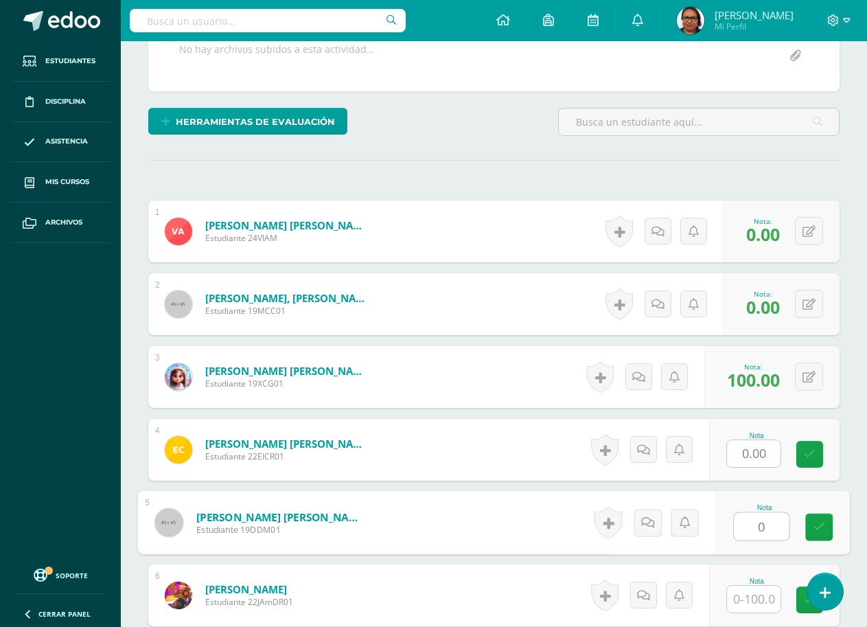
type input "0"
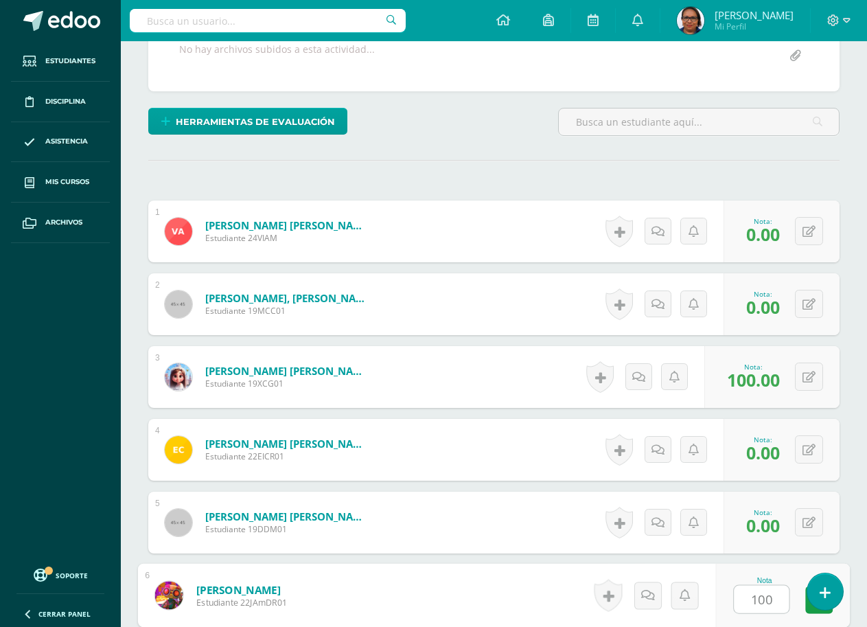
type input "100"
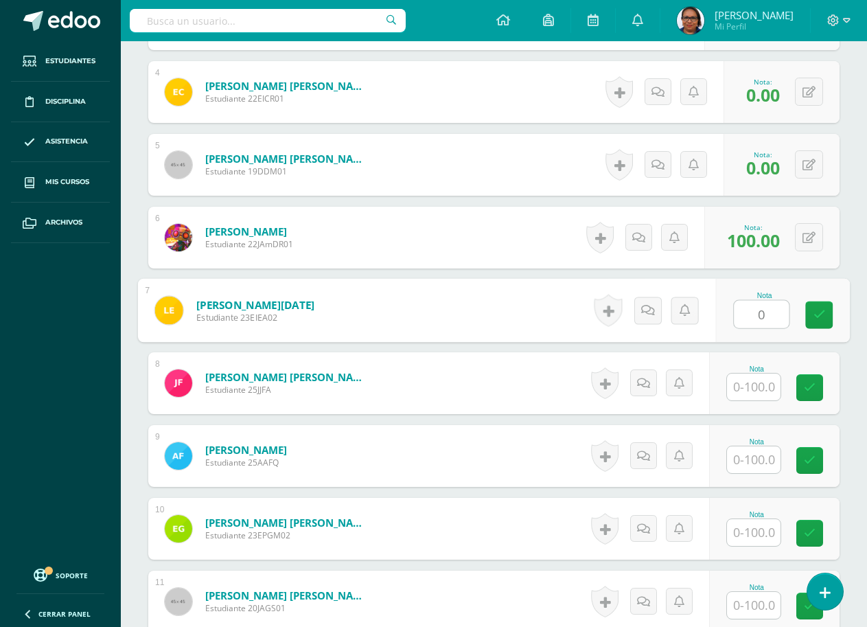
type input "0"
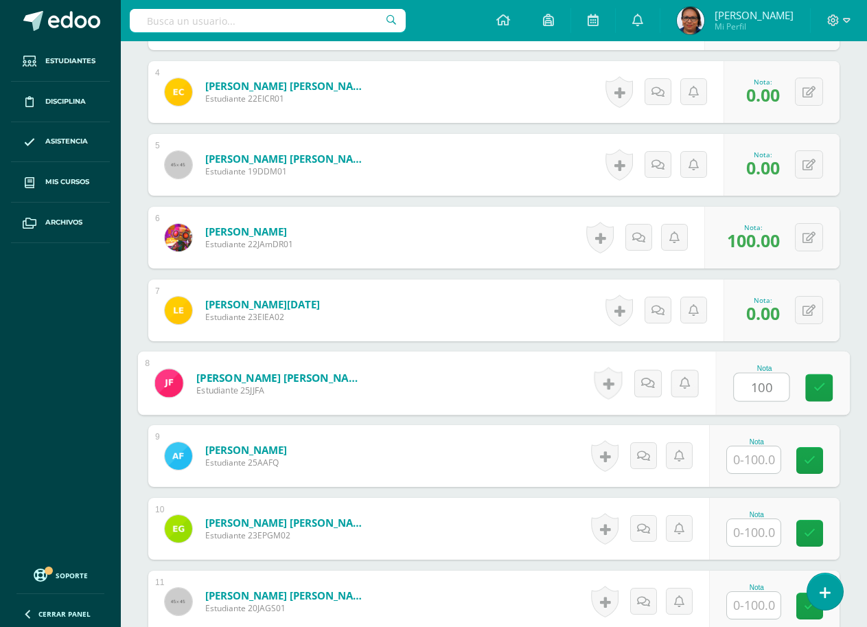
type input "100"
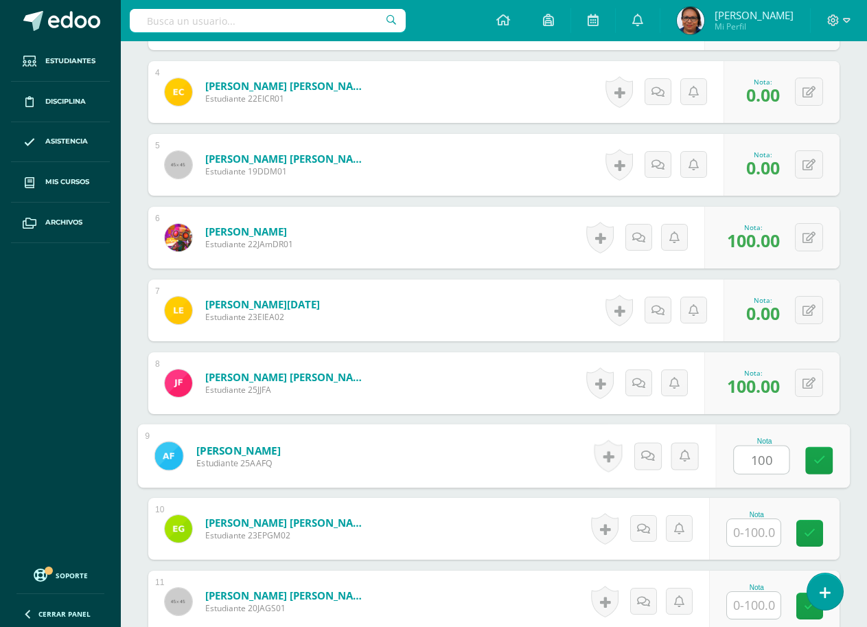
type input "100"
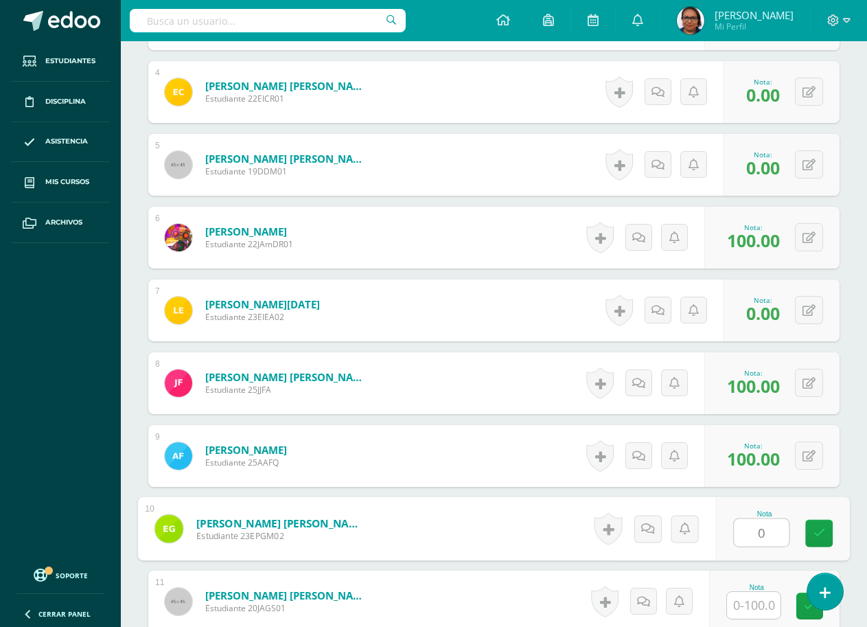
type input "0"
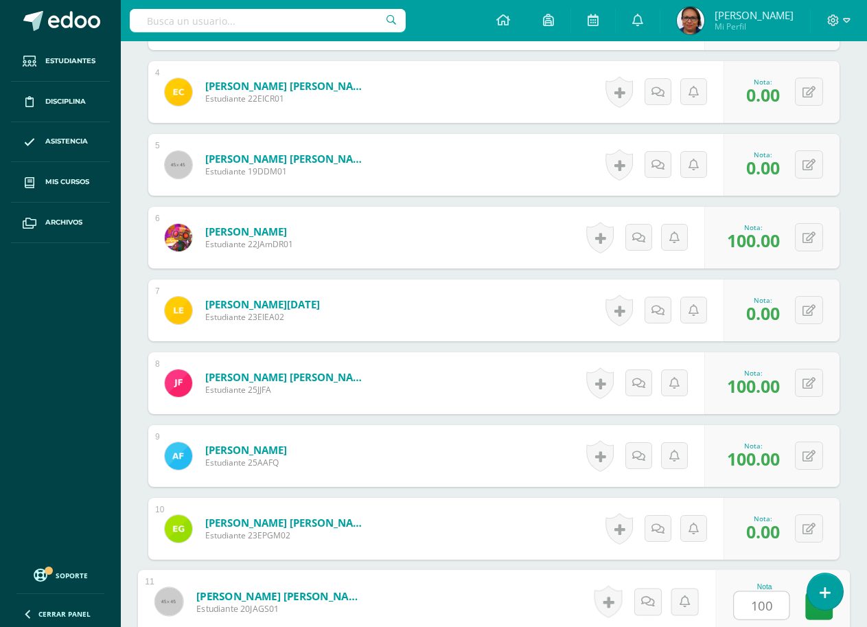
type input "100"
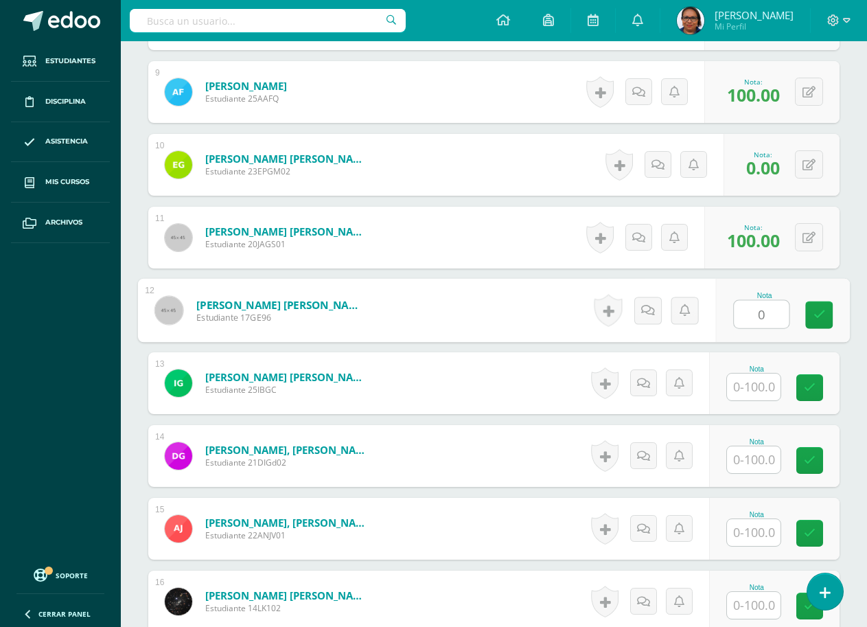
type input "0"
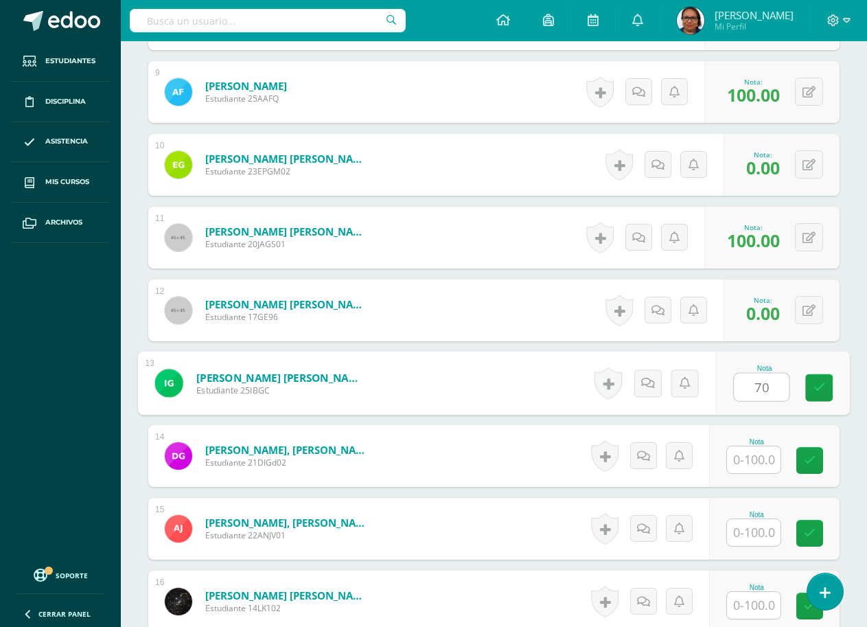
type input "70"
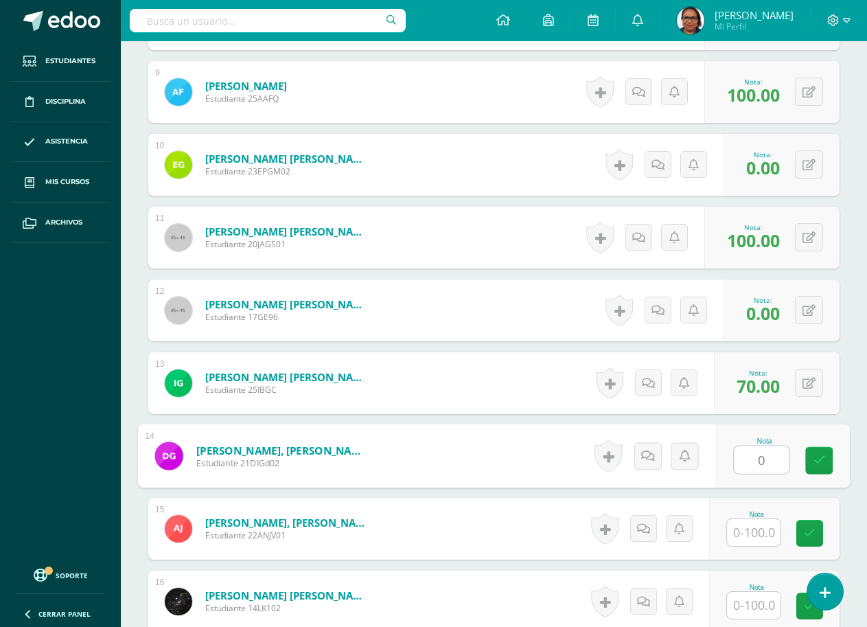
type input "0"
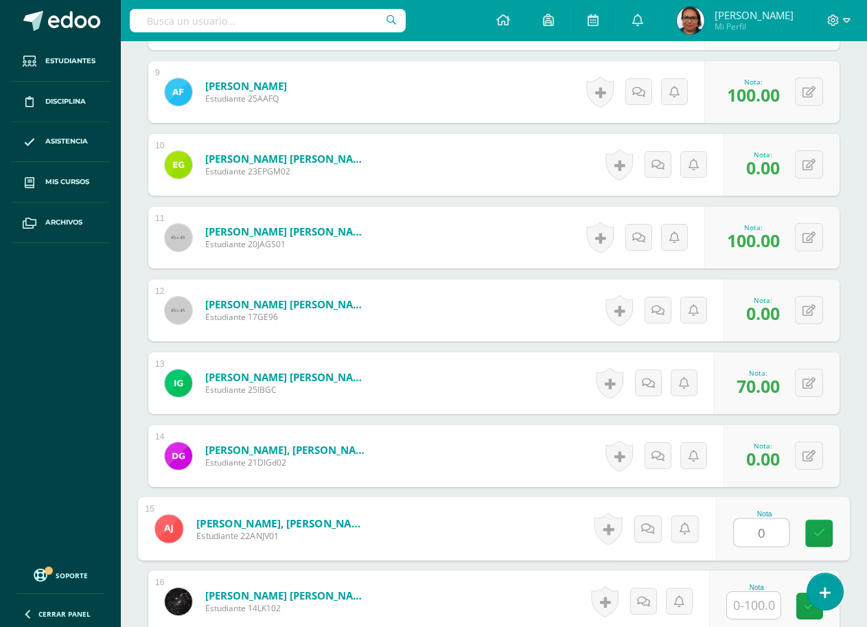
type input "0"
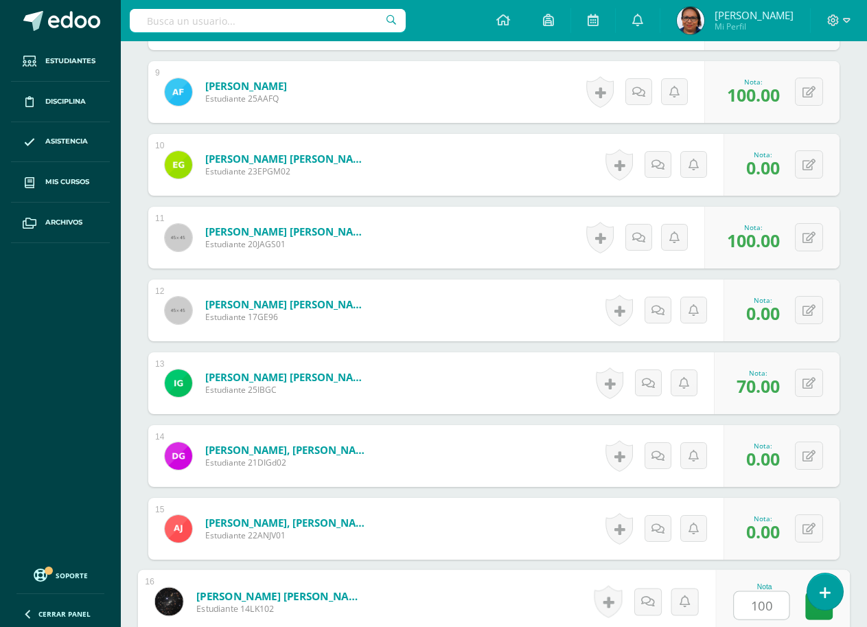
type input "100"
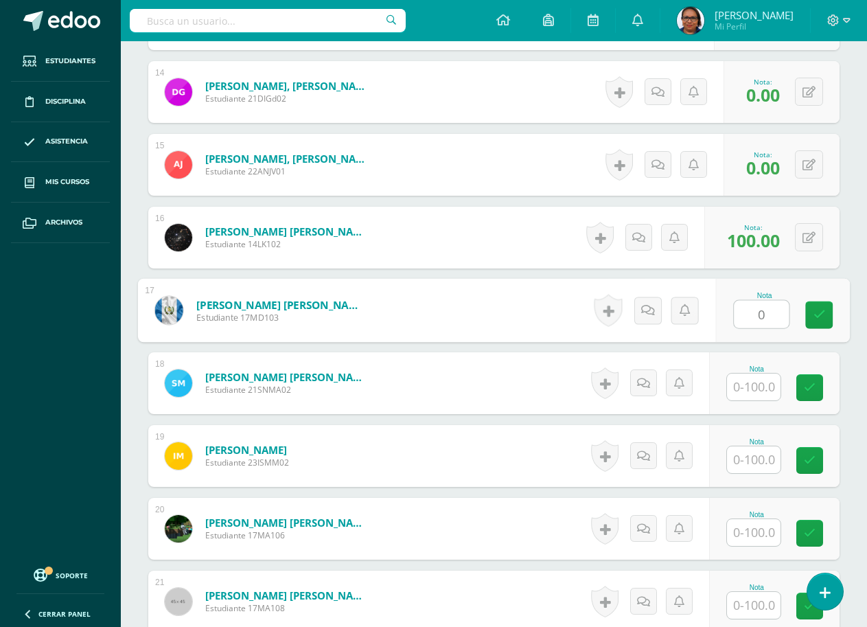
type input "0"
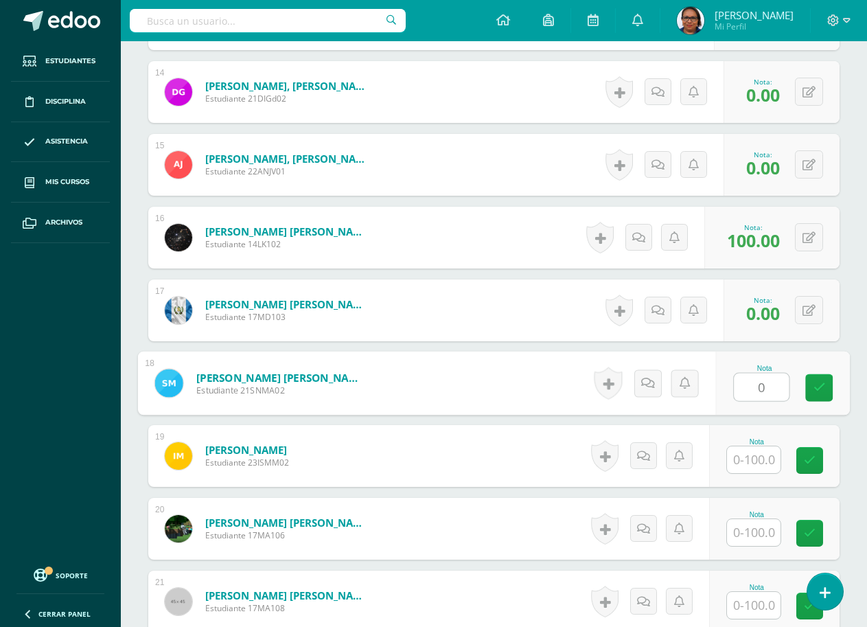
type input "0"
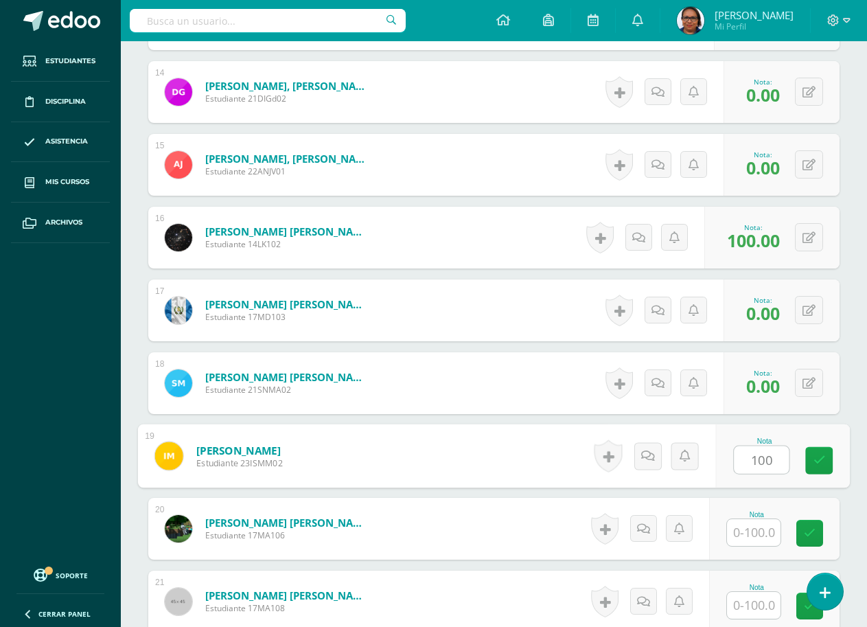
type input "100"
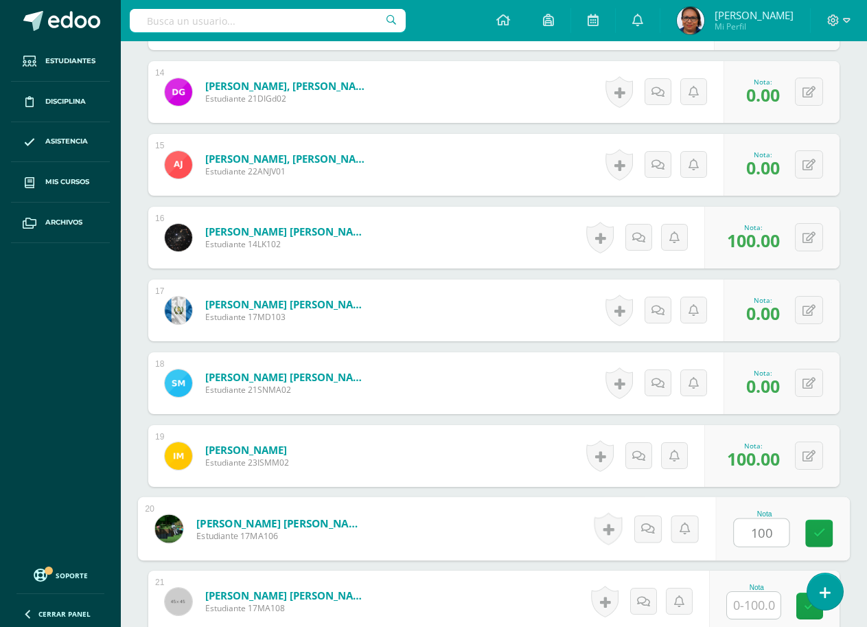
type input "100"
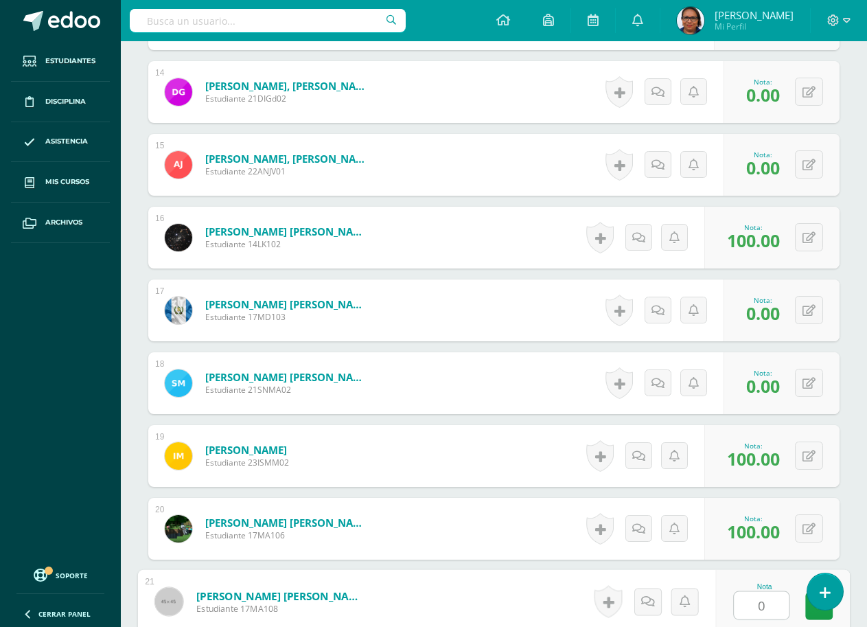
type input "0"
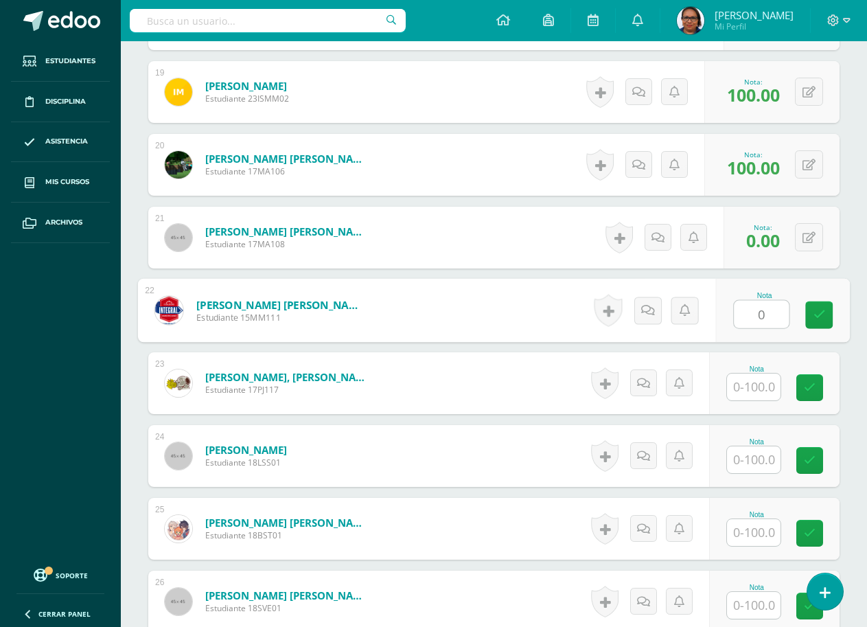
type input "0"
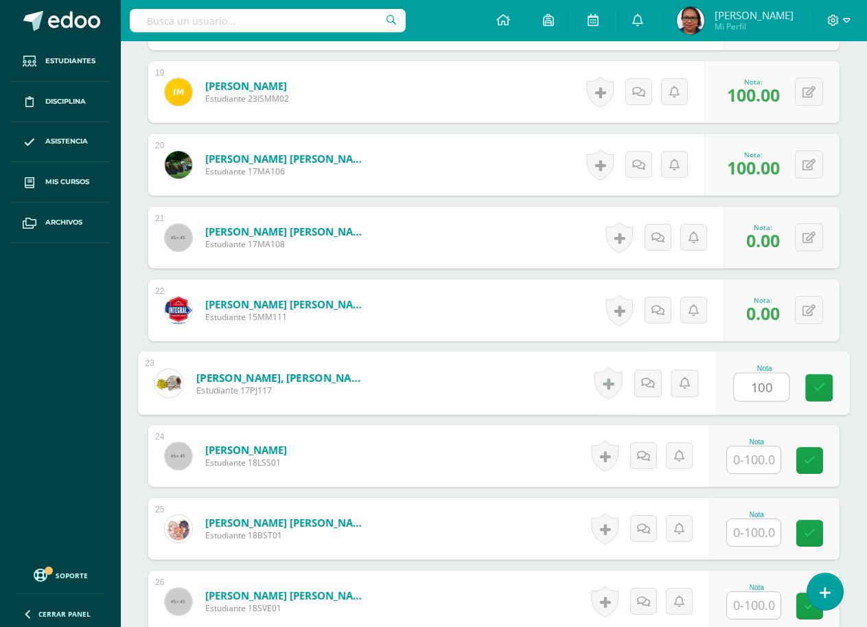
type input "100"
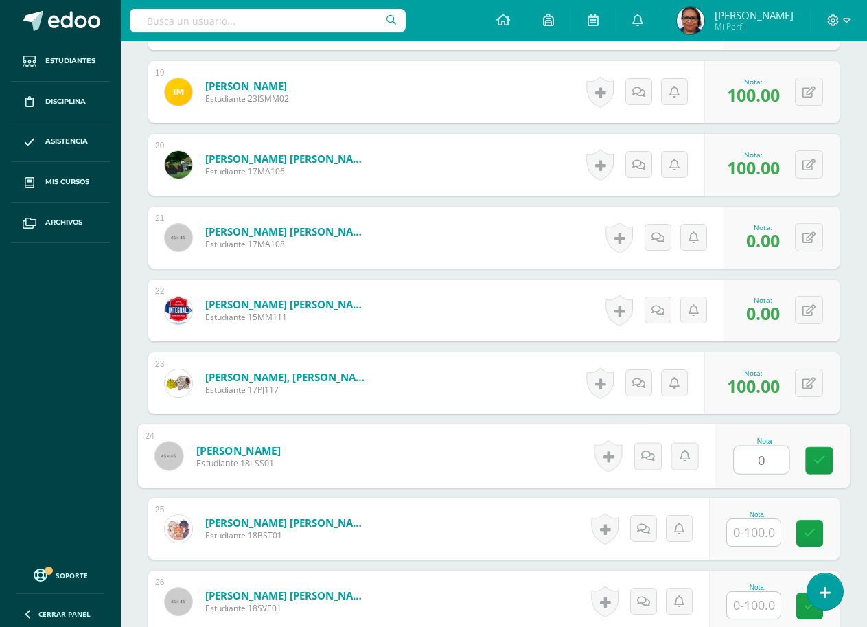
type input "0"
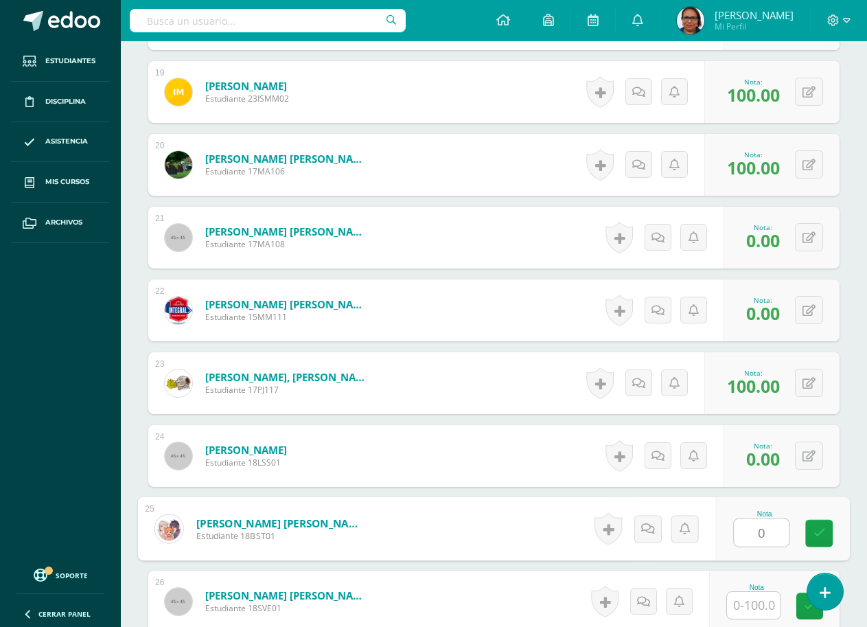
type input "0"
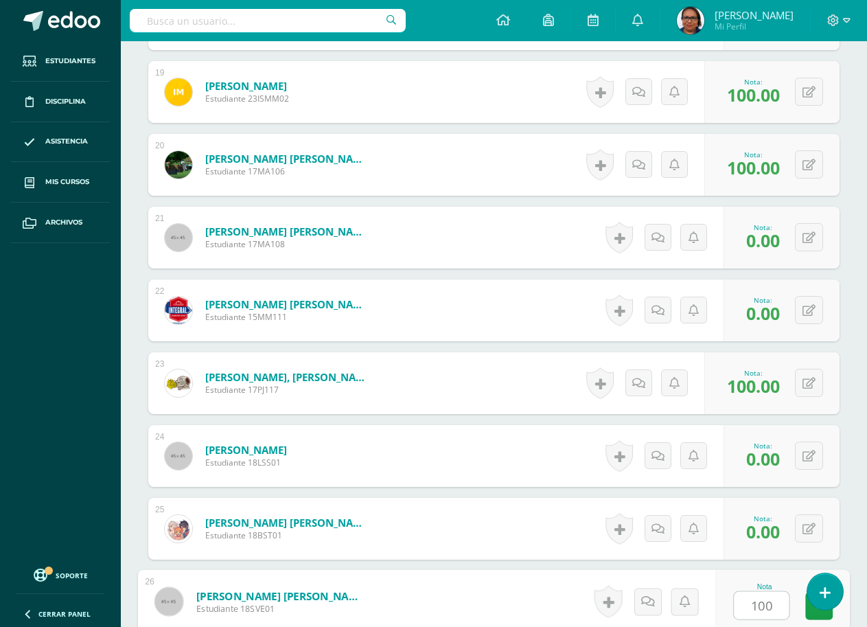
type input "100"
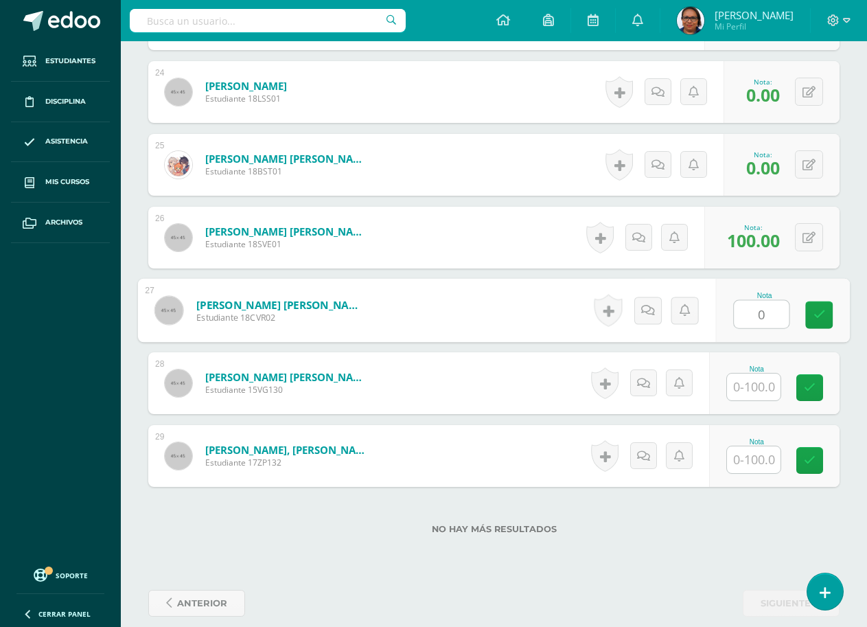
type input "0"
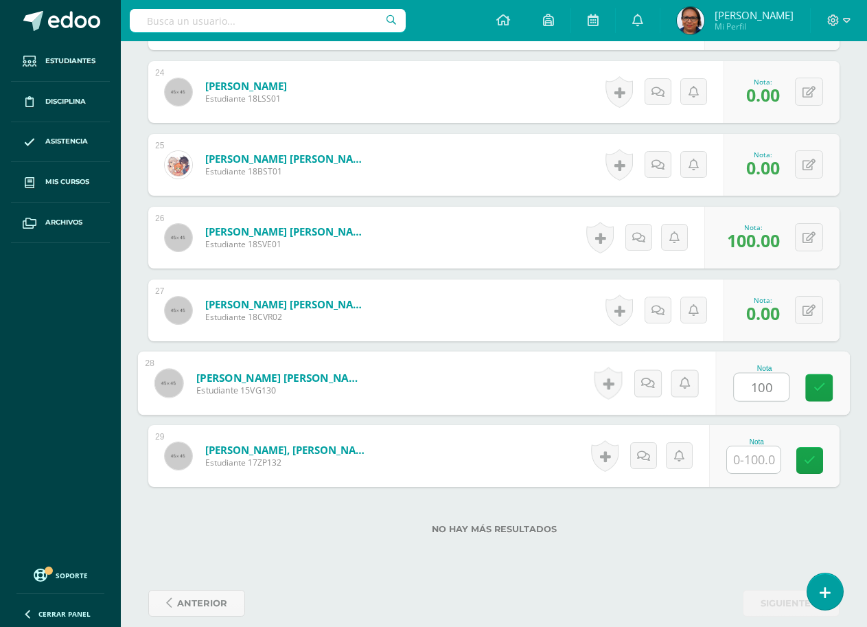
type input "100"
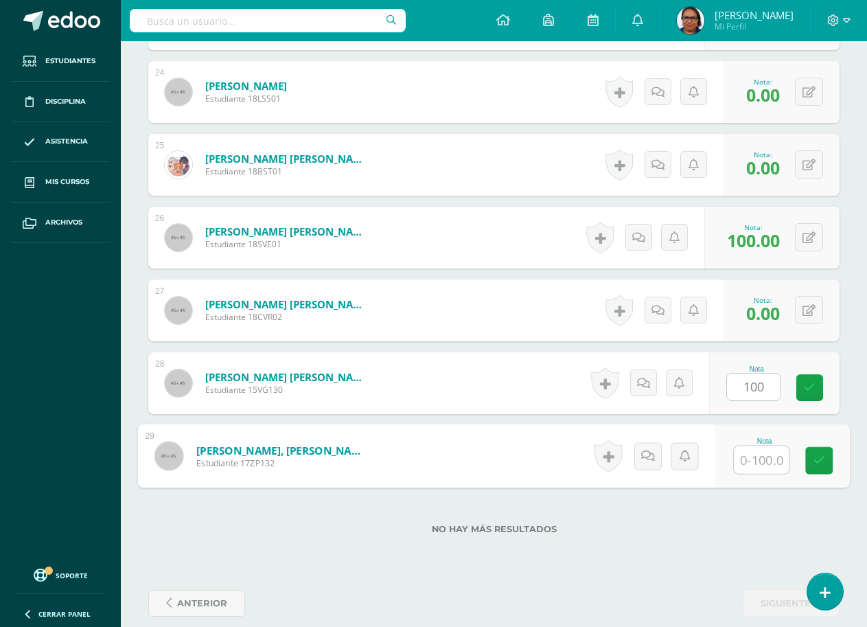
type input "0"
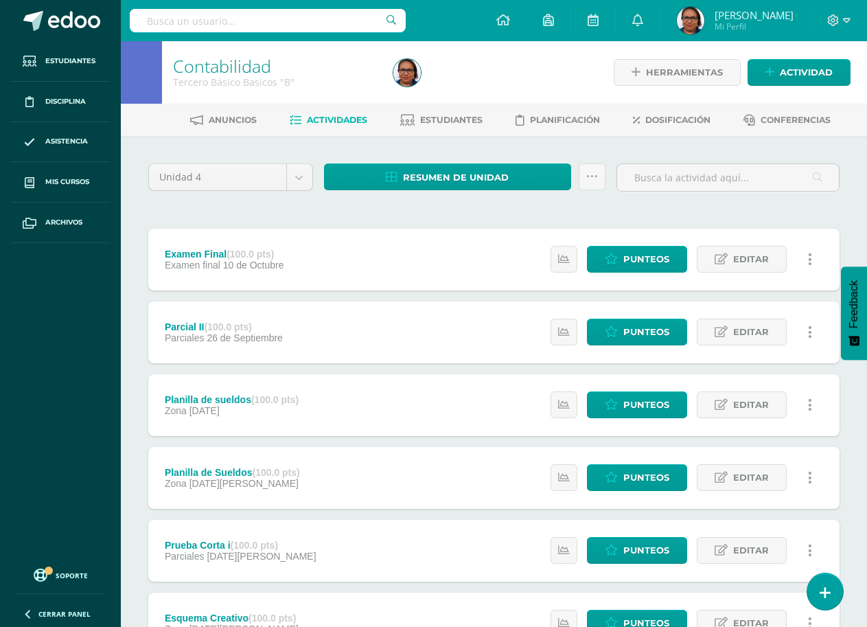
scroll to position [405, 0]
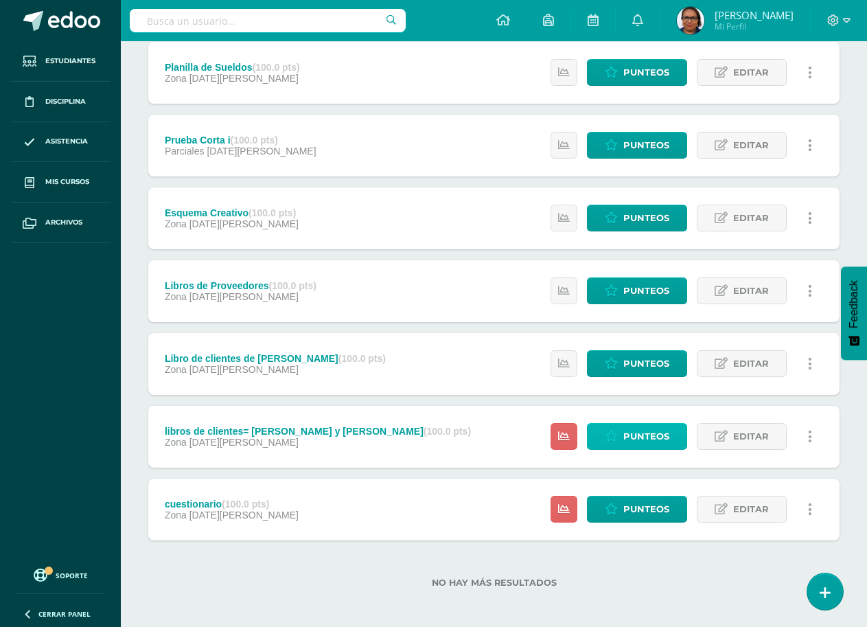
click at [647, 432] on span "Punteos" at bounding box center [646, 436] width 46 height 25
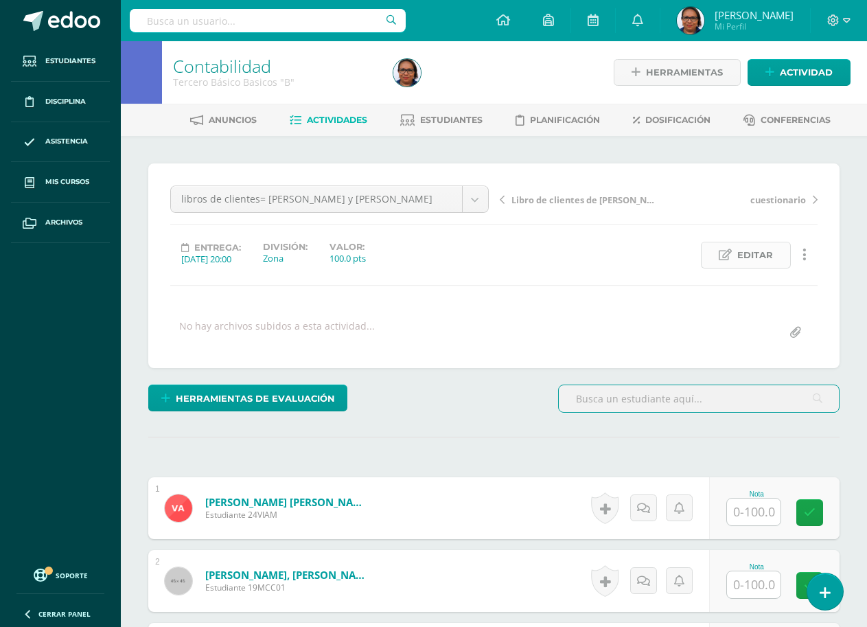
click at [748, 260] on span "Editar" at bounding box center [755, 254] width 36 height 25
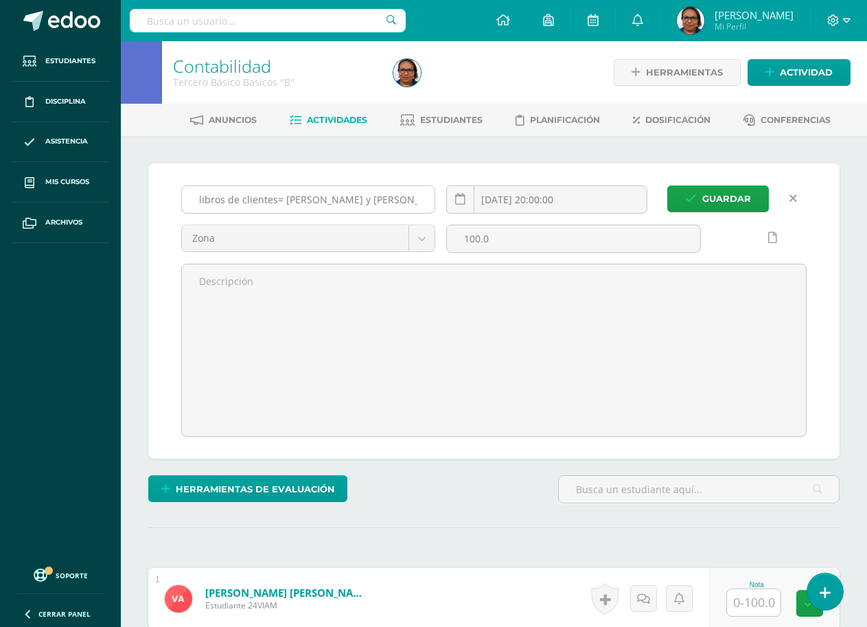
click at [419, 200] on input "libros de clientes= [PERSON_NAME] y [PERSON_NAME]" at bounding box center [308, 199] width 253 height 27
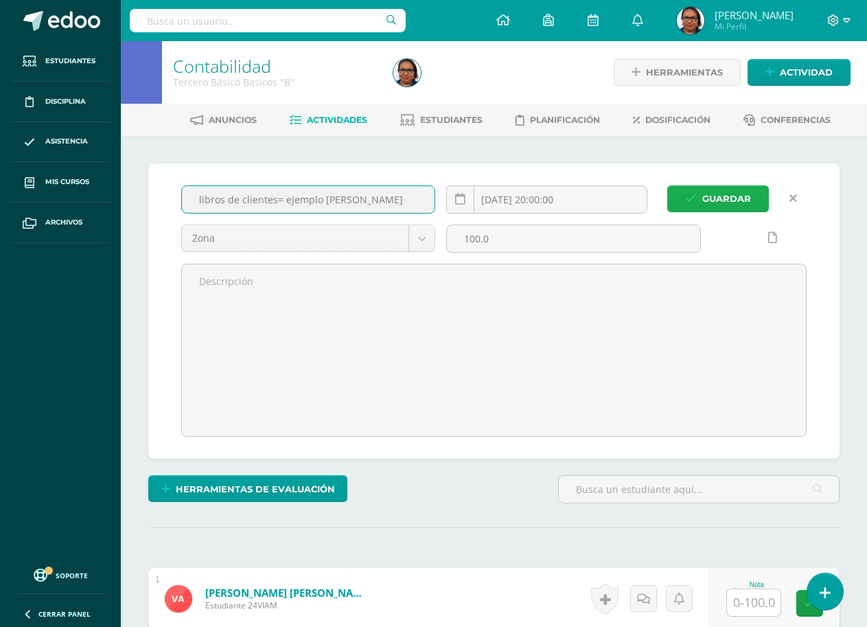
type input "libros de clientes= ejemplo [PERSON_NAME]"
click at [722, 200] on span "Guardar" at bounding box center [726, 198] width 49 height 25
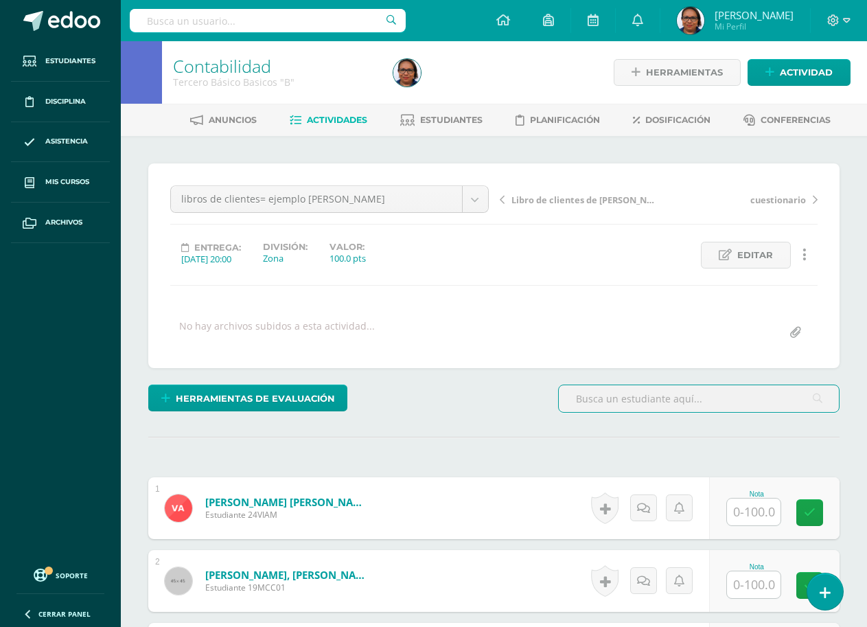
scroll to position [1, 0]
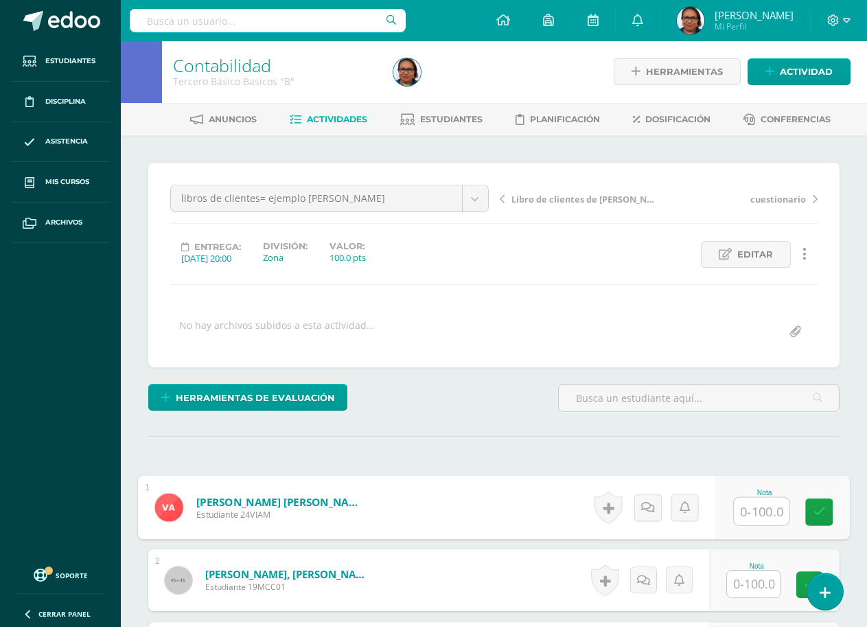
click at [748, 510] on input "text" at bounding box center [761, 511] width 55 height 27
type input "100"
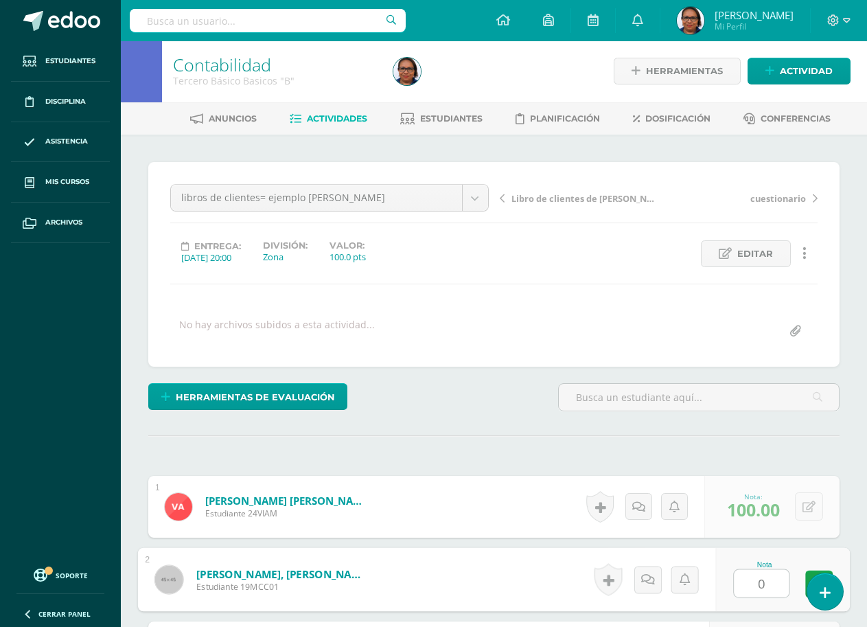
type input "0"
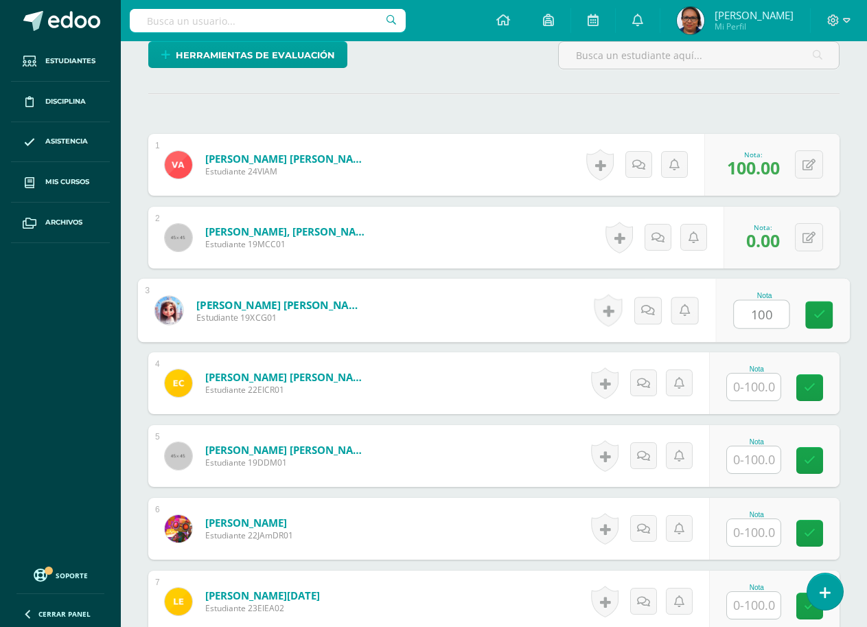
type input "100"
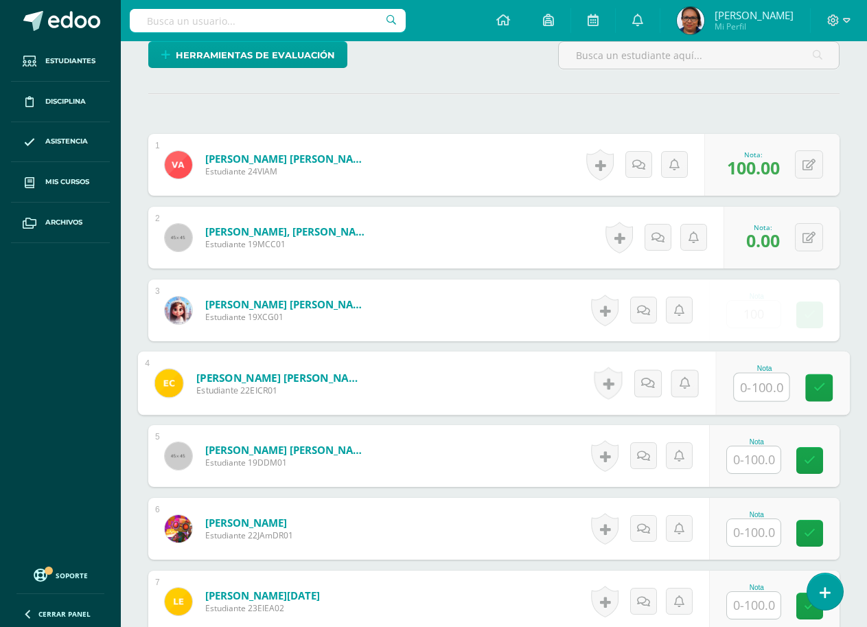
scroll to position [344, 0]
type input "100"
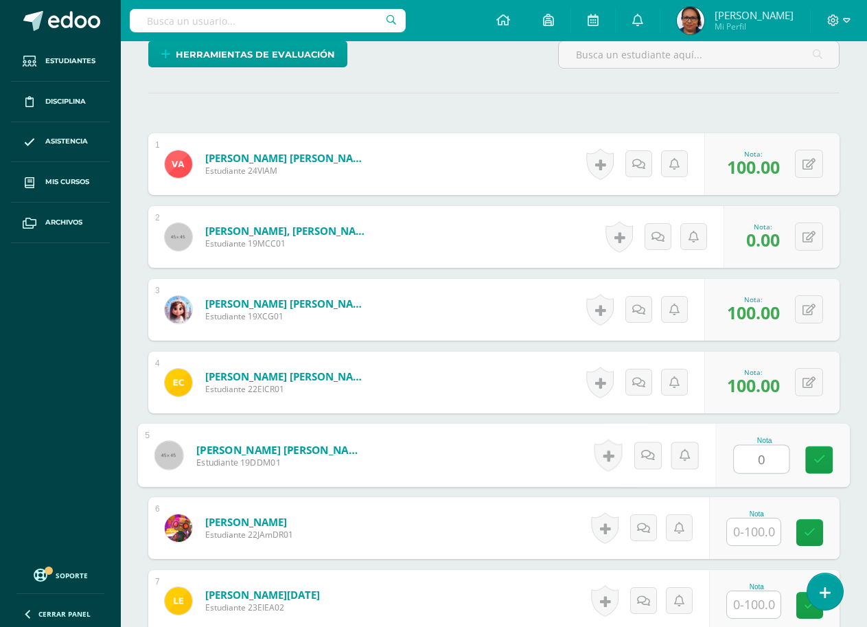
type input "0"
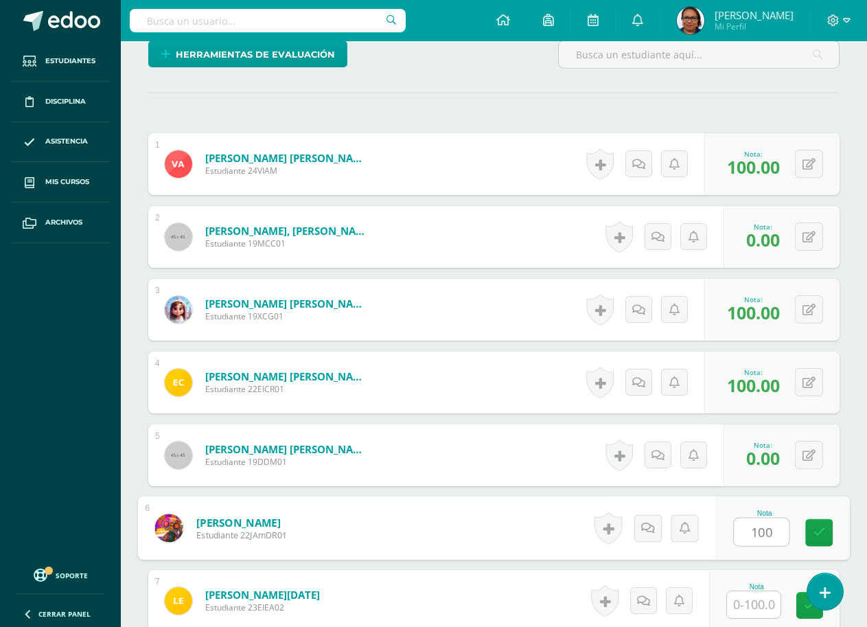
type input "100"
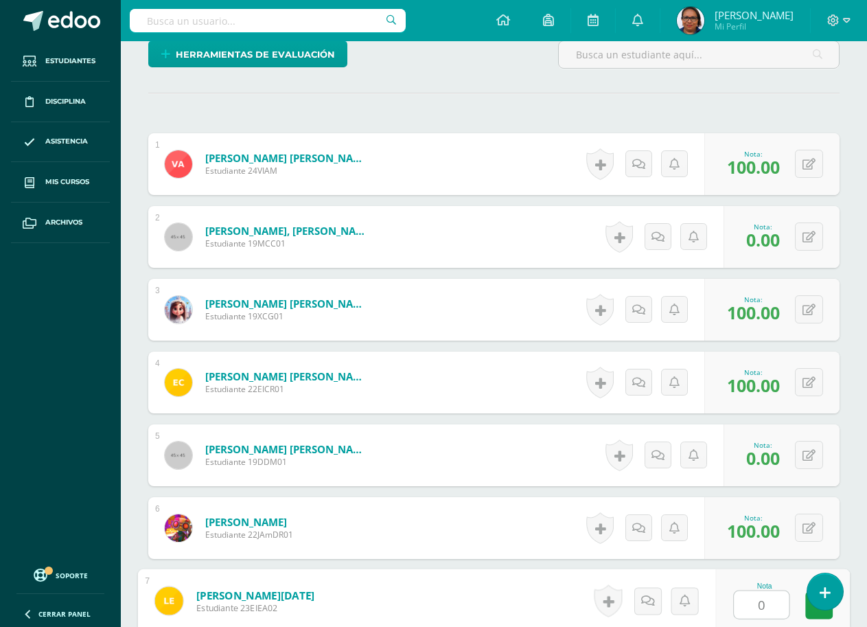
type input "0"
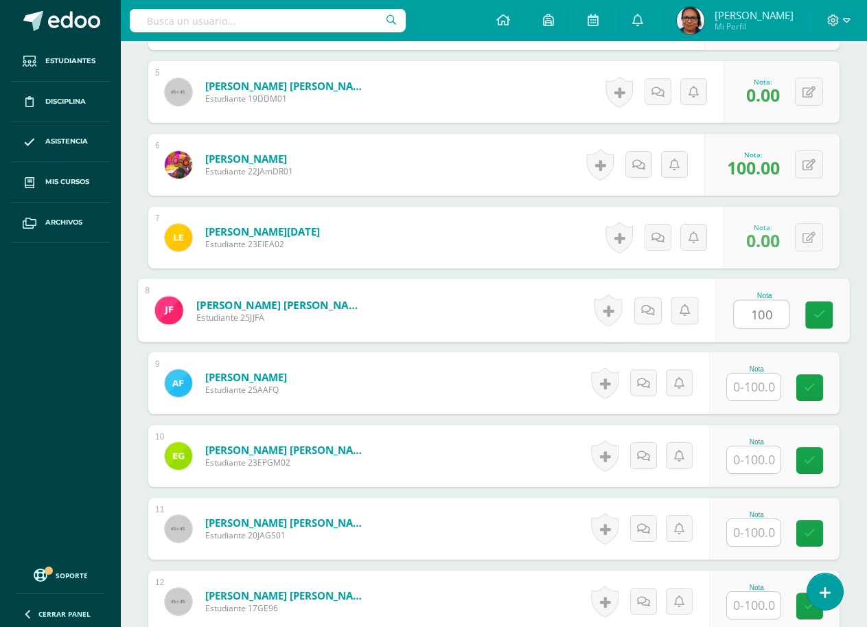
type input "100"
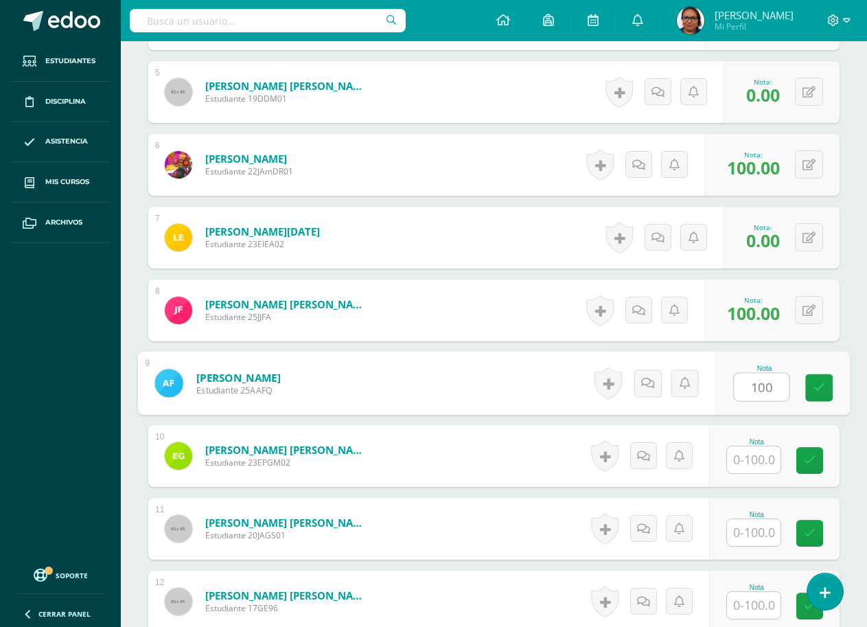
type input "100"
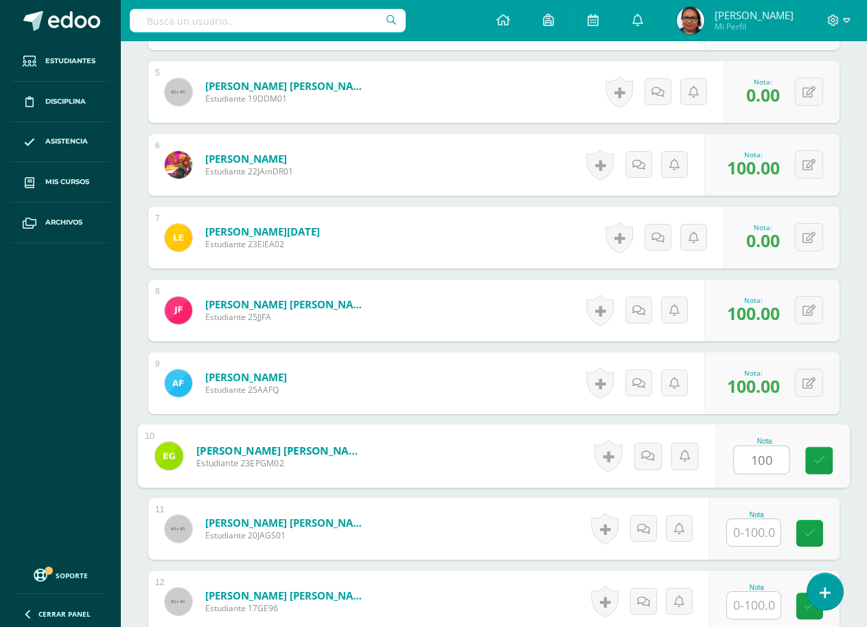
type input "100"
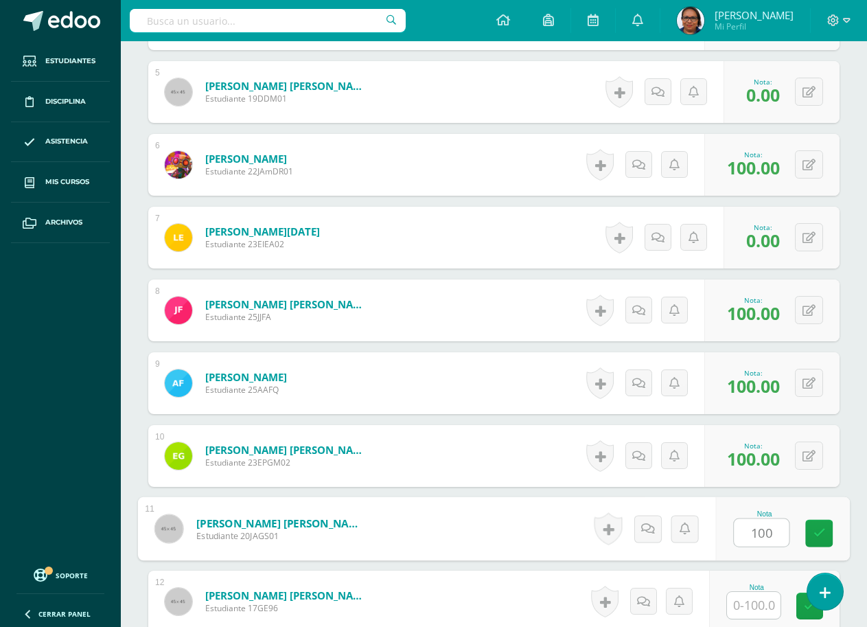
type input "100"
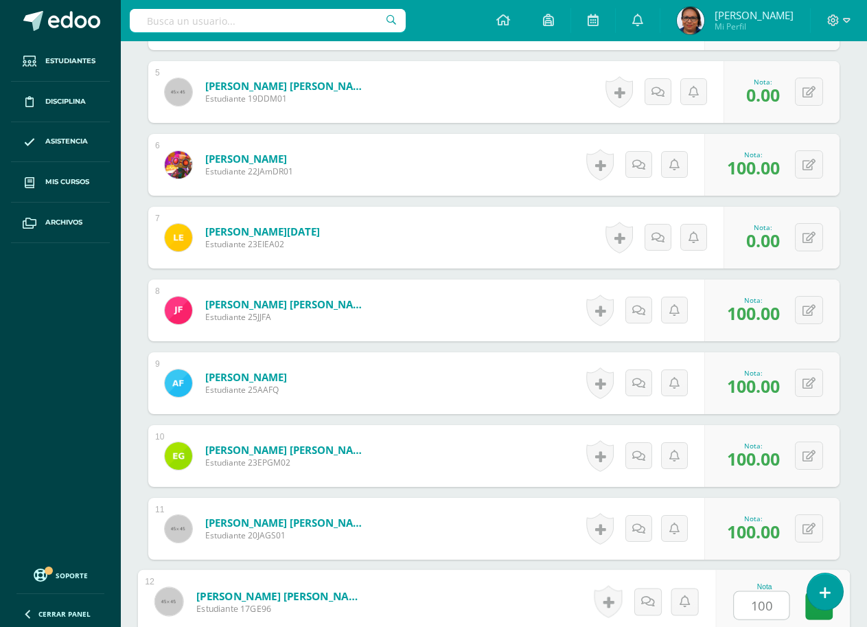
type input "100"
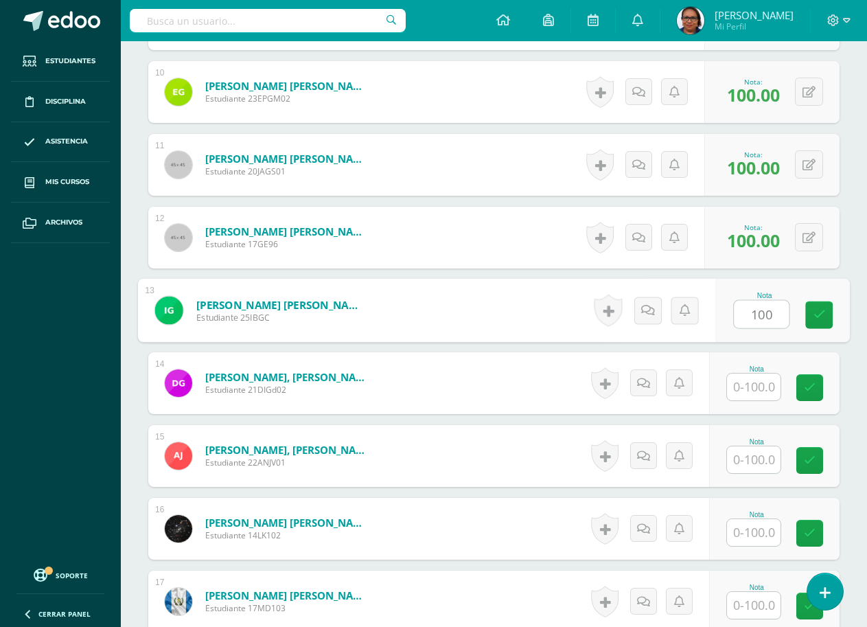
type input "100"
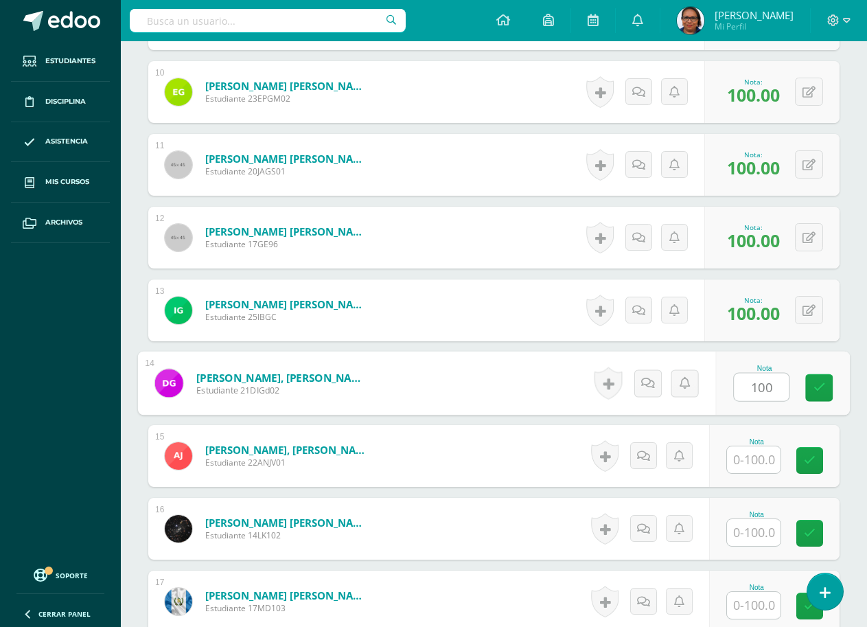
type input "100"
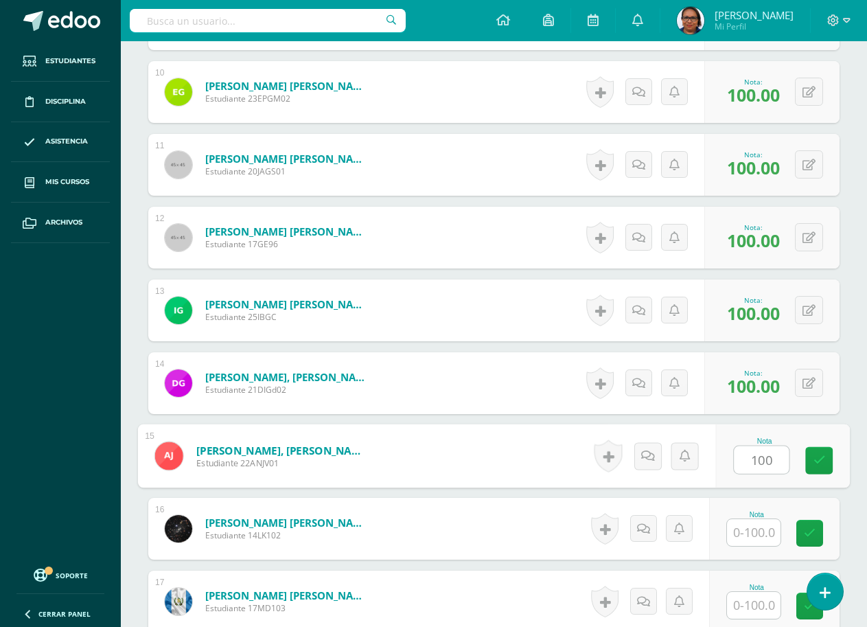
type input "100"
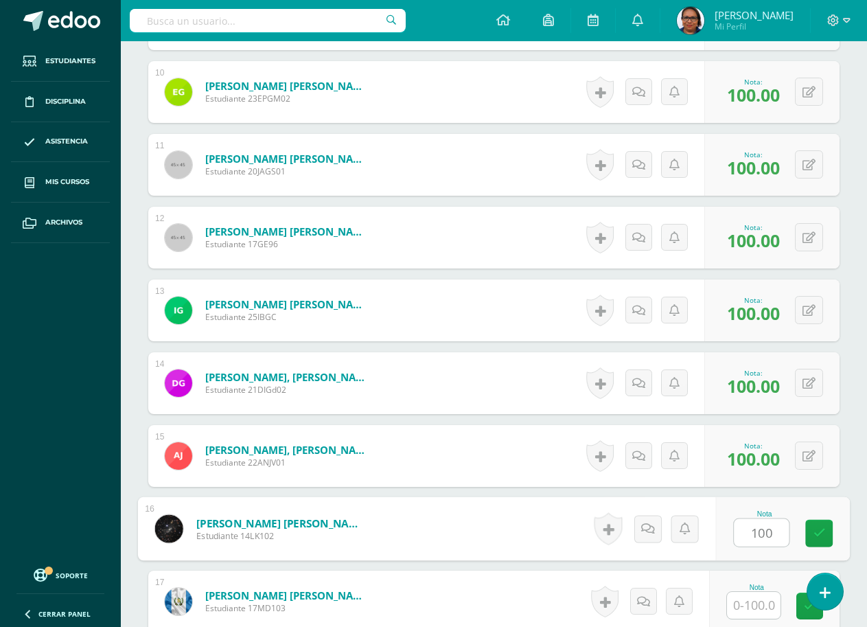
type input "100"
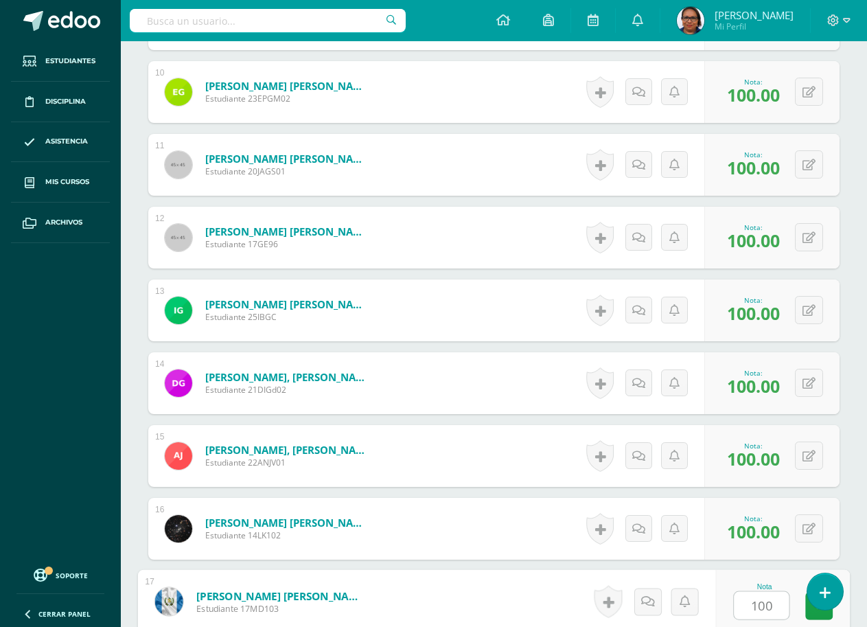
type input "100"
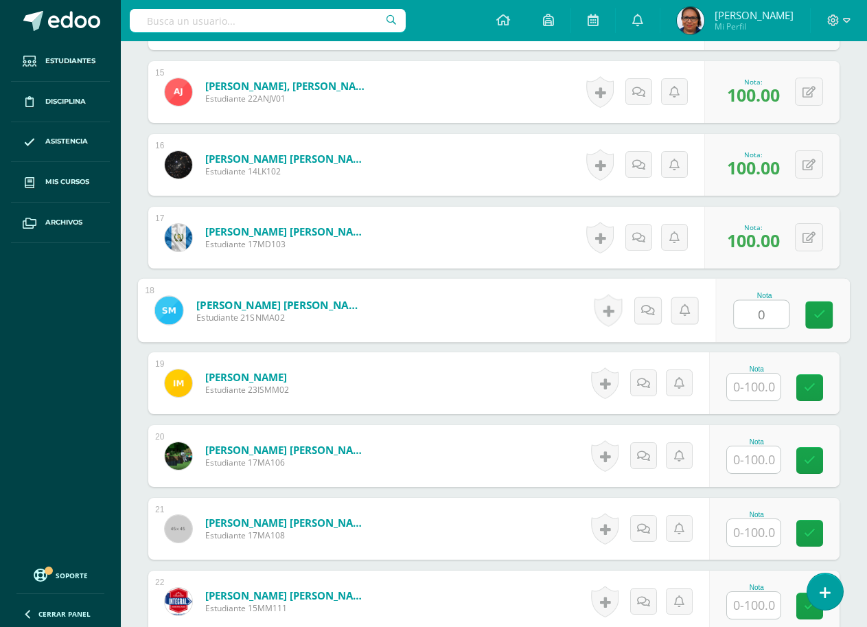
type input "0"
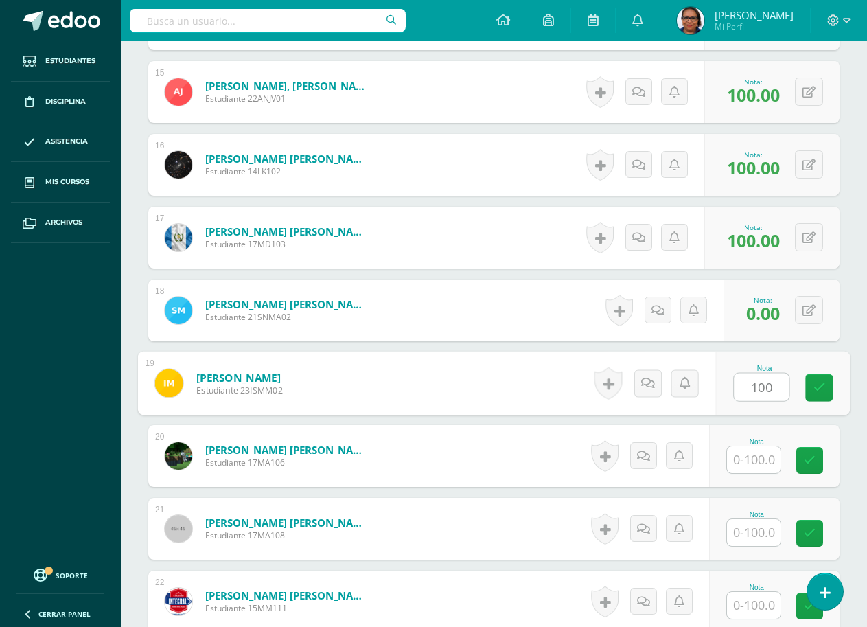
type input "100"
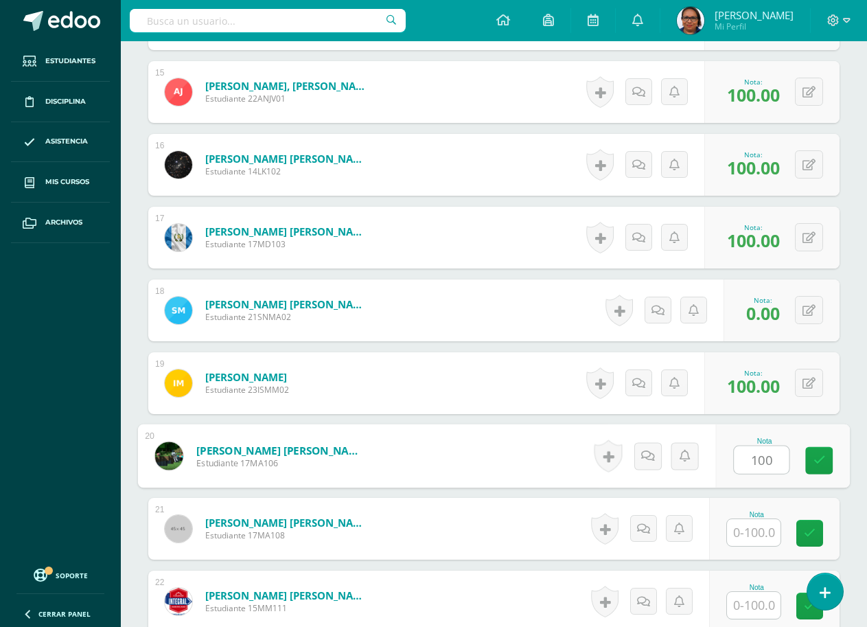
type input "100"
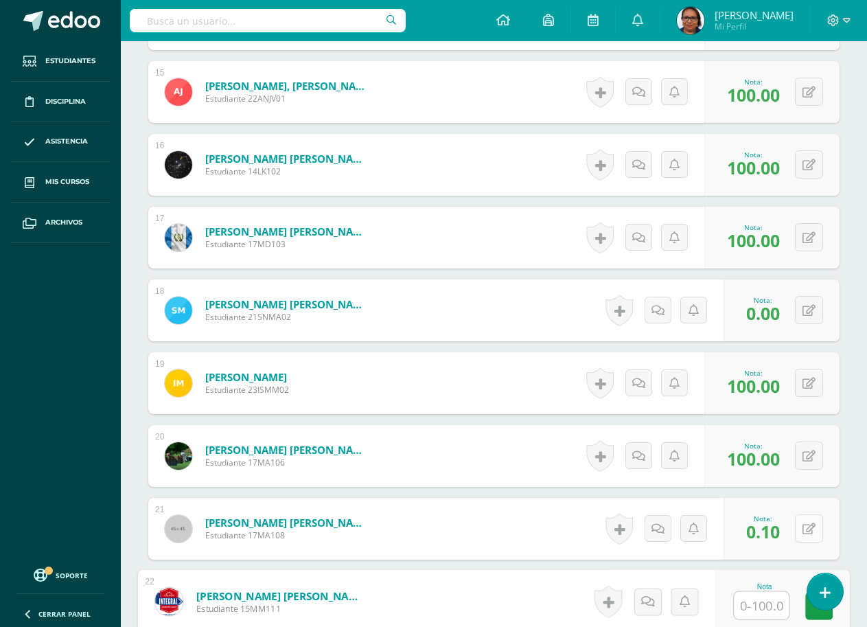
click at [814, 531] on icon at bounding box center [809, 529] width 13 height 12
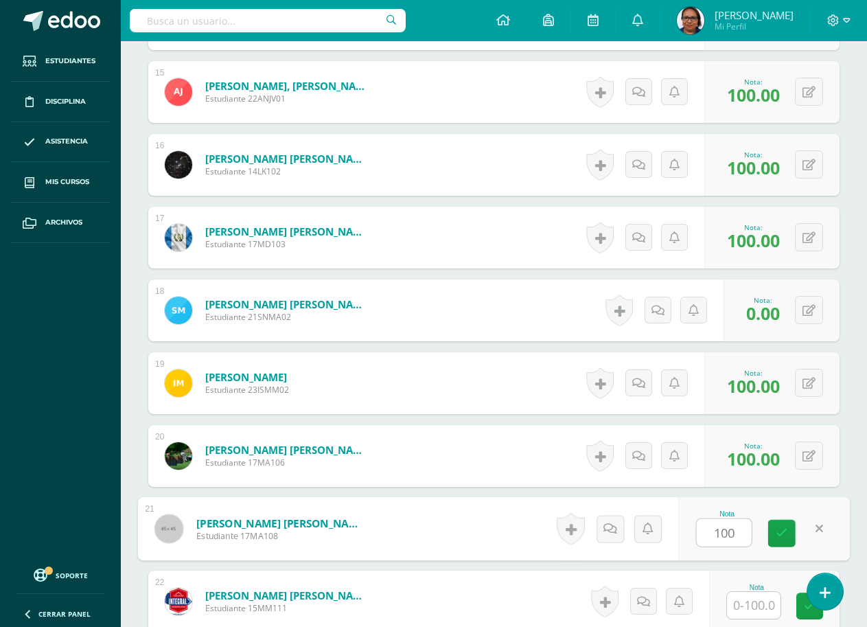
type input "100"
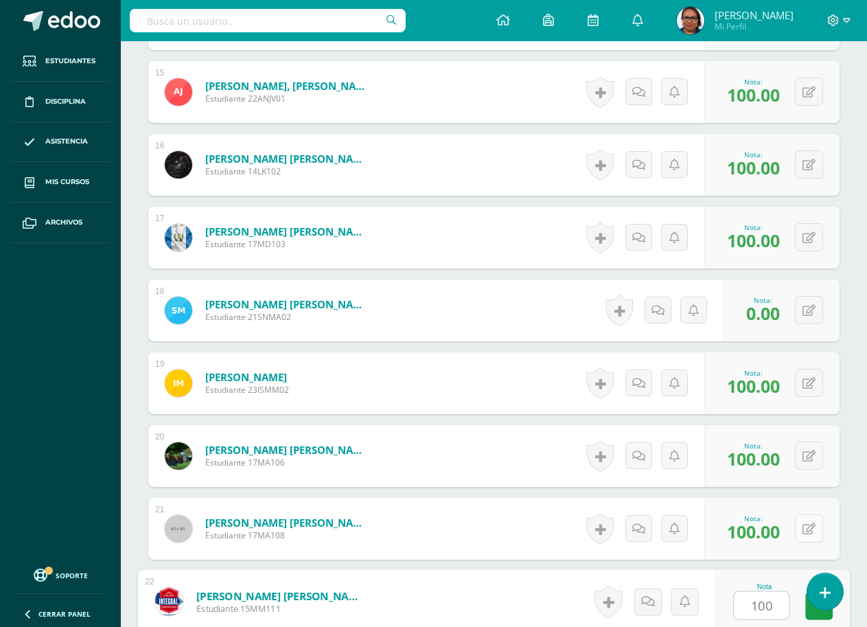
type input "100"
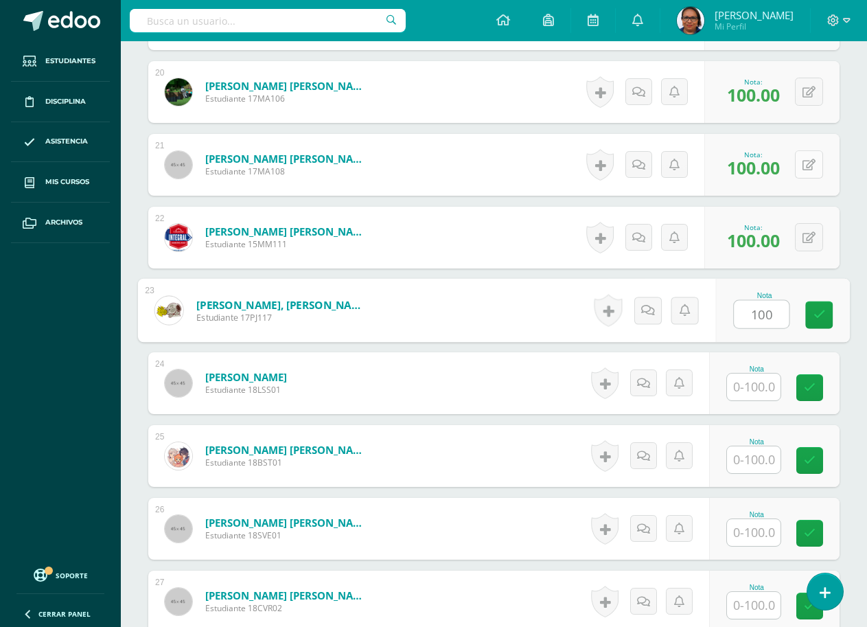
type input "100"
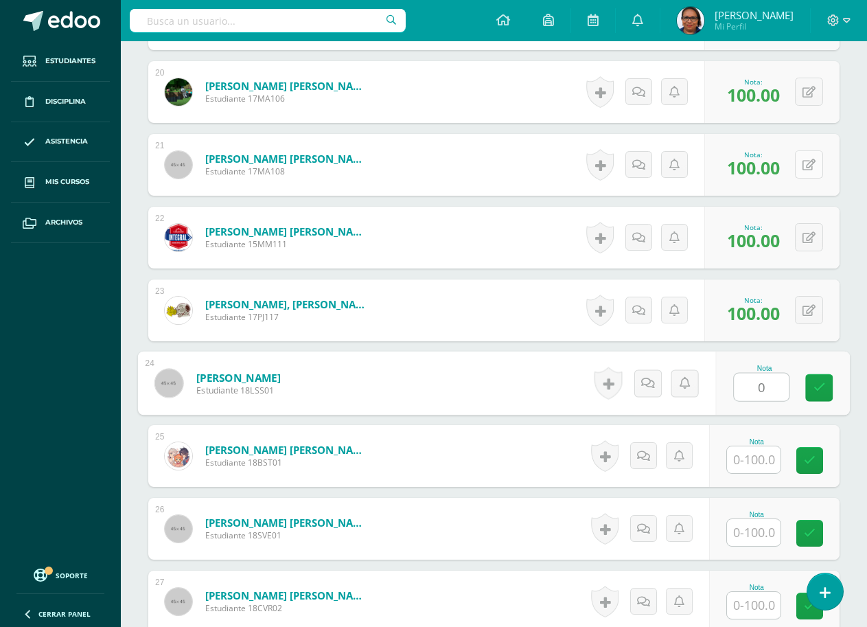
type input "0"
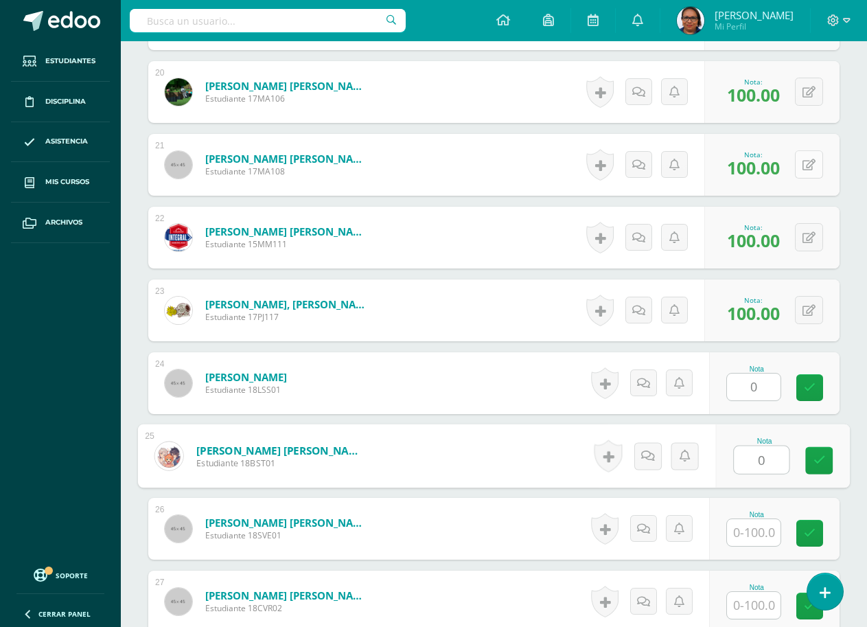
type input "0"
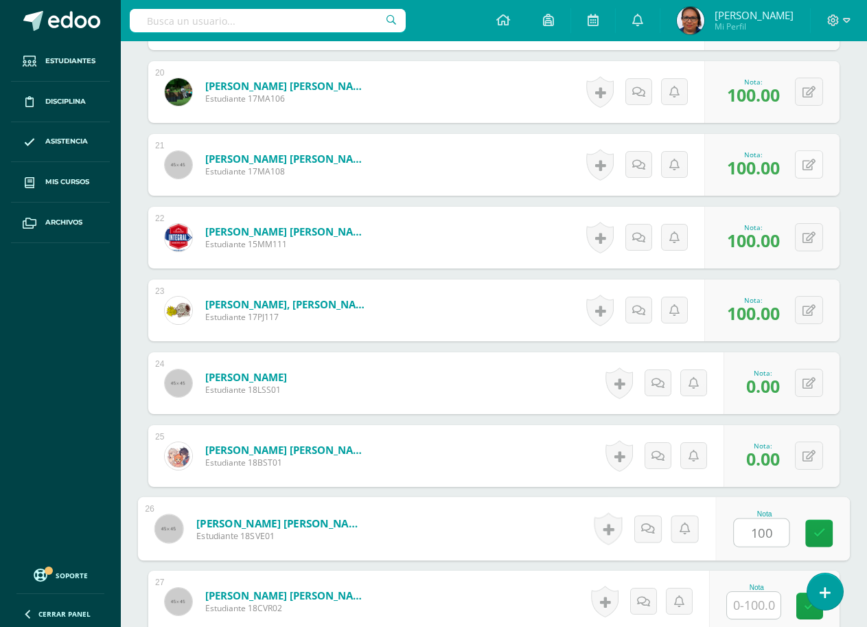
type input "100"
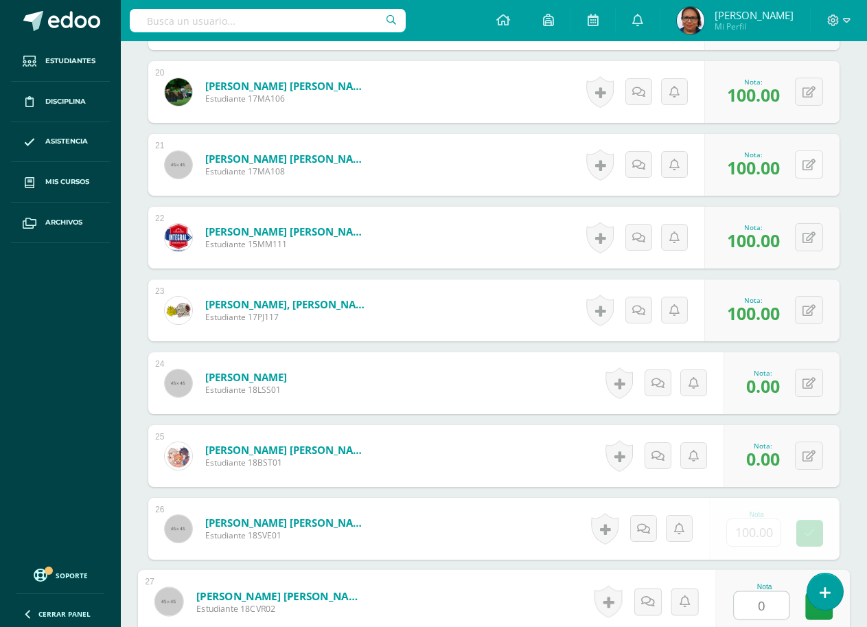
type input "0"
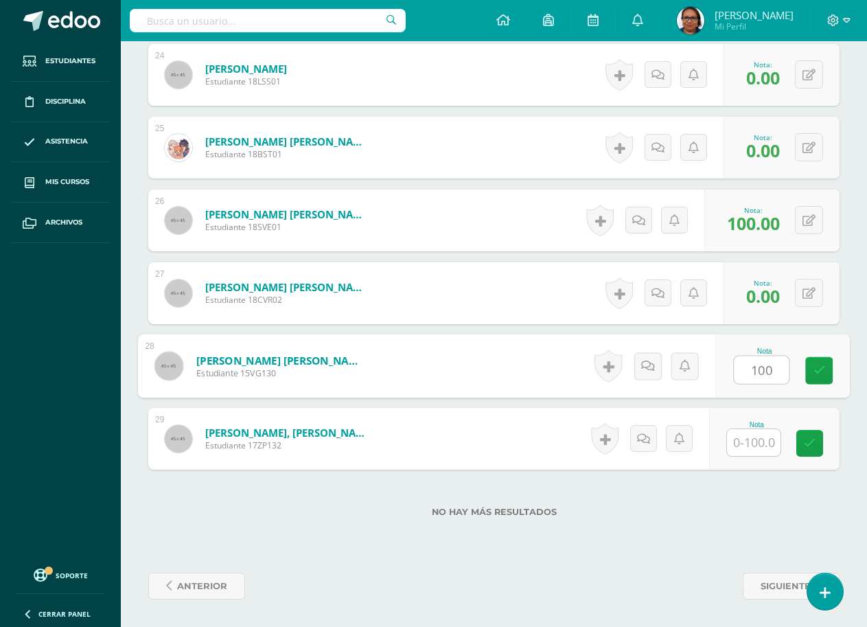
type input "100"
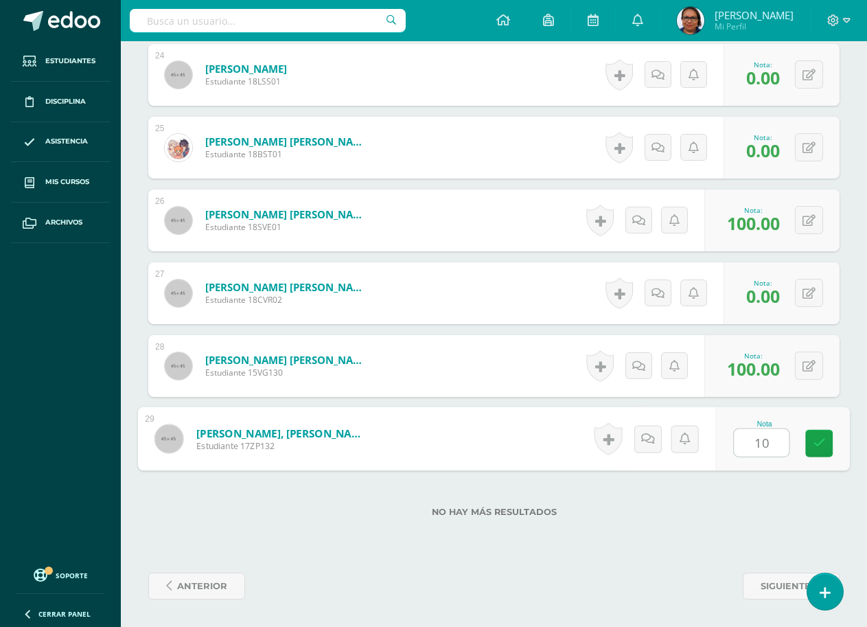
type input "100"
